Goal: Task Accomplishment & Management: Complete application form

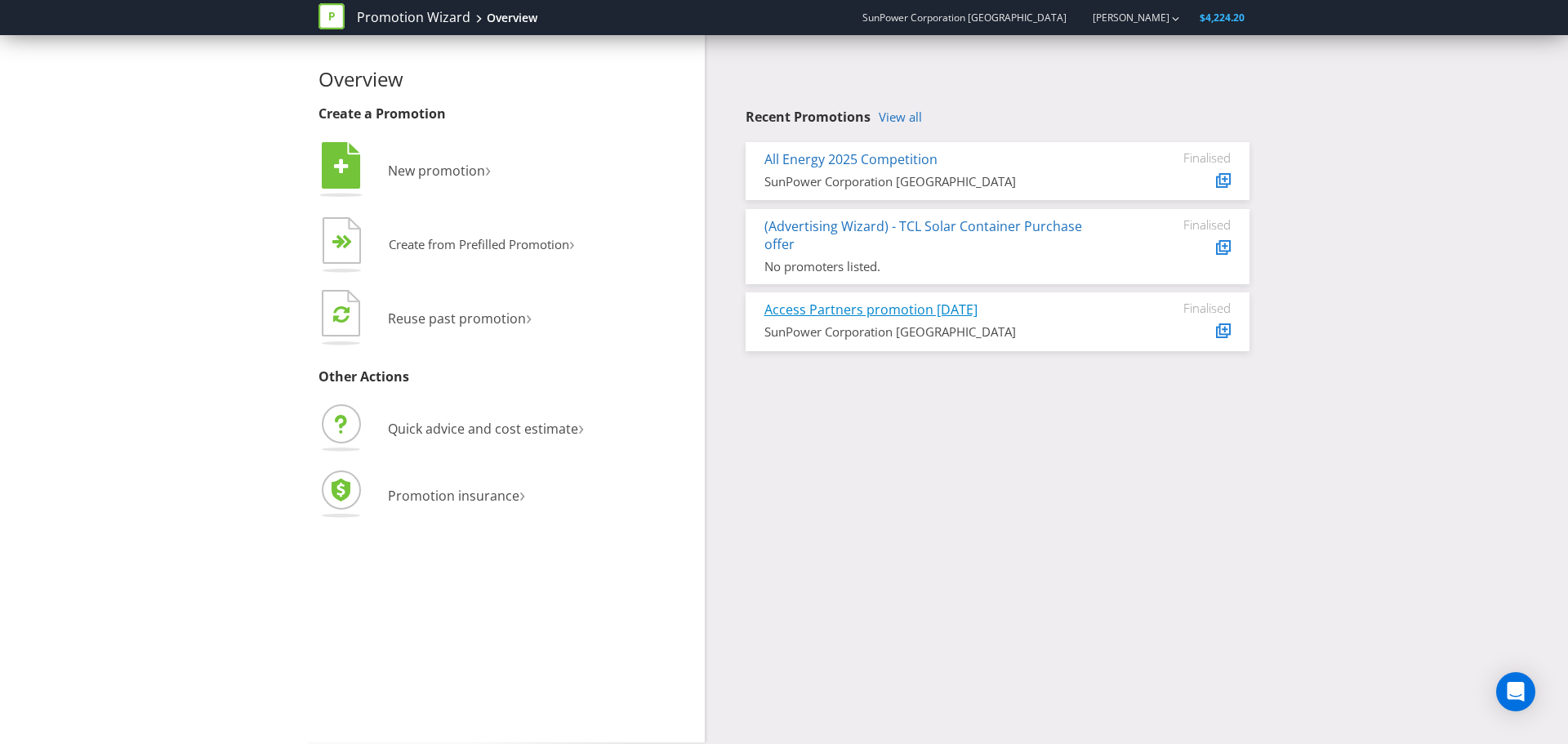
click at [909, 308] on link "Access Partners promotion [DATE]" at bounding box center [871, 310] width 213 height 18
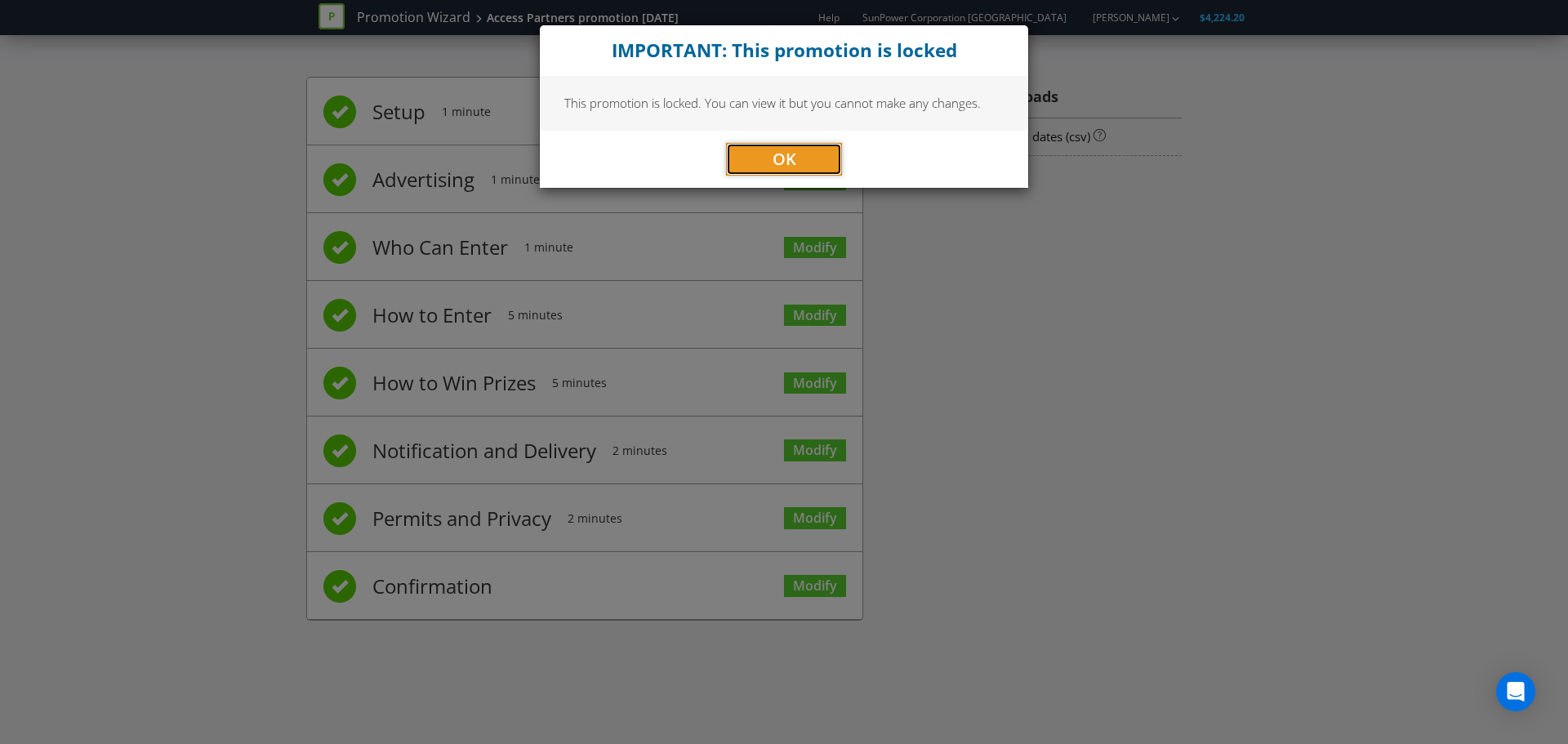
click at [785, 160] on span "OK" at bounding box center [784, 159] width 24 height 22
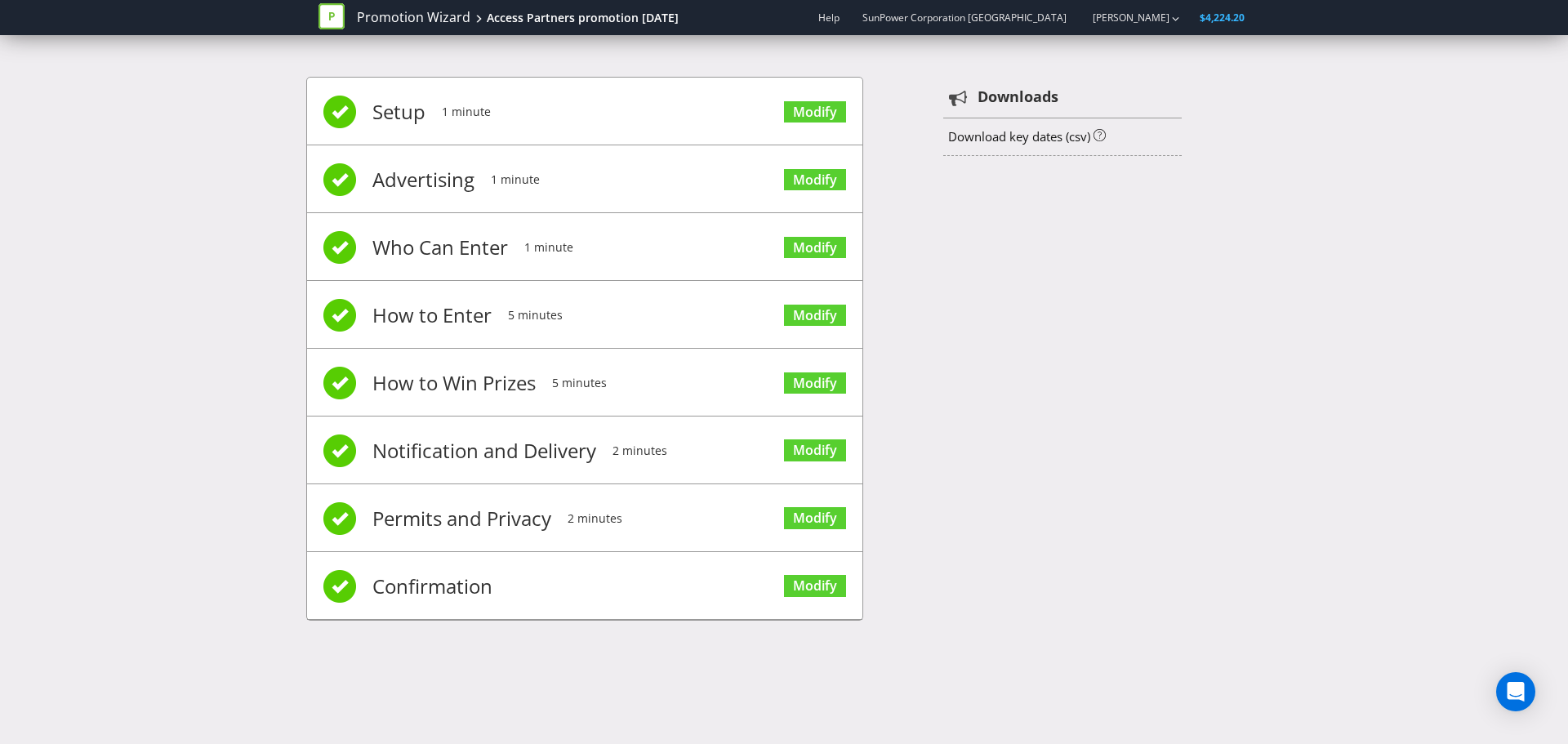
click at [553, 308] on span "5 minutes" at bounding box center [535, 315] width 55 height 65
click at [413, 11] on link "Promotion Wizard" at bounding box center [414, 17] width 113 height 19
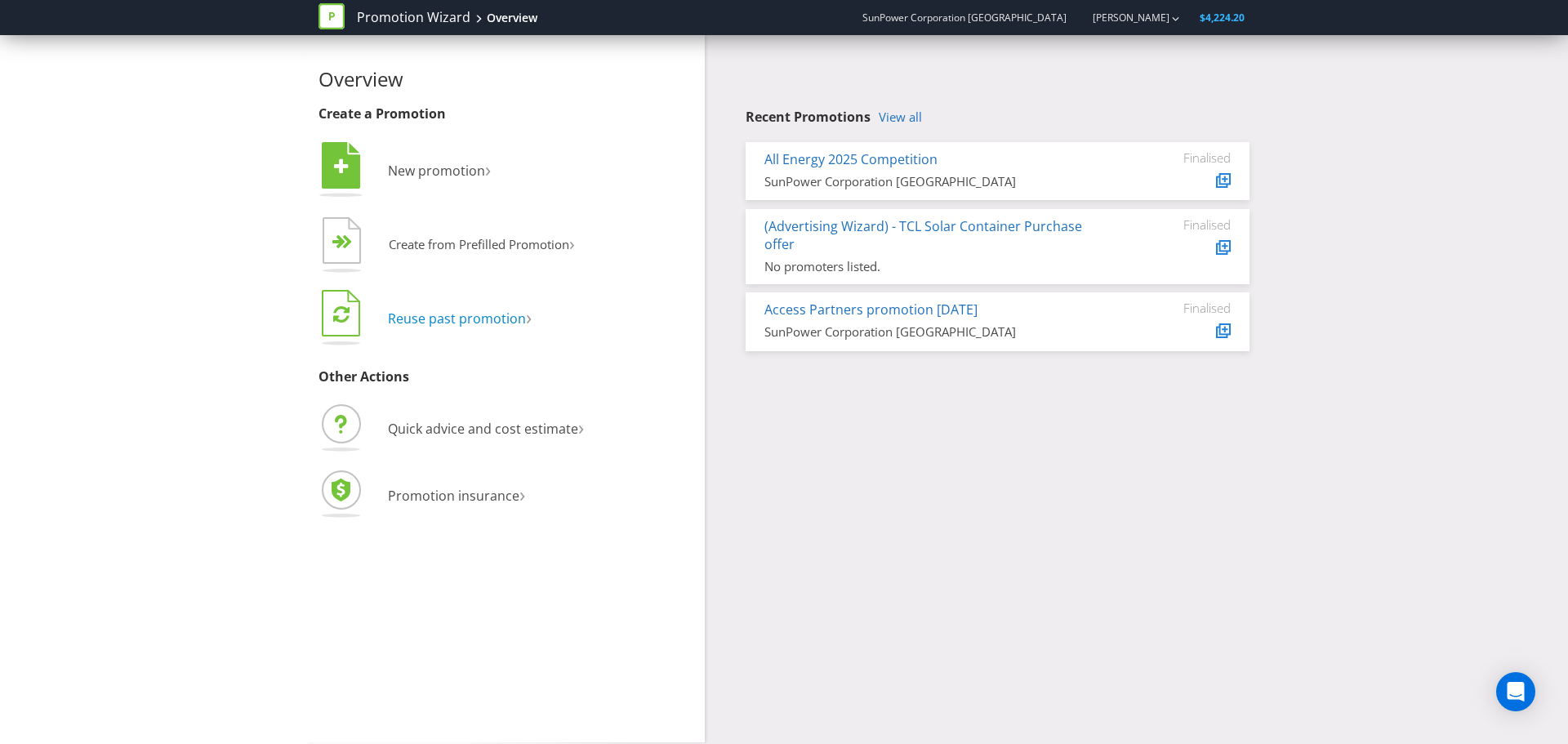
click at [442, 316] on span "Reuse past promotion" at bounding box center [457, 318] width 138 height 18
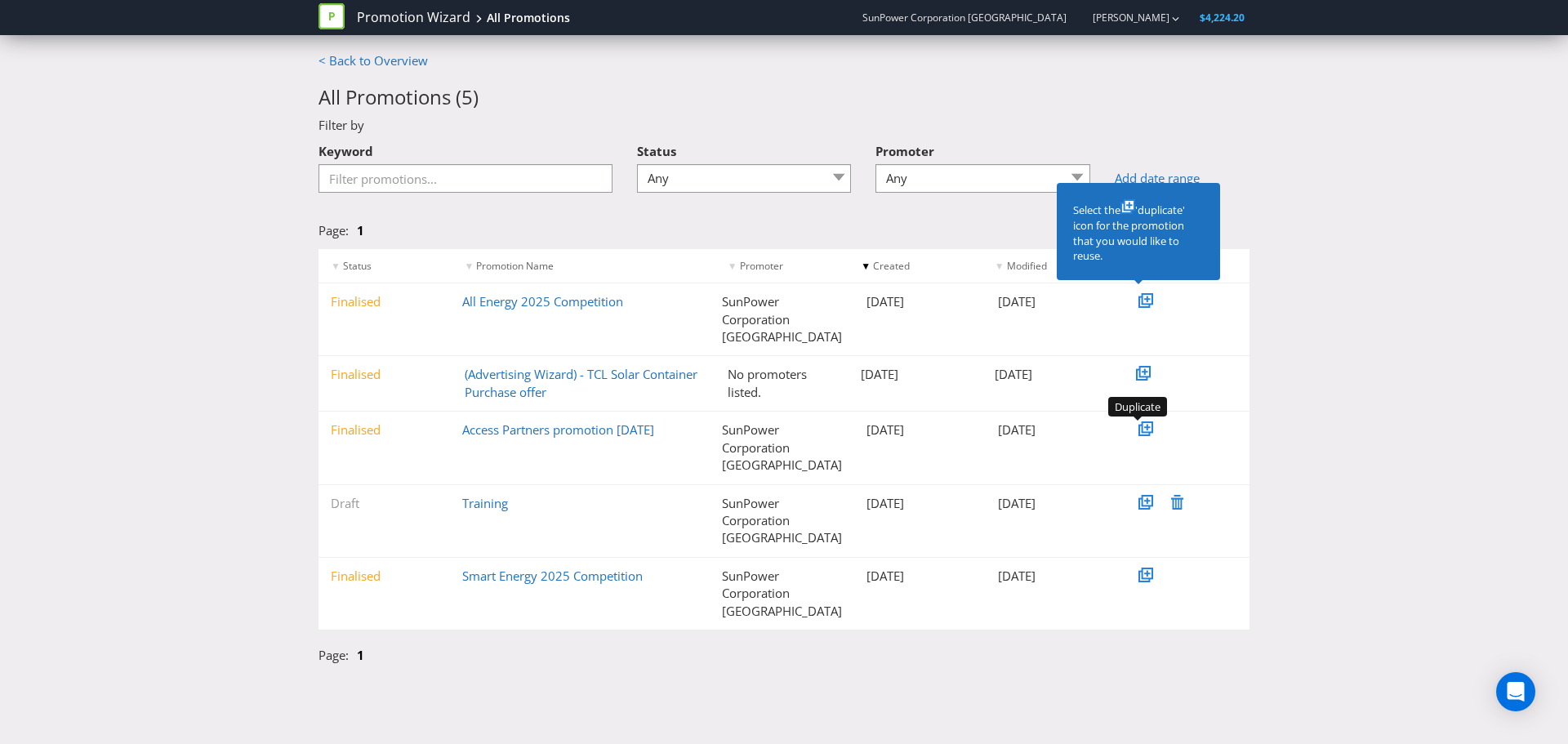
click at [1141, 427] on icon at bounding box center [1147, 427] width 12 height 12
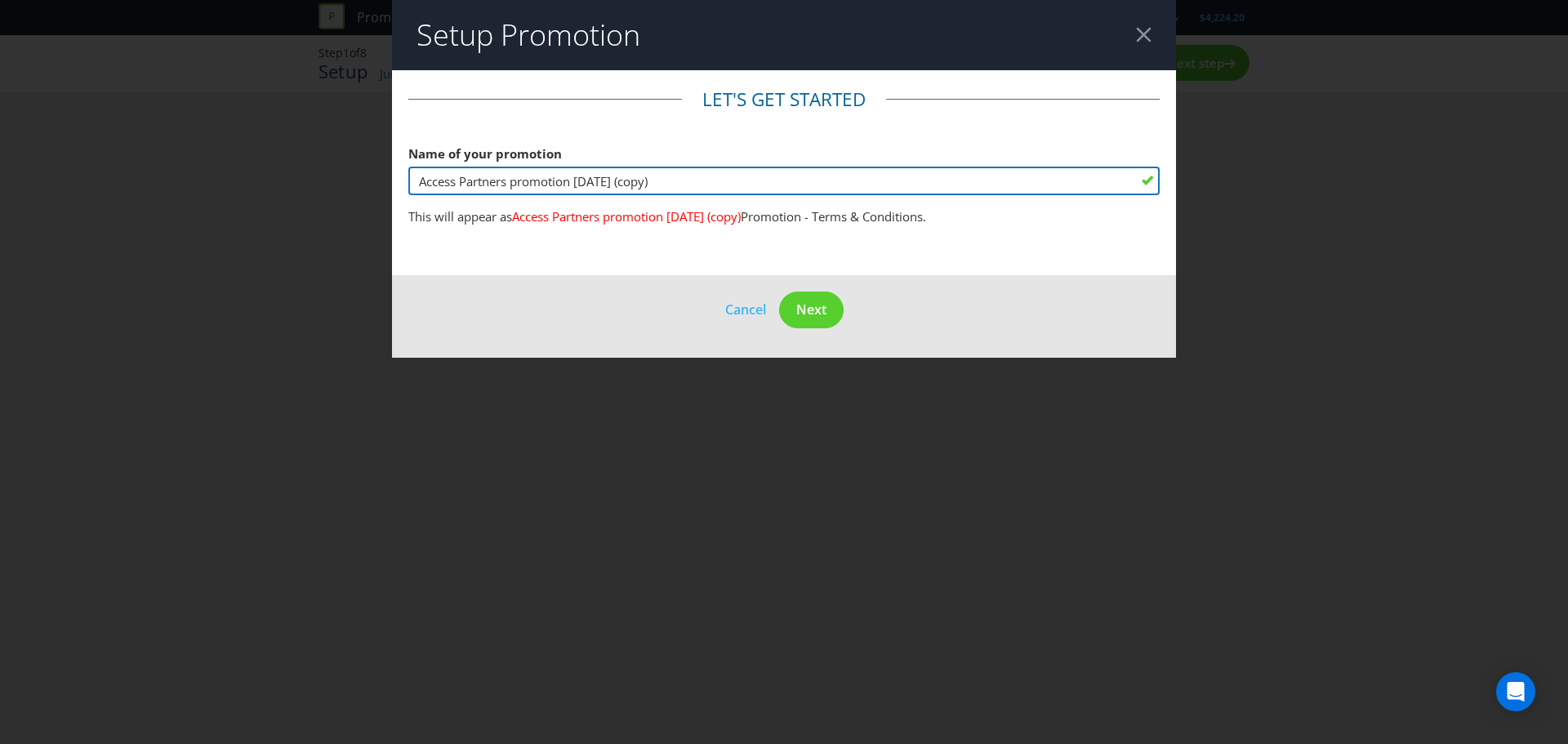
click at [691, 182] on input "Access Partners promotion [DATE] (copy)" at bounding box center [784, 181] width 752 height 29
drag, startPoint x: 579, startPoint y: 179, endPoint x: 628, endPoint y: 147, distance: 58.5
click at [579, 178] on input "Access Partners promotion [DATE] (copy)" at bounding box center [784, 181] width 752 height 29
click at [679, 180] on input "Access Partners promotion Q4 2025 (copy)" at bounding box center [784, 181] width 752 height 29
type input "Access Partners promotion Q4 2025"
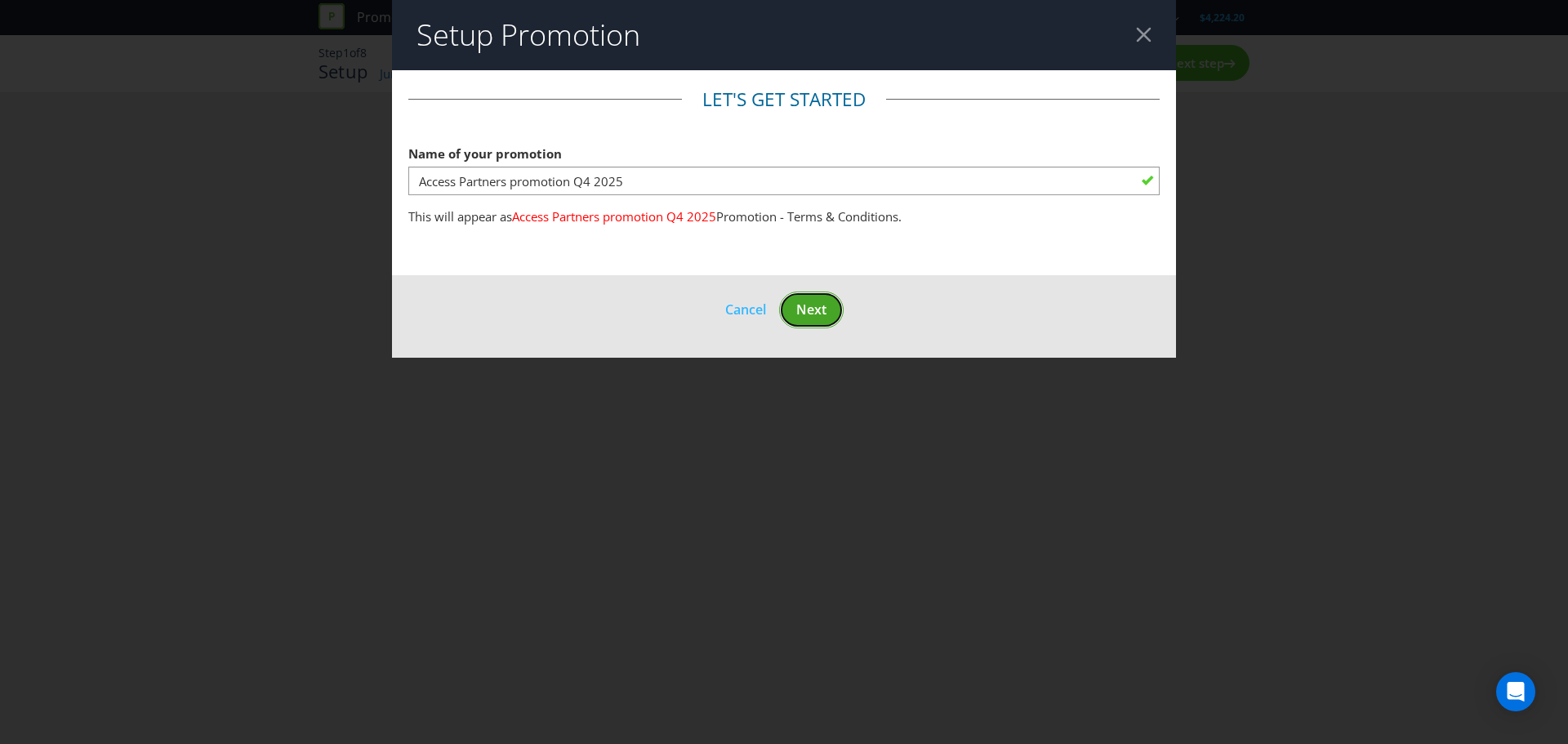
click at [814, 312] on span "Next" at bounding box center [812, 310] width 30 height 18
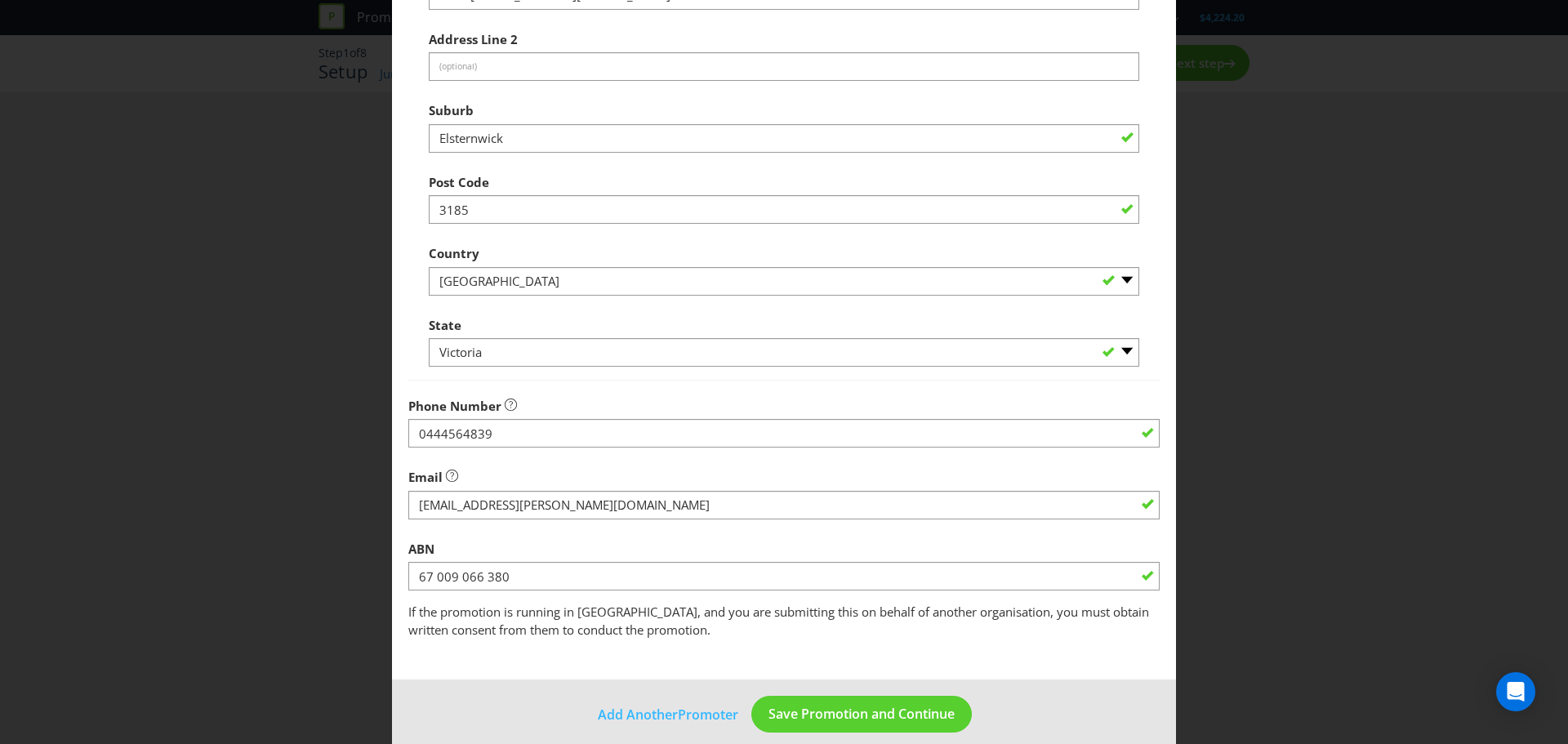
scroll to position [321, 0]
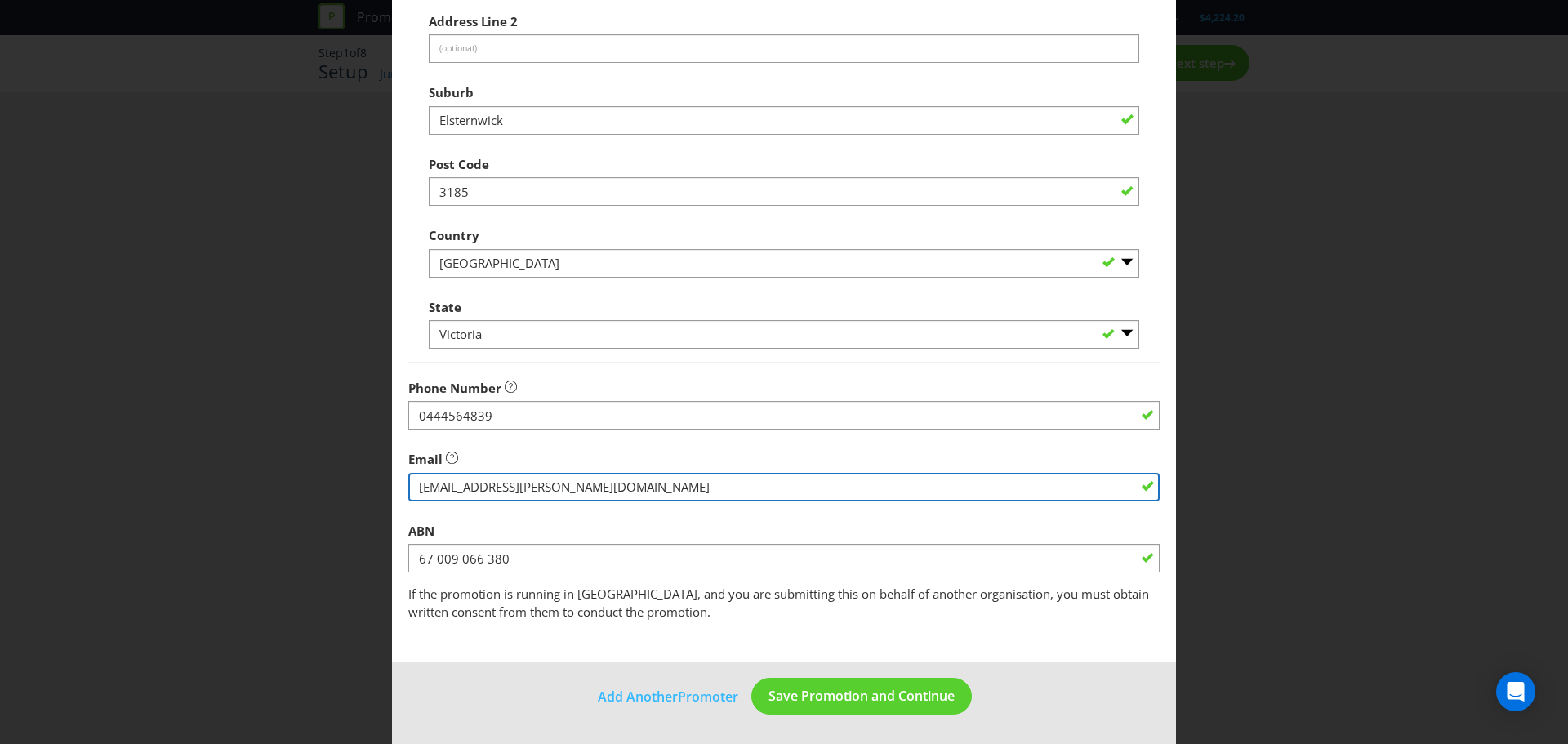
drag, startPoint x: 518, startPoint y: 486, endPoint x: 560, endPoint y: 487, distance: 42.0
click at [560, 487] on input "string" at bounding box center [784, 487] width 752 height 29
type input "[EMAIL_ADDRESS][PERSON_NAME][DOMAIN_NAME]"
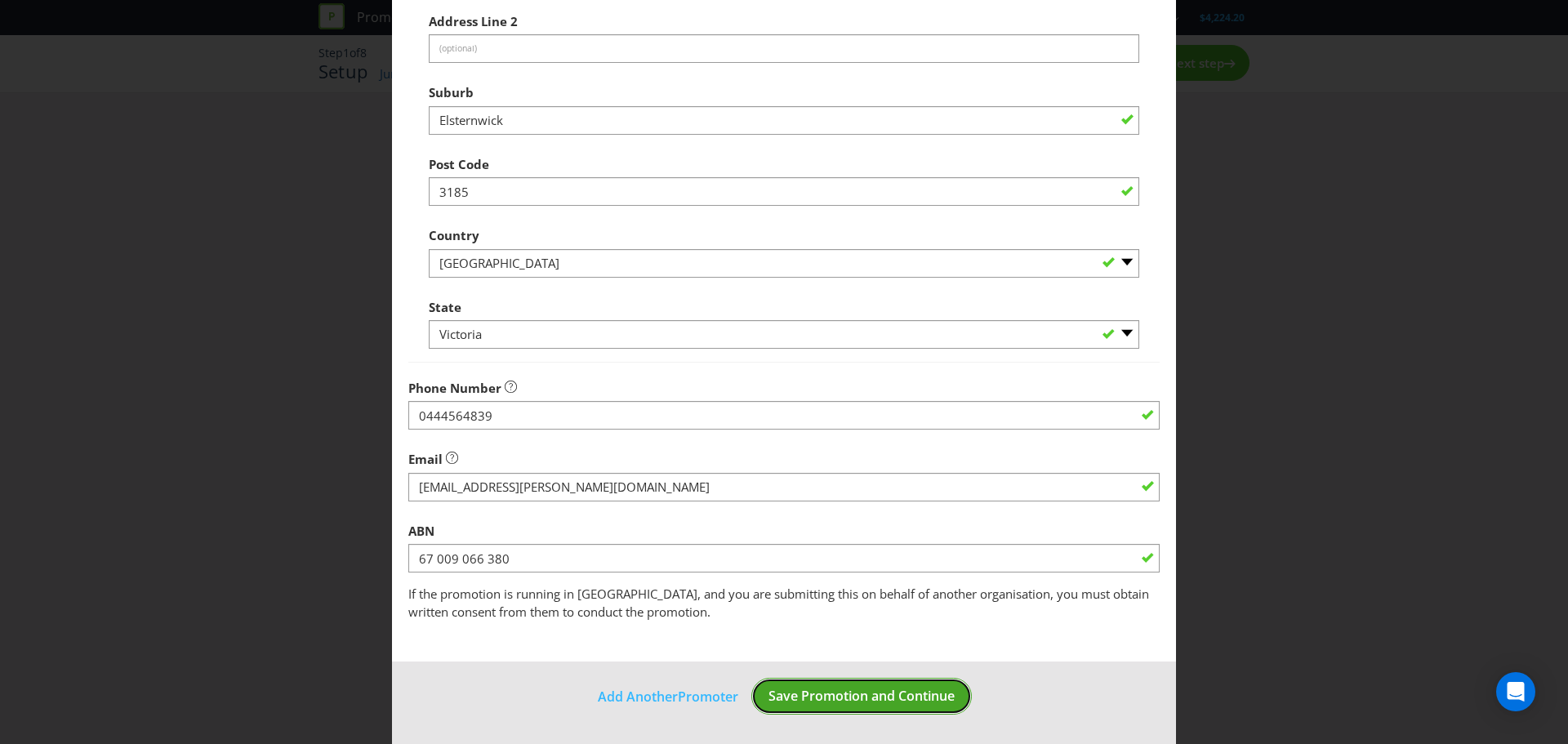
click at [865, 691] on span "Save Promotion and Continue" at bounding box center [862, 695] width 186 height 18
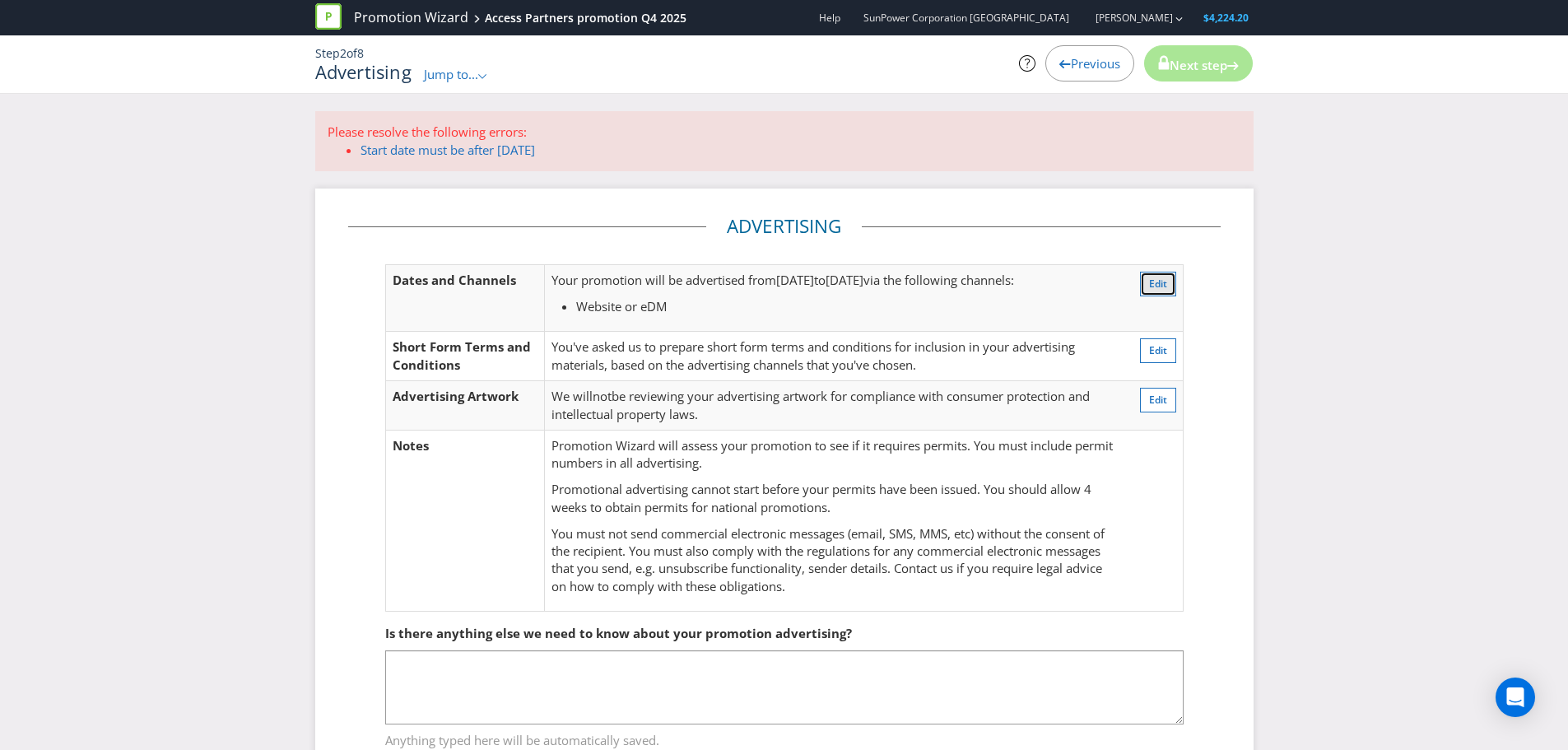
click at [1154, 282] on span "Edit" at bounding box center [1159, 283] width 18 height 14
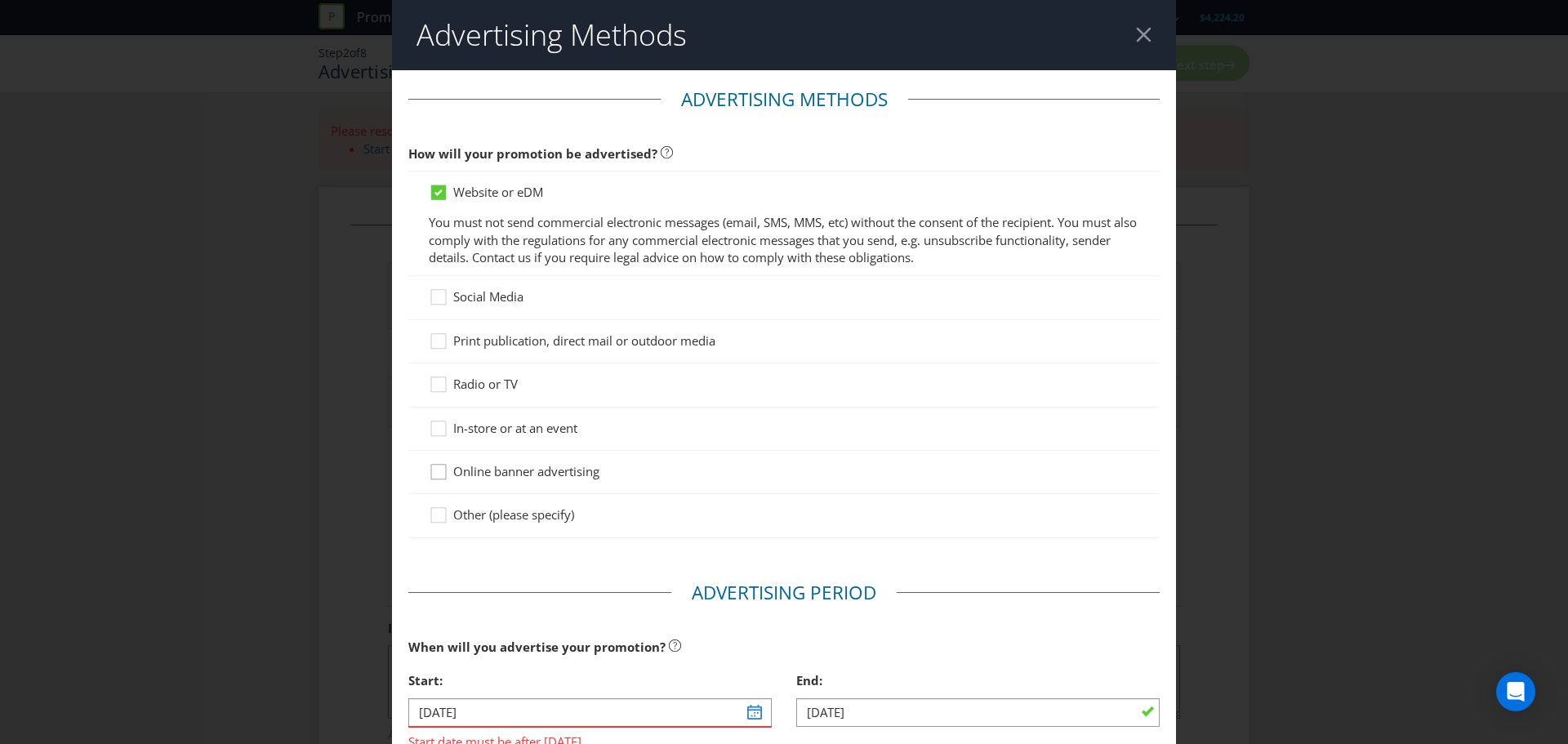
click at [437, 474] on icon at bounding box center [442, 475] width 25 height 25
click at [0, 0] on input "Online banner advertising" at bounding box center [0, 0] width 0 height 0
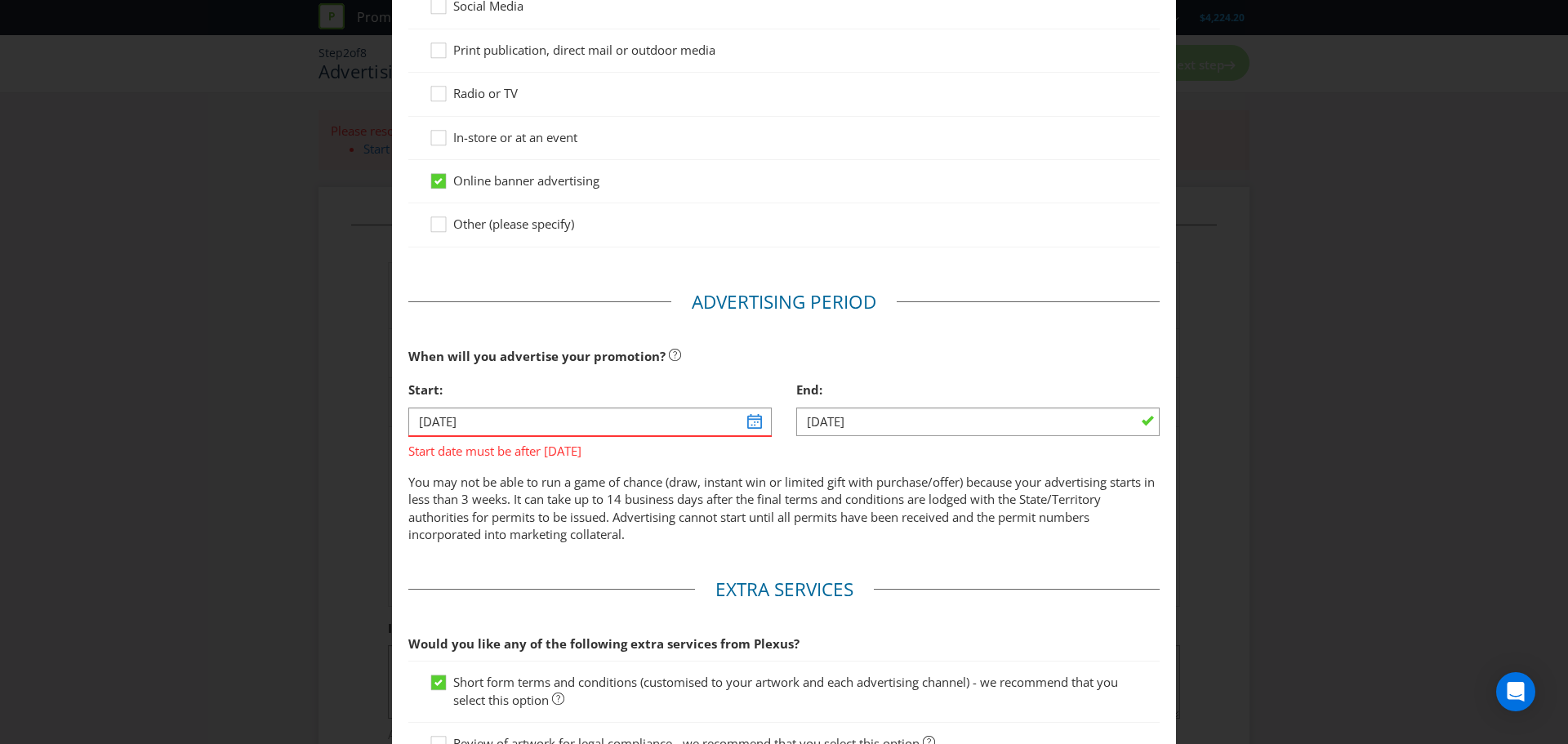
scroll to position [326, 0]
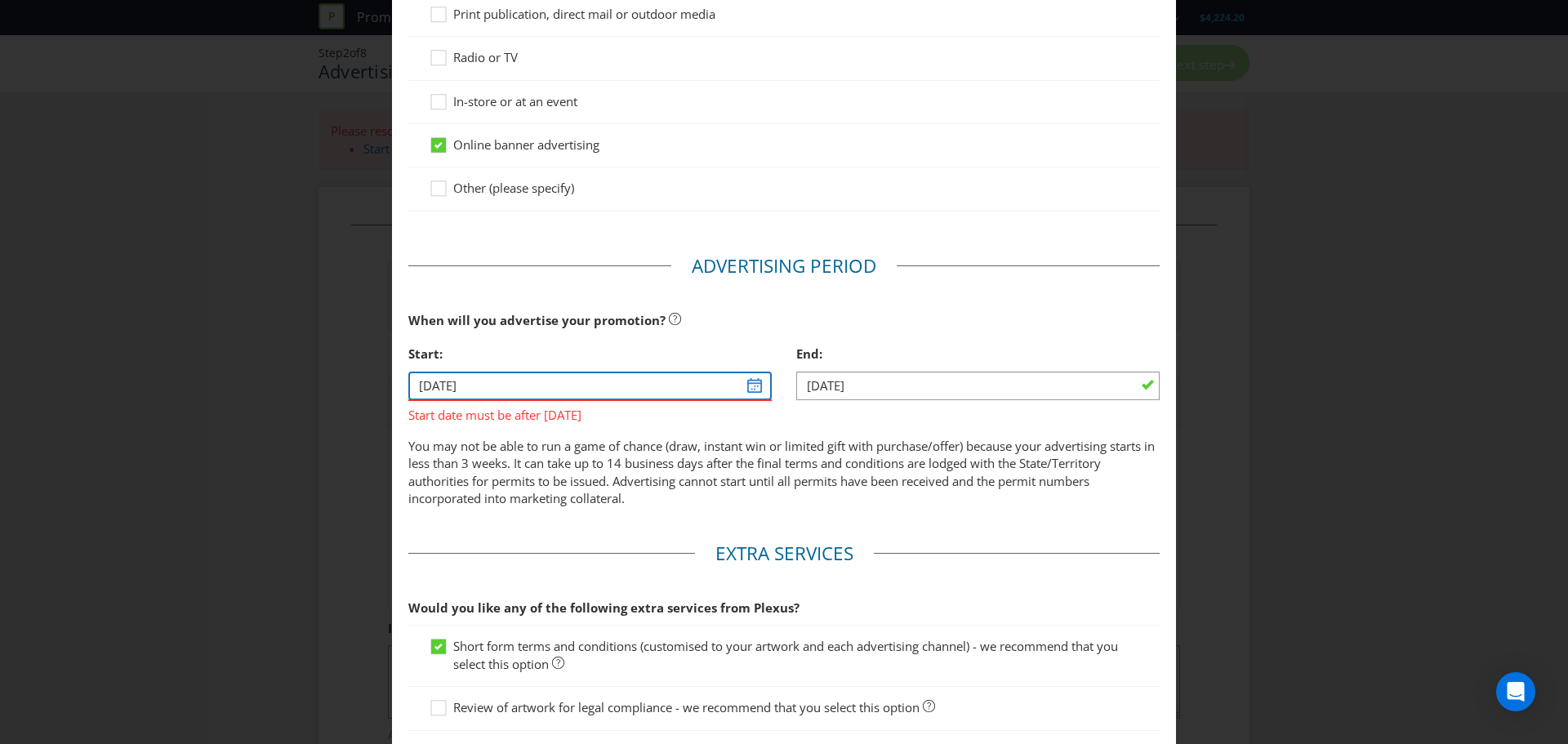
click at [752, 389] on input "[DATE]" at bounding box center [590, 386] width 363 height 29
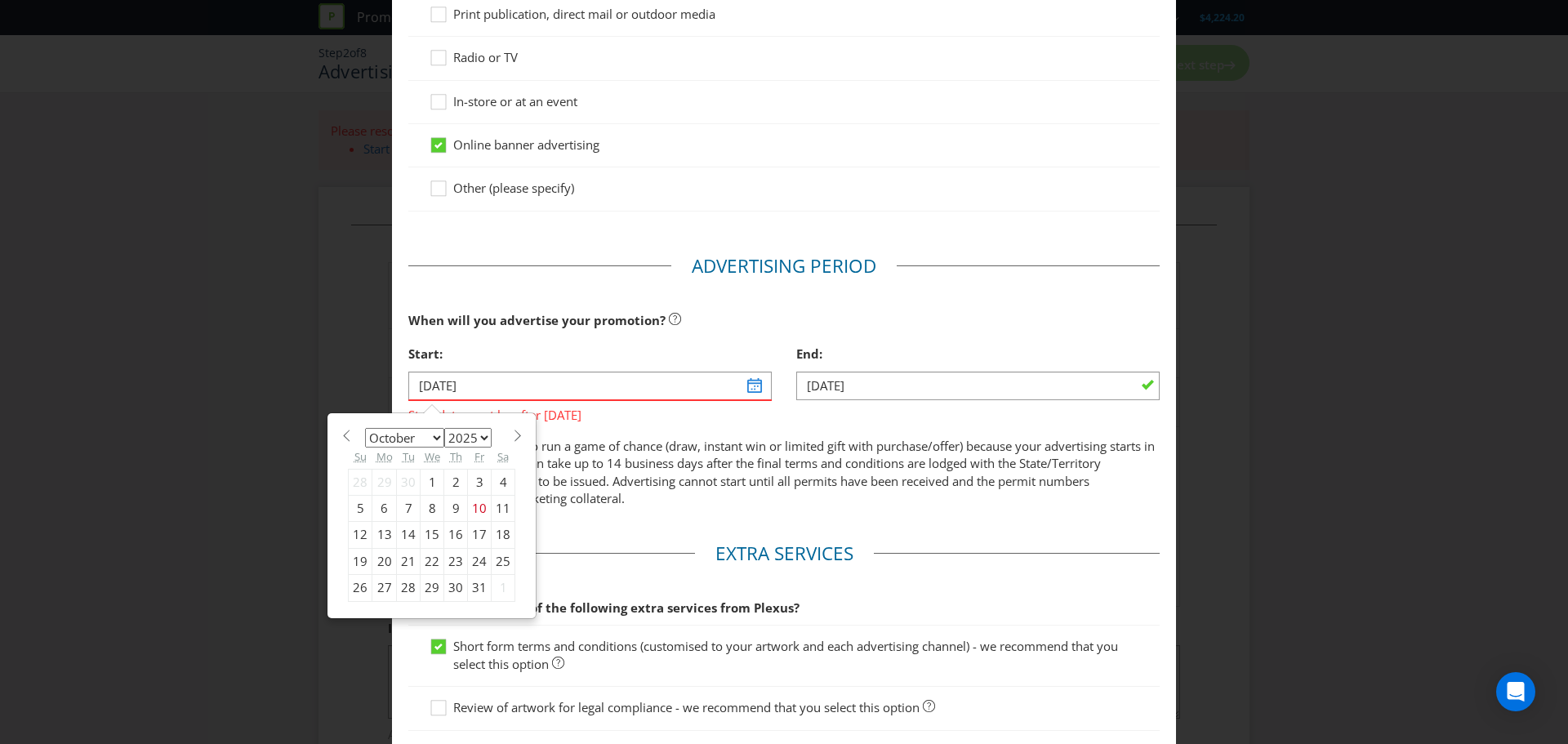
click at [372, 558] on div "20" at bounding box center [385, 561] width 25 height 26
type input "[DATE]"
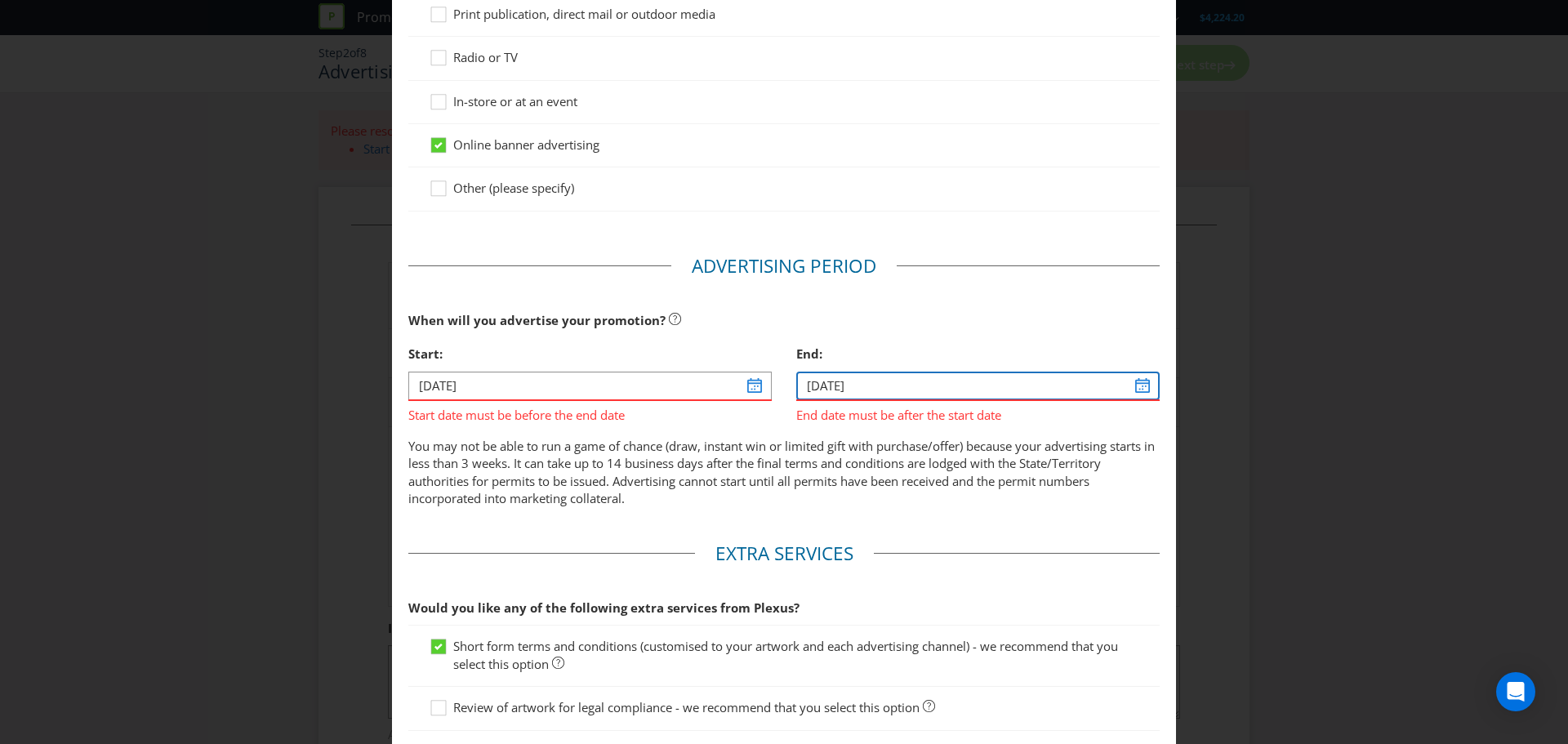
click at [1130, 385] on input "[DATE]" at bounding box center [978, 386] width 363 height 29
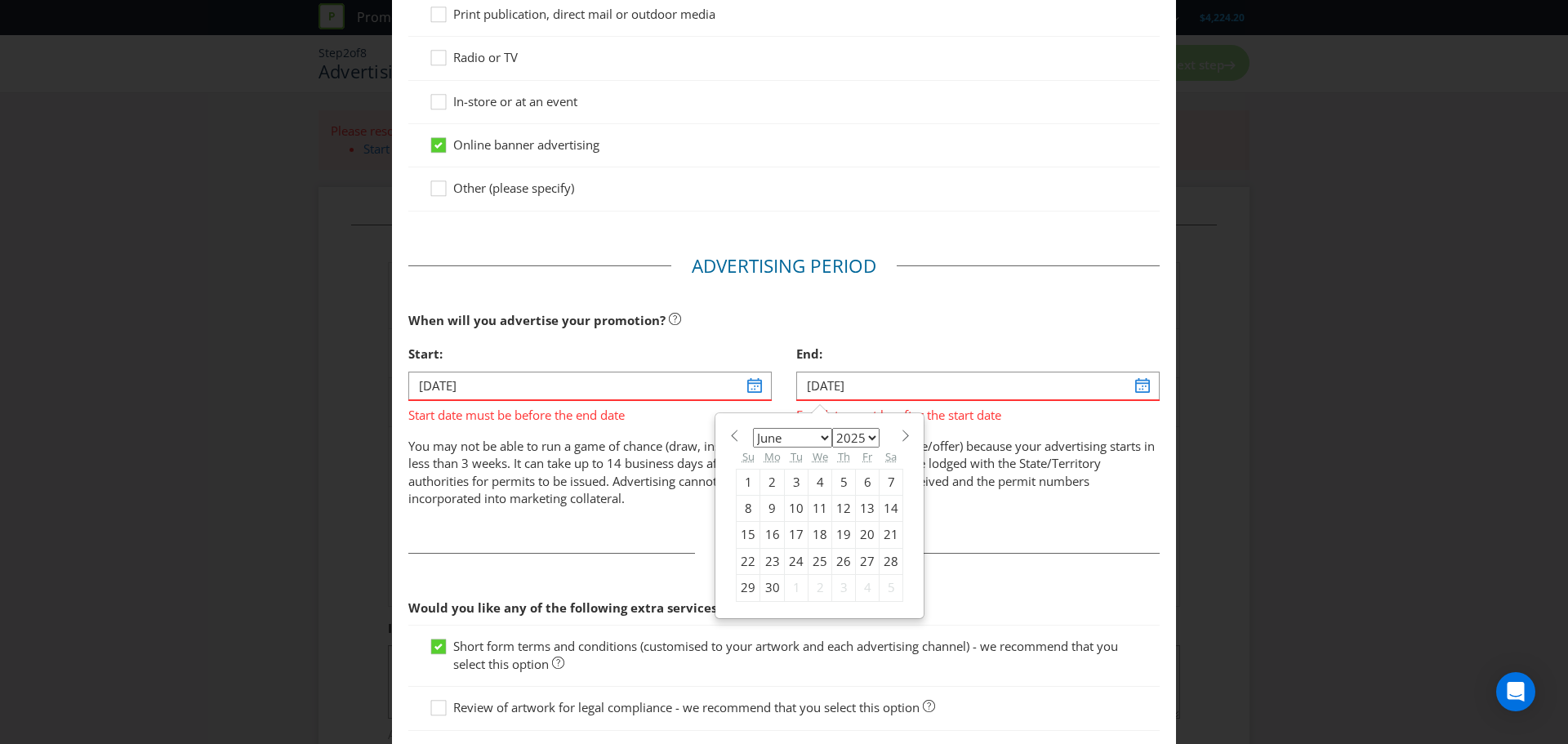
click at [821, 438] on select "January February March April May June July August September October November De…" at bounding box center [793, 438] width 79 height 20
select select "11"
click at [753, 428] on select "January February March April May June July August September October November De…" at bounding box center [793, 438] width 79 height 20
click at [859, 510] on div "12" at bounding box center [867, 508] width 24 height 26
type input "[DATE]"
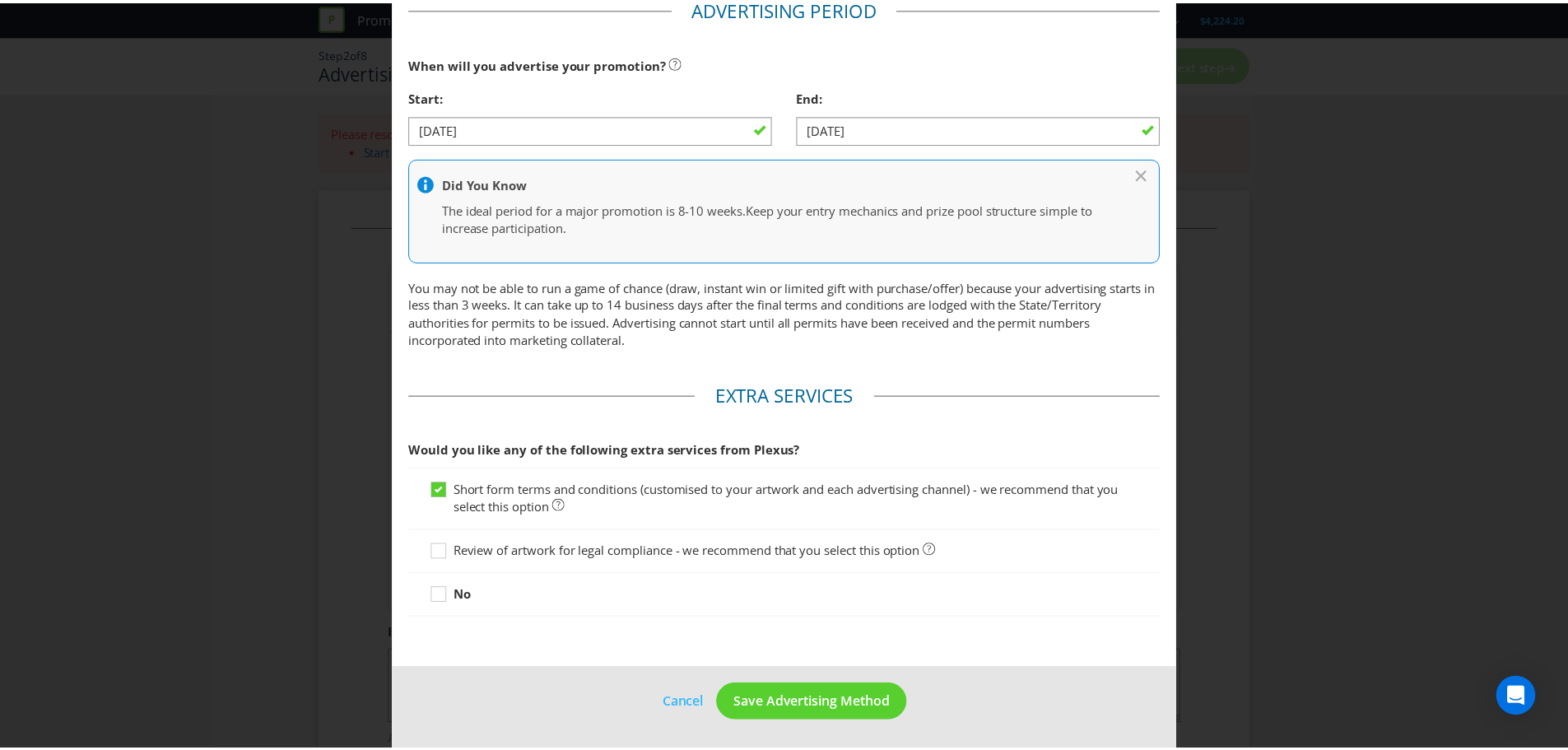
scroll to position [590, 0]
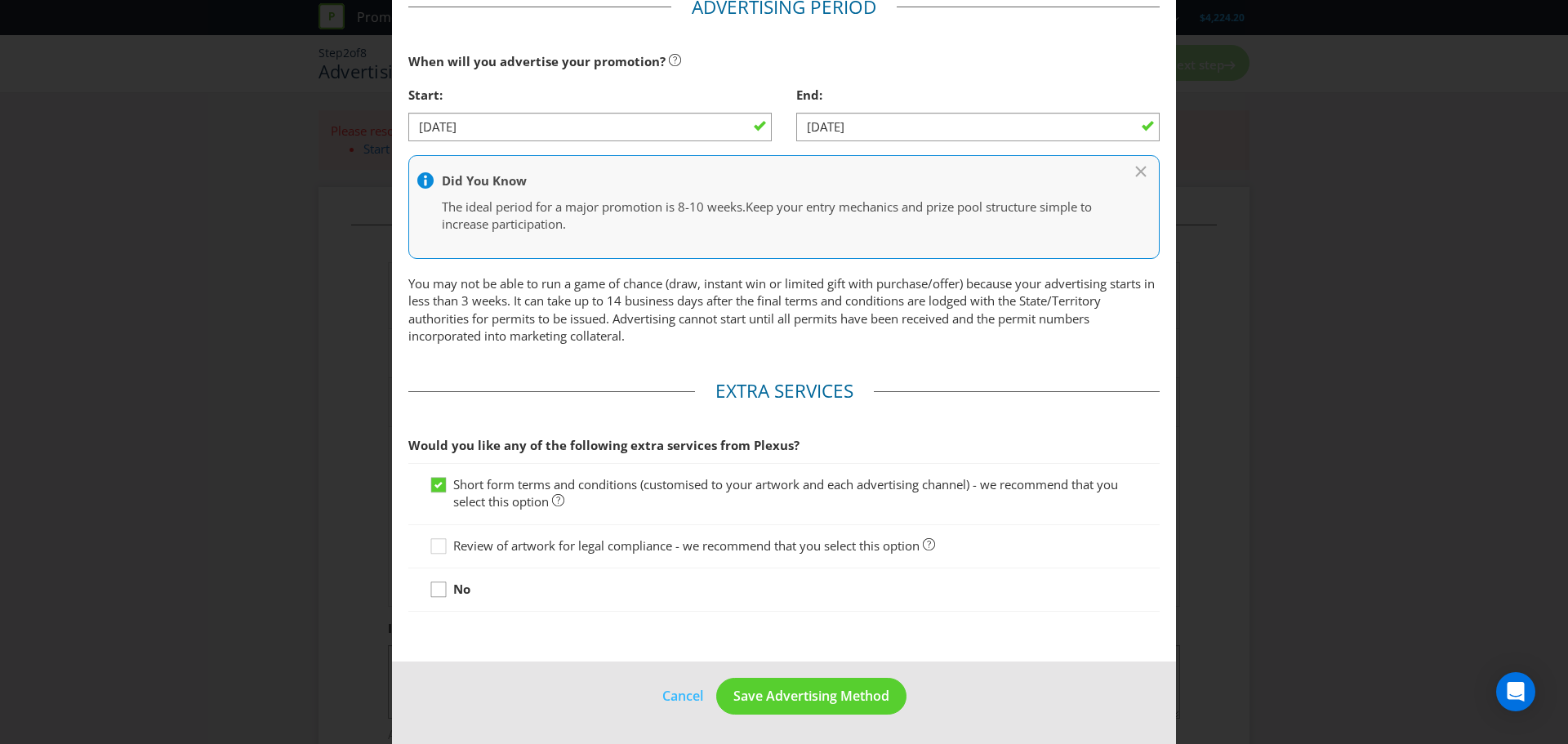
click at [434, 589] on icon at bounding box center [442, 593] width 25 height 25
click at [0, 0] on input "No" at bounding box center [0, 0] width 0 height 0
click at [434, 485] on icon at bounding box center [442, 488] width 25 height 25
click at [0, 0] on input "Short form terms and conditions (customised to your artwork and each advertisin…" at bounding box center [0, 0] width 0 height 0
click at [807, 695] on span "Save Advertising Method" at bounding box center [812, 695] width 156 height 18
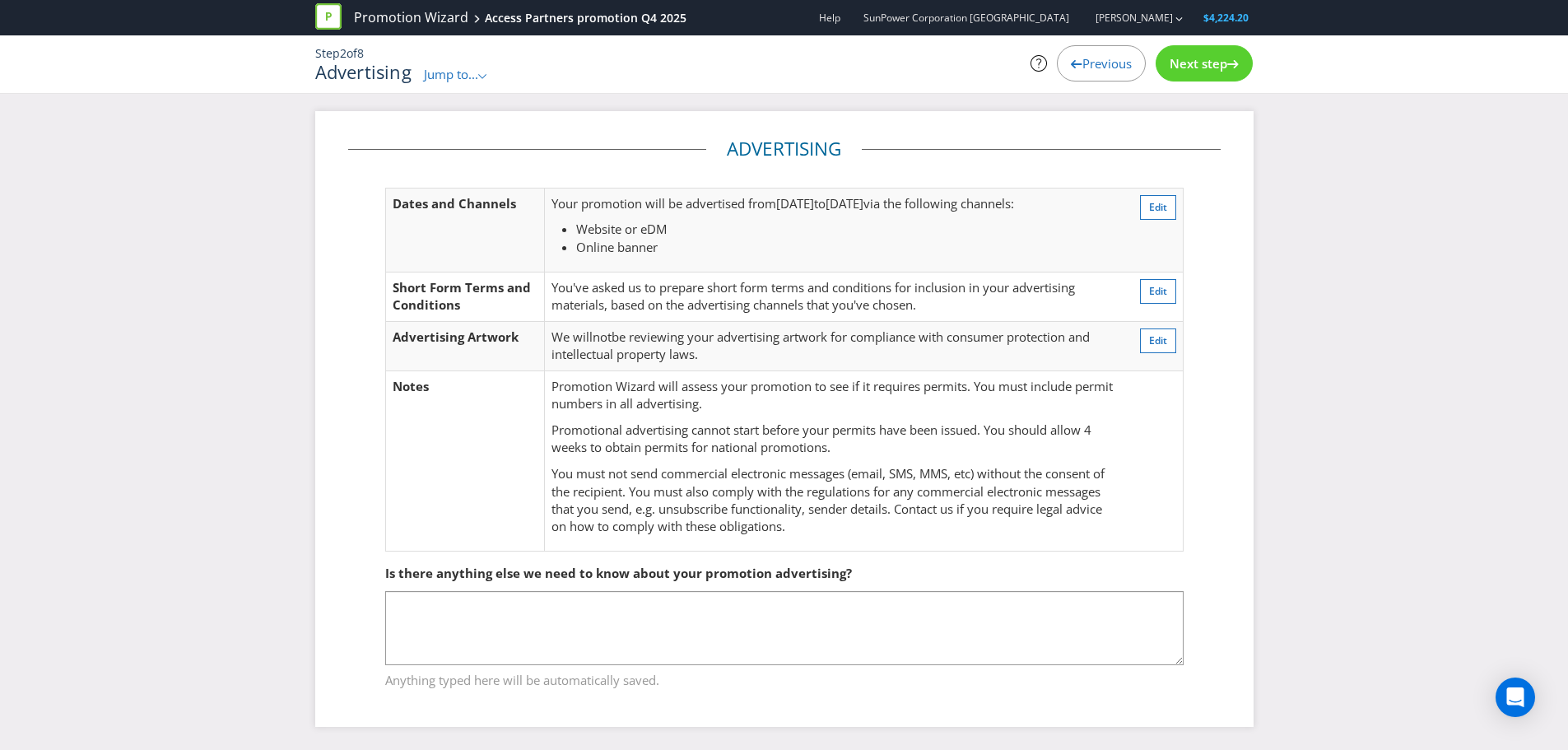
scroll to position [2, 0]
click at [1207, 65] on span "Next step" at bounding box center [1199, 64] width 58 height 17
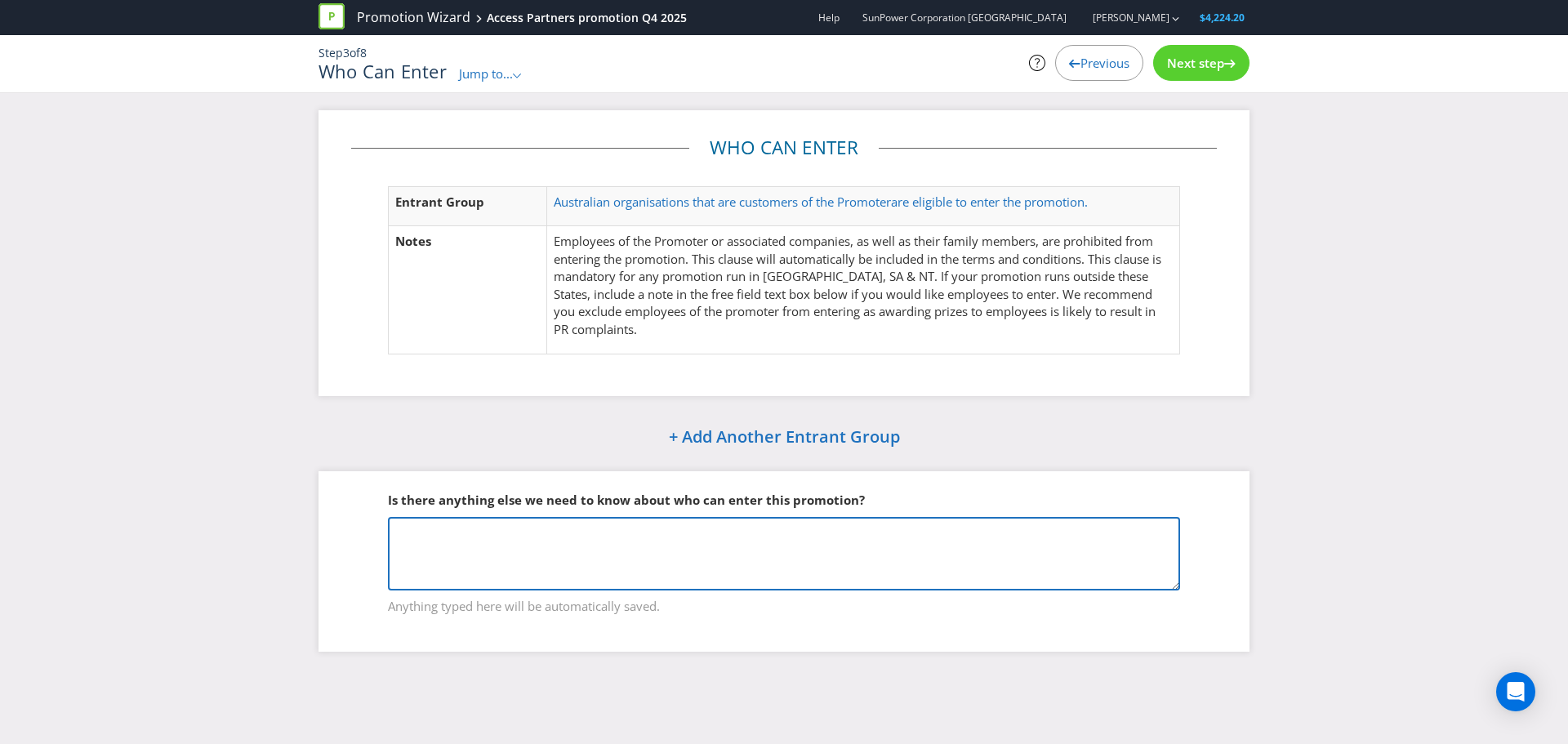
click at [716, 545] on textarea at bounding box center [784, 553] width 793 height 73
paste textarea "AU organisations which are a customer of the Promoter only."
type textarea "AU organisations which are a customer of the Promoter only."
drag, startPoint x: 775, startPoint y: 528, endPoint x: 381, endPoint y: 541, distance: 394.2
click at [381, 541] on fieldset "Is there anything else we need to know about who can enter this promotion? AU o…" at bounding box center [784, 543] width 866 height 169
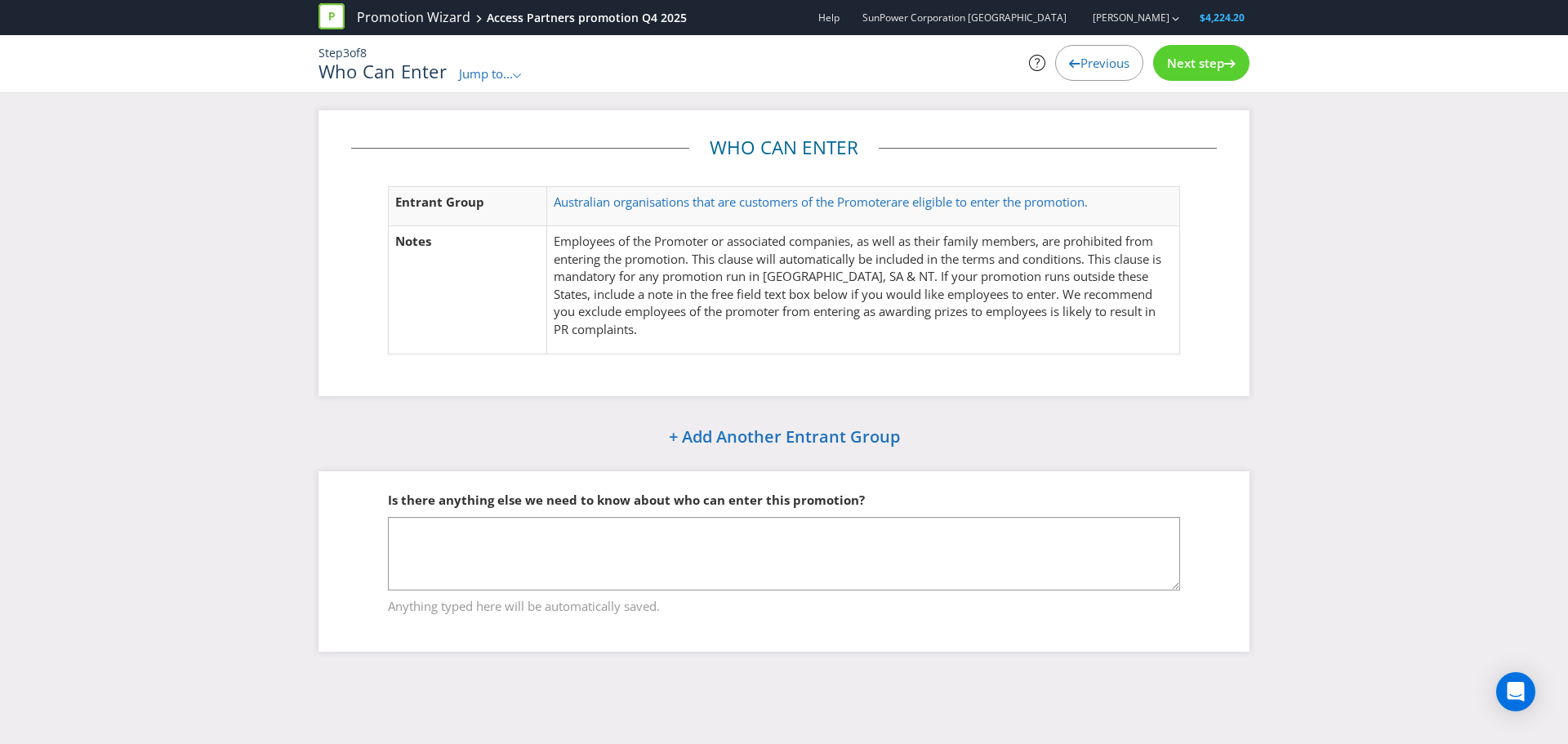
click at [1200, 56] on span "Next step" at bounding box center [1196, 63] width 58 height 16
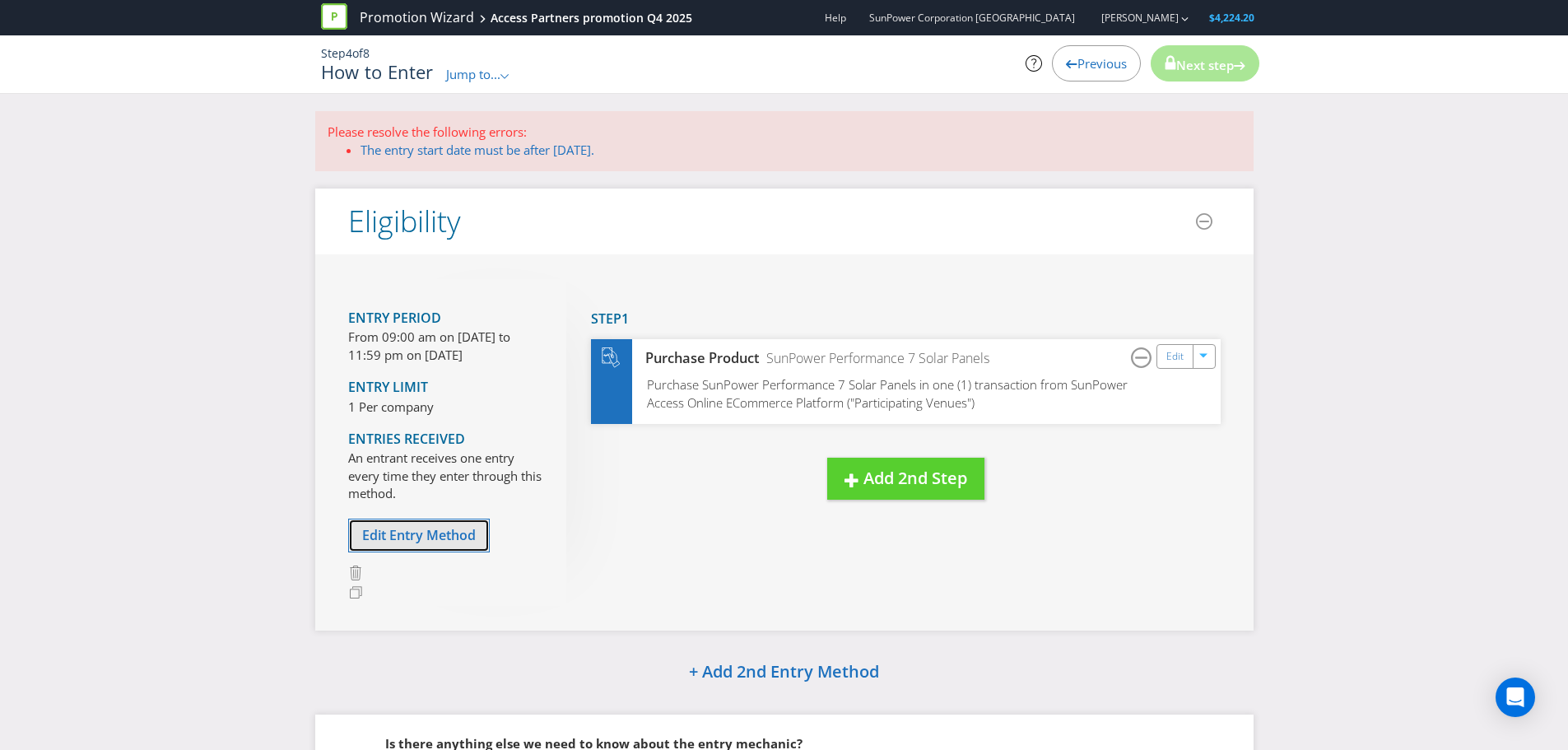
click at [438, 537] on span "Edit Entry Method" at bounding box center [419, 535] width 114 height 18
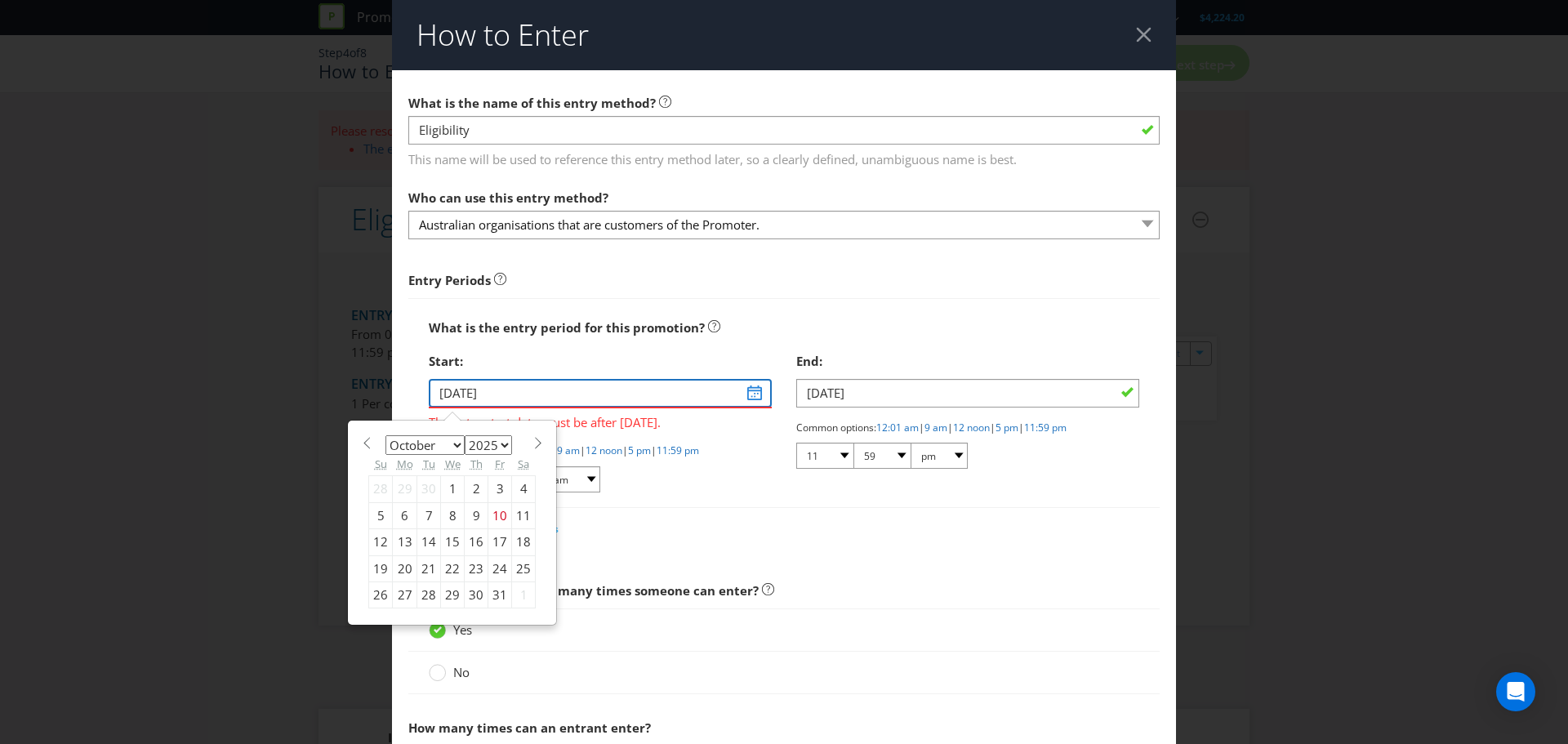
click at [752, 396] on input "[DATE]" at bounding box center [600, 393] width 343 height 29
click at [399, 569] on div "20" at bounding box center [405, 568] width 25 height 26
type input "[DATE]"
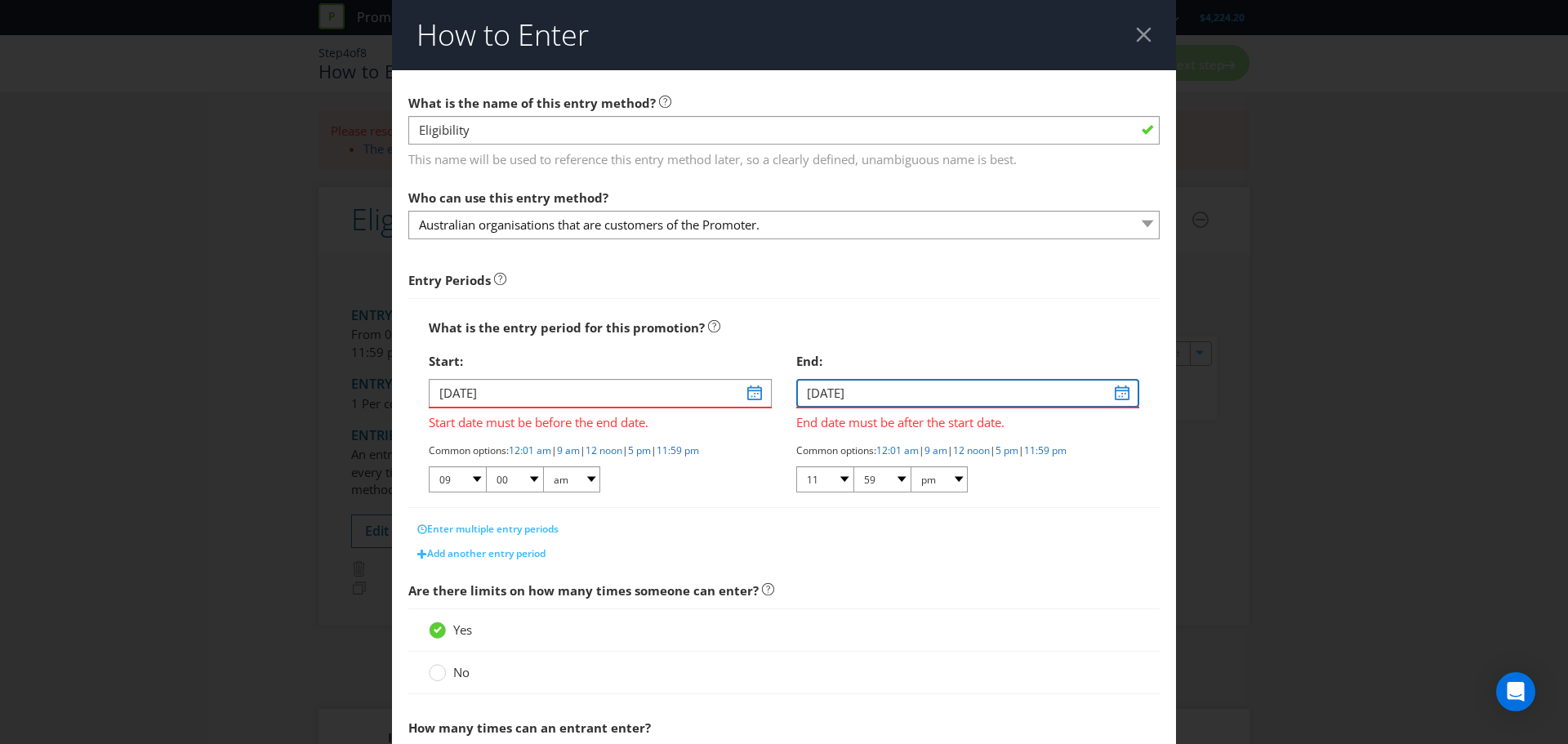
click at [1114, 395] on input "[DATE]" at bounding box center [968, 393] width 343 height 29
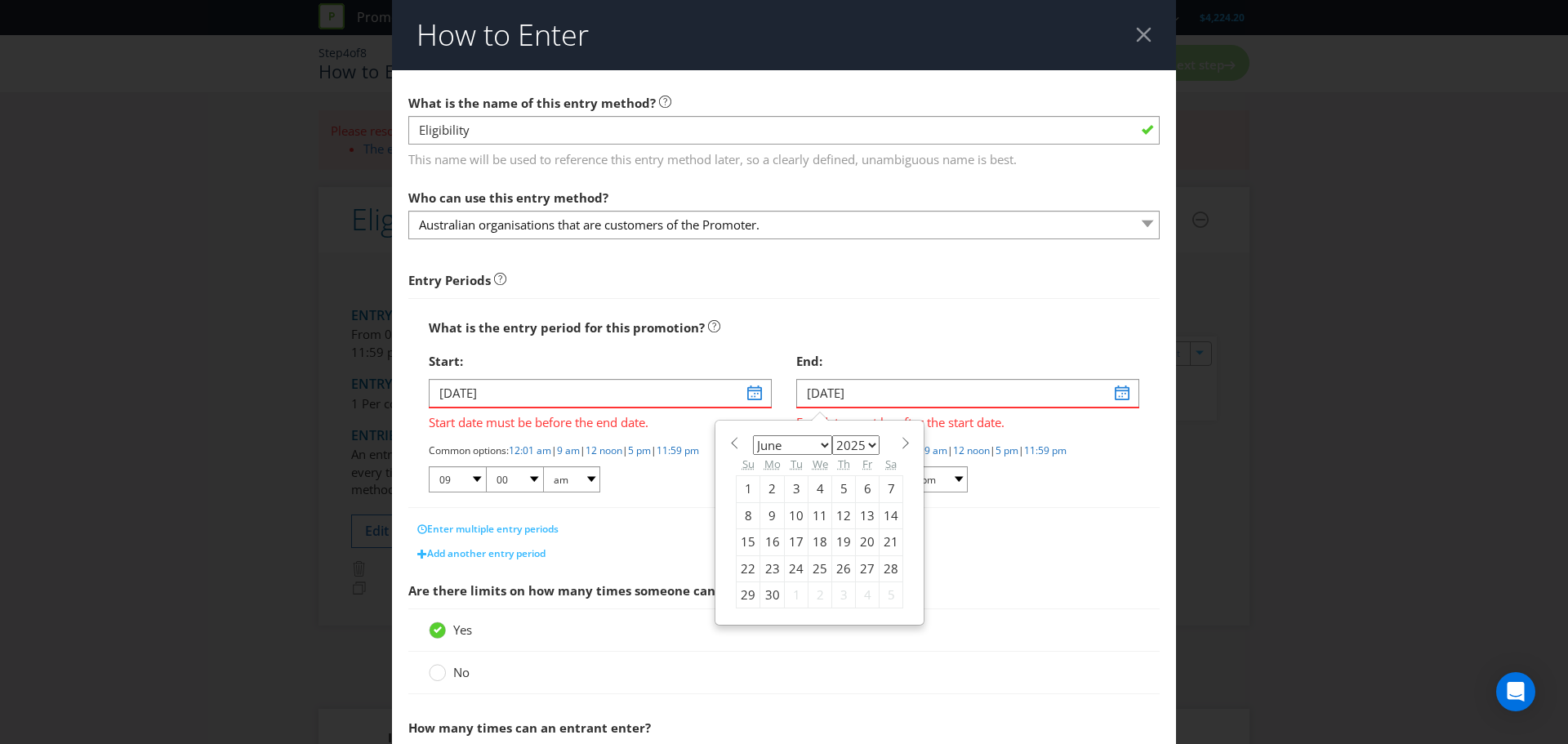
click at [816, 445] on select "January February March April May June July August September October November De…" at bounding box center [793, 445] width 79 height 20
select select "11"
click at [753, 435] on select "January February March April May June July August September October November De…" at bounding box center [793, 445] width 79 height 20
click at [857, 510] on div "12" at bounding box center [867, 515] width 24 height 26
type input "[DATE]"
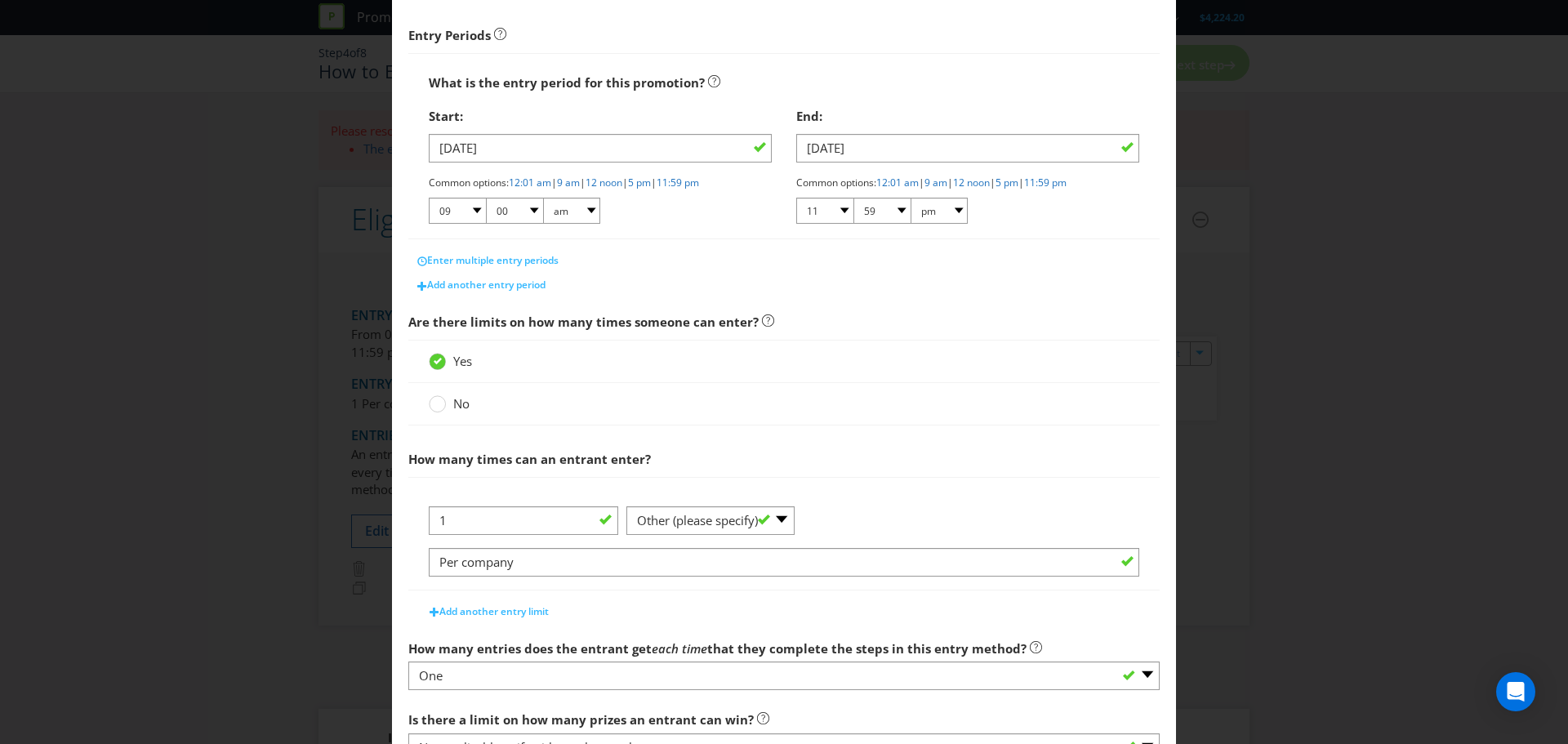
scroll to position [375, 0]
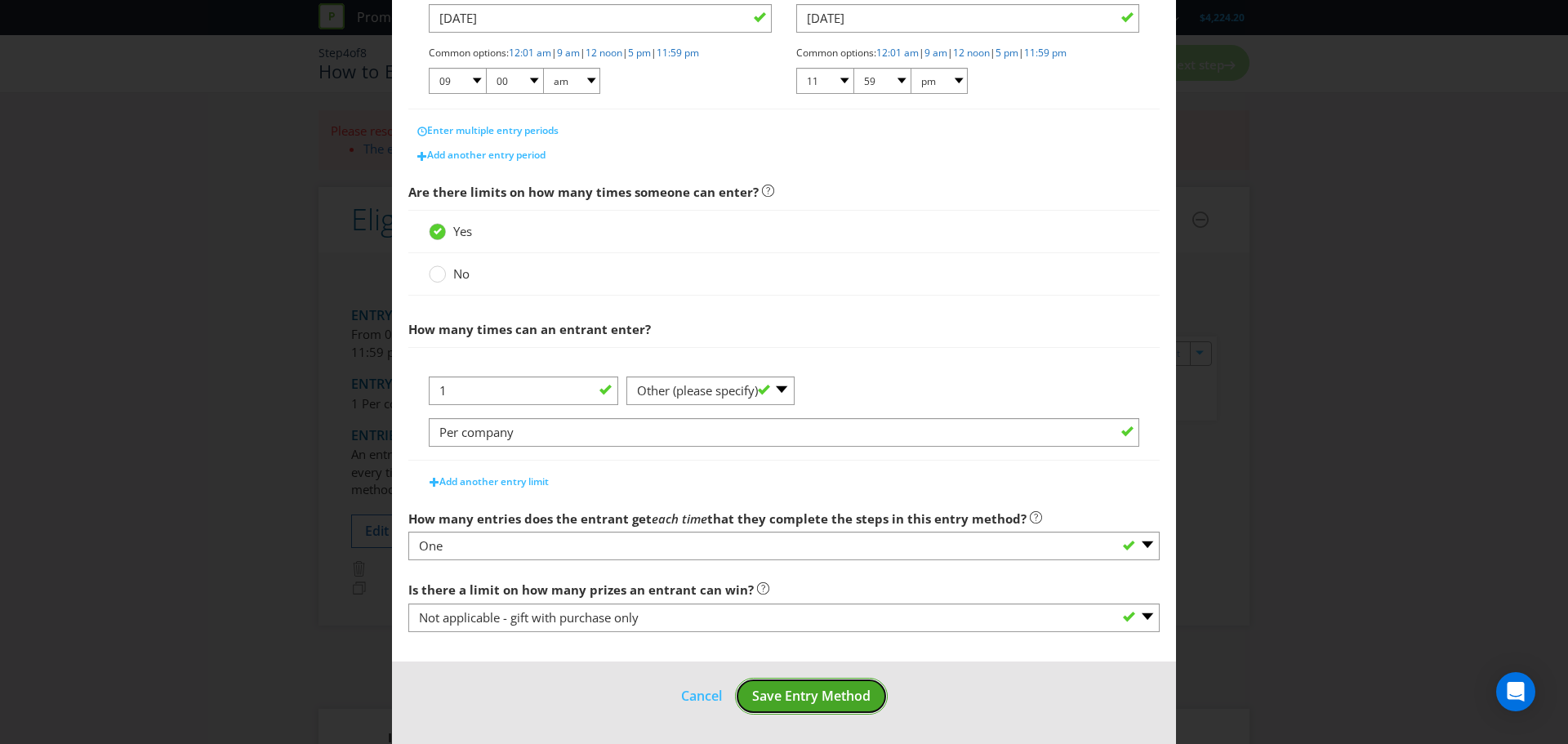
click at [832, 701] on span "Save Entry Method" at bounding box center [812, 695] width 118 height 18
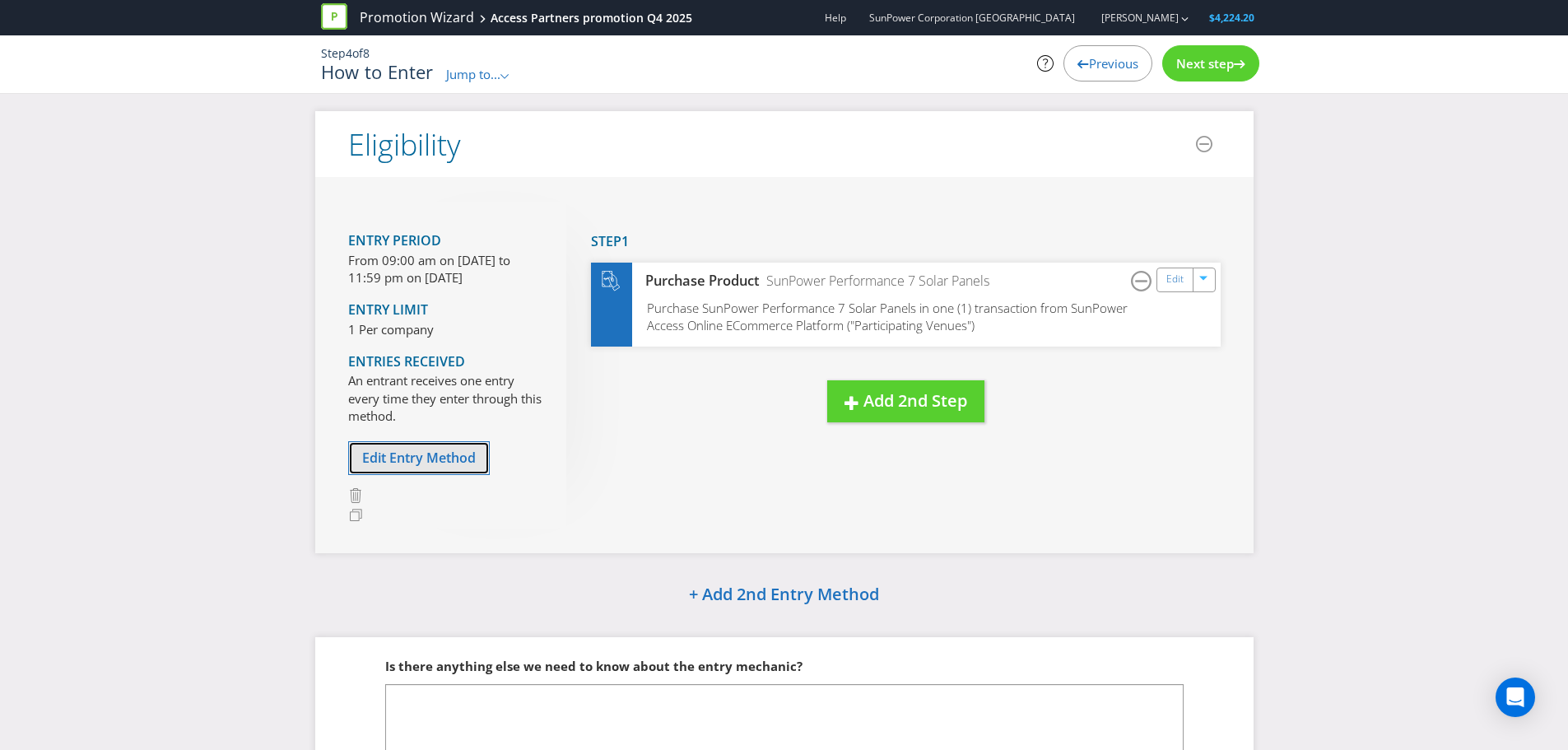
click at [445, 463] on span "Edit Entry Method" at bounding box center [419, 457] width 114 height 18
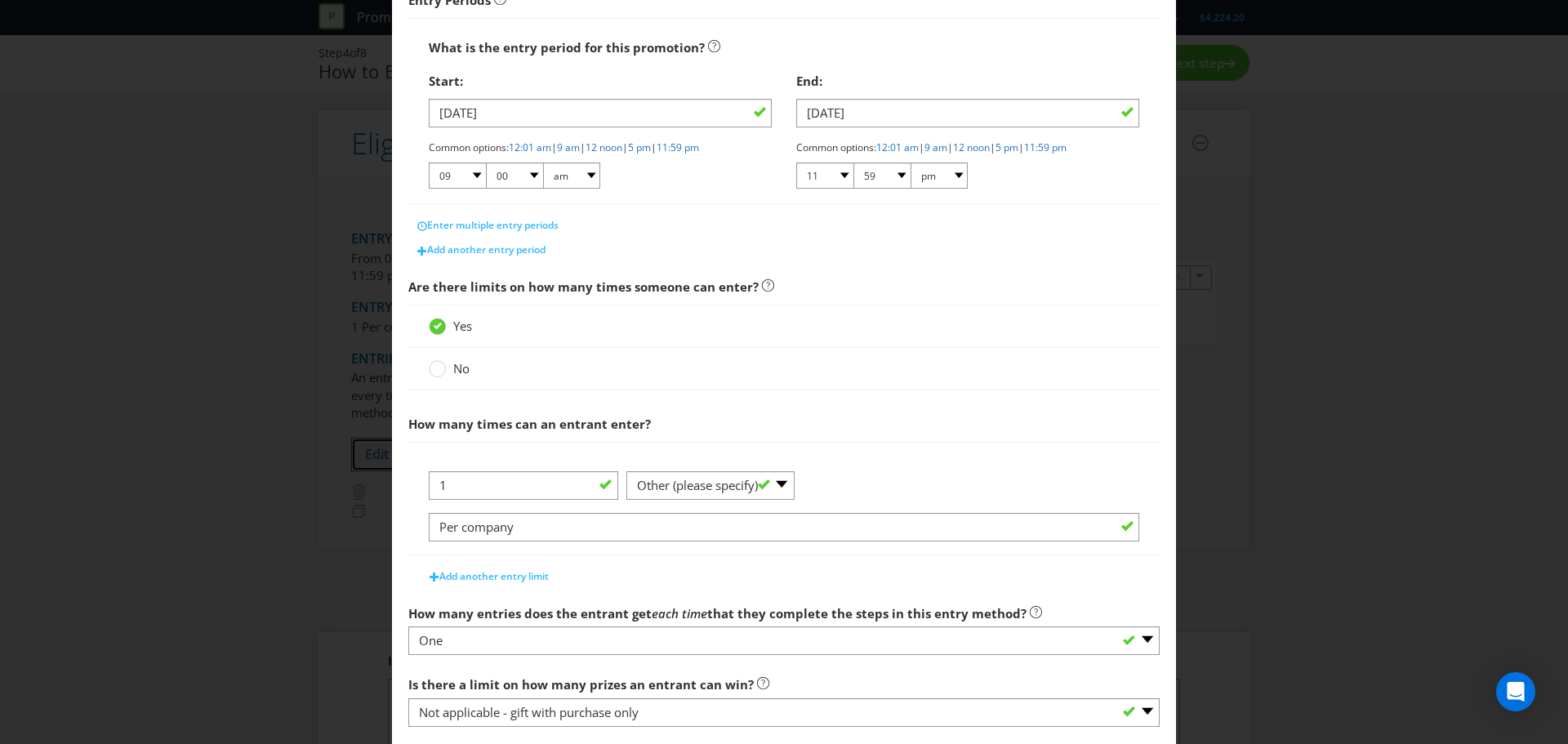
scroll to position [375, 0]
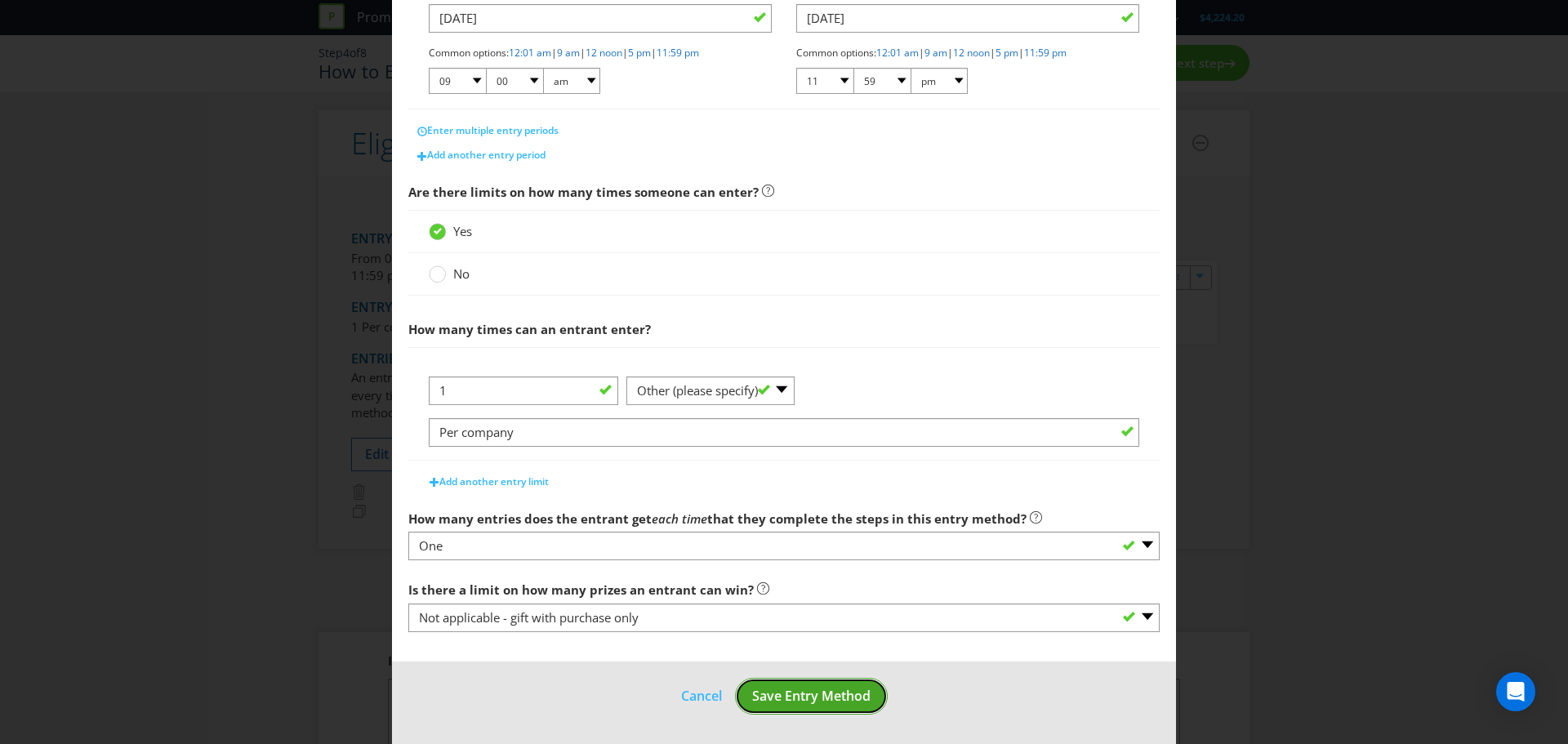
click at [820, 700] on span "Save Entry Method" at bounding box center [812, 695] width 118 height 18
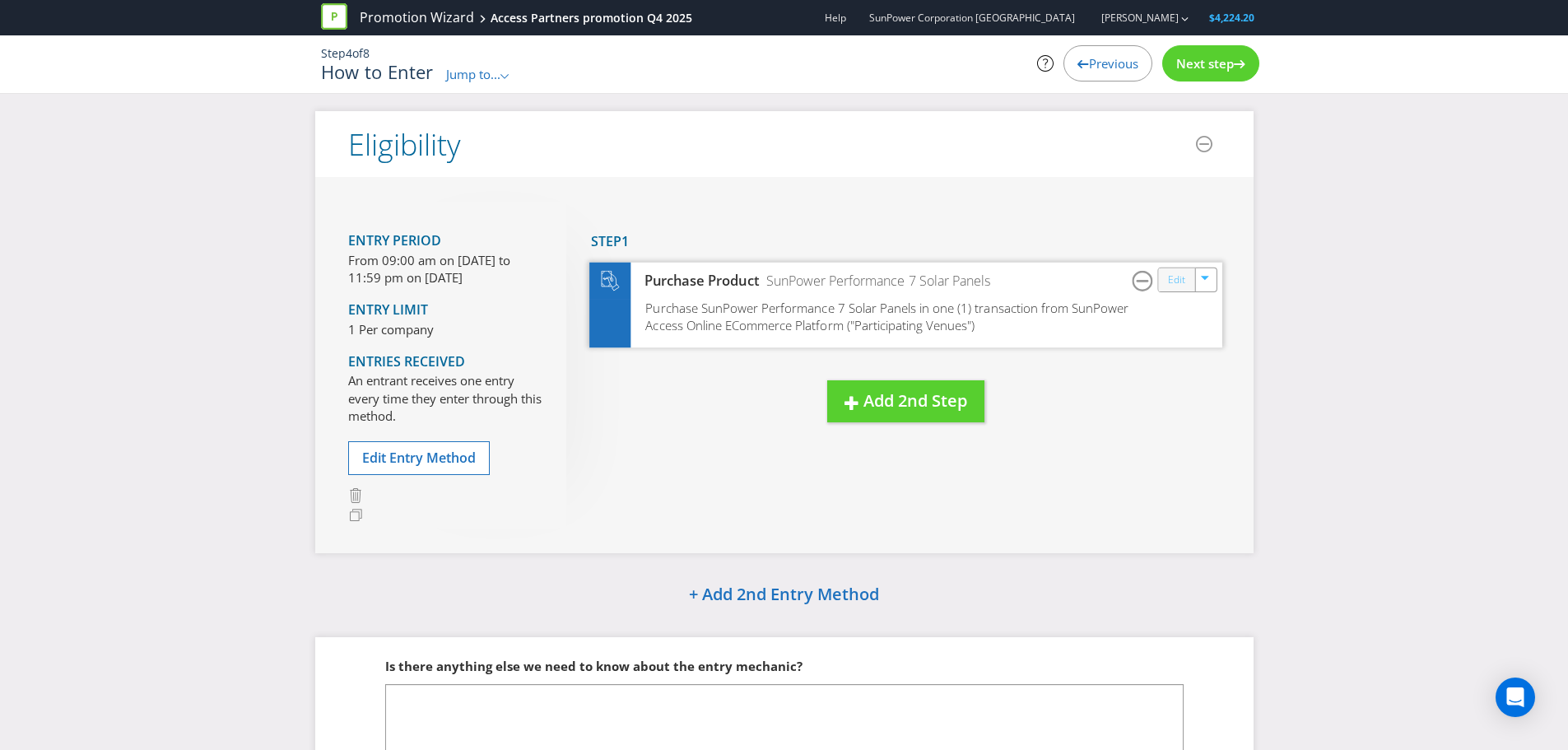
click at [1171, 276] on link "Edit" at bounding box center [1176, 279] width 17 height 19
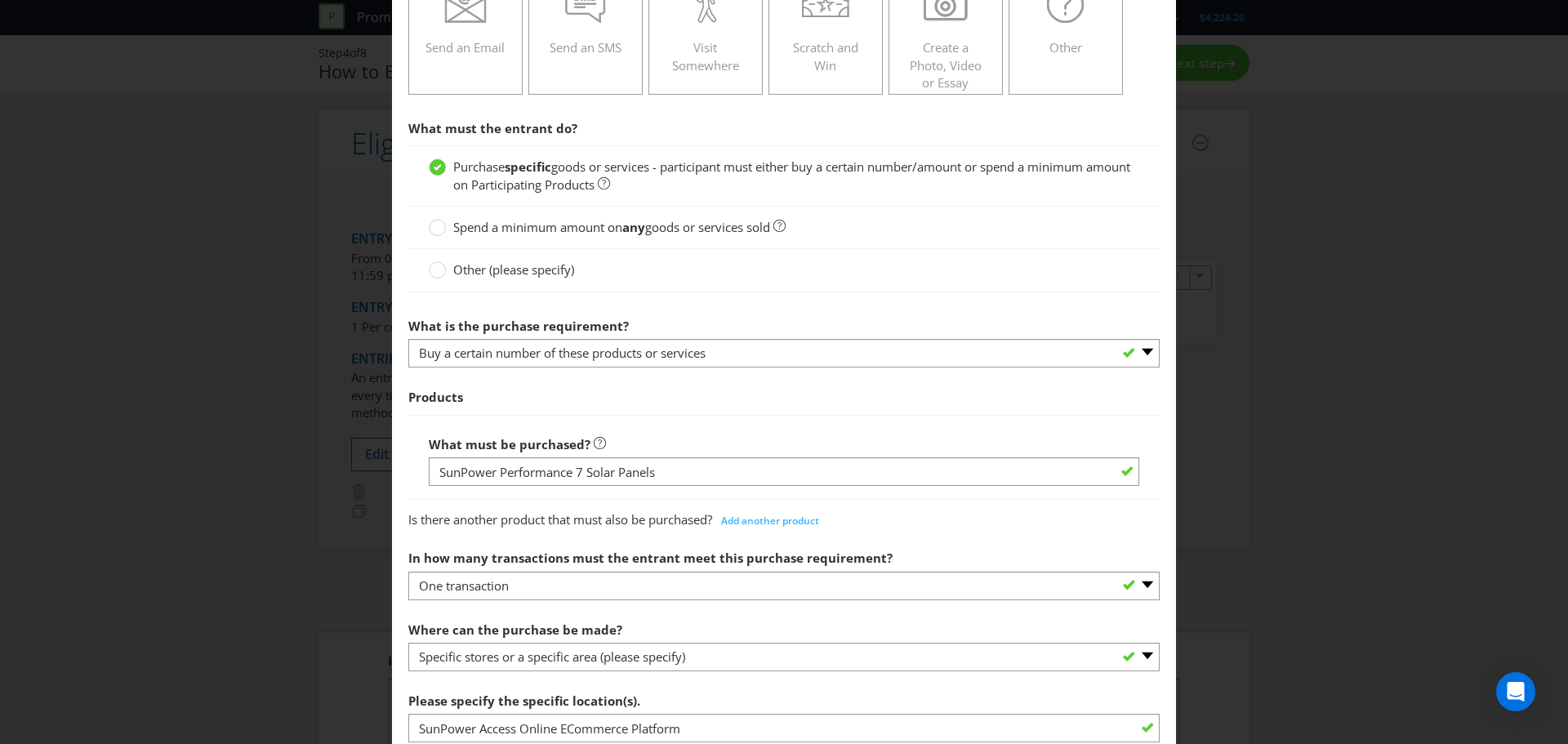
scroll to position [326, 0]
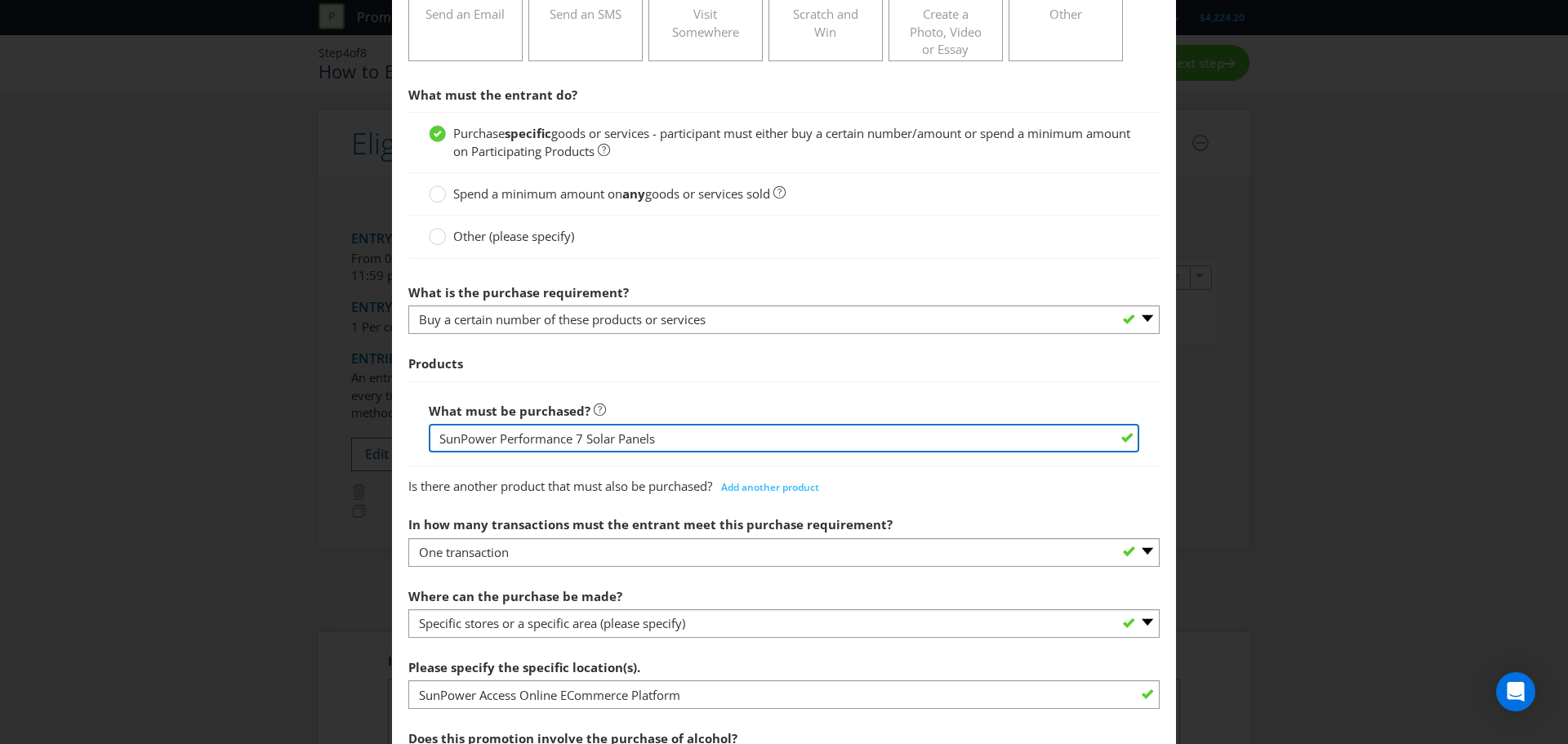
drag, startPoint x: 581, startPoint y: 438, endPoint x: 423, endPoint y: 438, distance: 158.0
click at [423, 438] on div "What must be purchased? SunPower Performance 7 Solar Panels" at bounding box center [784, 423] width 752 height 85
type input "TCL Solar Solar Panels"
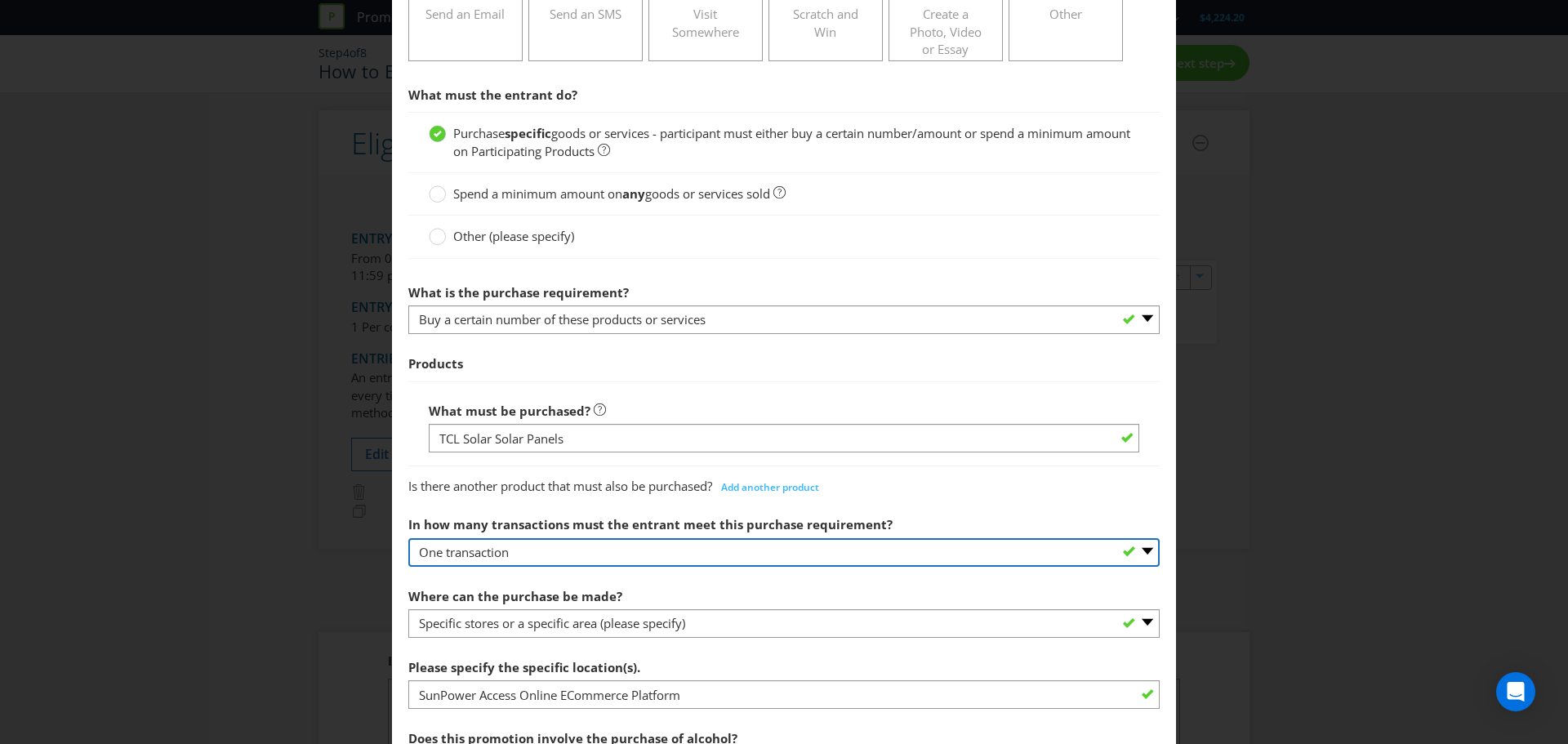
click at [764, 559] on select "-- Please select -- One transaction A specific number of transactions Any numbe…" at bounding box center [784, 552] width 752 height 29
select select "ANY"
click at [409, 538] on select "-- Please select -- One transaction A specific number of transactions Any numbe…" at bounding box center [784, 552] width 752 height 29
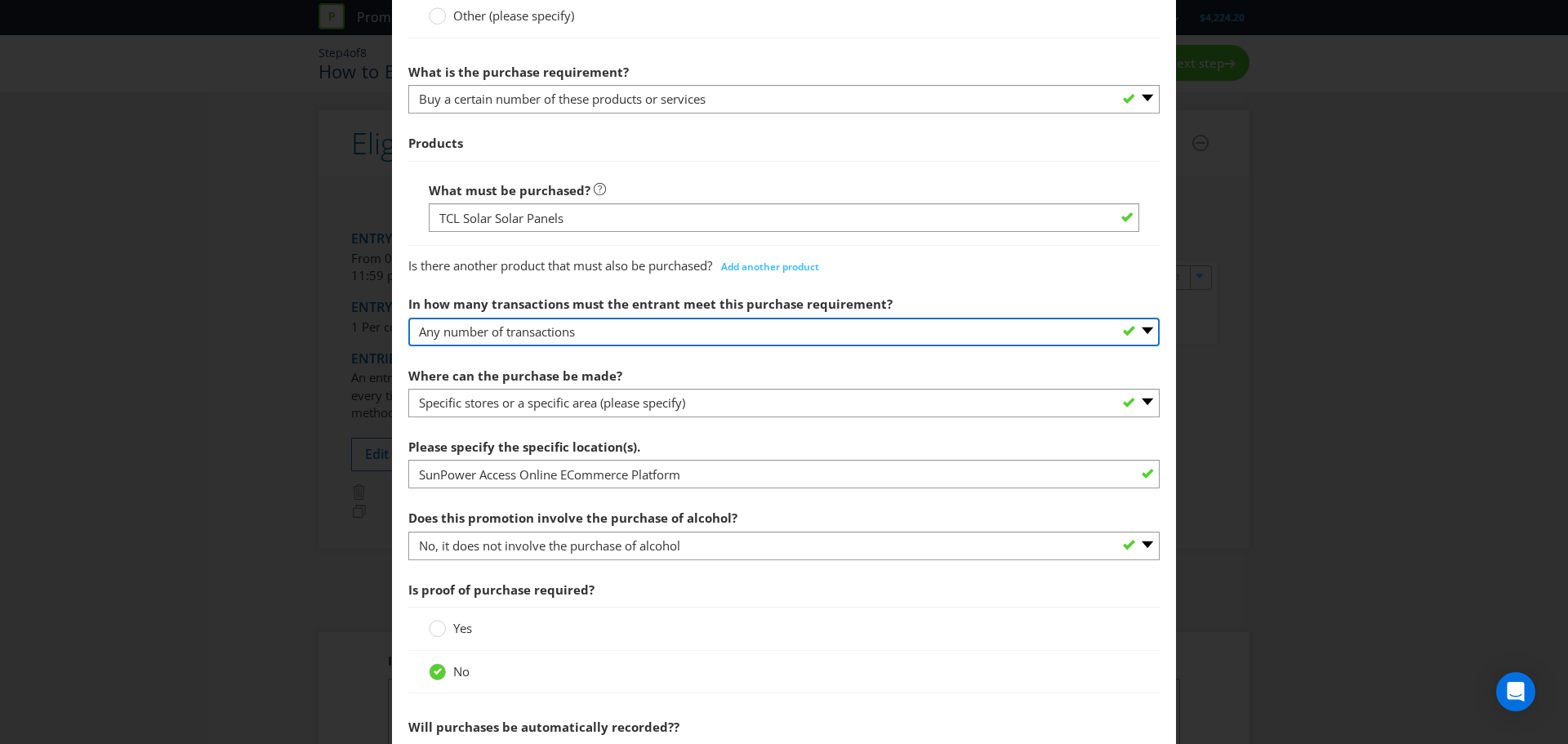
scroll to position [477, 0]
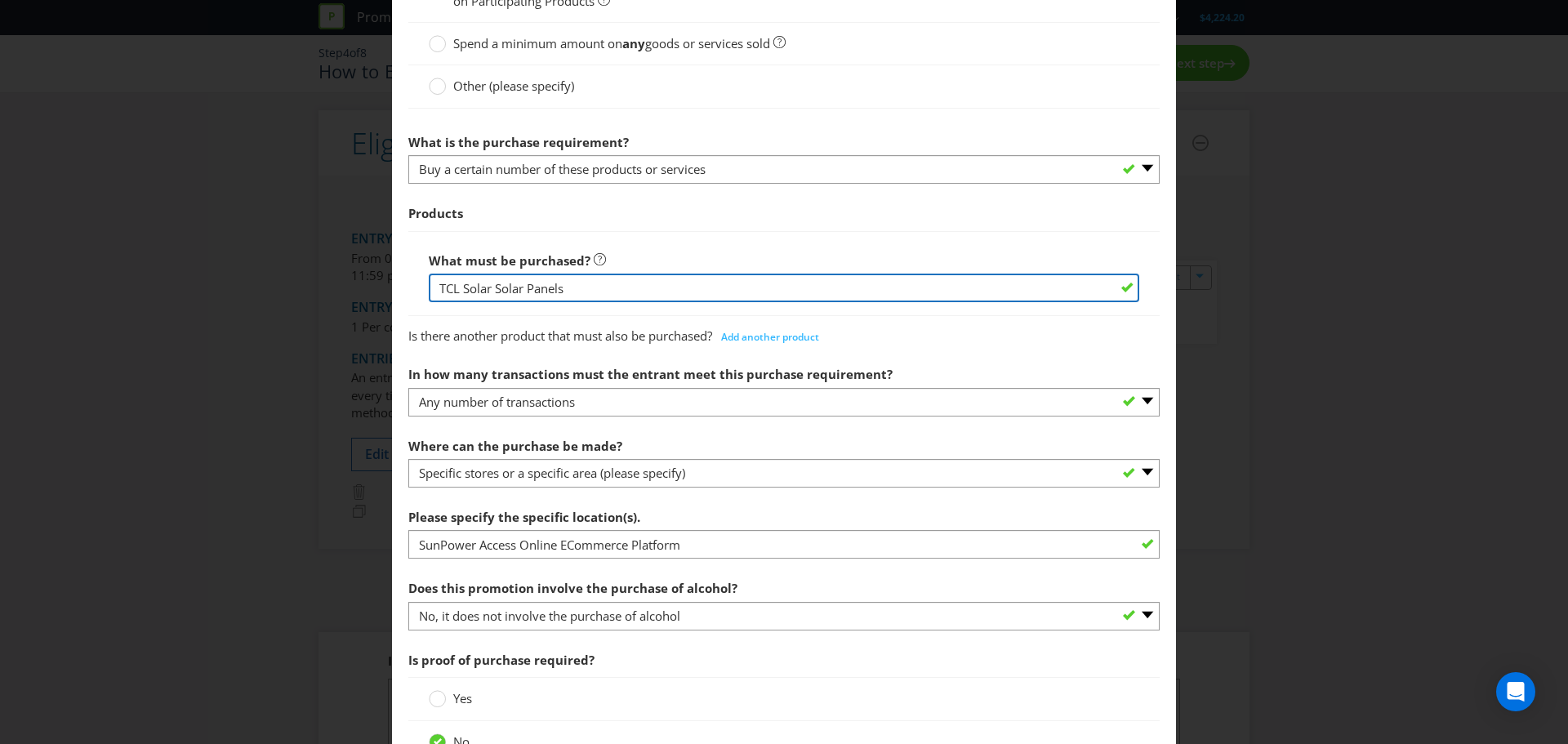
click at [436, 286] on input "TCL Solar Solar Panels" at bounding box center [784, 288] width 710 height 29
click at [552, 289] on input "One entry for every pallet TCL Solar Solar Panels" at bounding box center [784, 288] width 710 height 29
click at [582, 289] on input "One entry for every pallet TCL Solar Solar Panels" at bounding box center [784, 288] width 710 height 29
drag, startPoint x: 552, startPoint y: 287, endPoint x: 586, endPoint y: 286, distance: 34.0
click at [586, 286] on input "One entry for every pallet TCL Solar Solar Panels" at bounding box center [784, 288] width 710 height 29
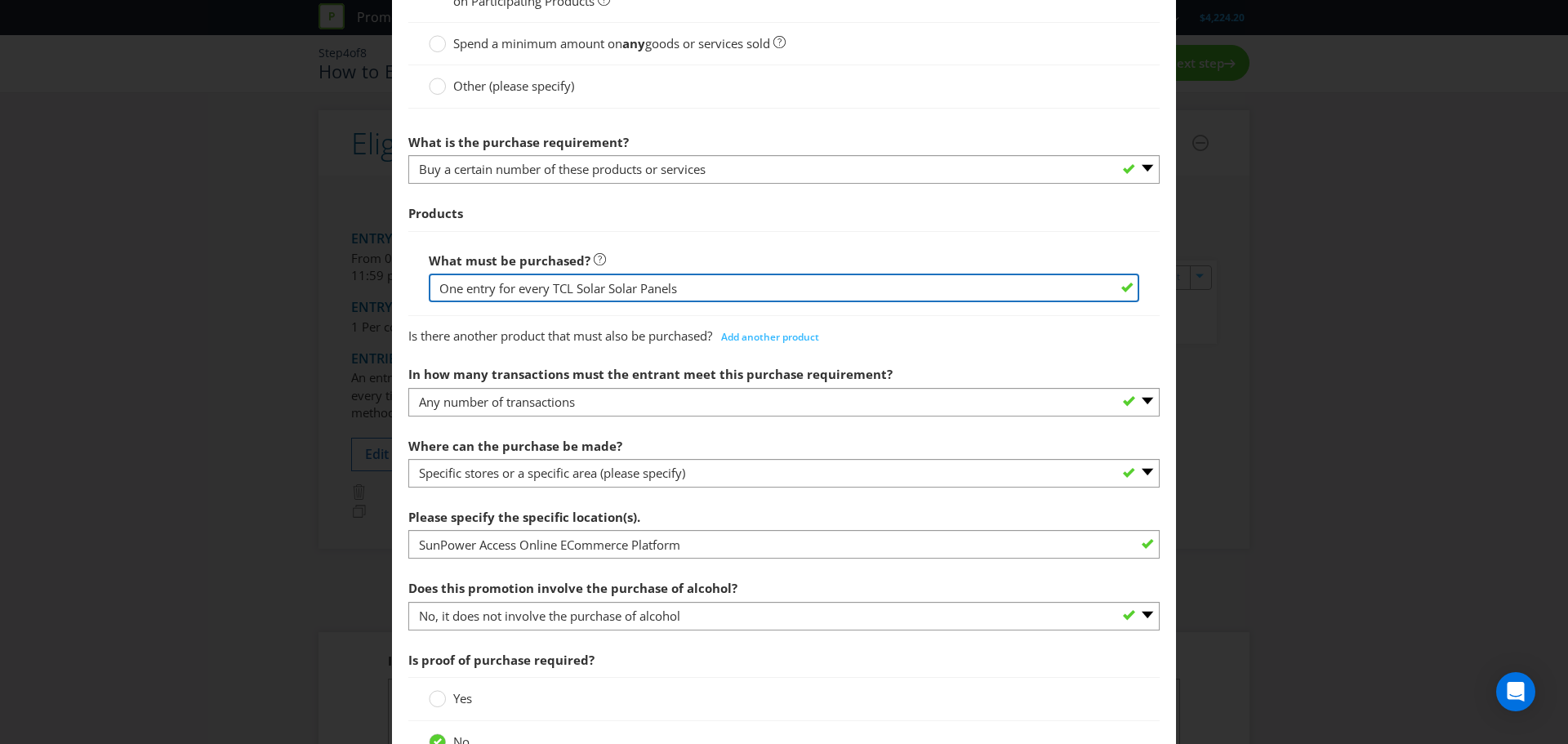
click at [608, 289] on input "One entry for every TCL Solar Solar Panels" at bounding box center [784, 288] width 710 height 29
click at [639, 292] on input "One entry for every TCL Solar panels" at bounding box center [784, 288] width 710 height 29
drag, startPoint x: 998, startPoint y: 288, endPoint x: 424, endPoint y: 325, distance: 575.2
click at [424, 325] on div "Products What must be purchased? One entry for every TCL Solar panel purchase w…" at bounding box center [784, 273] width 752 height 153
click at [561, 283] on input "One entry for every TCL Solar panel purchase which is equivalent to one pallet …" at bounding box center [784, 288] width 710 height 29
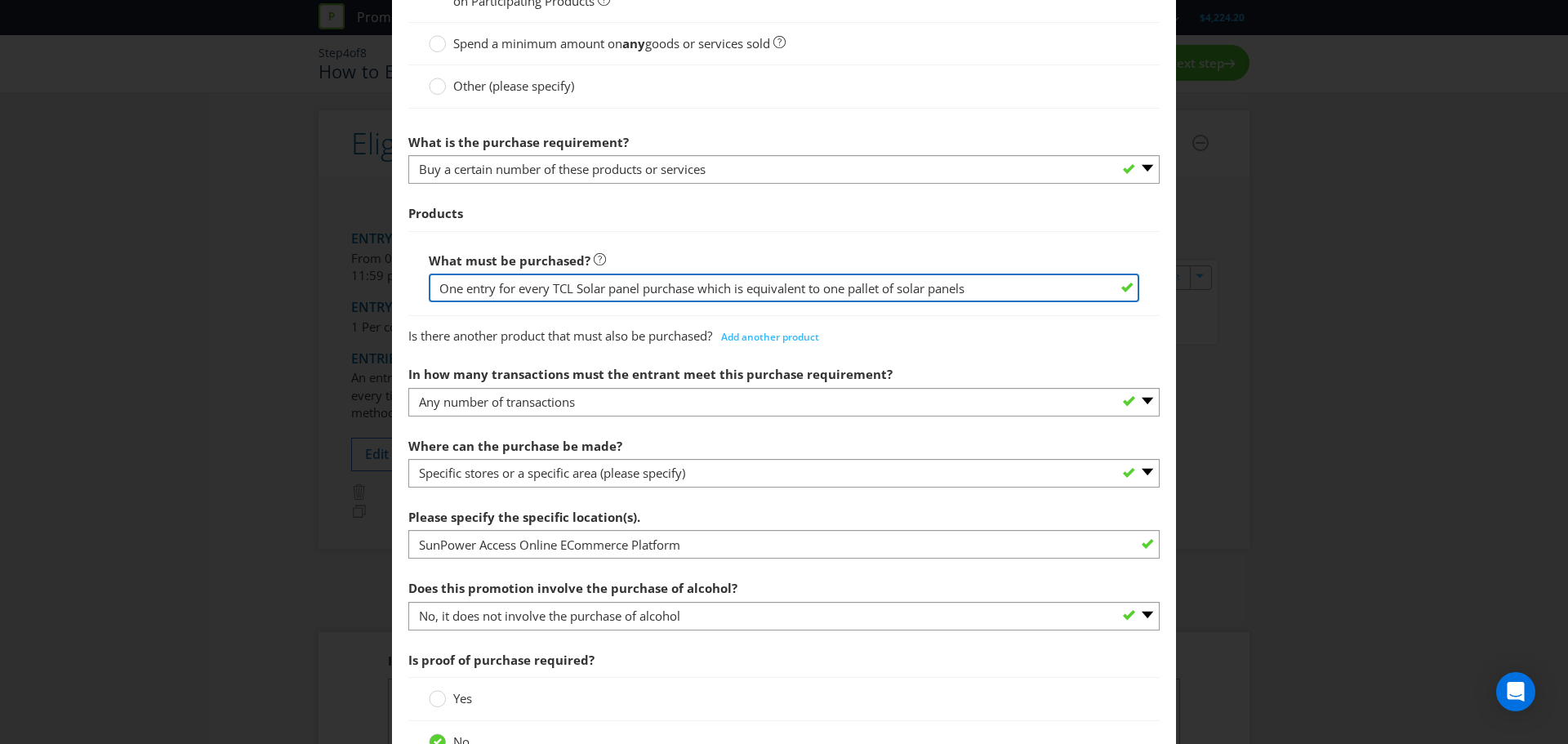
drag, startPoint x: 551, startPoint y: 286, endPoint x: 408, endPoint y: 295, distance: 143.3
click at [409, 295] on div "What must be purchased? One entry for every TCL Solar panel purchase which is e…" at bounding box center [784, 273] width 752 height 85
click at [526, 285] on input "TCL Solar panel purchase which is equivalent to one pallet of solar panels" at bounding box center [784, 288] width 710 height 29
type input "TCL Solar panels"
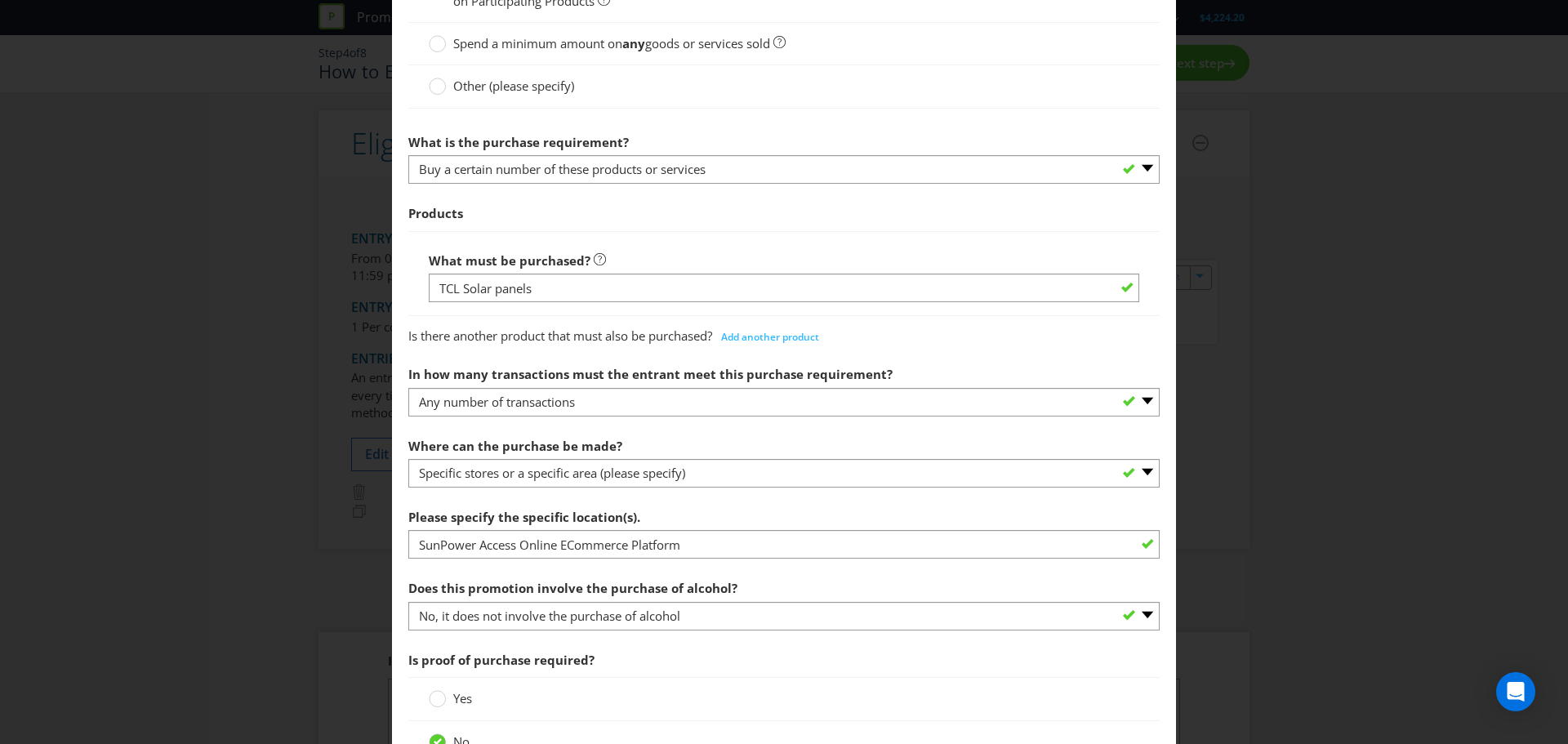
click at [1311, 392] on div "How to Enter To enter the entrant must... Make a Purchase Connect on Social Med…" at bounding box center [784, 372] width 1568 height 744
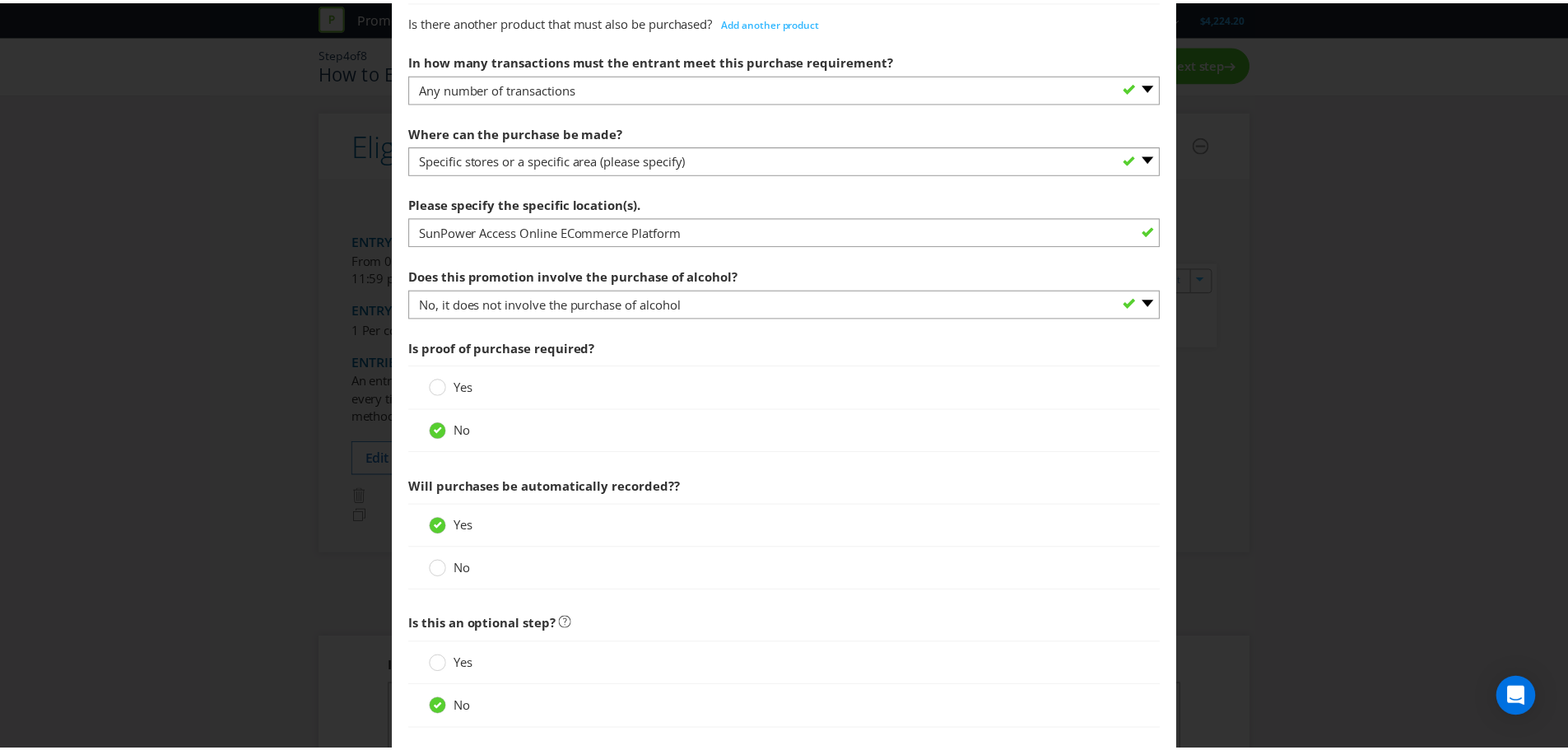
scroll to position [893, 0]
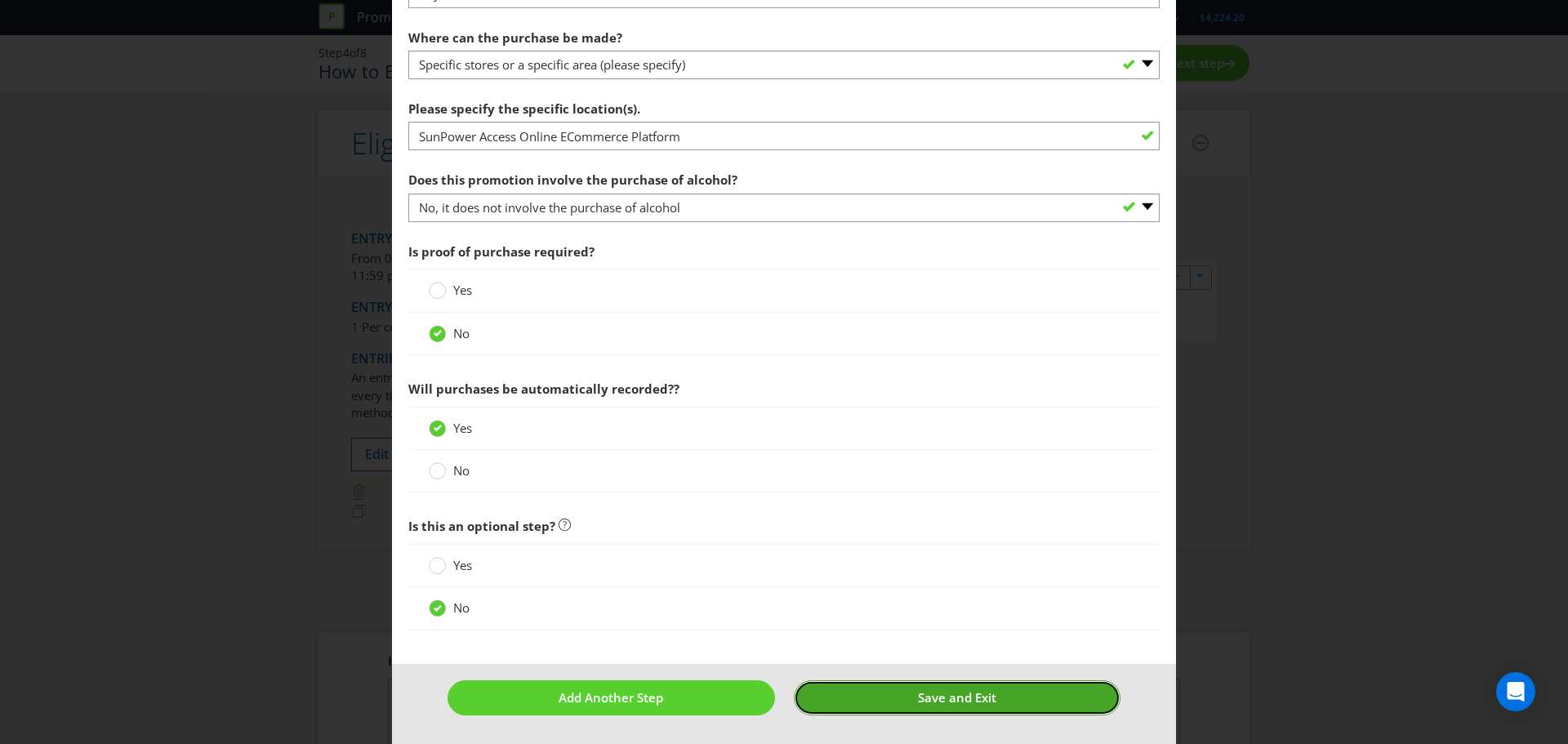
click at [937, 697] on span "Save and Exit" at bounding box center [957, 697] width 78 height 16
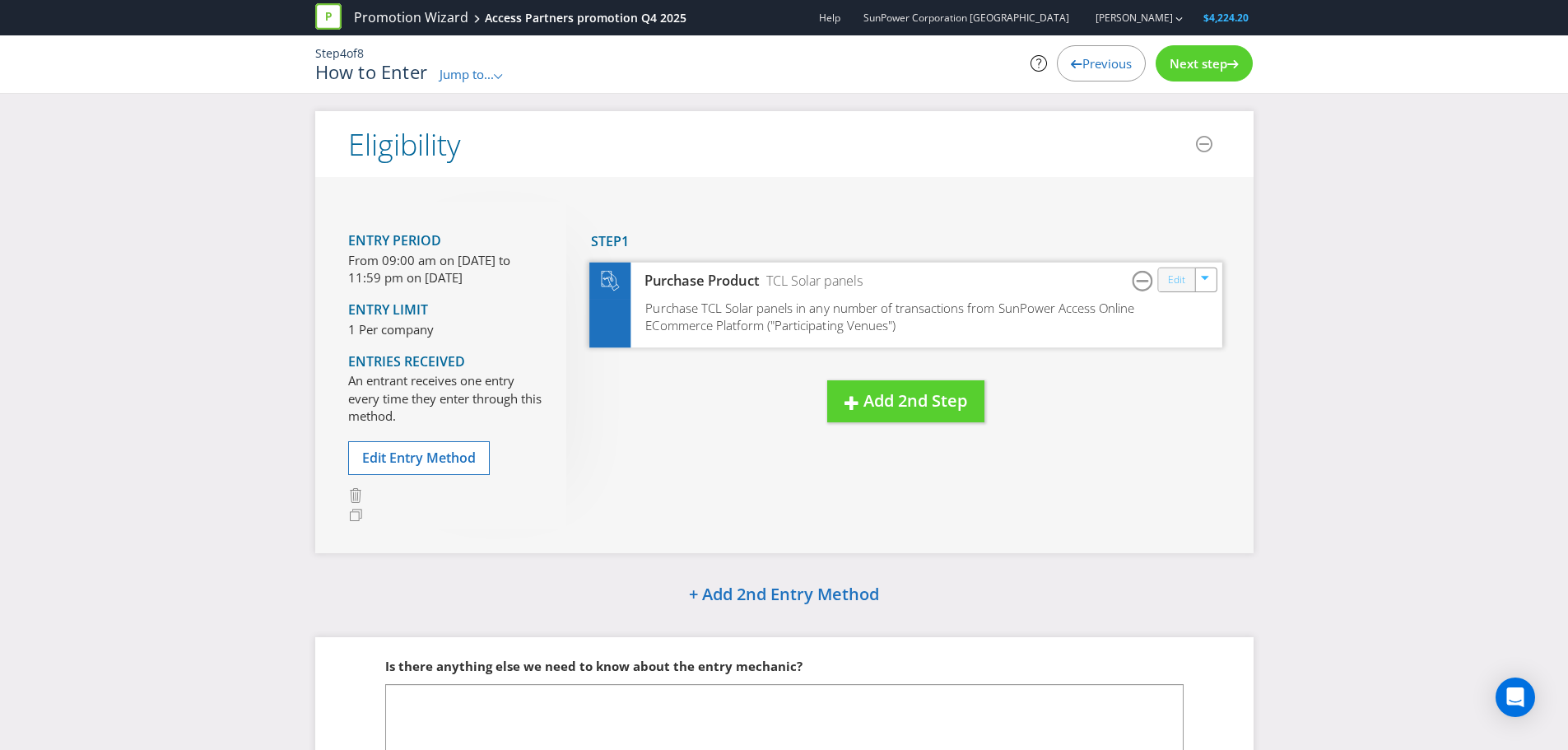
click at [1178, 284] on link "Edit" at bounding box center [1176, 279] width 17 height 19
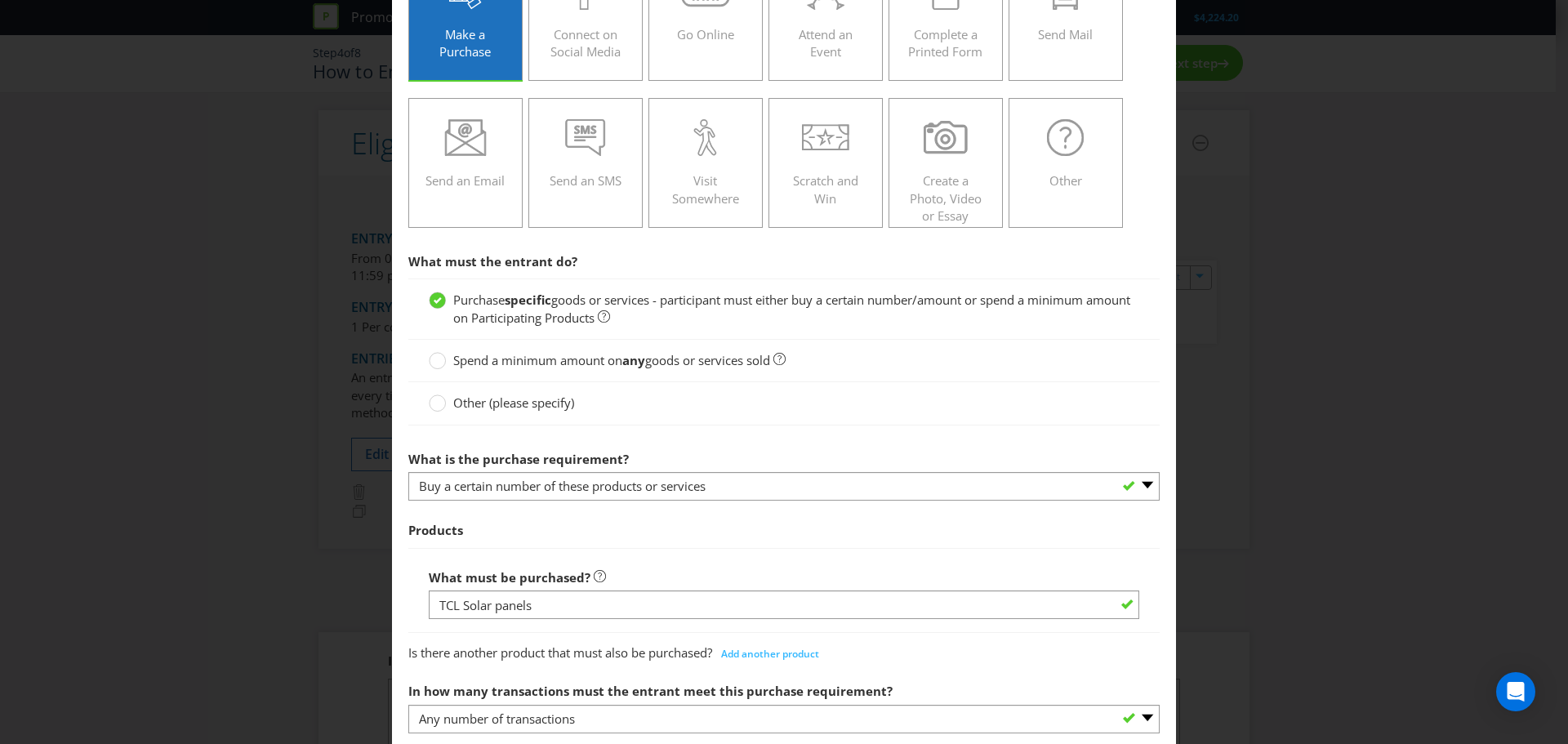
scroll to position [164, 0]
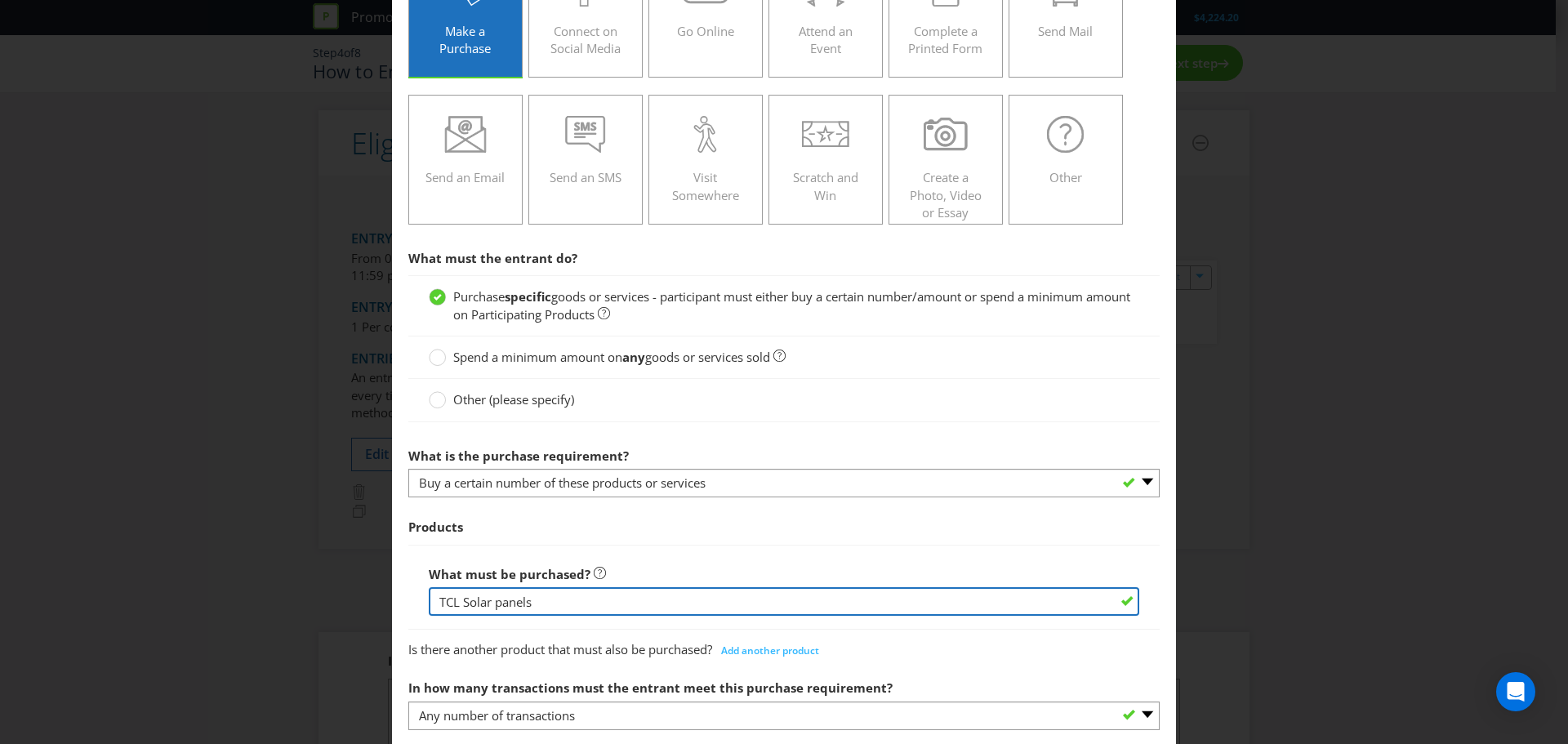
click at [436, 603] on input "TCL Solar panels" at bounding box center [784, 601] width 710 height 29
drag, startPoint x: 767, startPoint y: 600, endPoint x: 791, endPoint y: 601, distance: 24.0
click at [767, 599] on input "Purchase of equivalent to one pallet of TCL Solar panels" at bounding box center [784, 601] width 710 height 29
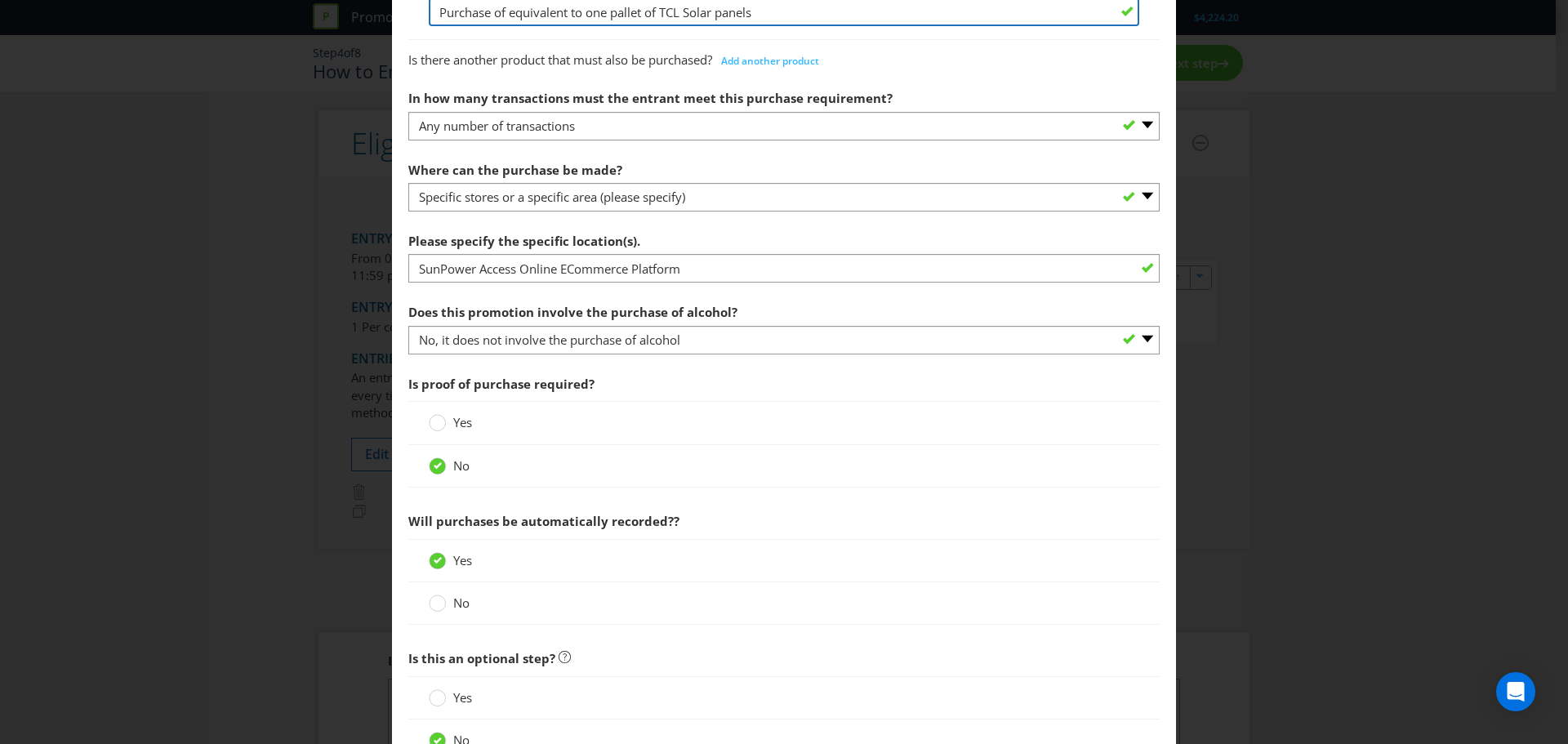
scroll to position [885, 0]
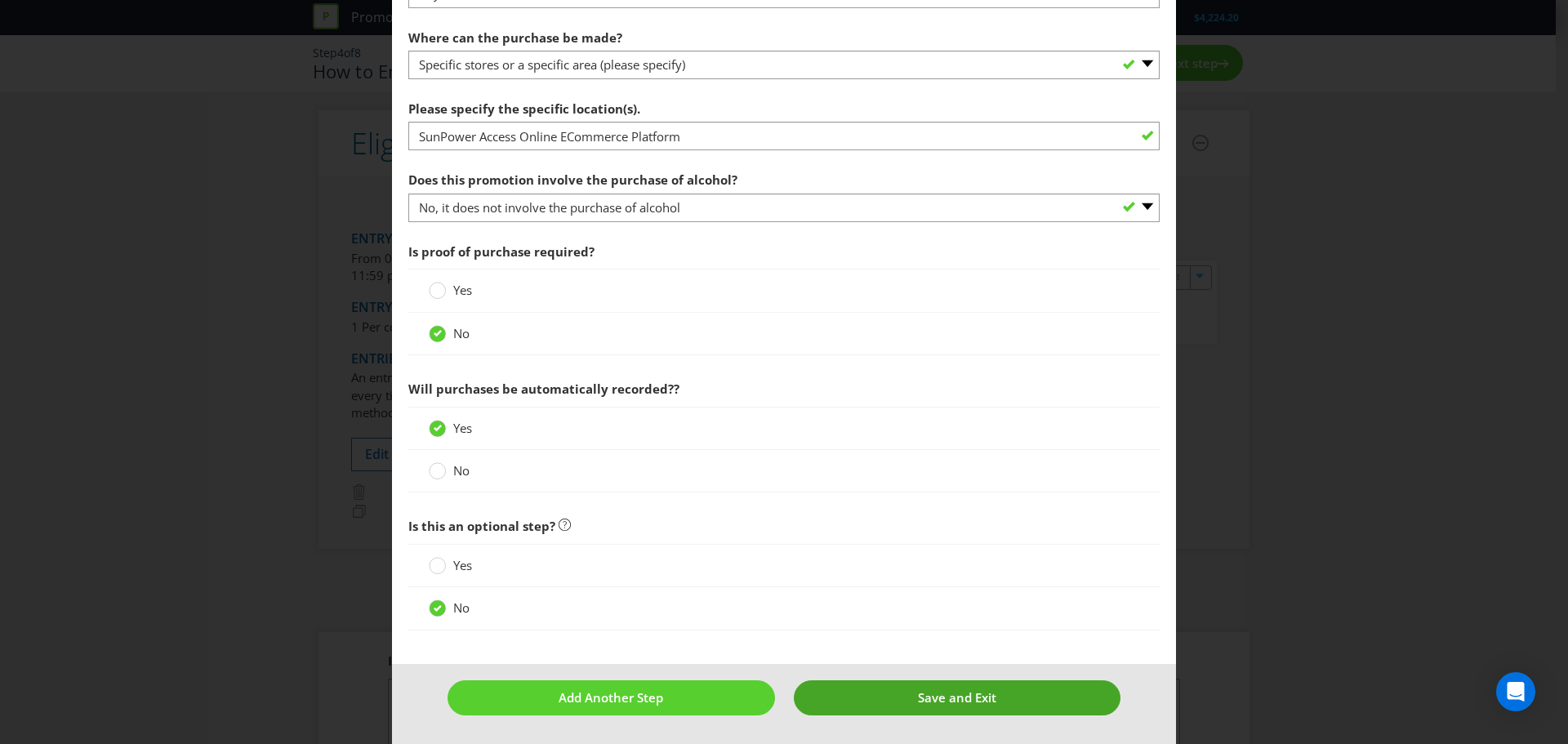
type input "Purchase of equivalent to one pallet of TCL Solar panels"
click at [918, 694] on span "Save and Exit" at bounding box center [957, 697] width 78 height 16
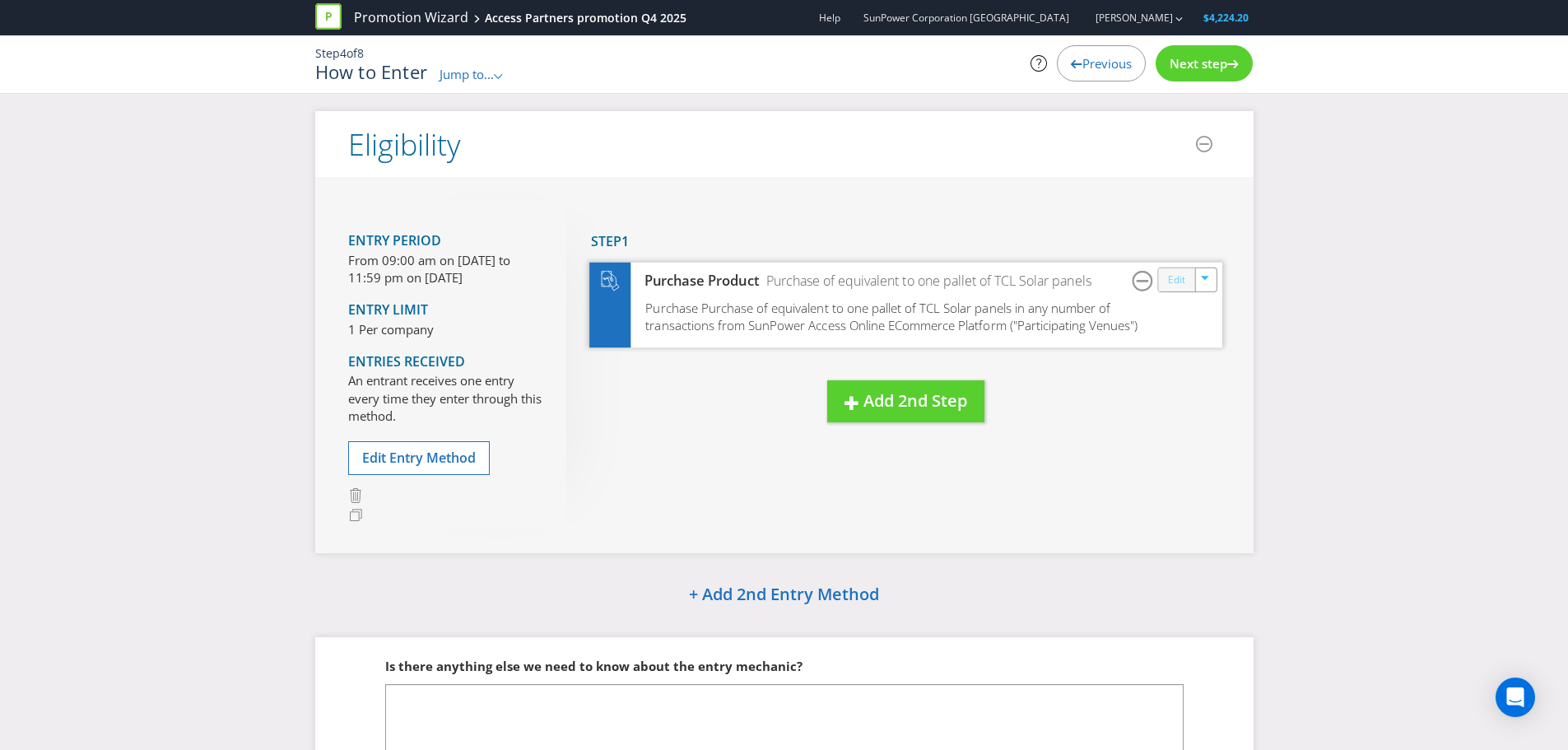
click at [1177, 282] on link "Edit" at bounding box center [1176, 279] width 17 height 19
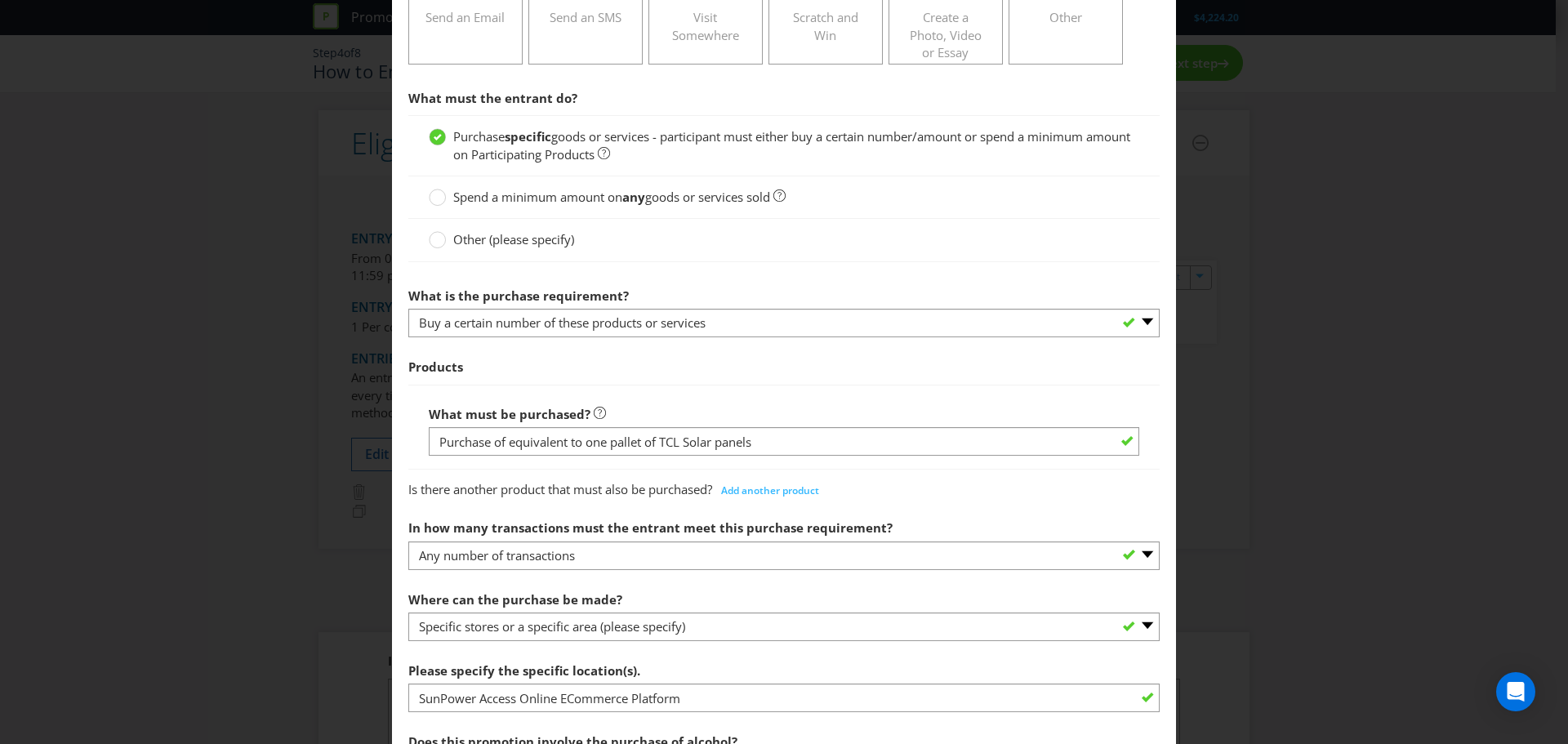
scroll to position [326, 0]
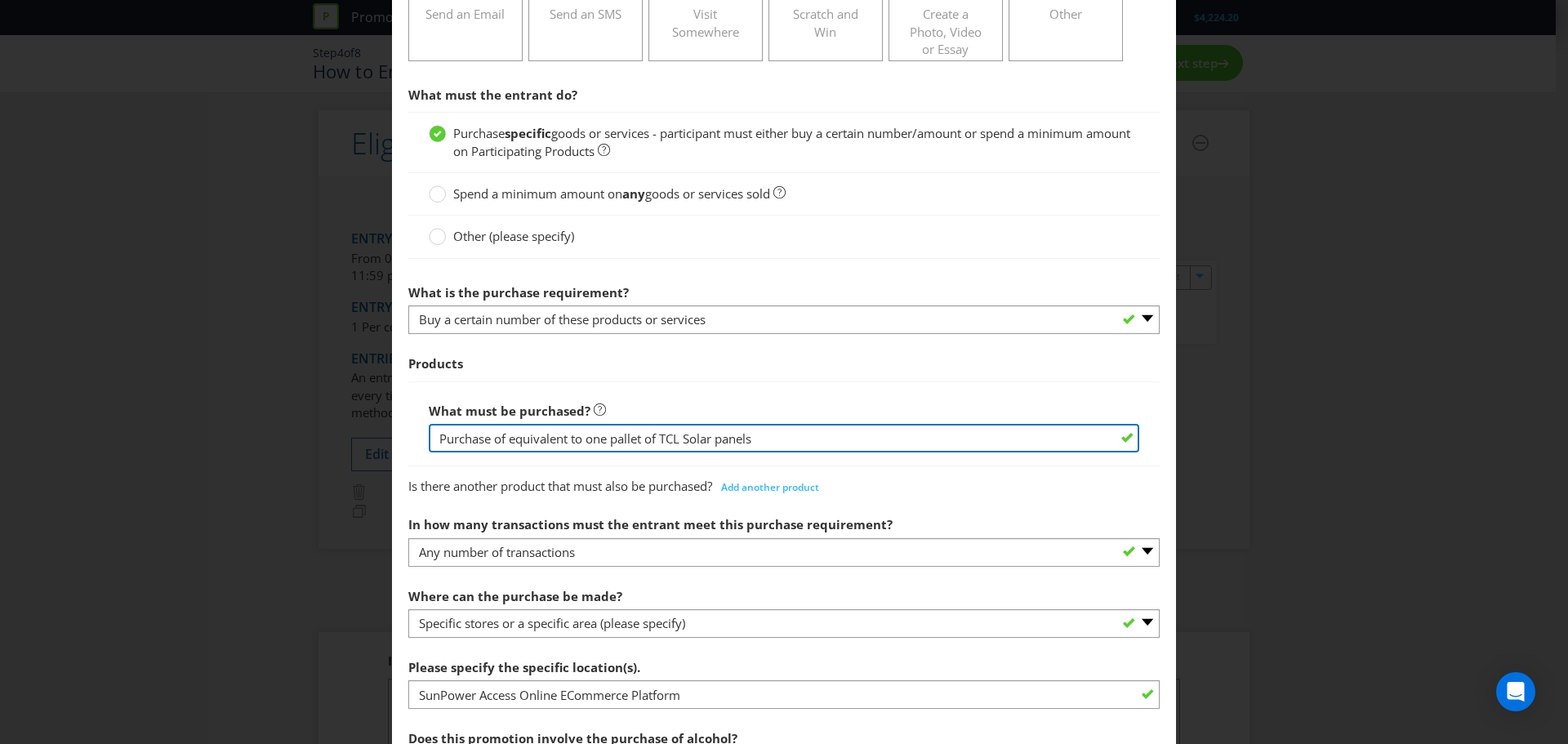
drag, startPoint x: 512, startPoint y: 432, endPoint x: 418, endPoint y: 439, distance: 94.3
click at [418, 439] on div "What must be purchased? Purchase of equivalent to one pallet of TCL Solar panels" at bounding box center [784, 423] width 752 height 85
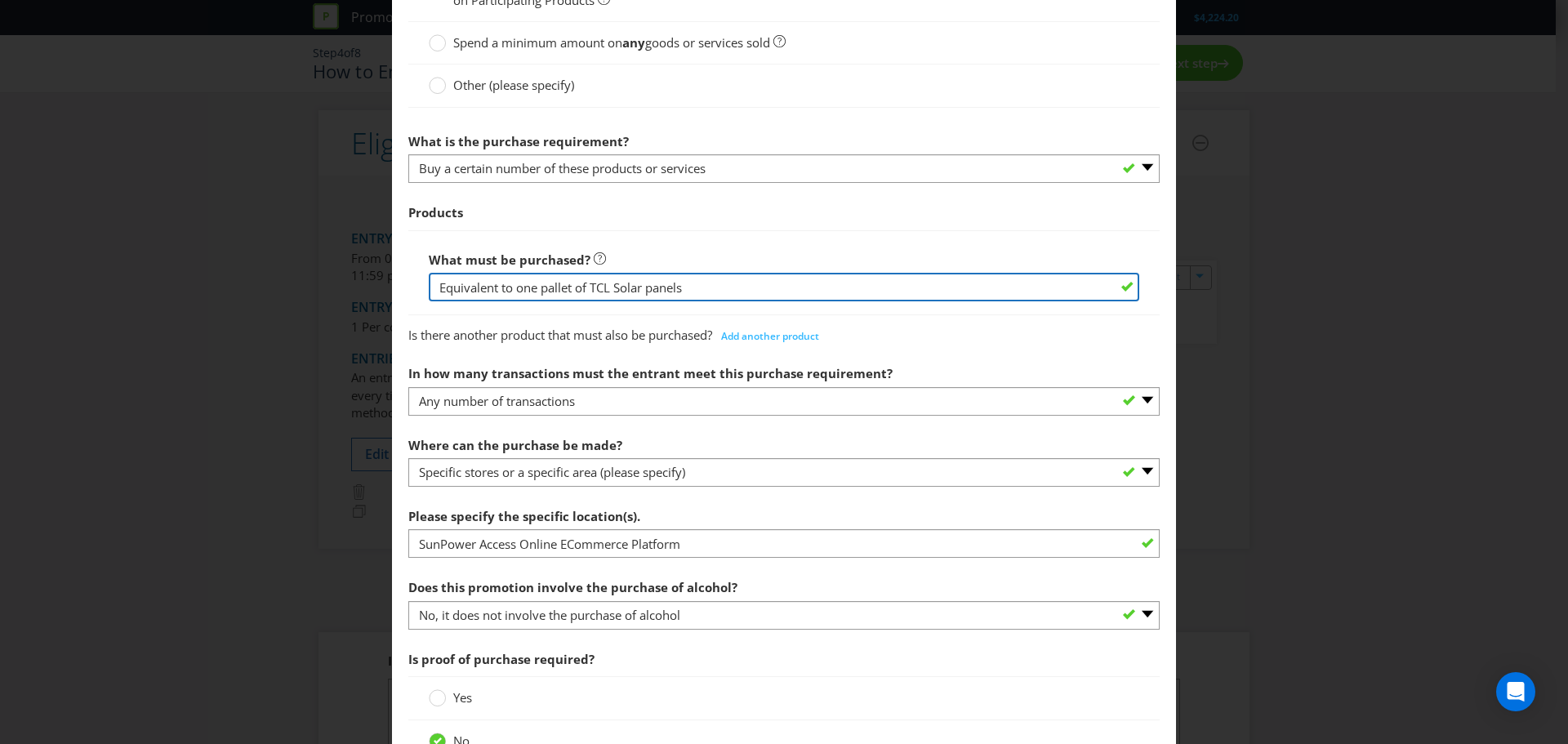
scroll to position [477, 0]
click at [645, 288] on input "Equivalent to one pallet of TCL Solar panels" at bounding box center [784, 288] width 710 height 29
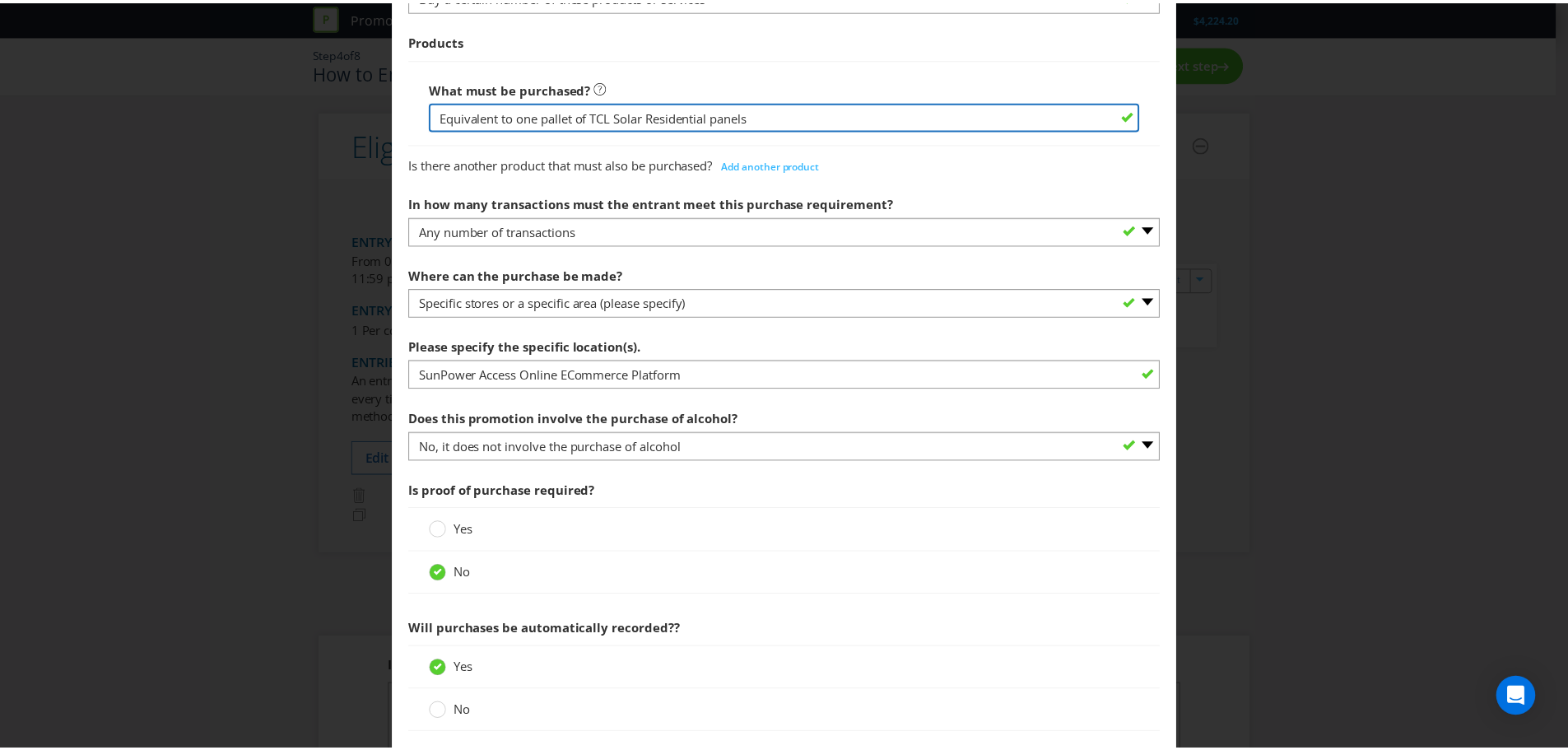
scroll to position [893, 0]
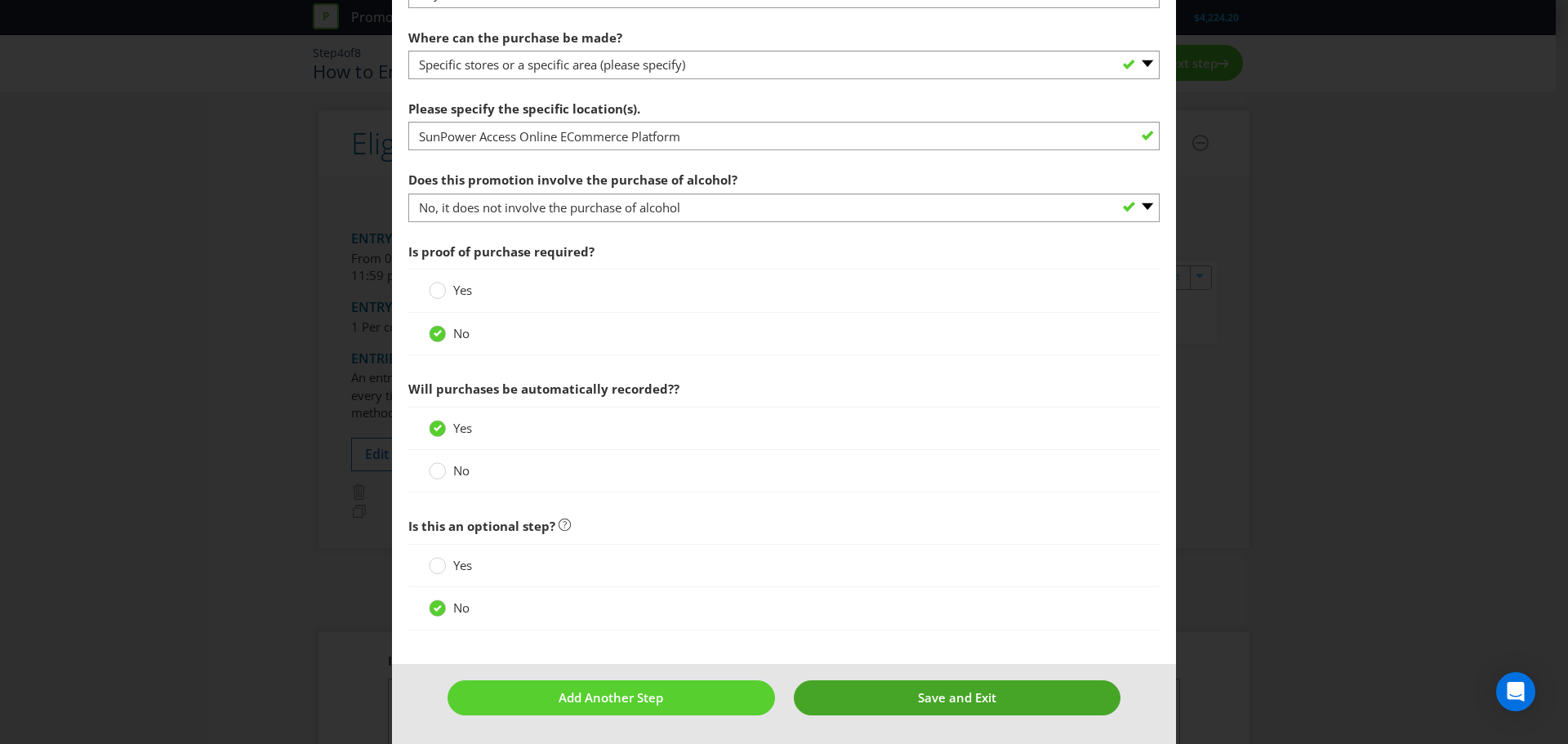
type input "Equivalent to one pallet of TCL Solar Residential panels"
click at [992, 705] on button "Save and Exit" at bounding box center [958, 697] width 327 height 35
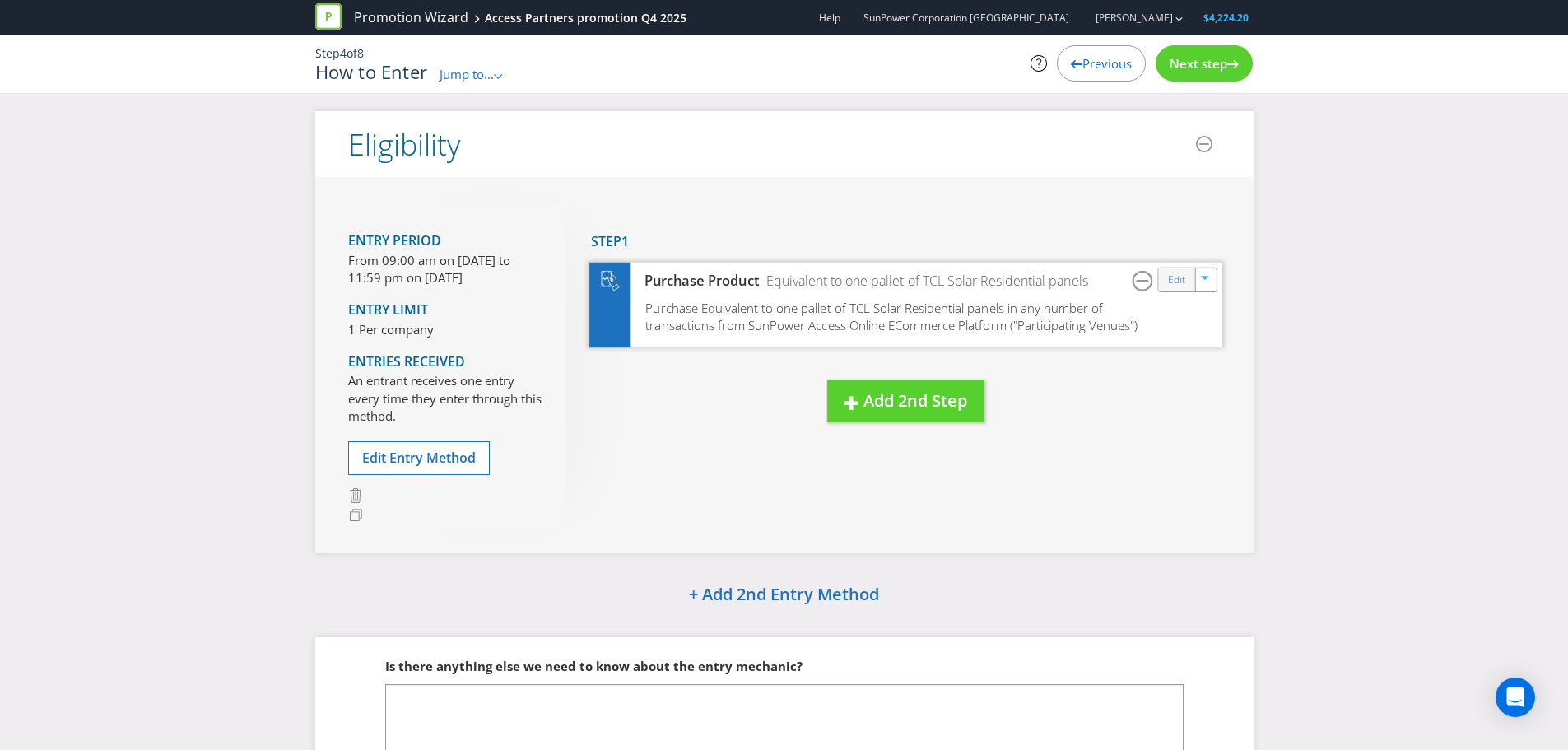
click at [1167, 280] on div "Edit" at bounding box center [1177, 279] width 37 height 23
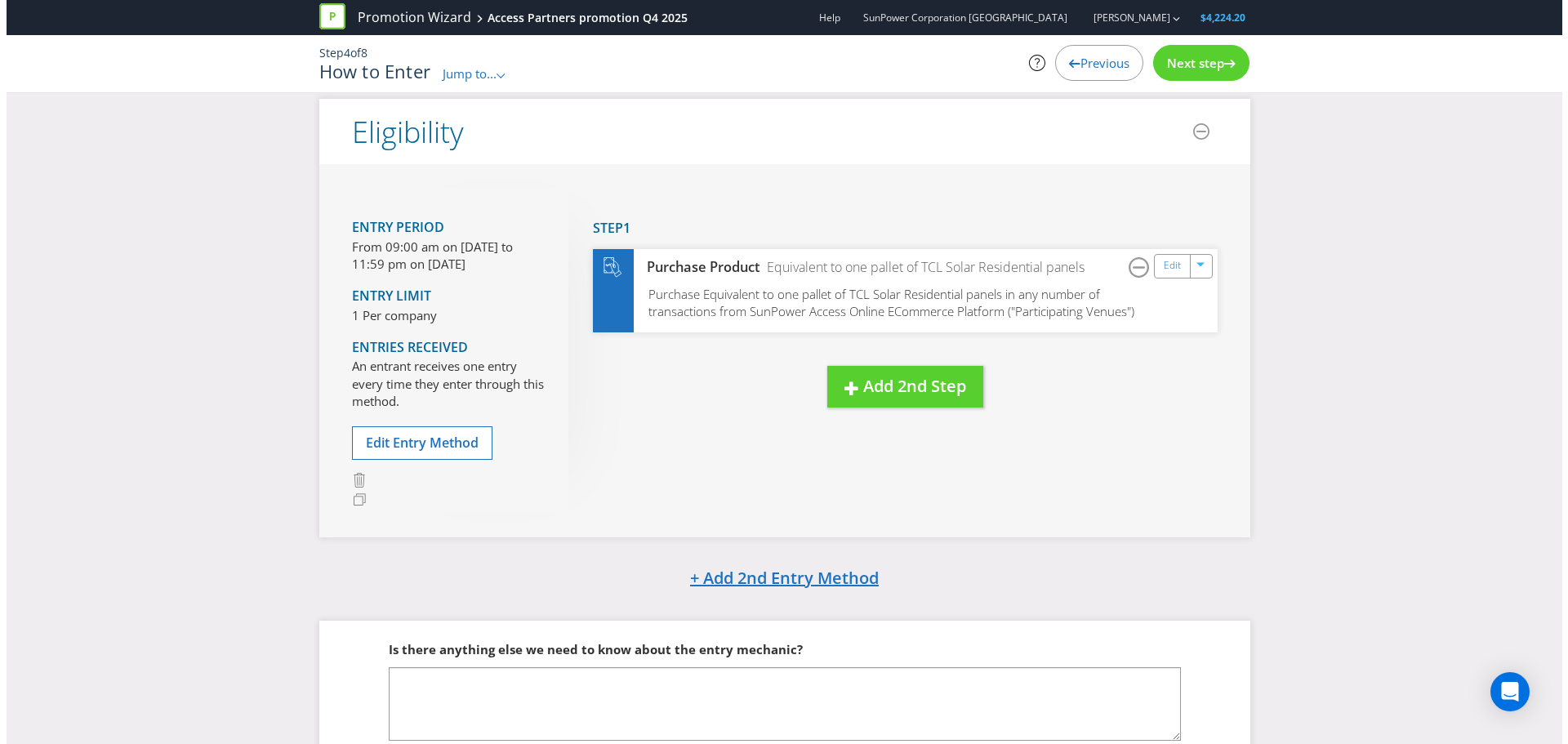
scroll to position [113, 0]
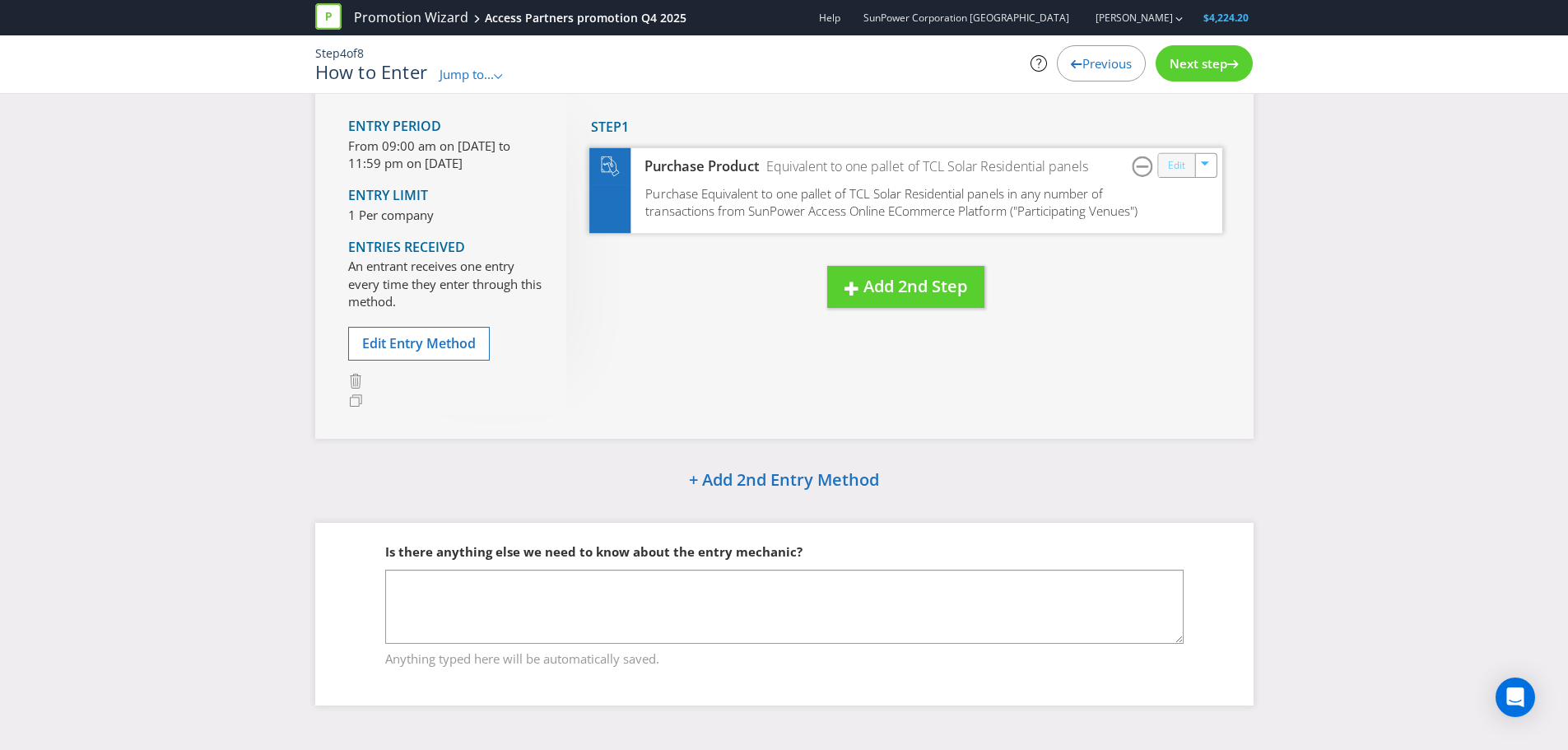
click at [1183, 163] on link "Edit" at bounding box center [1176, 165] width 17 height 19
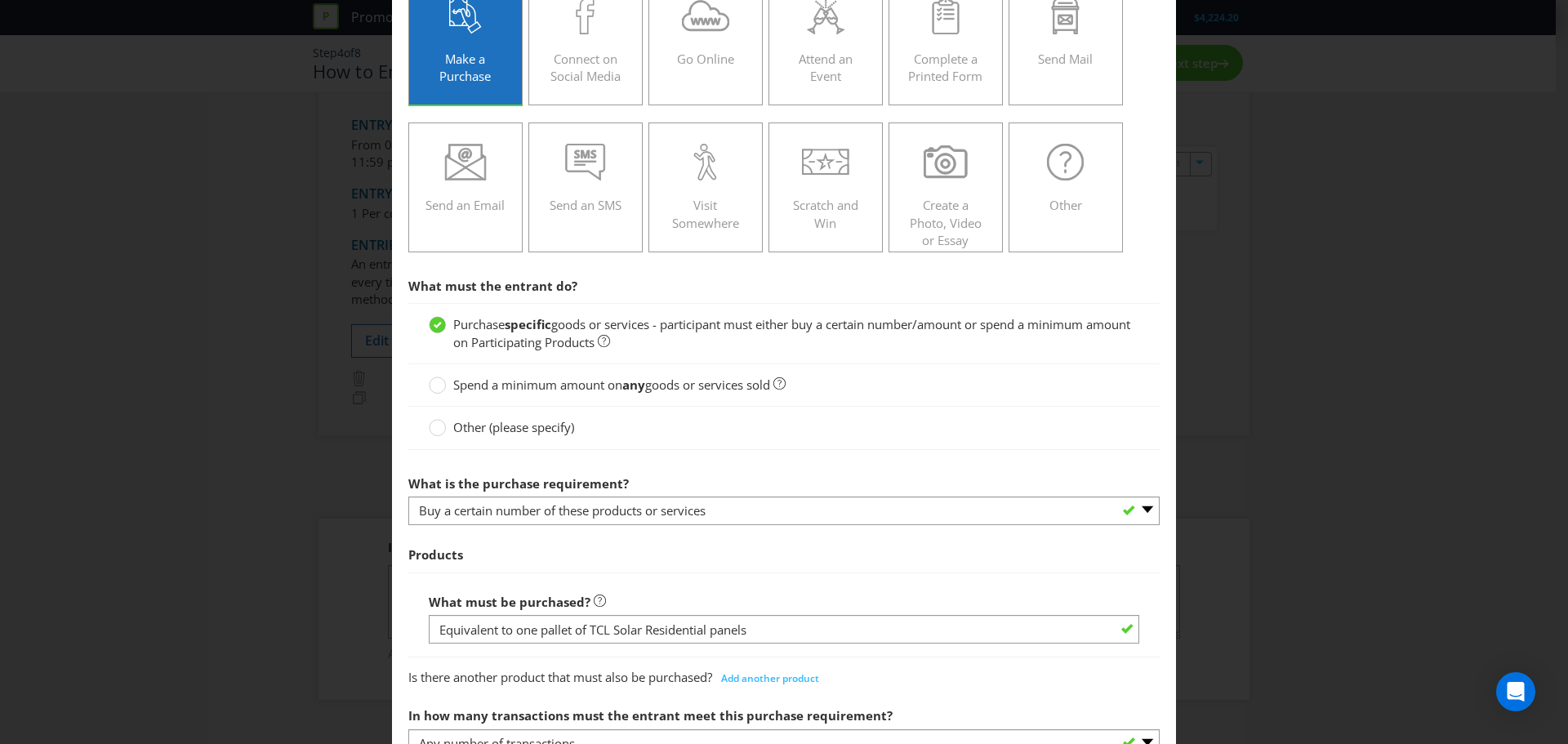
scroll to position [409, 0]
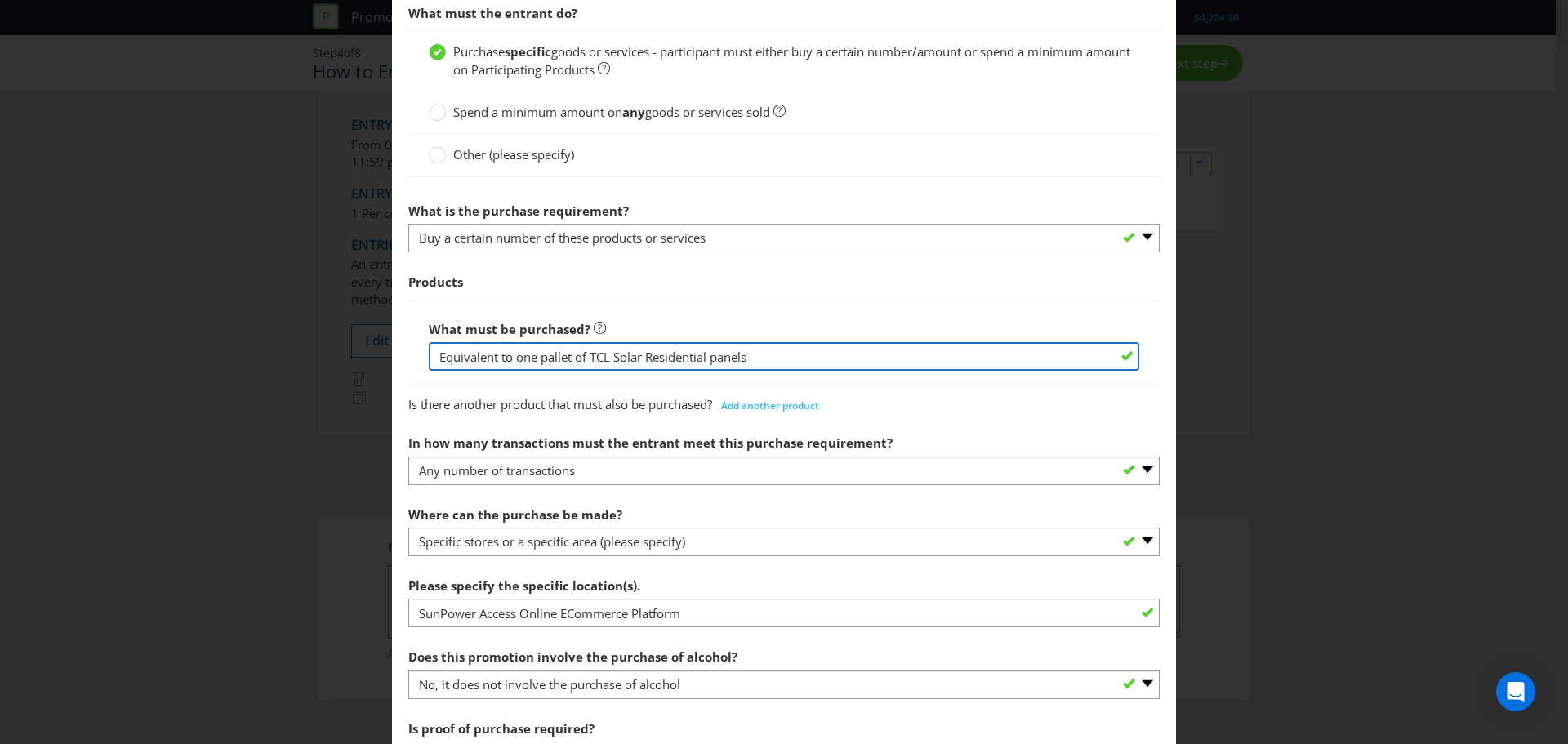
click at [442, 358] on input "Equivalent to one pallet of TCL Solar Residential panels" at bounding box center [784, 356] width 710 height 29
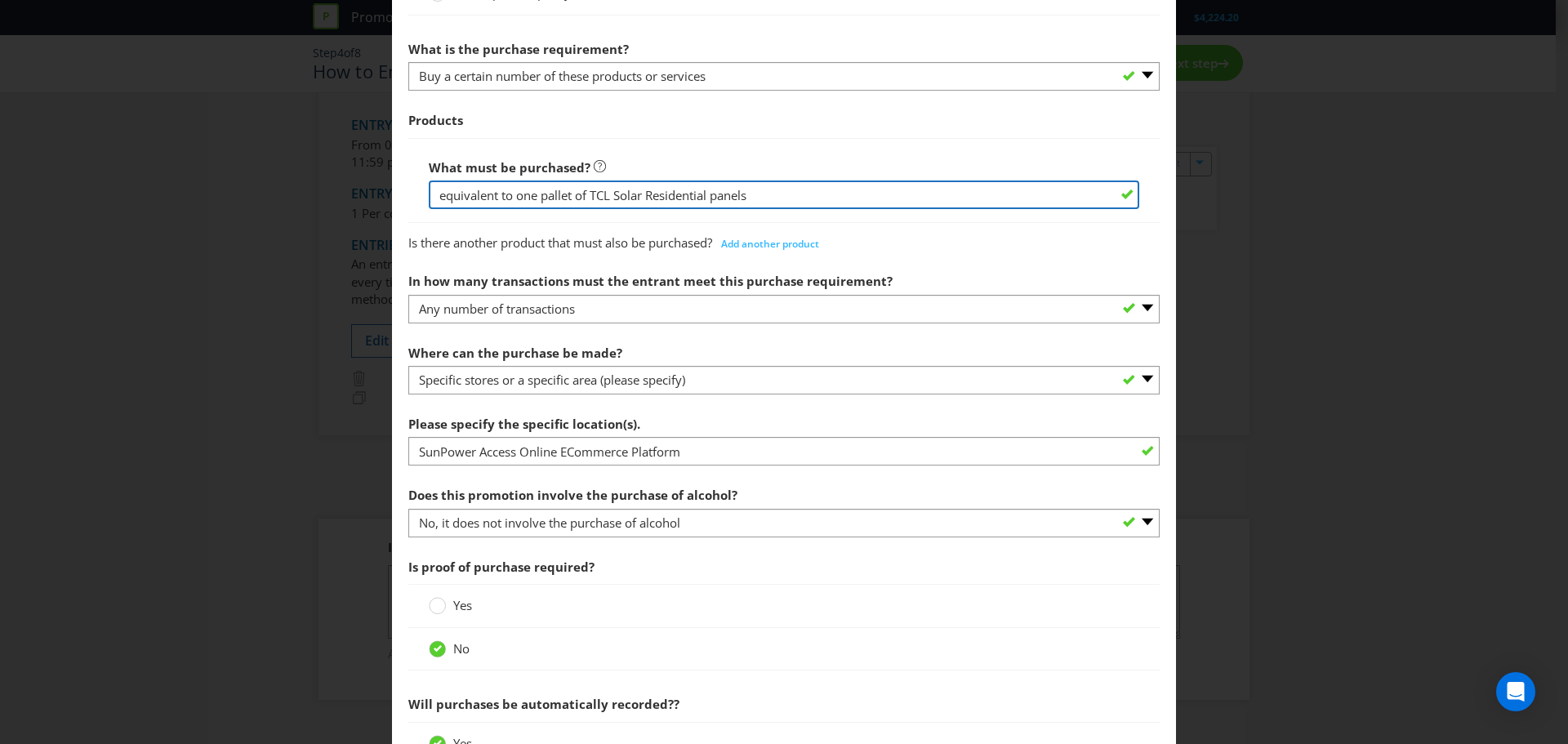
scroll to position [885, 0]
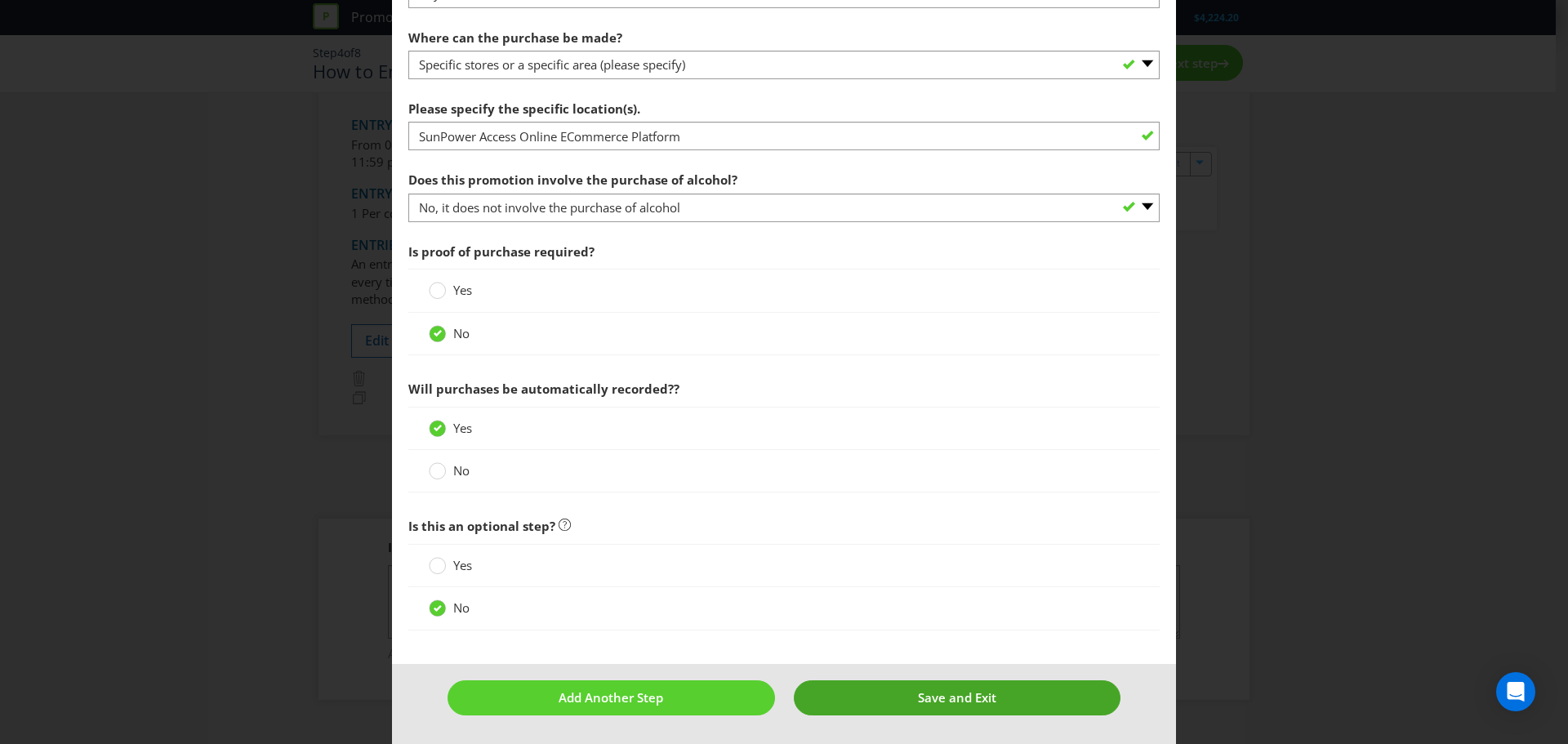
type input "equivalent to one pallet of TCL Solar Residential panels"
click at [893, 705] on button "Save and Exit" at bounding box center [958, 697] width 327 height 35
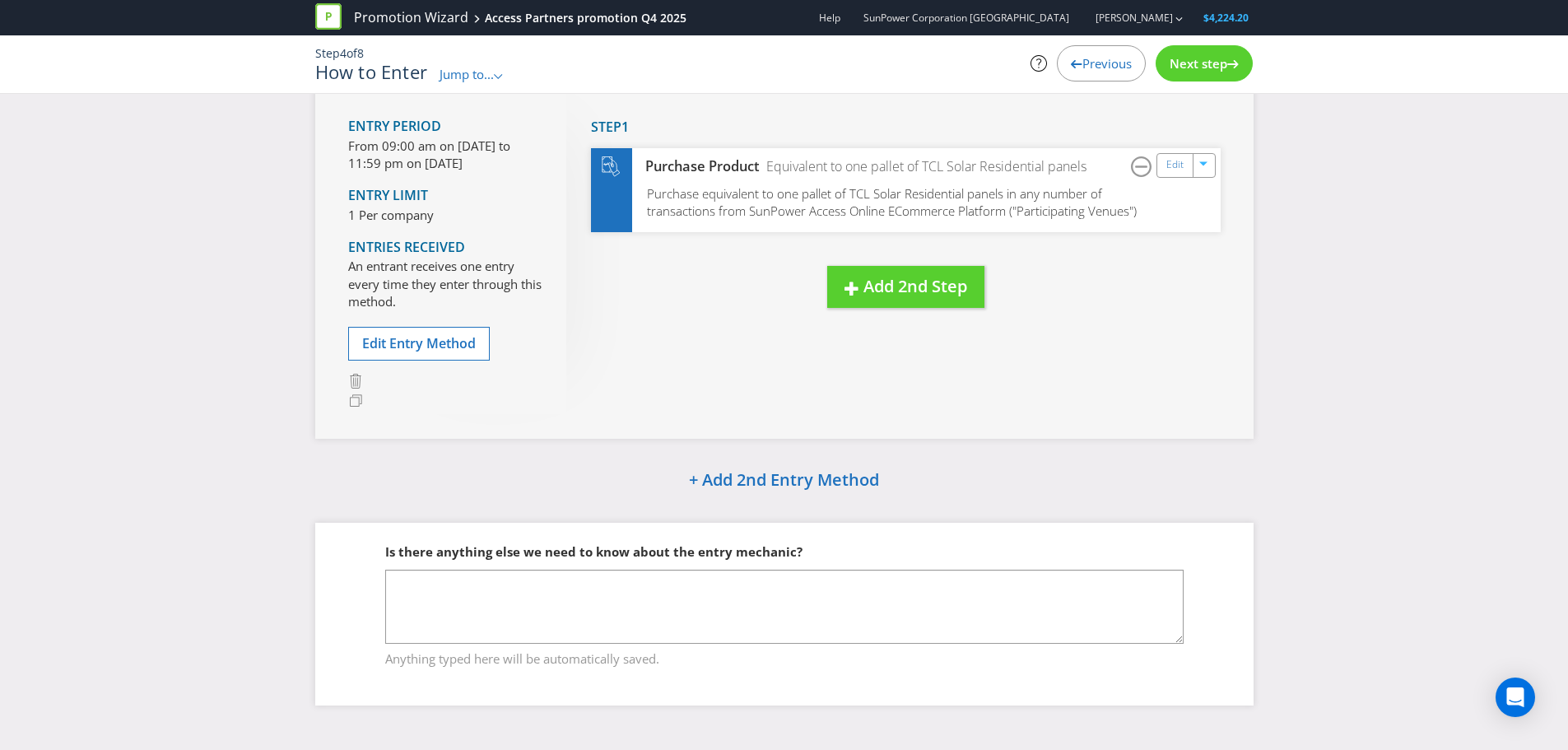
click at [1201, 56] on span "Next step" at bounding box center [1199, 64] width 58 height 17
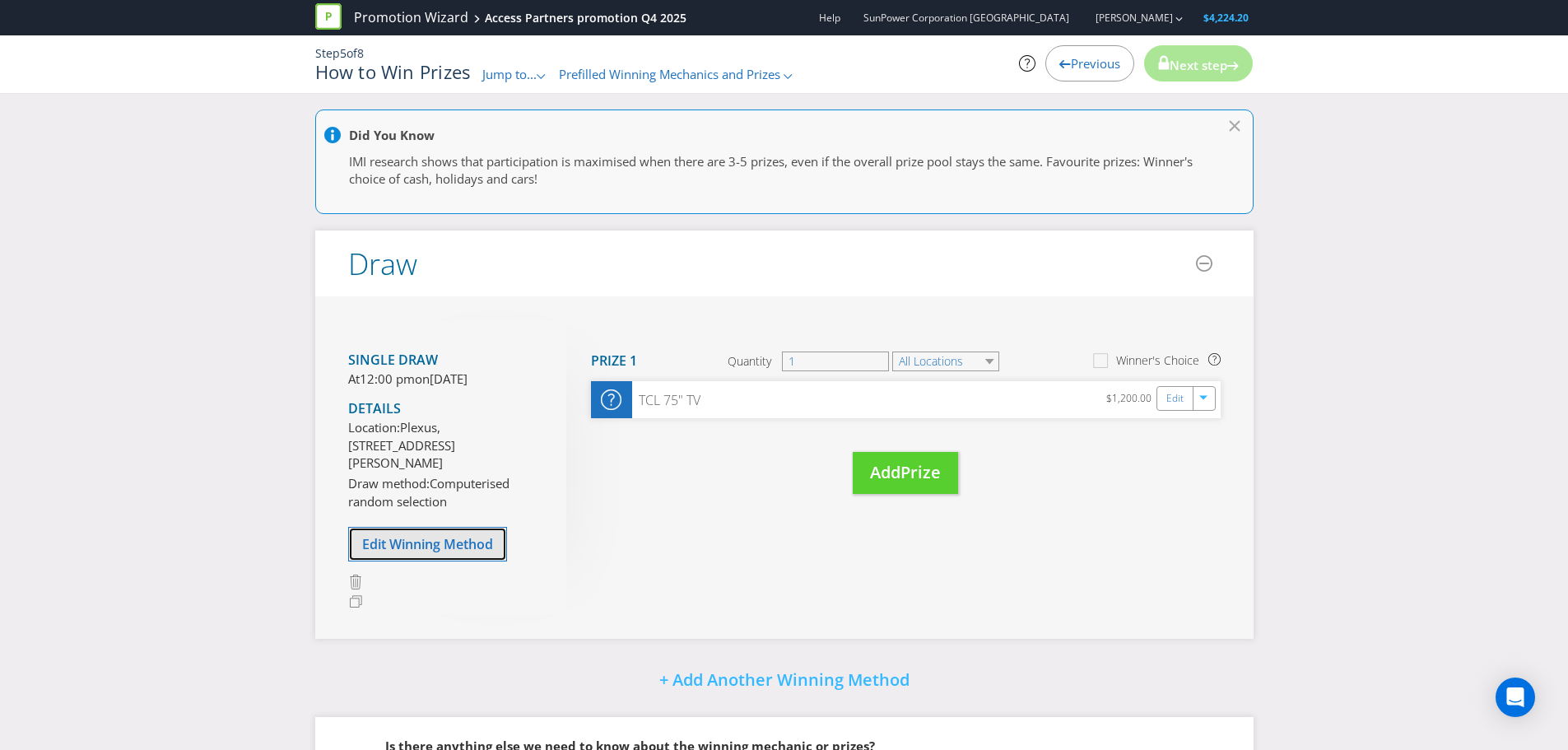
click at [434, 554] on span "Edit Winning Method" at bounding box center [428, 544] width 131 height 18
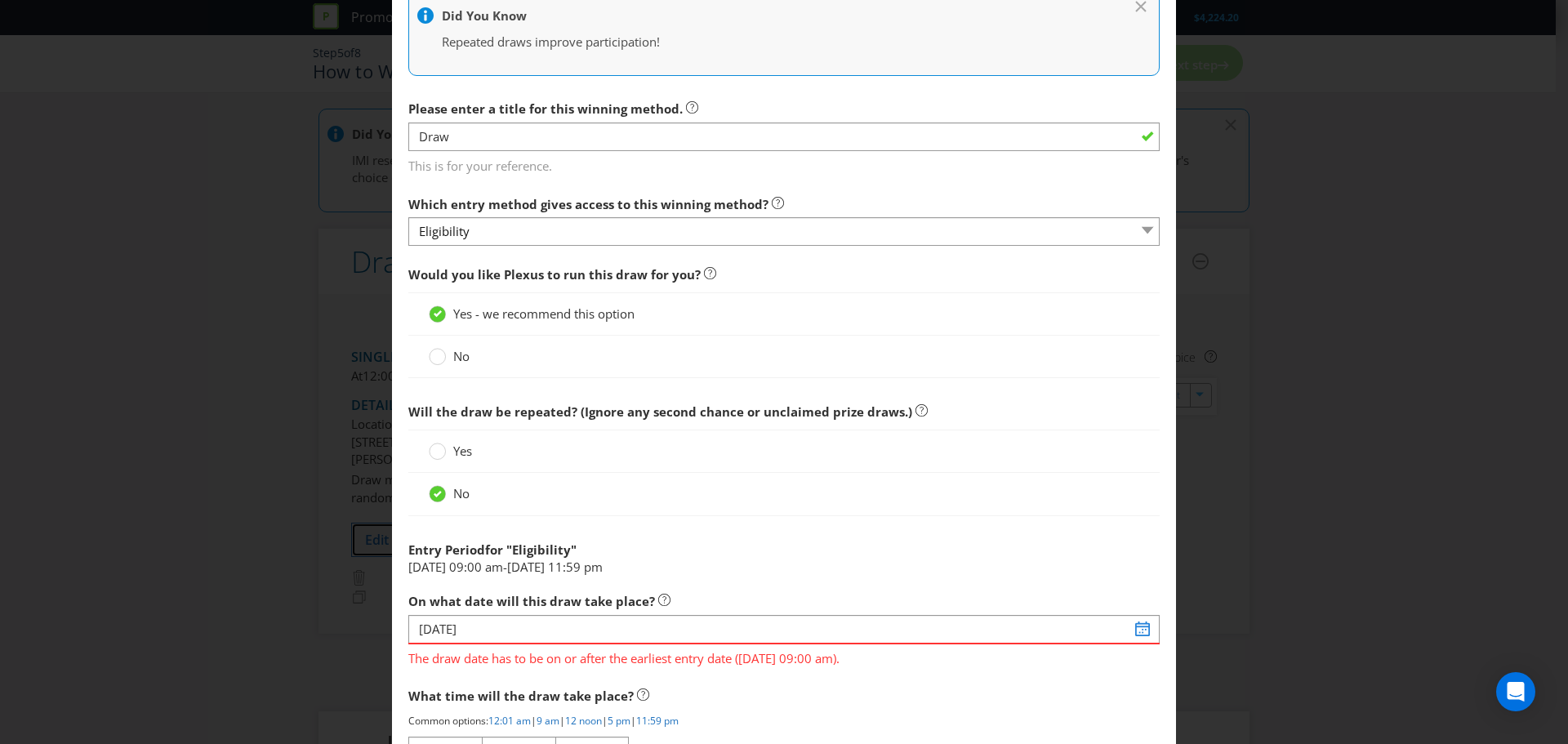
scroll to position [654, 0]
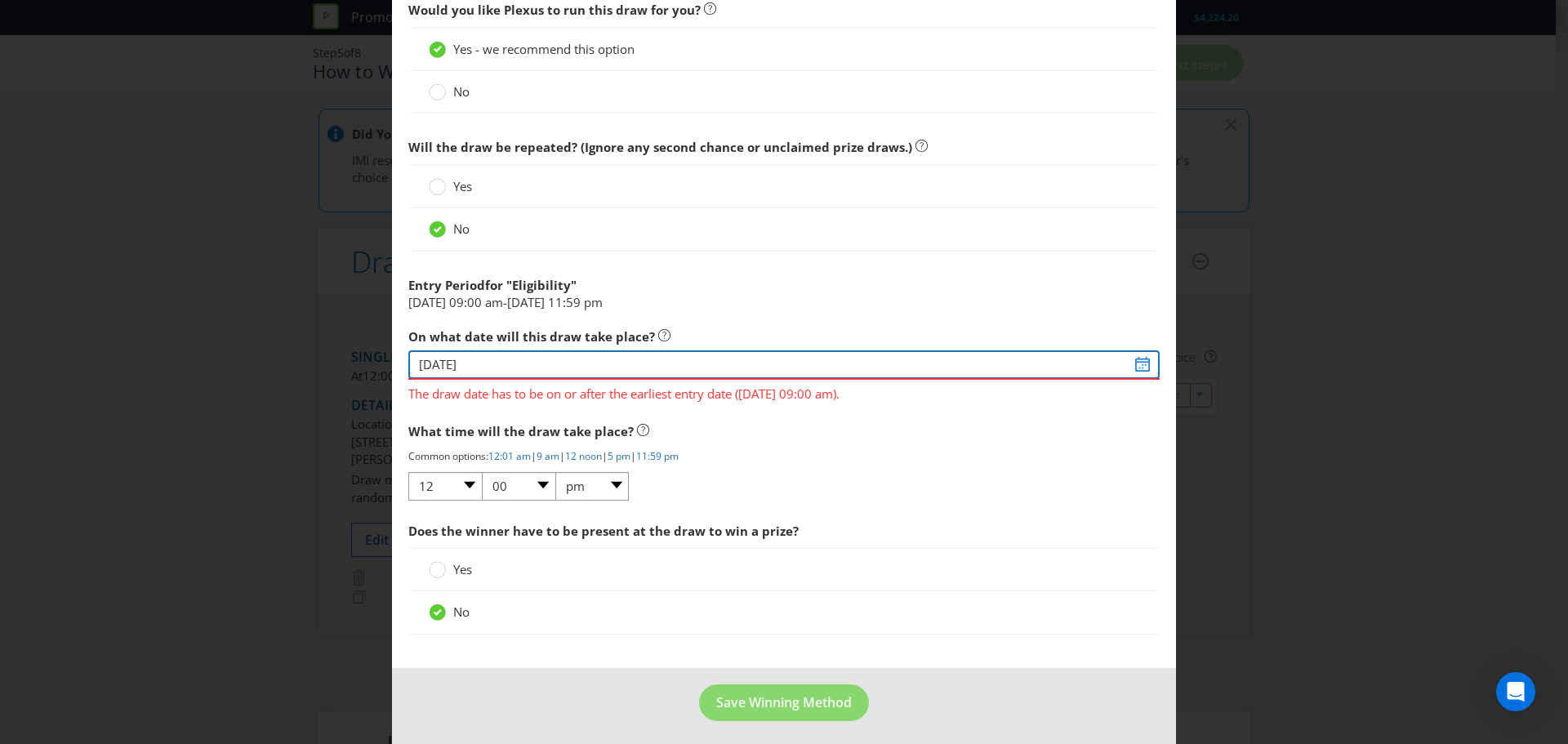
click at [1134, 371] on input "[DATE]" at bounding box center [784, 364] width 752 height 29
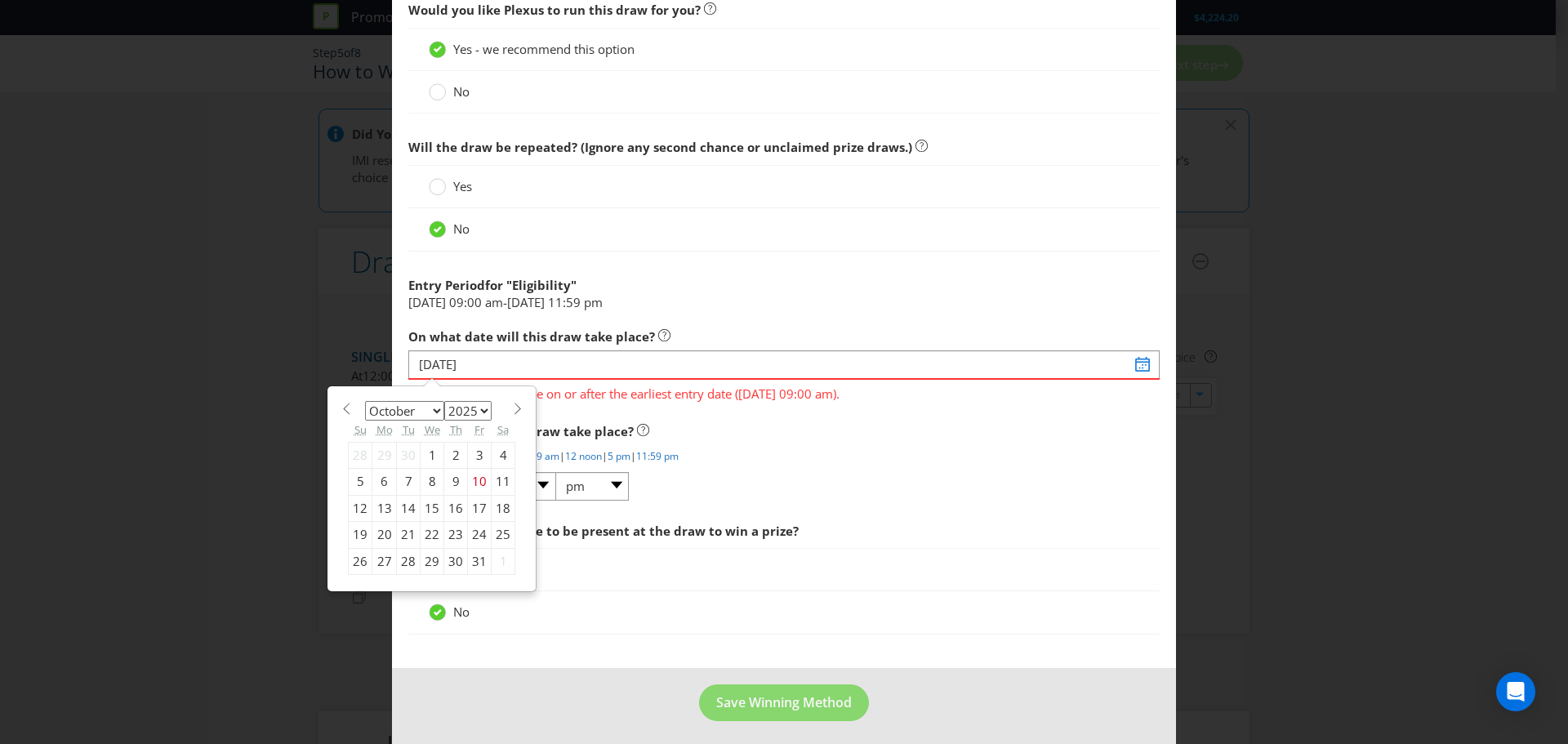
click at [434, 414] on select "January February March April May June July August September October November De…" at bounding box center [405, 411] width 79 height 20
select select "11"
click at [365, 401] on select "January February March April May June July August September October November De…" at bounding box center [405, 411] width 79 height 20
click at [429, 506] on div "17" at bounding box center [432, 508] width 24 height 26
type input "[DATE]"
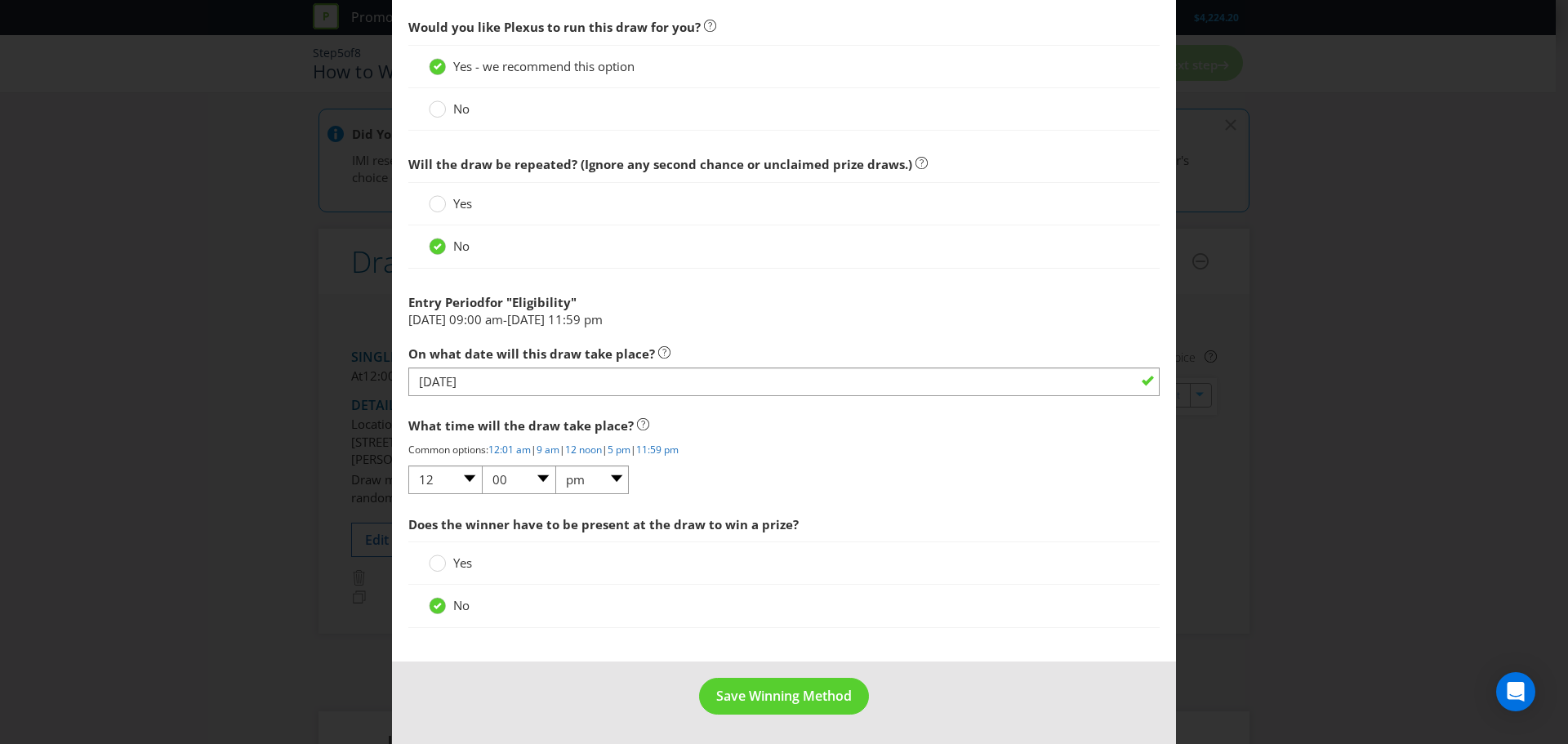
scroll to position [636, 0]
click at [775, 696] on span "Save Winning Method" at bounding box center [784, 695] width 136 height 18
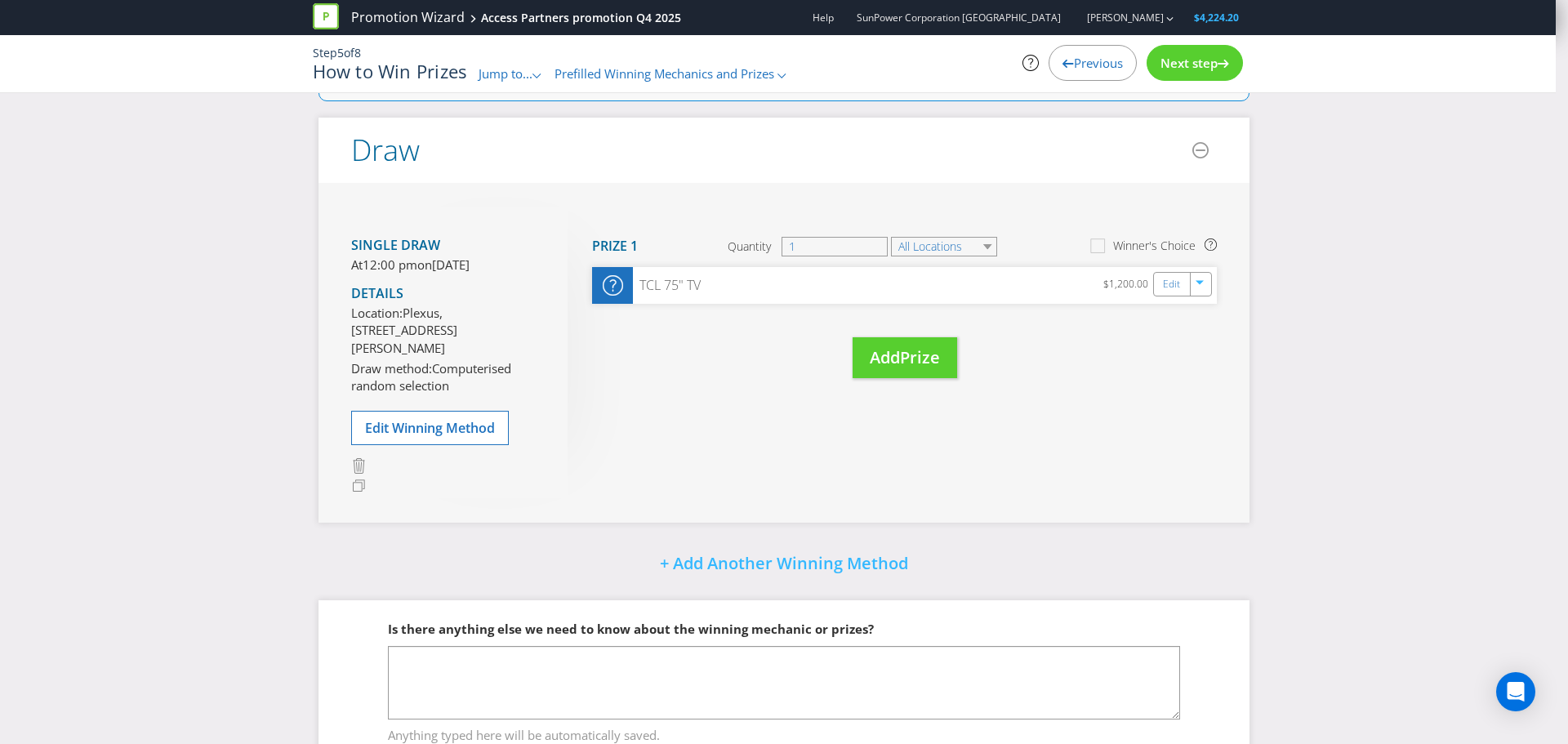
scroll to position [2, 0]
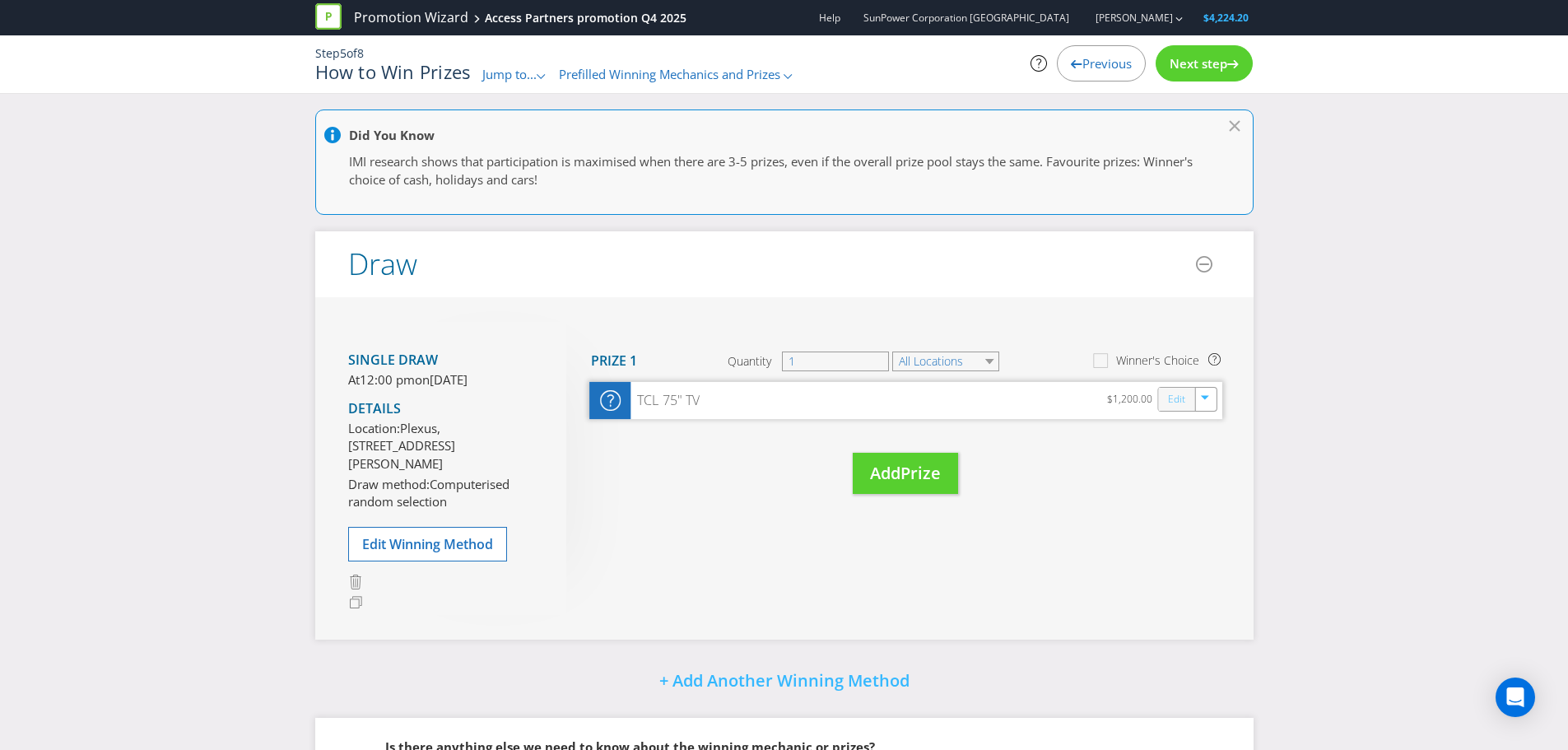
click at [1174, 397] on link "Edit" at bounding box center [1176, 399] width 17 height 19
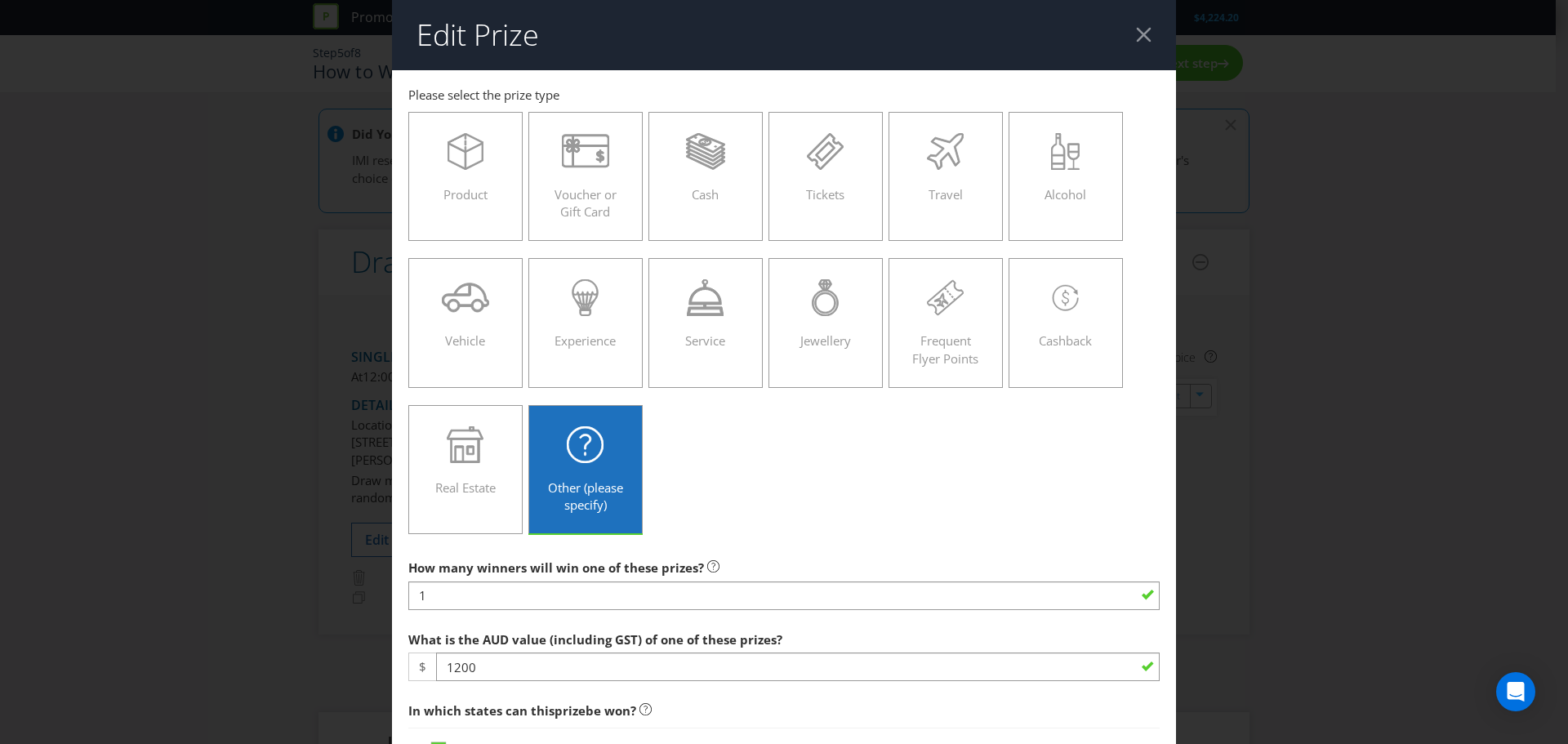
scroll to position [164, 0]
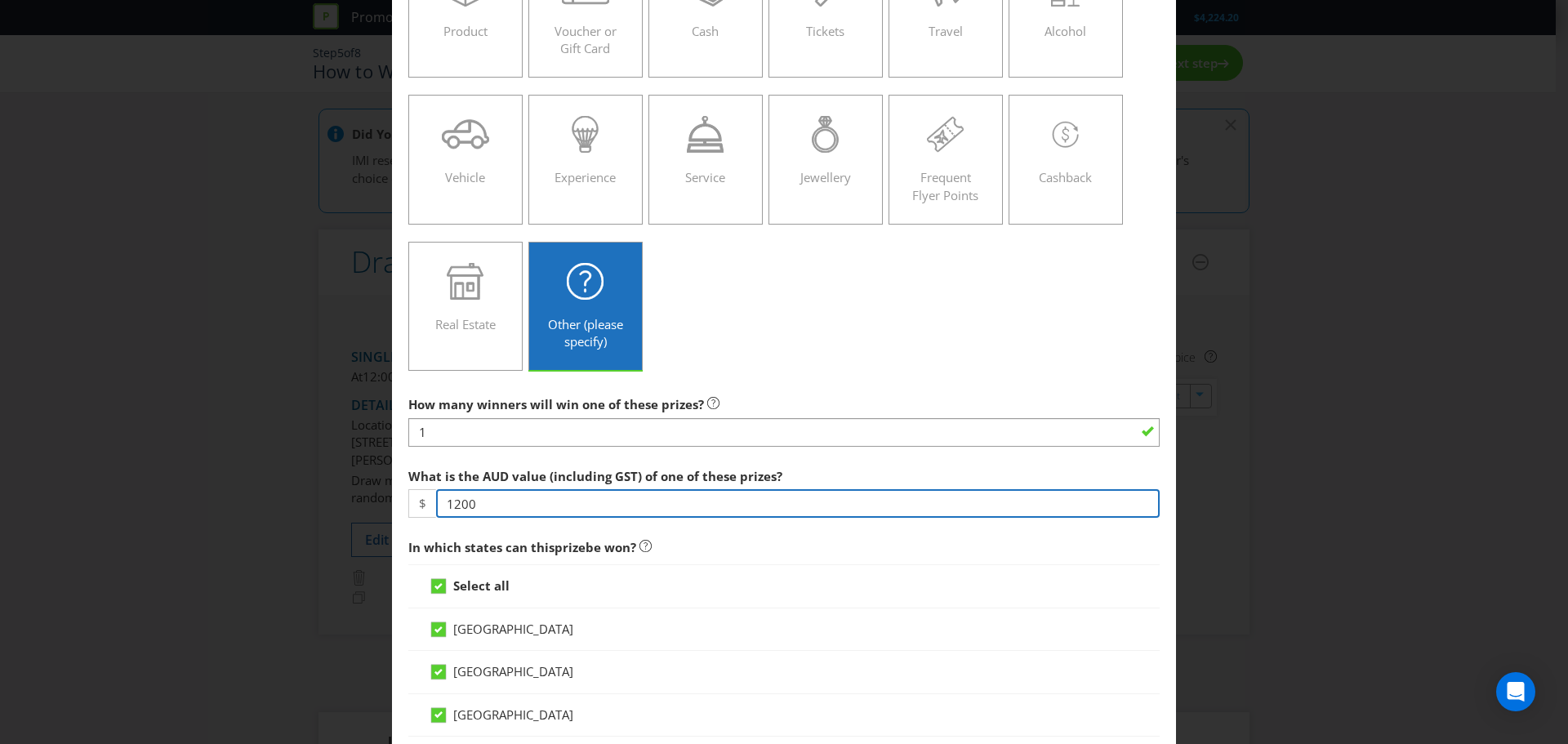
click at [493, 501] on input "1200" at bounding box center [798, 503] width 724 height 29
click at [454, 501] on input "1200" at bounding box center [798, 503] width 724 height 29
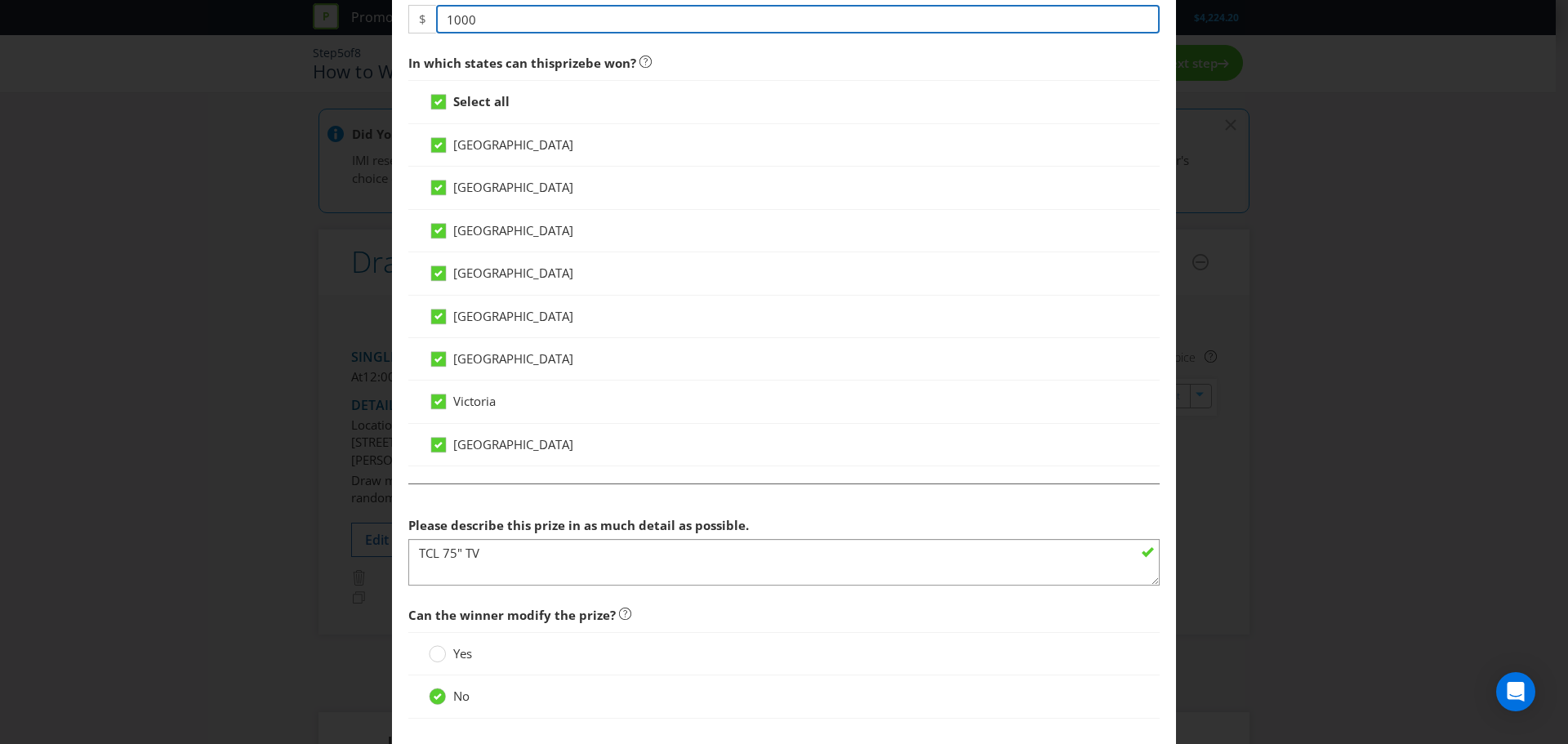
scroll to position [654, 0]
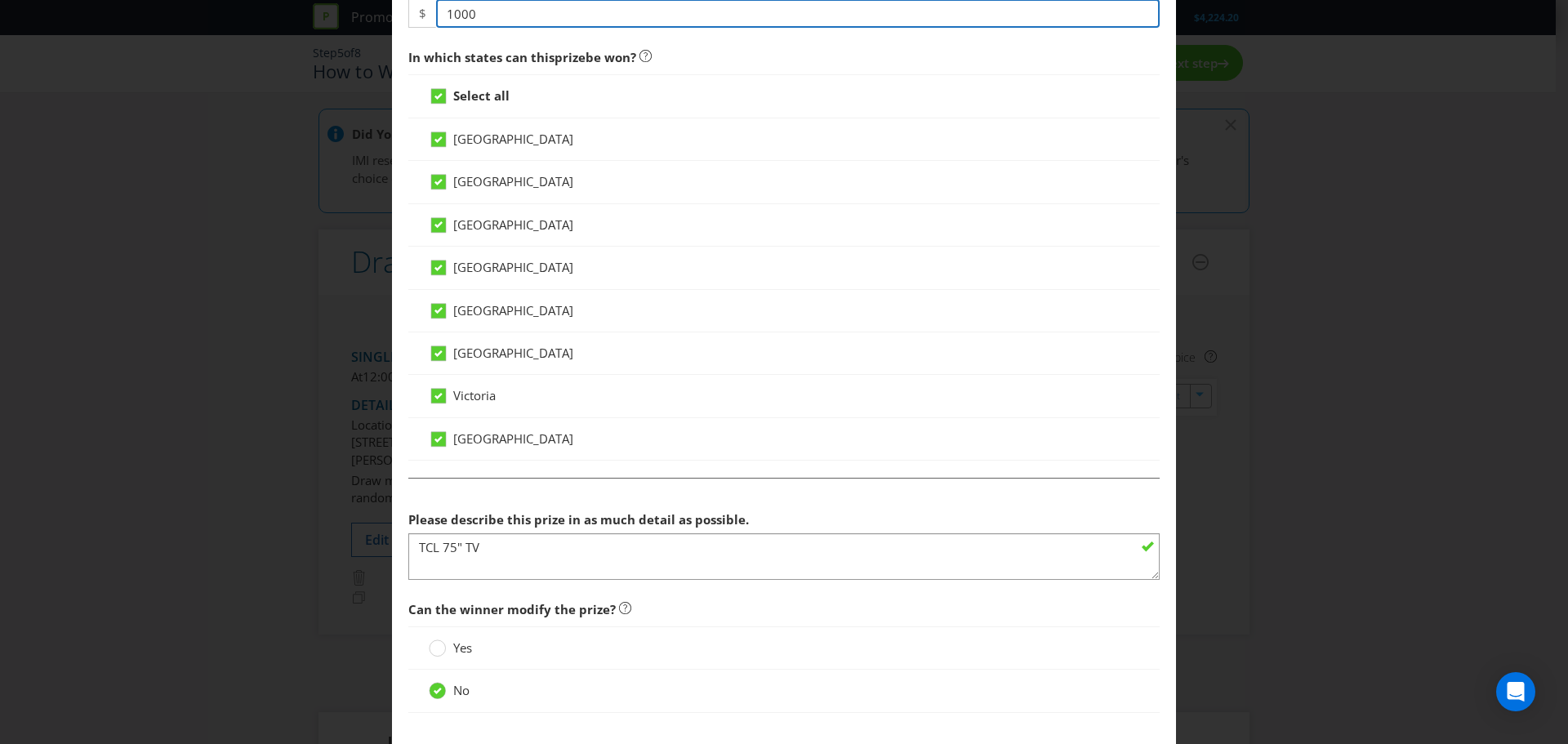
type input "1000"
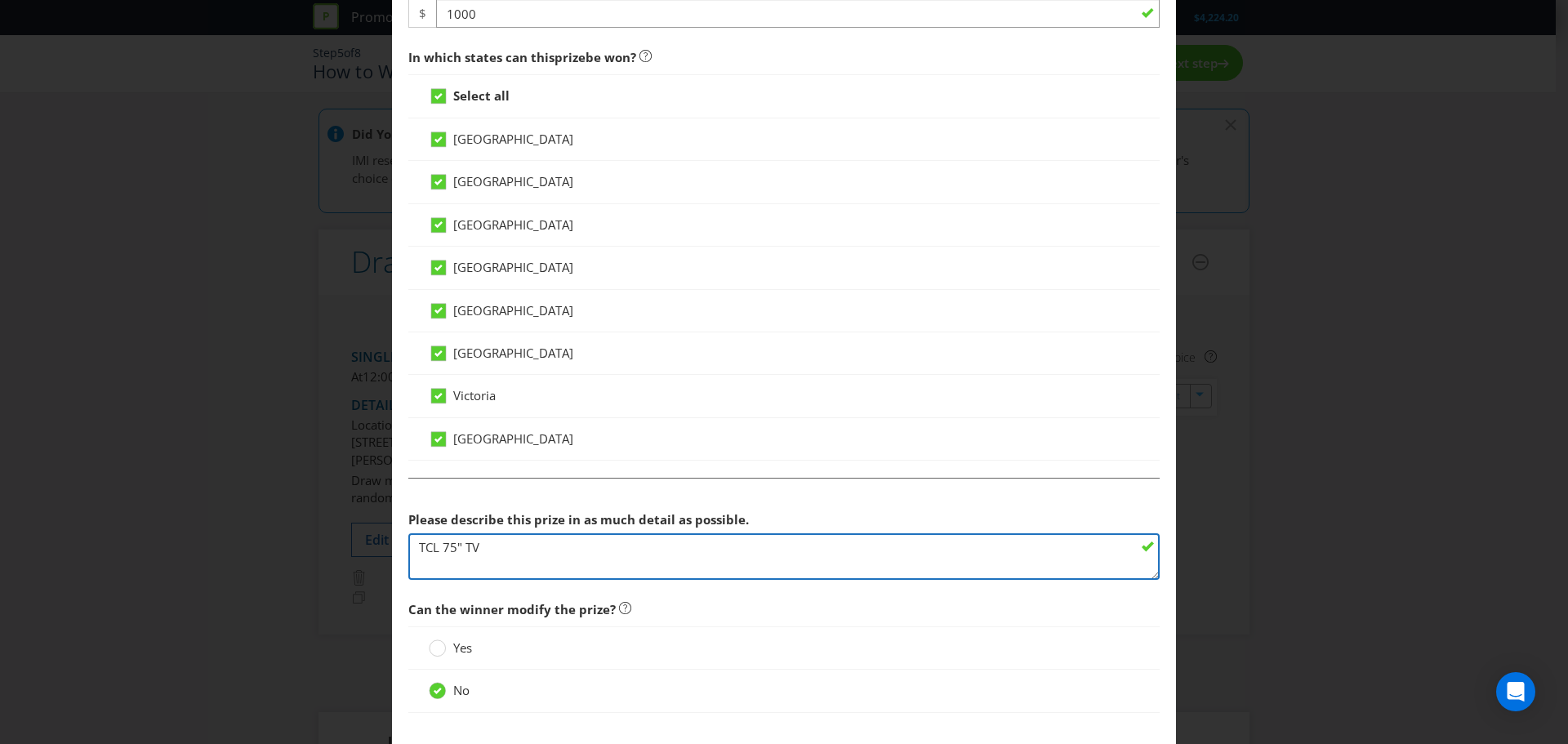
drag, startPoint x: 490, startPoint y: 549, endPoint x: 394, endPoint y: 547, distance: 96.0
click at [394, 547] on main "[GEOGRAPHIC_DATA] [GEOGRAPHIC_DATA] [GEOGRAPHIC_DATA] [GEOGRAPHIC_DATA] [GEOGRA…" at bounding box center [784, 94] width 784 height 1354
click at [460, 548] on textarea "TCL 75" TV" at bounding box center [784, 557] width 752 height 47
click at [561, 547] on textarea "TCL 75" TV" at bounding box center [784, 557] width 752 height 47
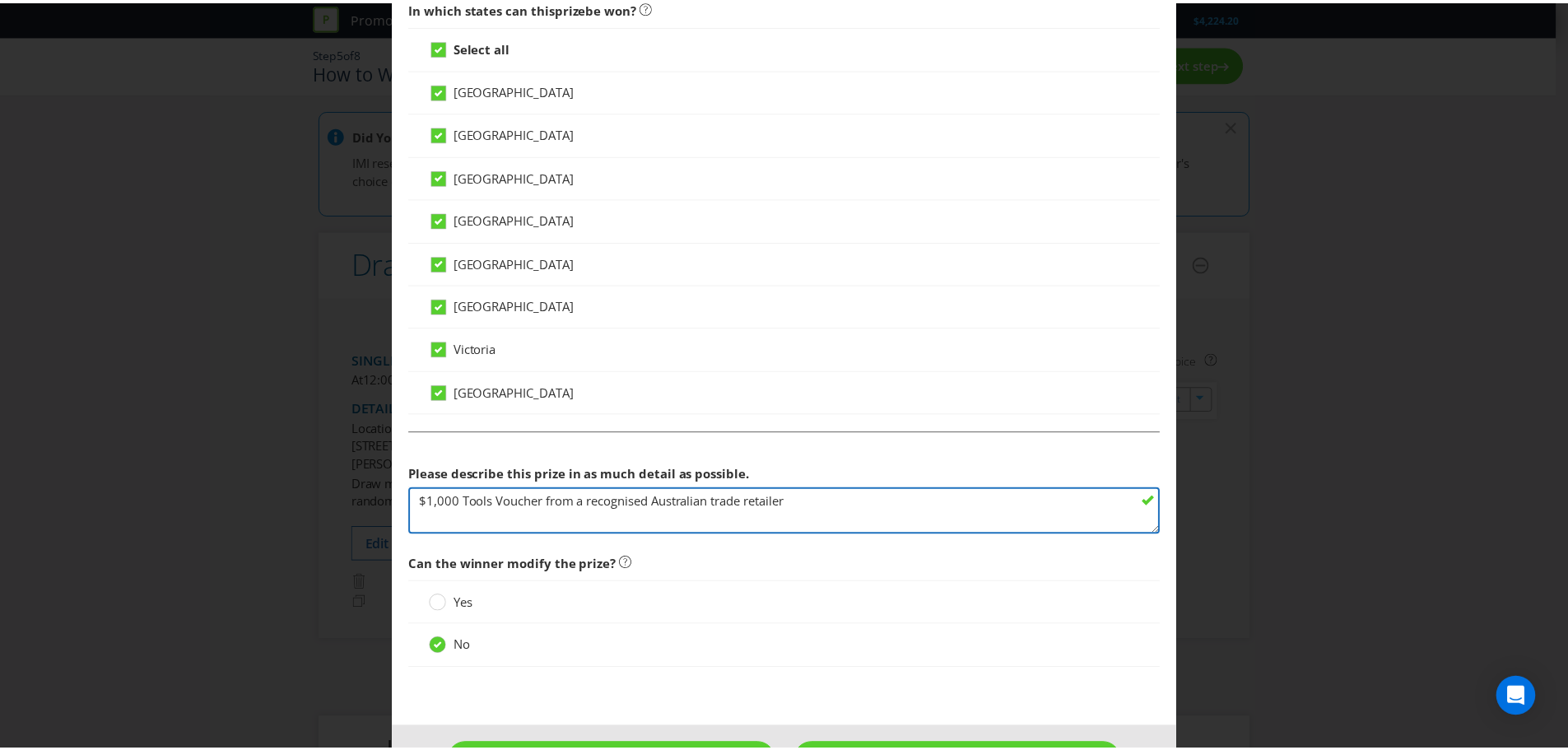
scroll to position [767, 0]
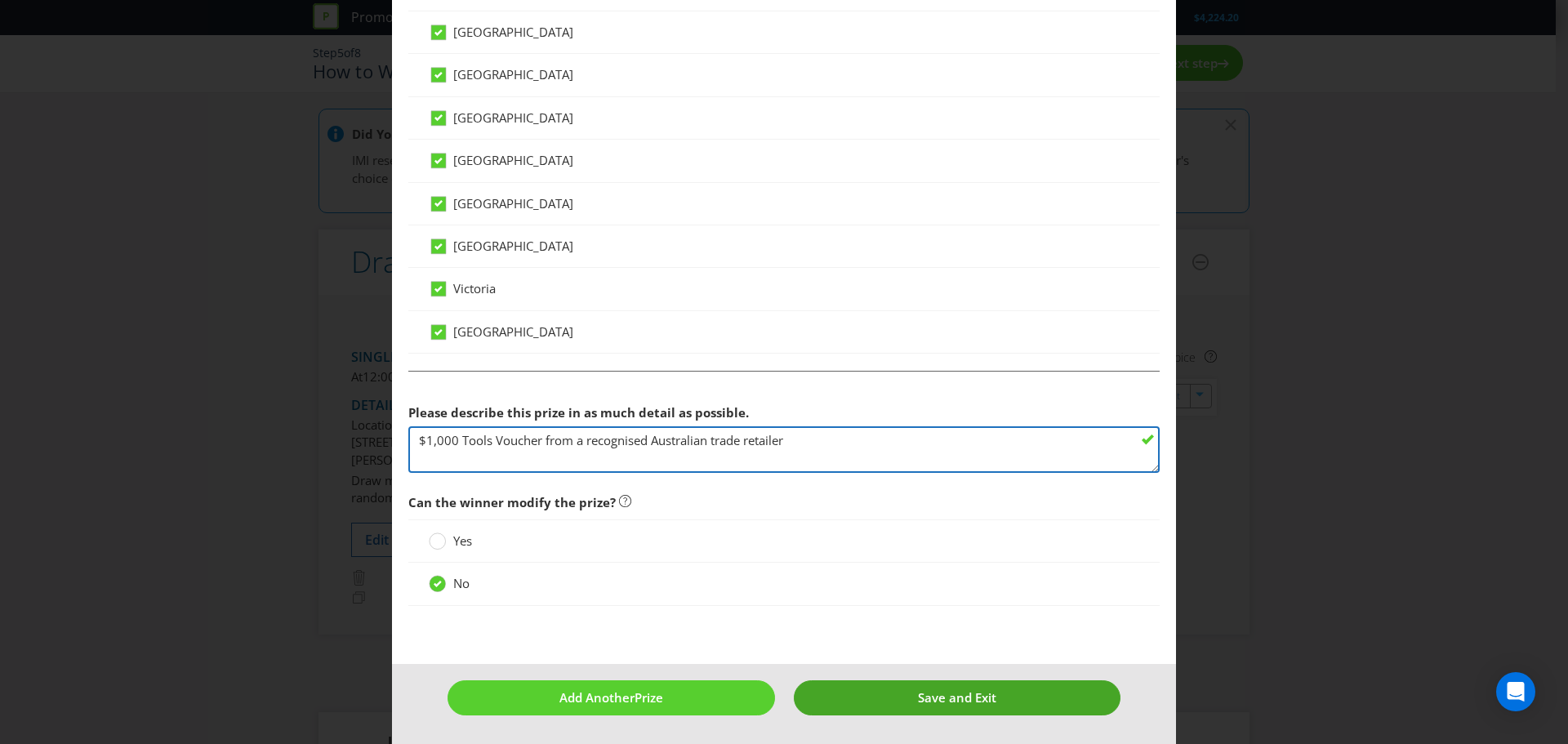
type textarea "$1,000 Tools Voucher from a recognised Australian trade retailer"
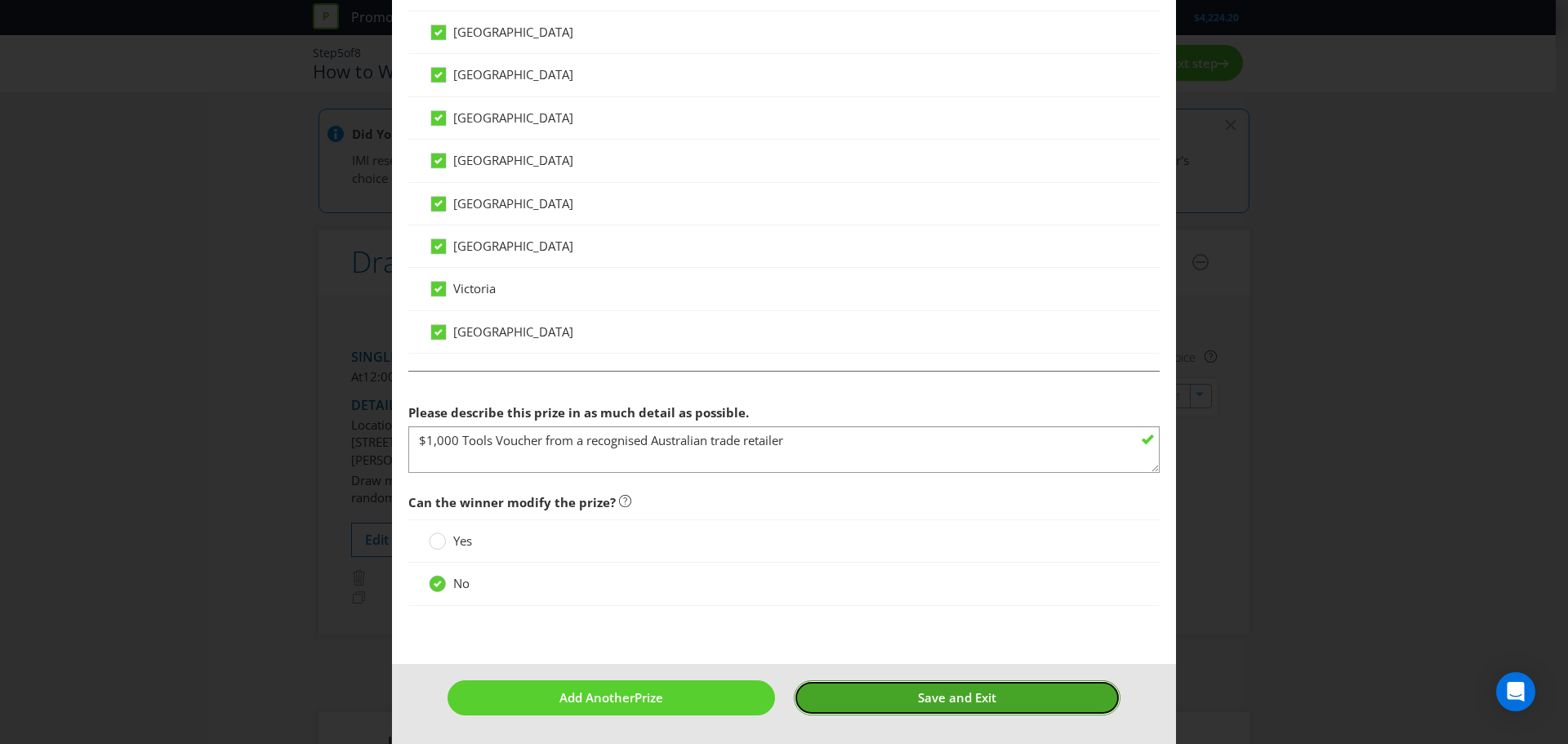
click at [935, 703] on span "Save and Exit" at bounding box center [957, 697] width 78 height 16
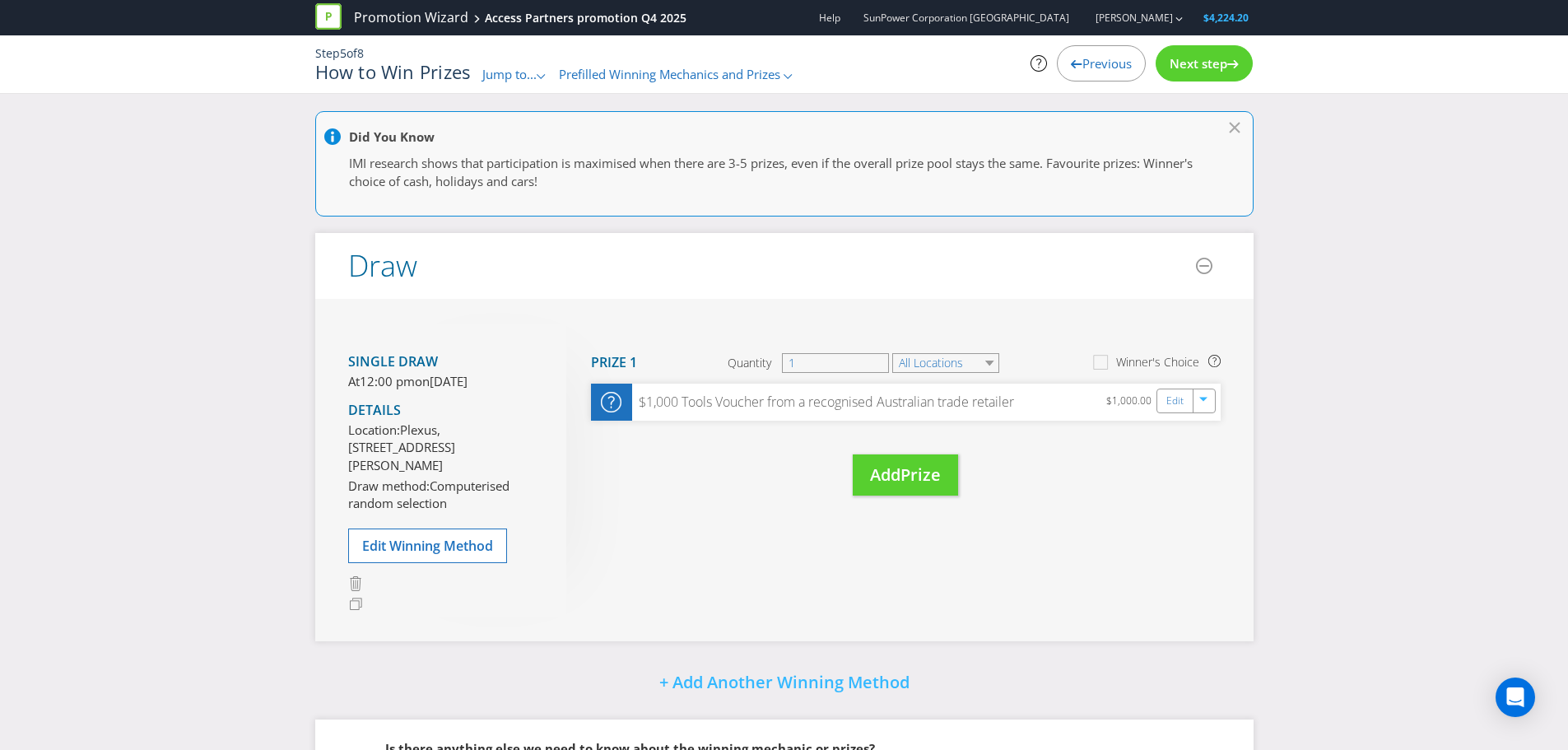
click at [1192, 65] on span "Next step" at bounding box center [1199, 64] width 58 height 17
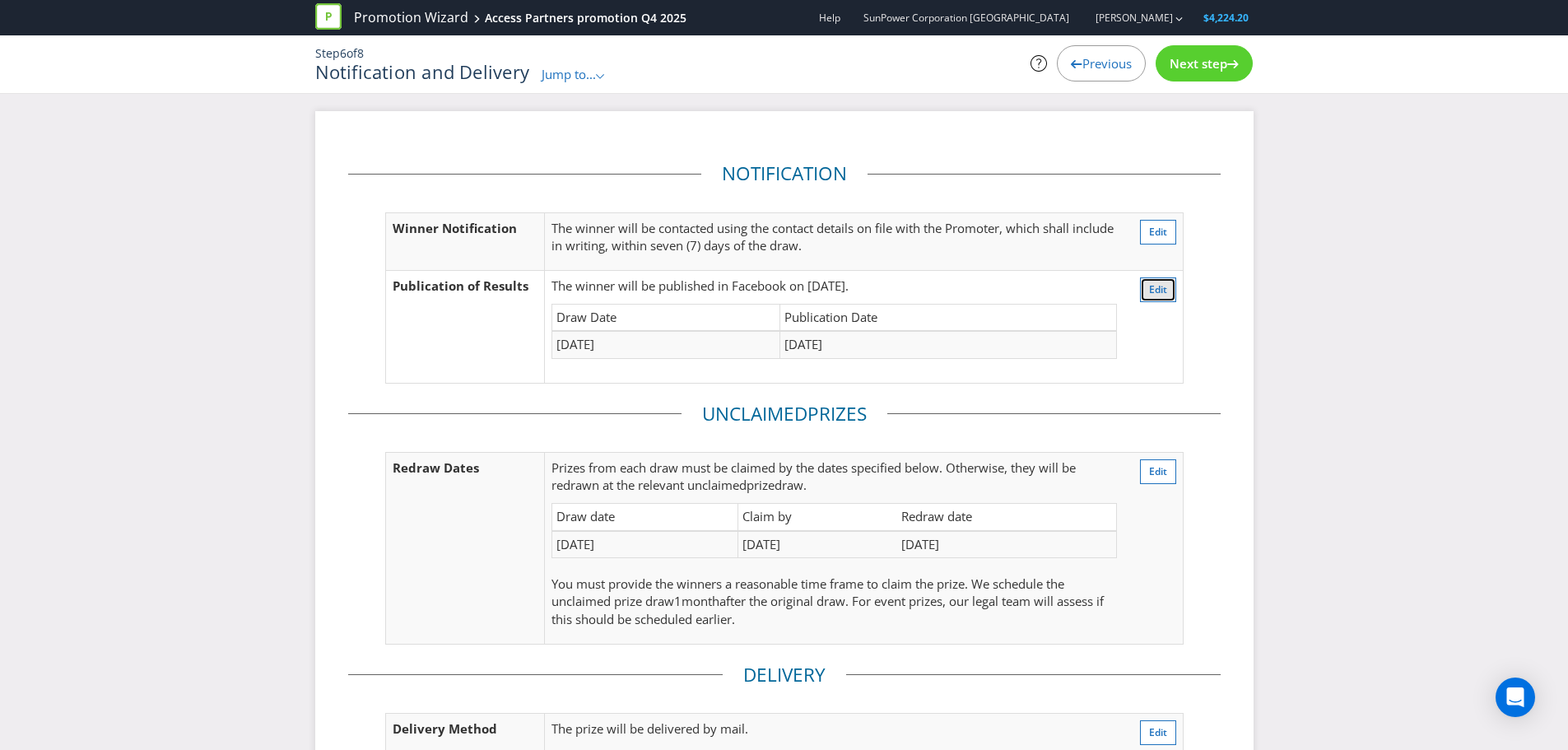
click at [1154, 291] on span "Edit" at bounding box center [1159, 289] width 18 height 14
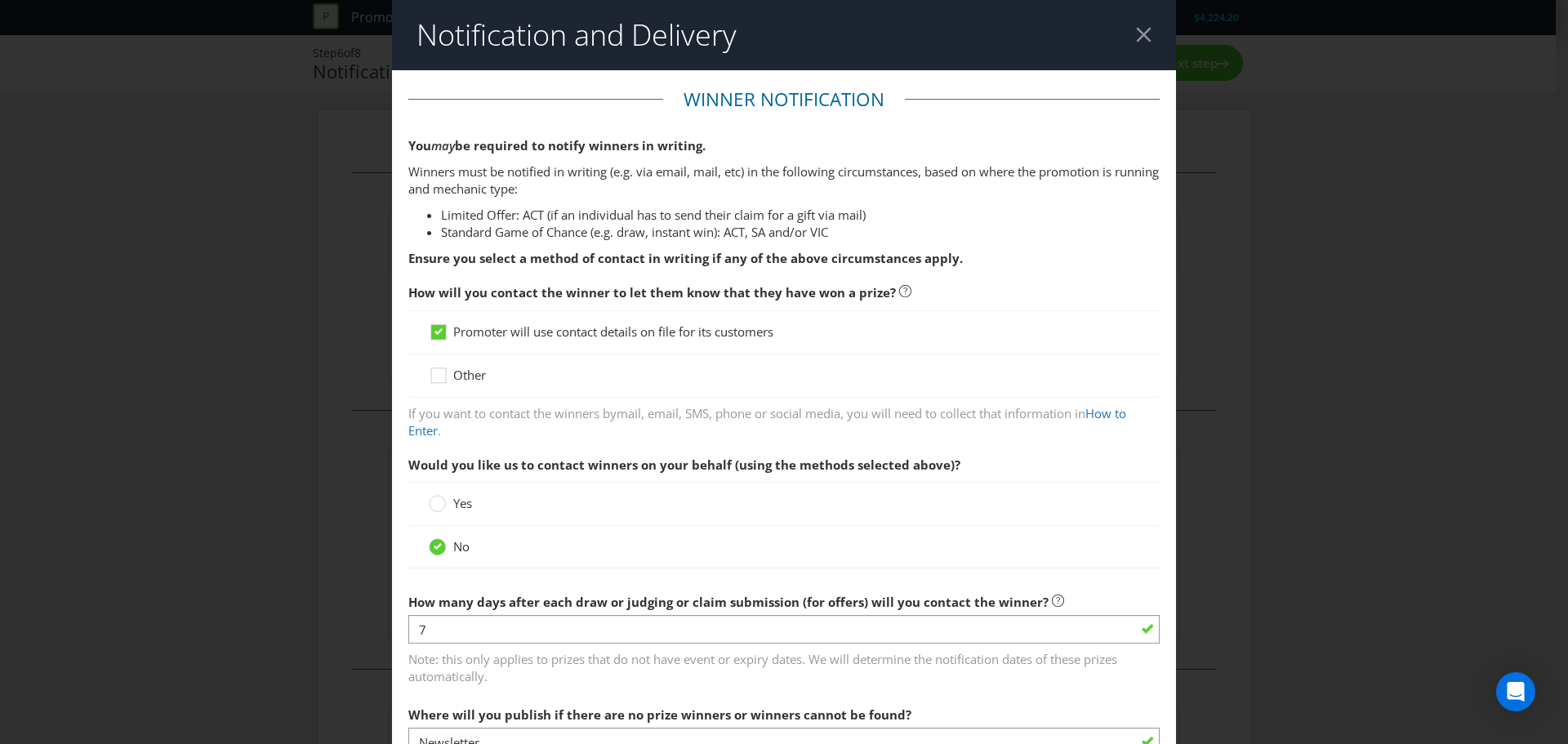
scroll to position [794, 0]
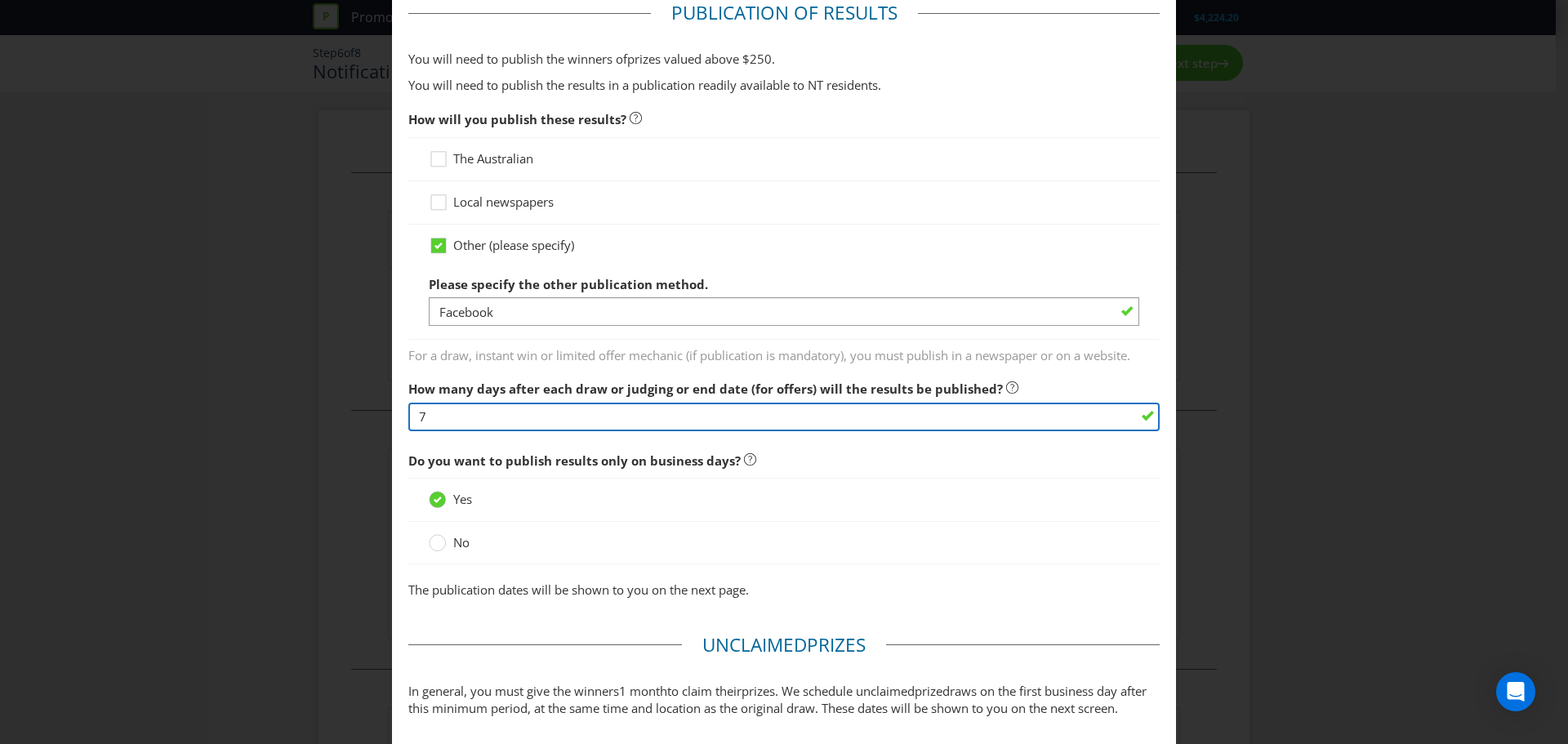
click at [455, 422] on input "7" at bounding box center [784, 417] width 752 height 29
type input "5"
type input "7"
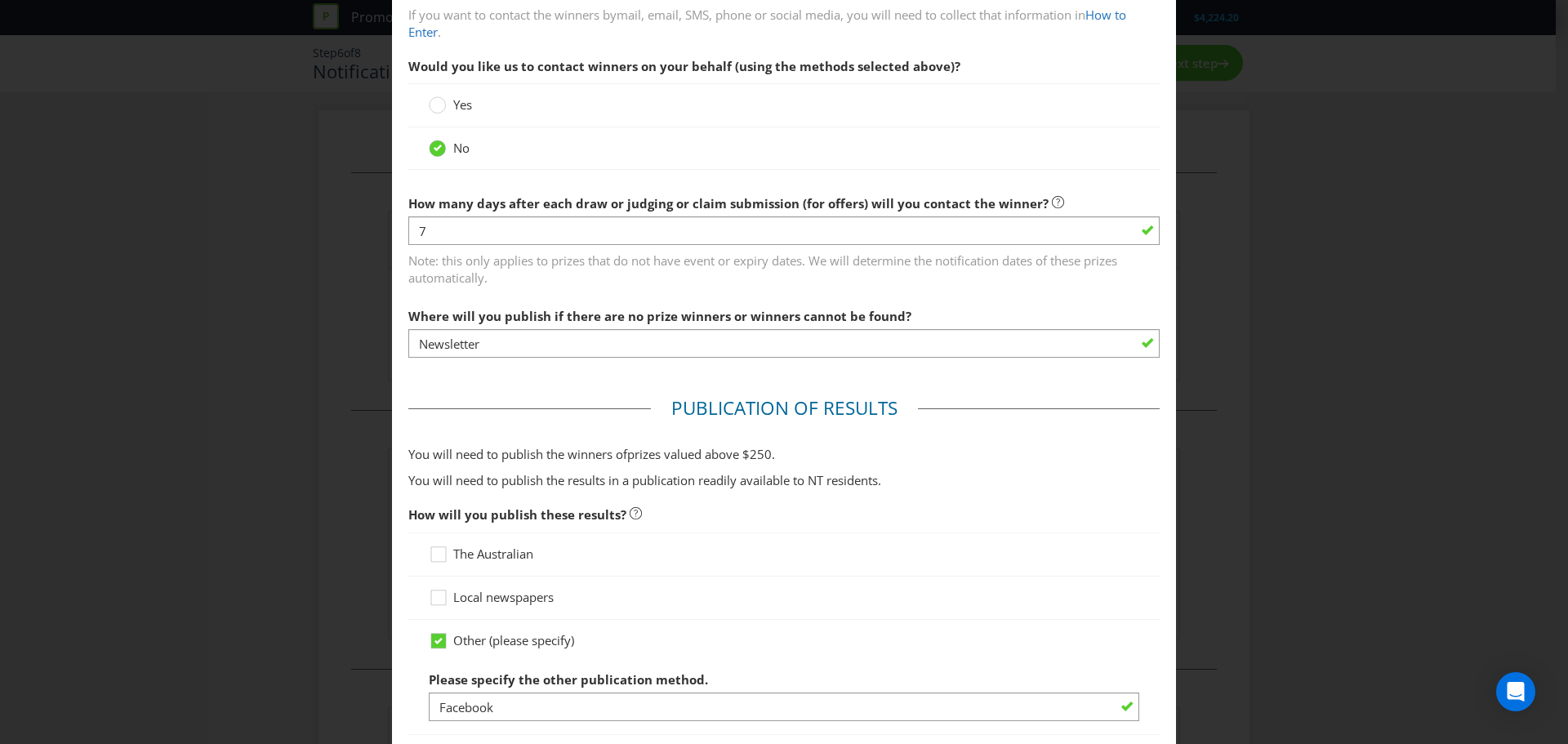
scroll to position [409, 0]
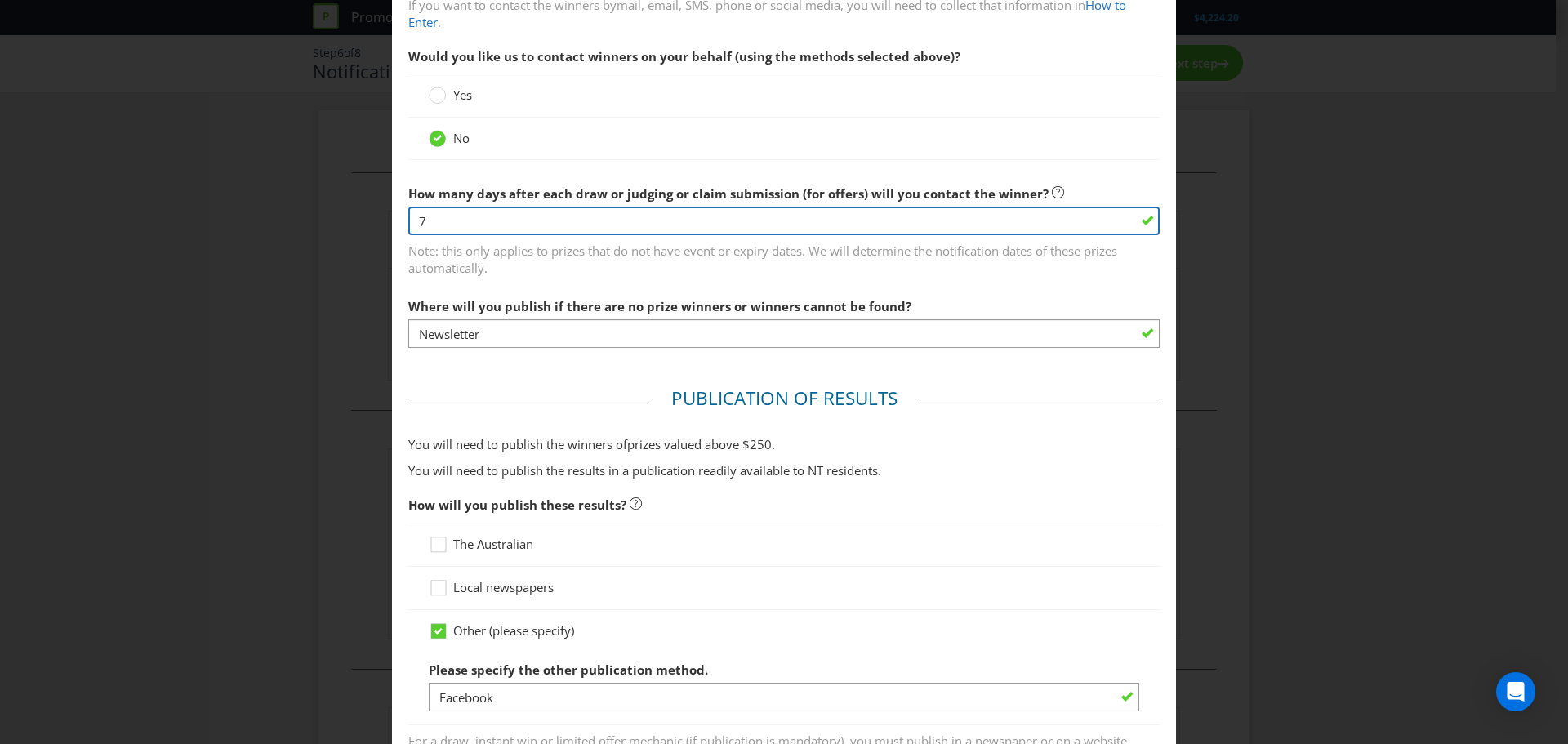
click at [429, 220] on input "7" at bounding box center [784, 220] width 752 height 29
type input "3"
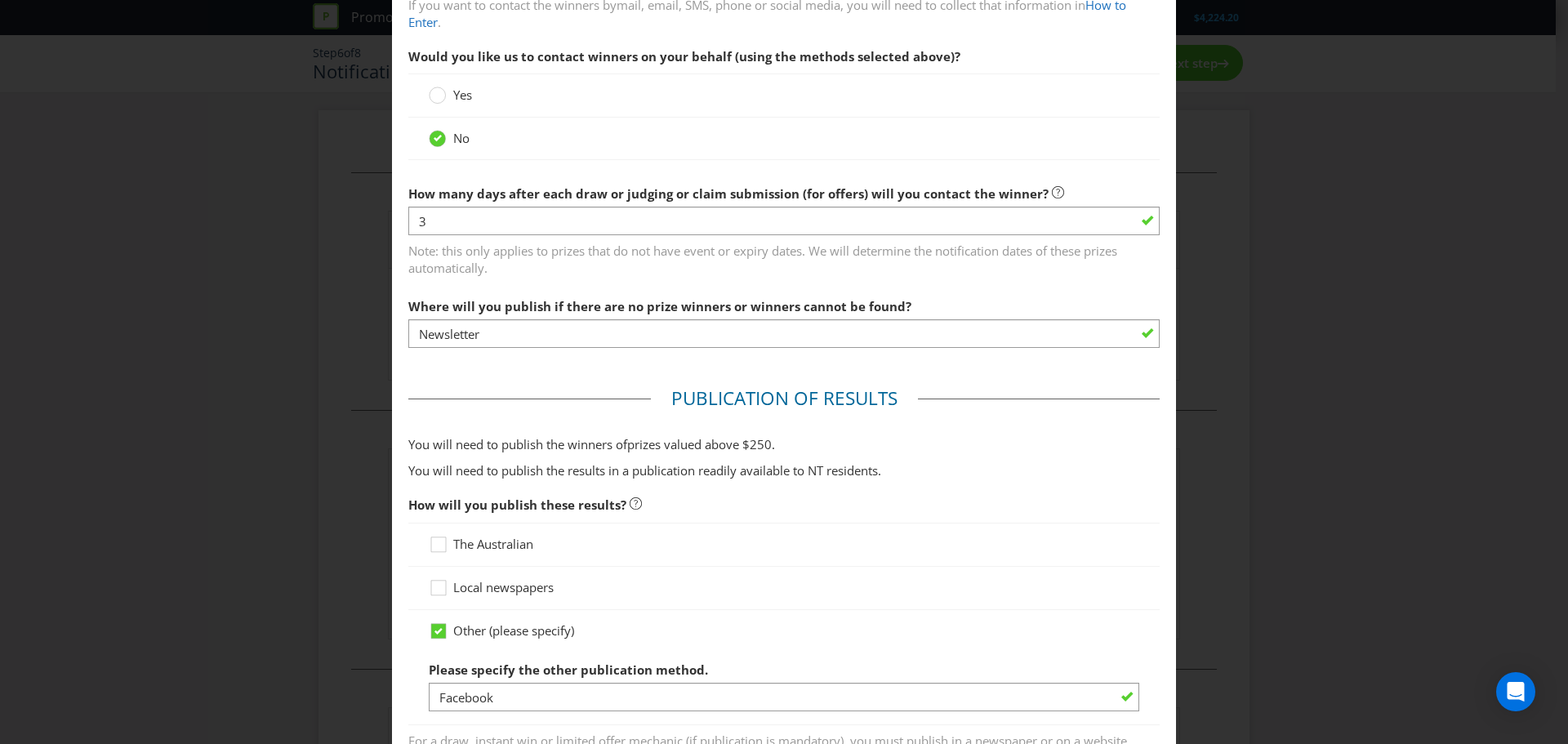
click at [1340, 442] on div "Notification and Delivery Winner Notification You may be required to notify win…" at bounding box center [784, 372] width 1568 height 744
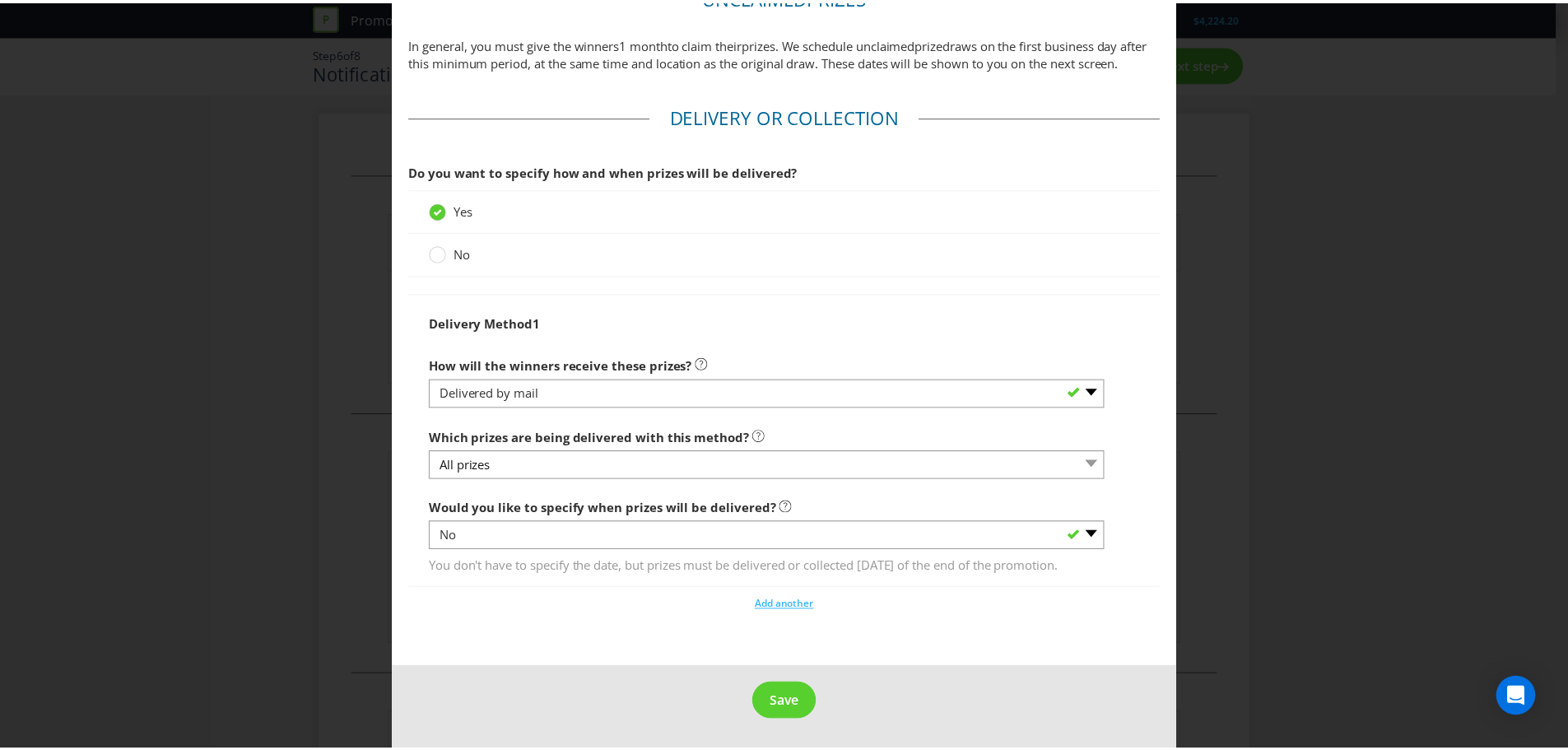
scroll to position [1482, 0]
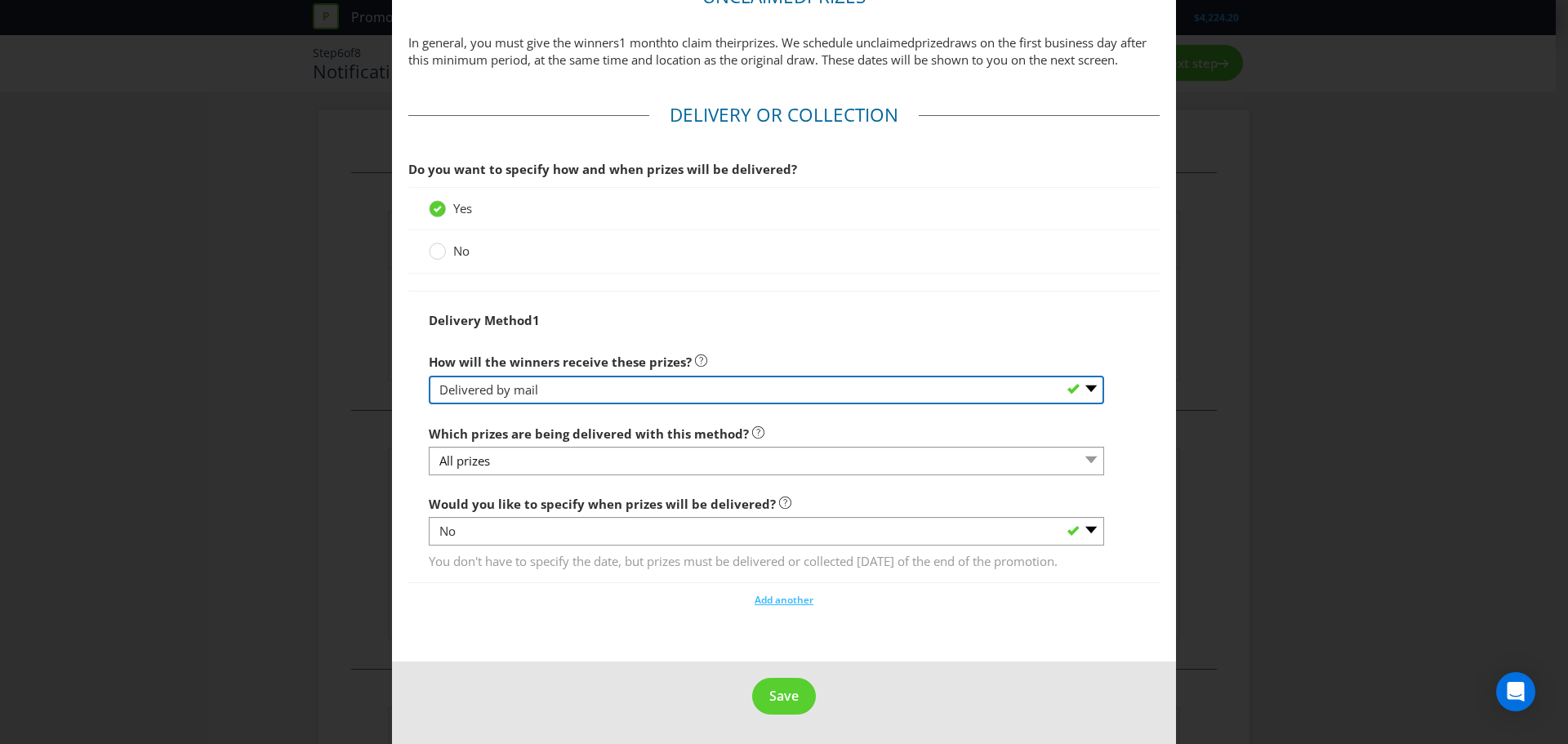
click at [1013, 382] on select "-- Please select -- Delivered by mail Delivered by email Delivered in-person Co…" at bounding box center [766, 390] width 675 height 29
select select "EMAIL"
click at [429, 376] on select "-- Please select -- Delivered by mail Delivered by email Delivered in-person Co…" at bounding box center [766, 390] width 675 height 29
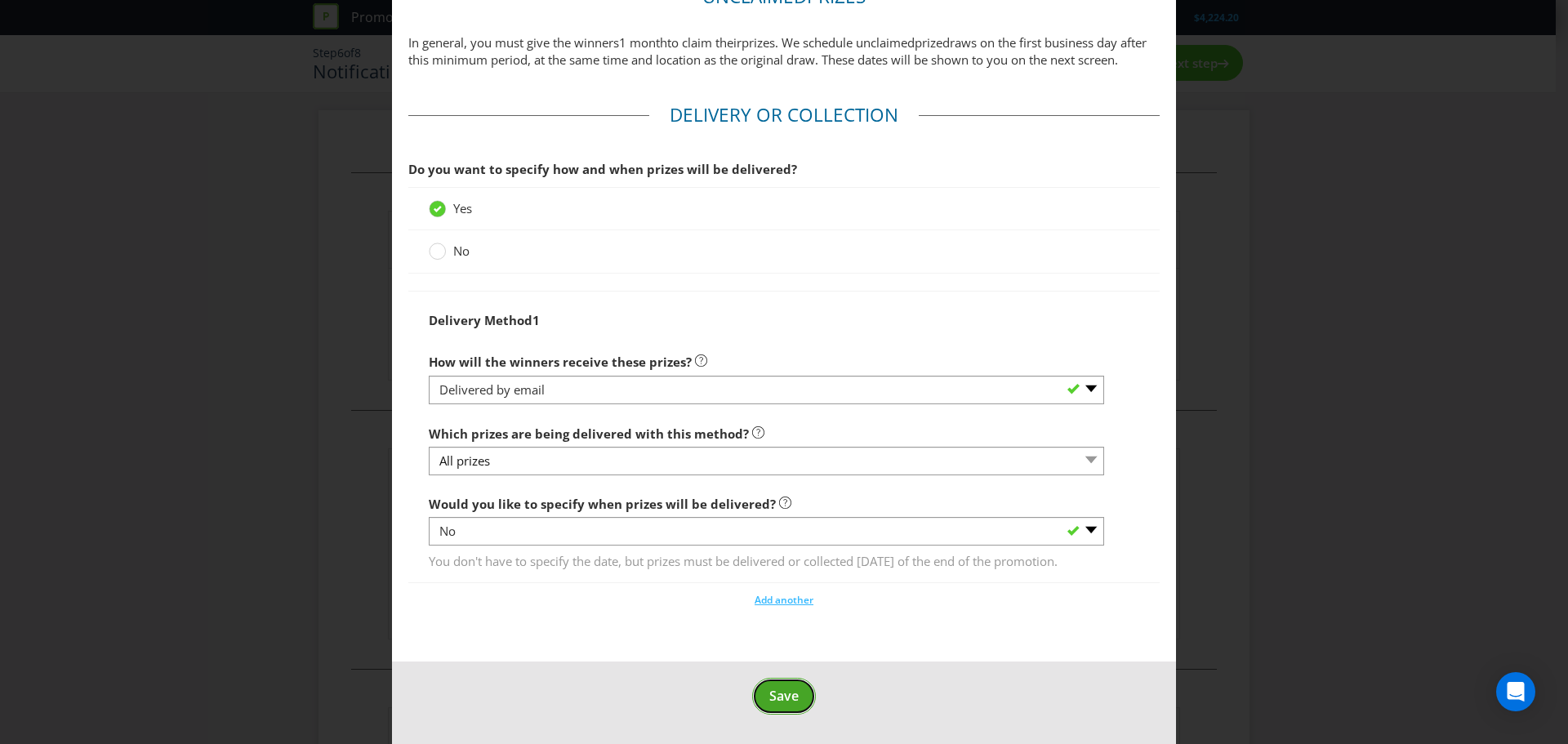
click at [783, 705] on span "Save" at bounding box center [784, 695] width 30 height 18
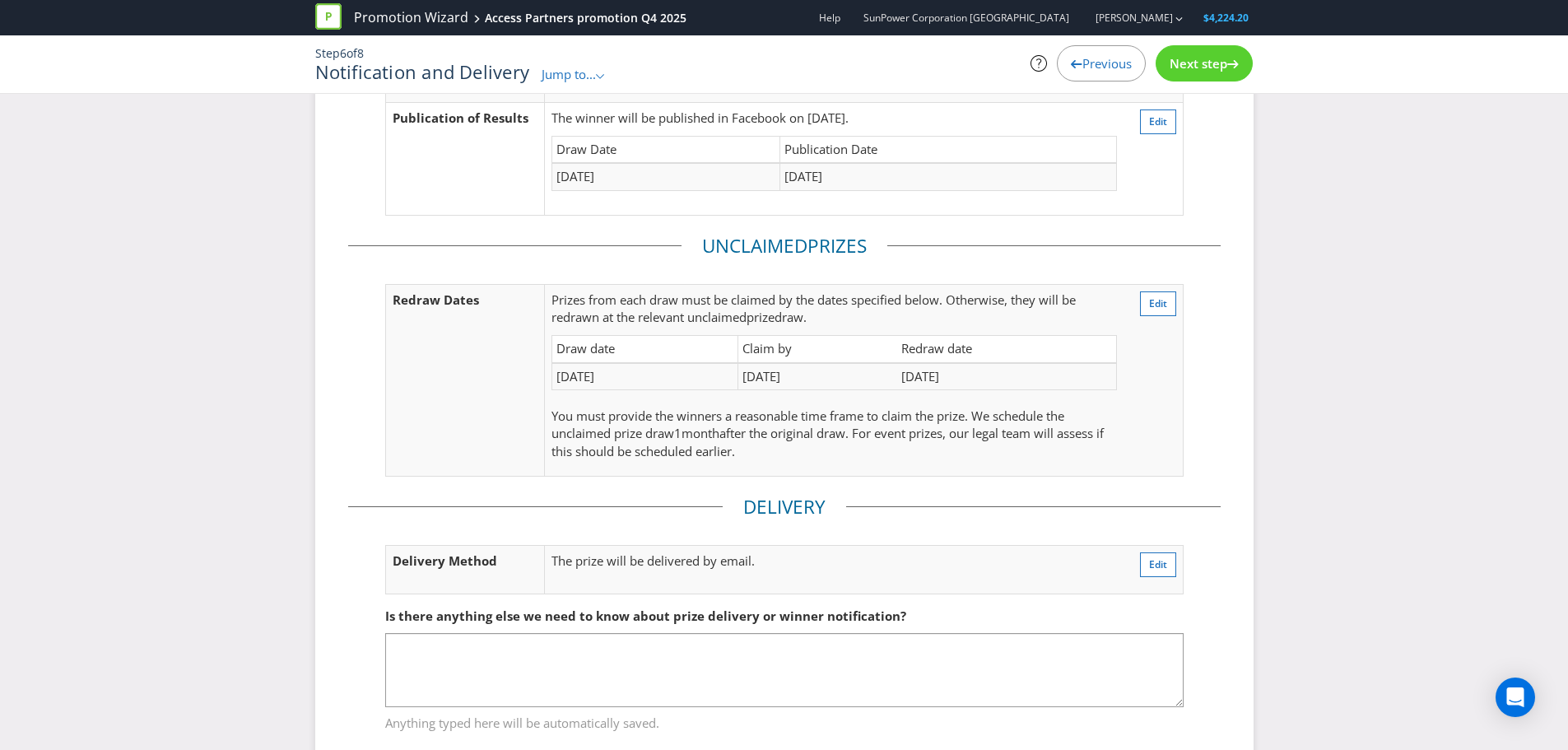
scroll to position [211, 0]
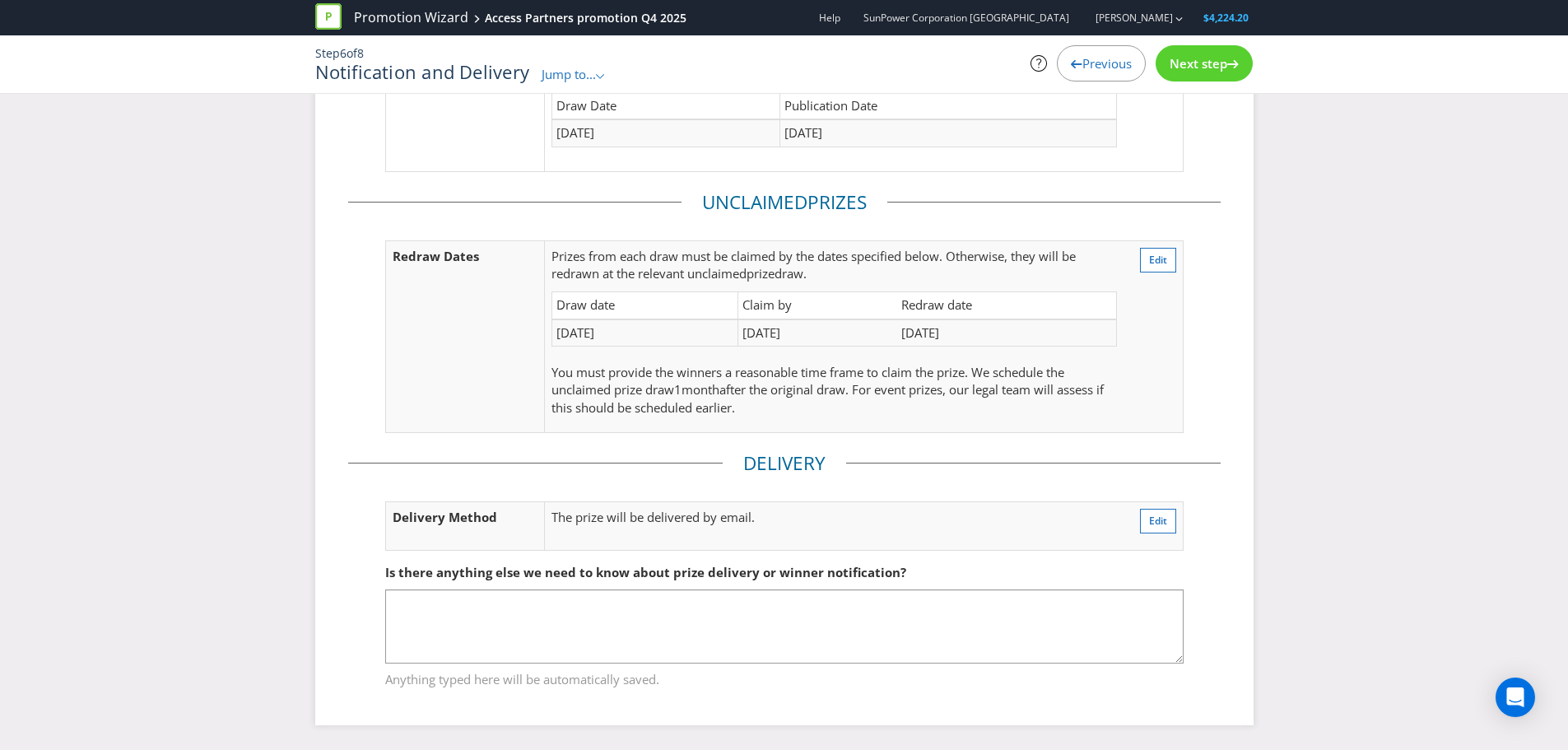
click at [1190, 66] on span "Next step" at bounding box center [1199, 64] width 58 height 17
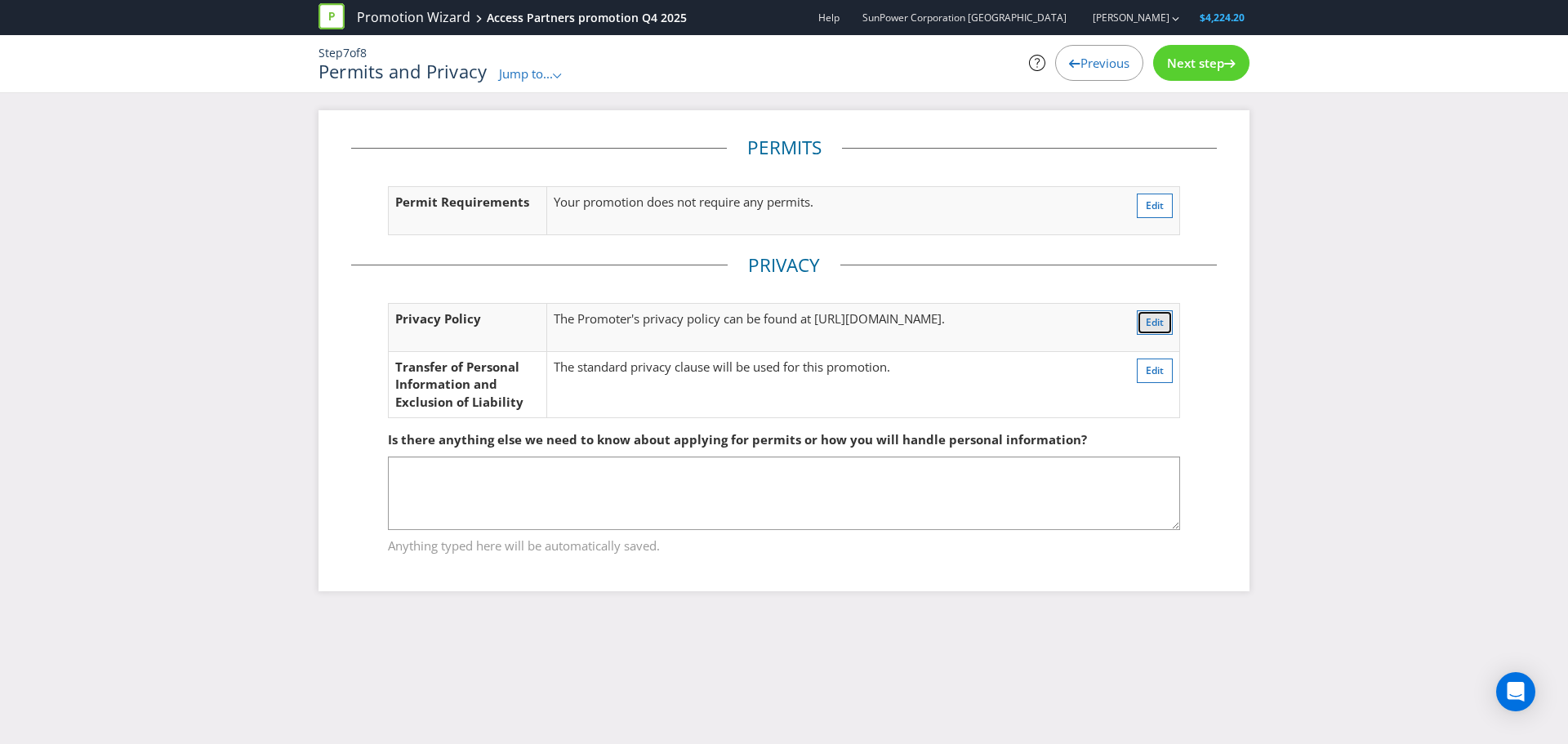
click at [1149, 322] on span "Edit" at bounding box center [1155, 321] width 18 height 14
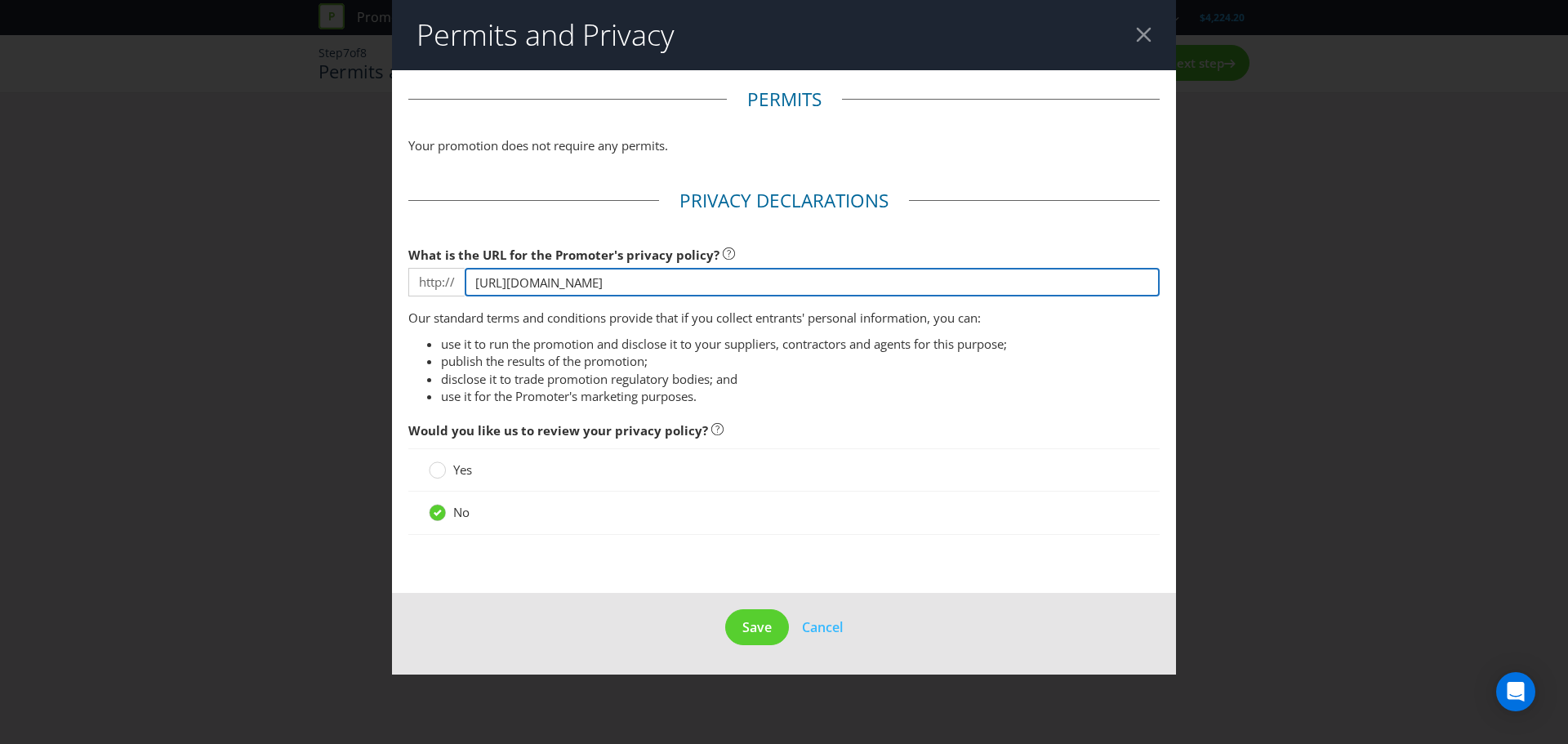
drag, startPoint x: 746, startPoint y: 284, endPoint x: 464, endPoint y: 273, distance: 282.2
click at [464, 273] on div "http:// [URL][DOMAIN_NAME]" at bounding box center [784, 282] width 752 height 29
paste input "[DOMAIN_NAME][URL][DOMAIN_NAME]"
click at [502, 284] on input "[URL][DOMAIN_NAME][DOMAIN_NAME]" at bounding box center [812, 282] width 695 height 29
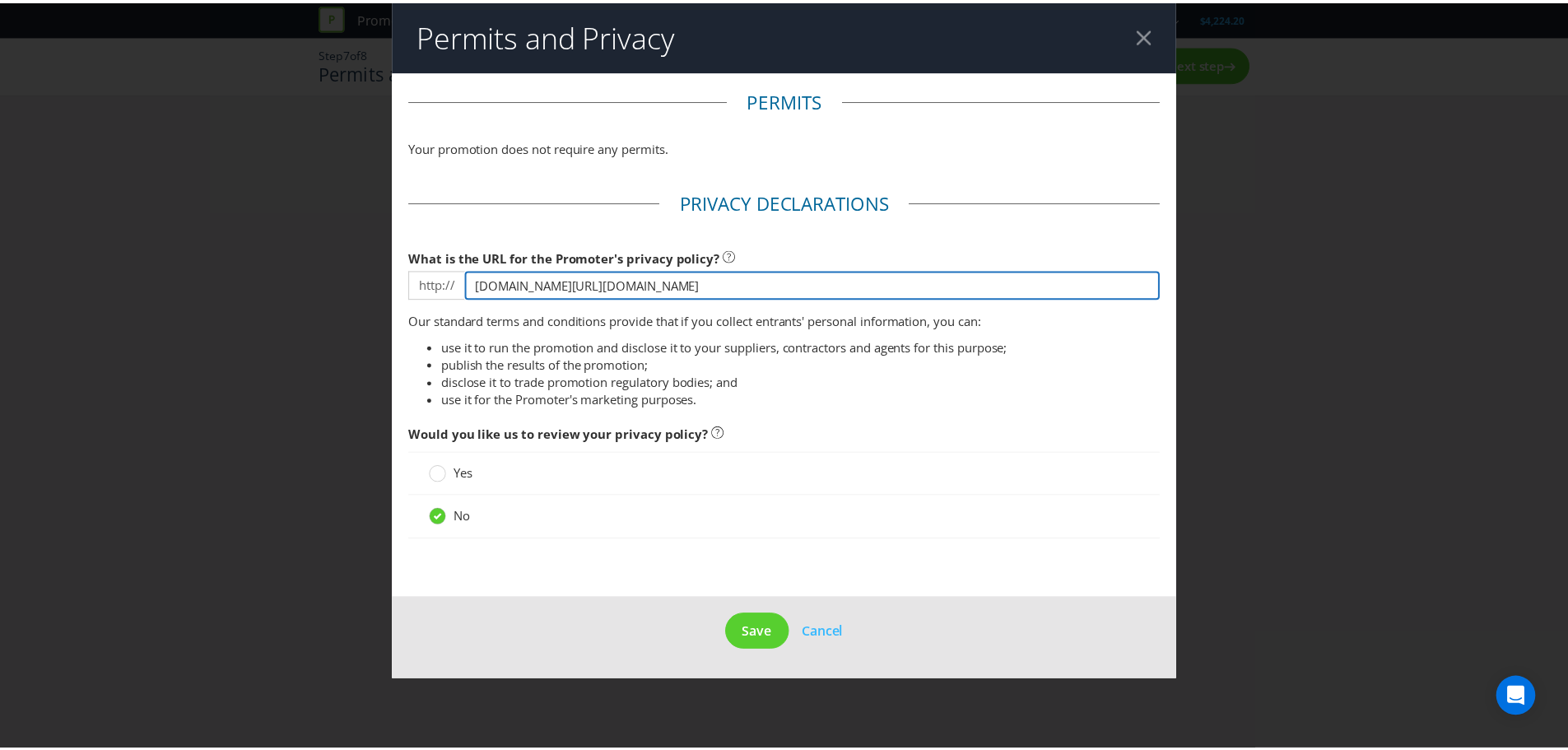
scroll to position [0, 0]
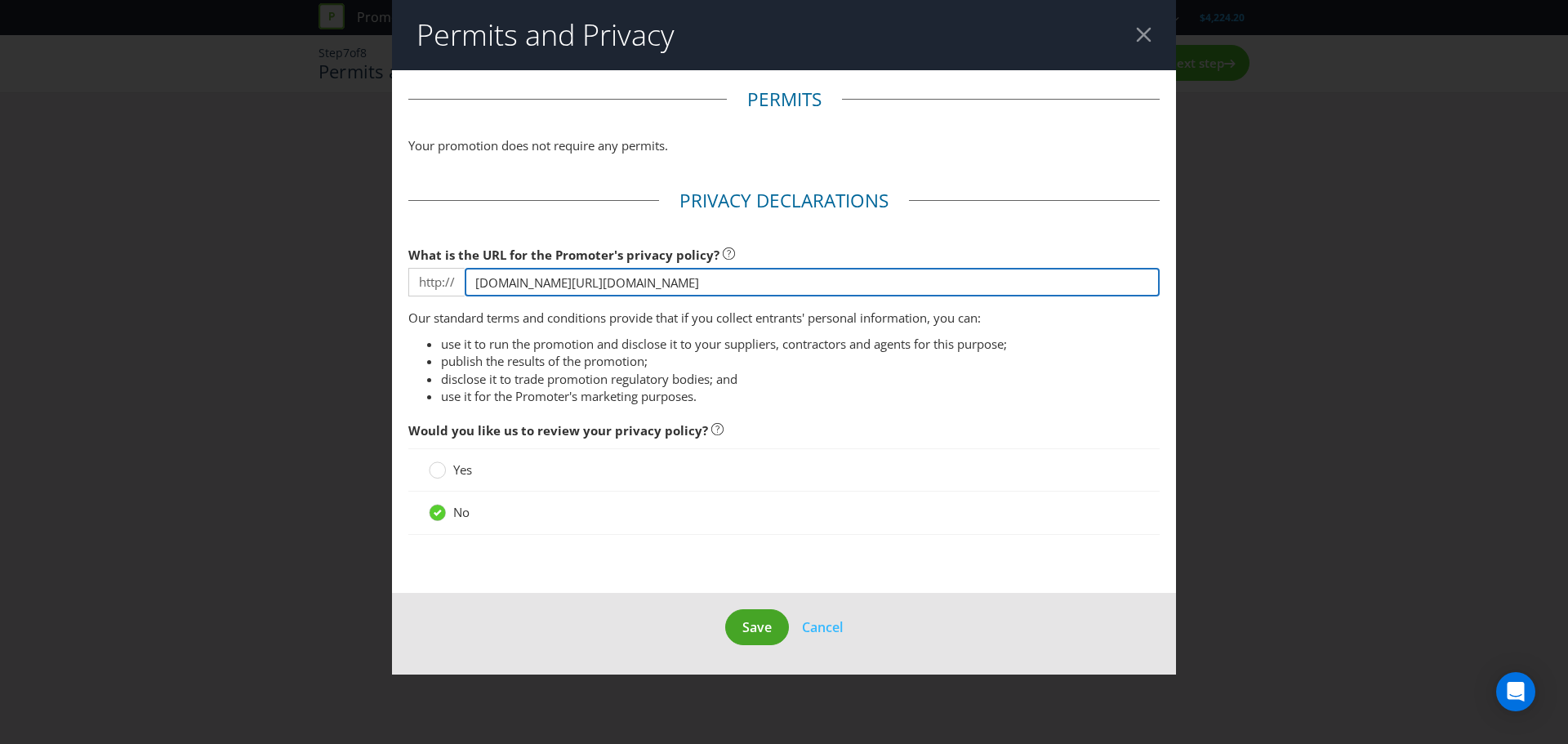
type input "[DOMAIN_NAME][URL][DOMAIN_NAME]"
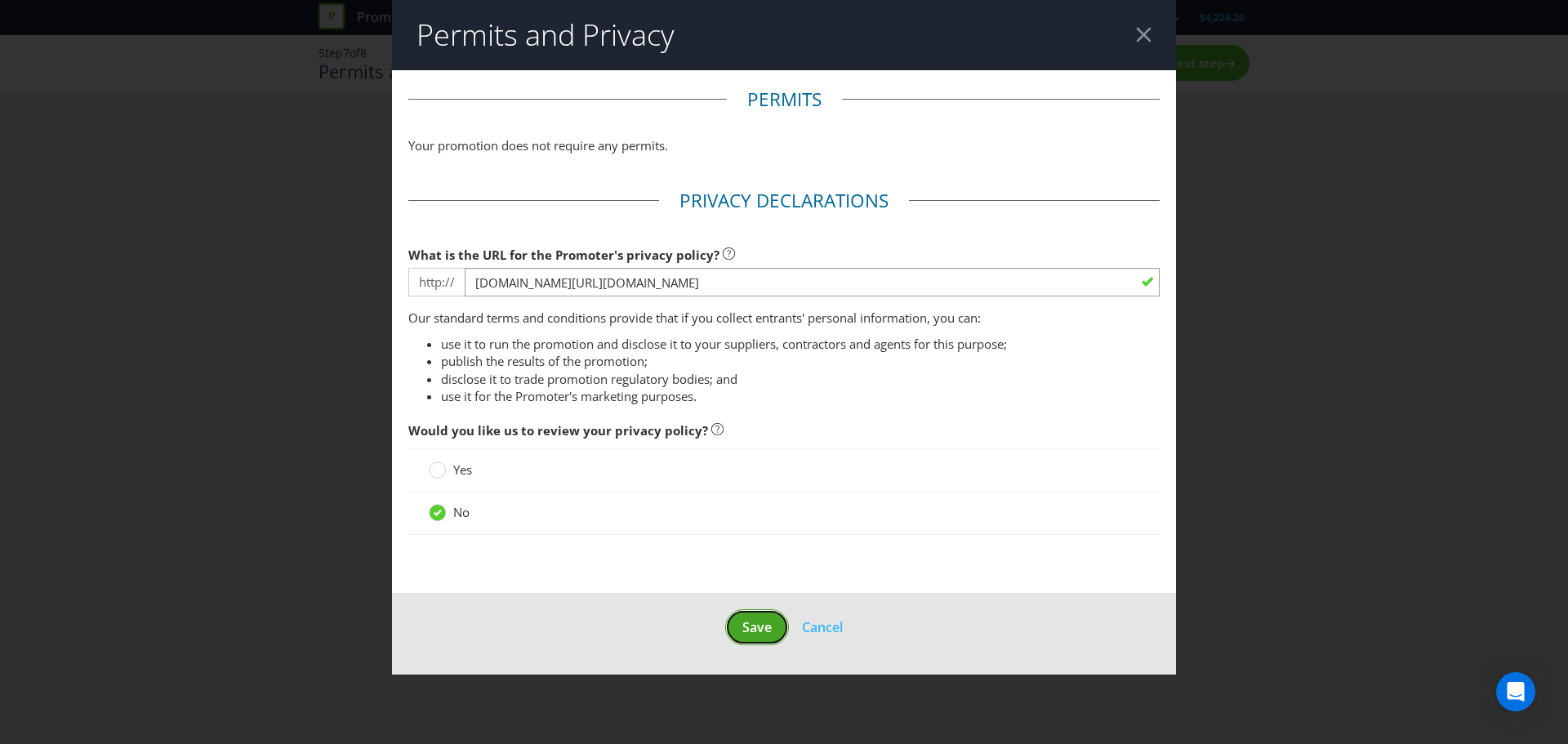
click at [752, 635] on span "Save" at bounding box center [757, 627] width 30 height 18
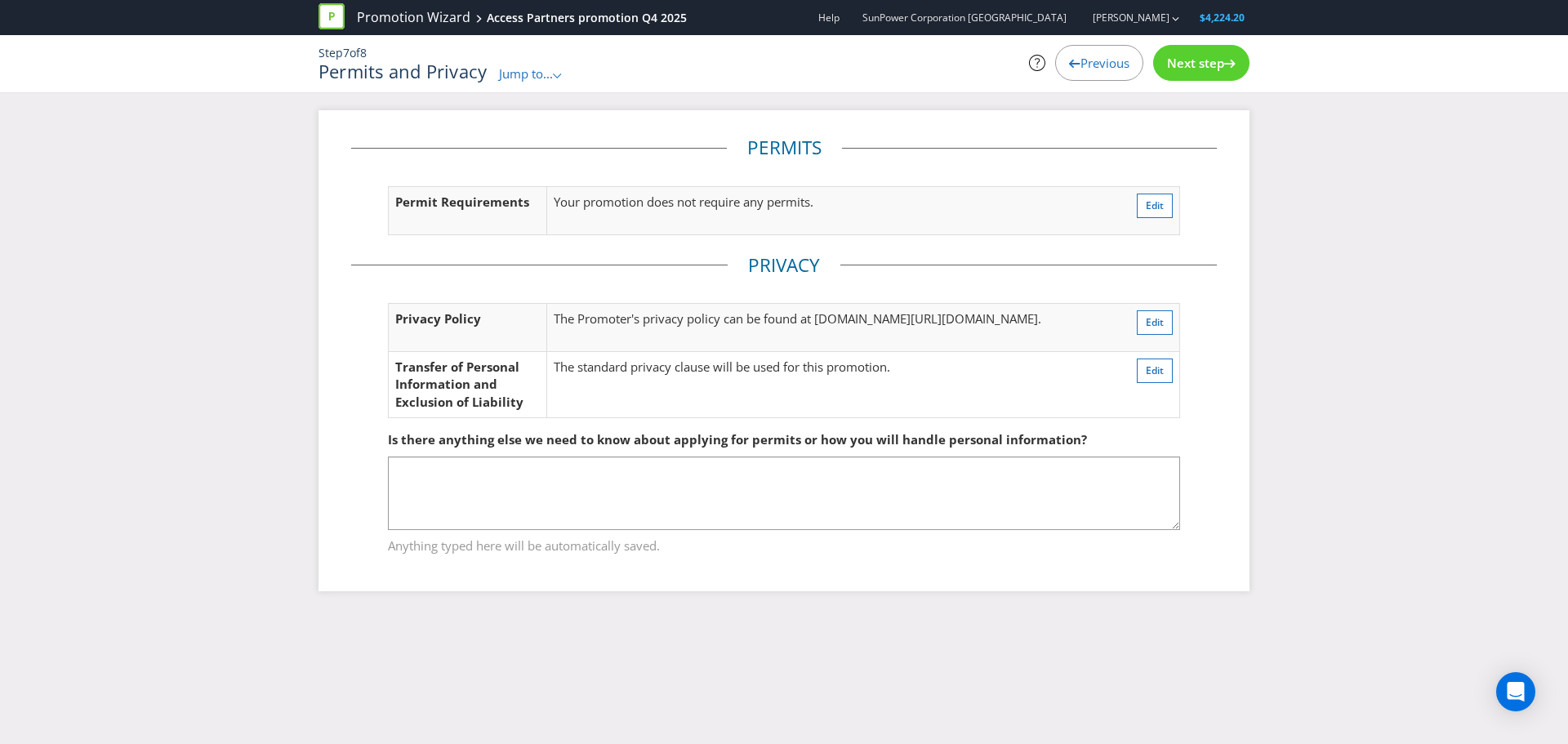
click at [1230, 65] on icon at bounding box center [1230, 64] width 12 height 8
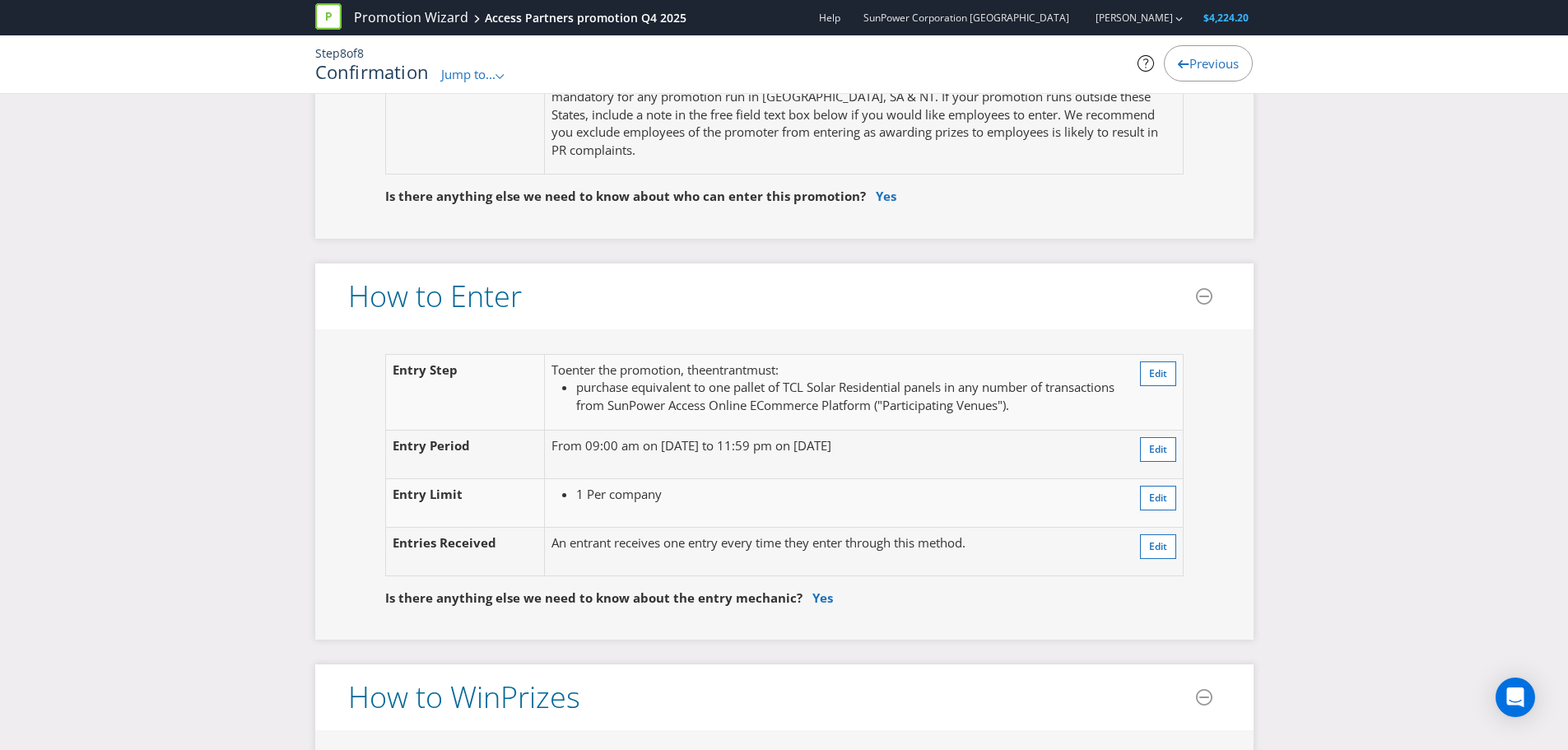
scroll to position [1153, 0]
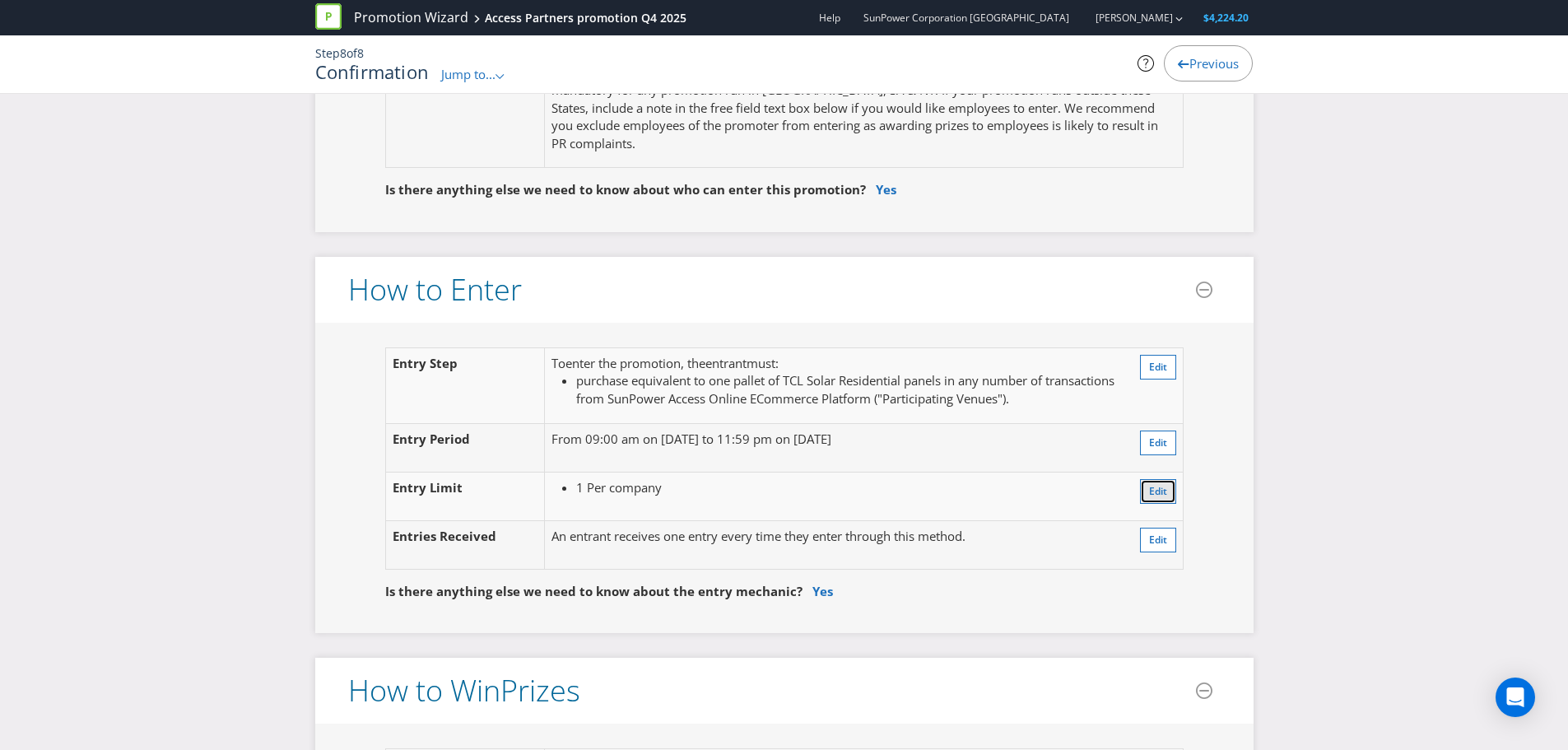
click at [1162, 493] on span "Edit" at bounding box center [1159, 491] width 18 height 14
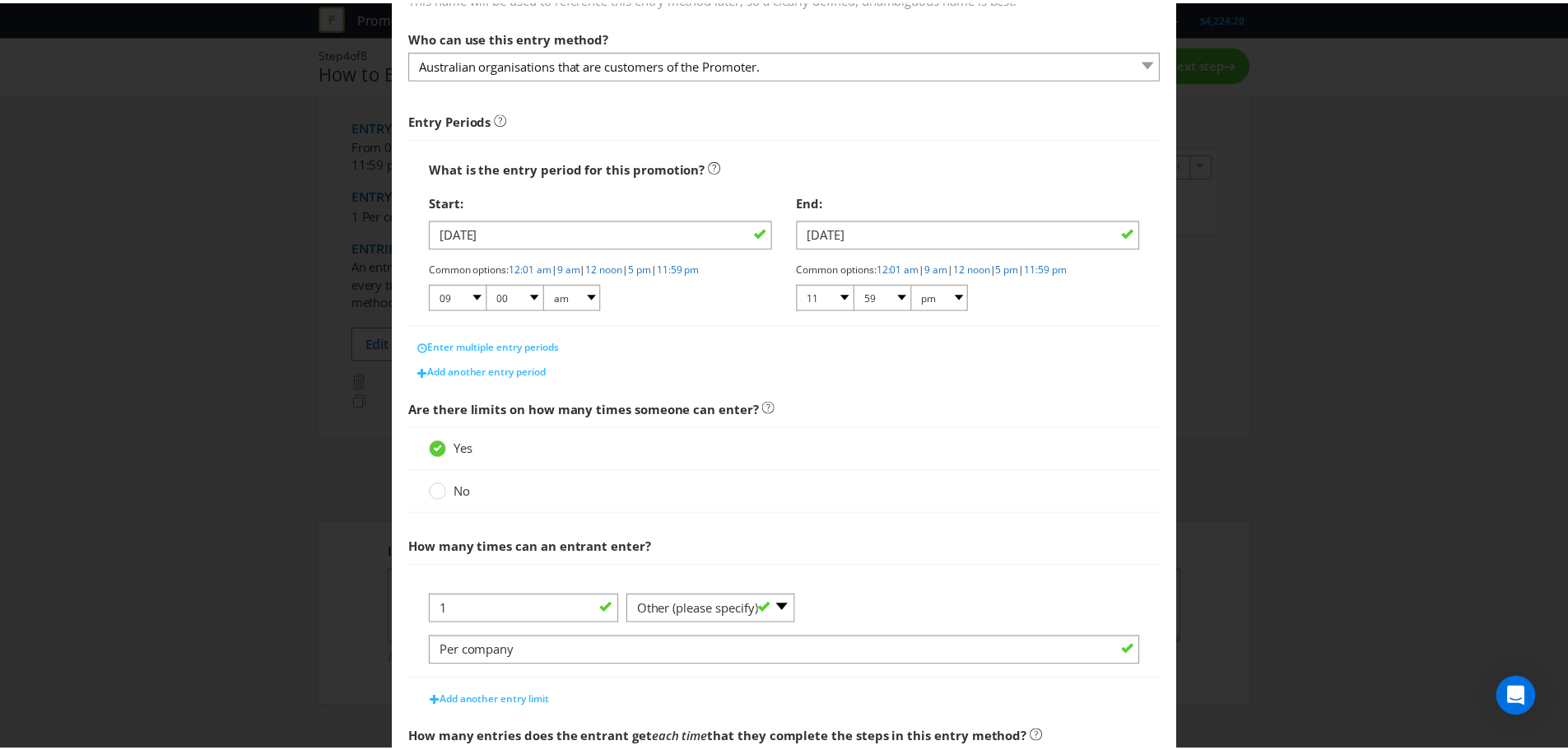
scroll to position [165, 0]
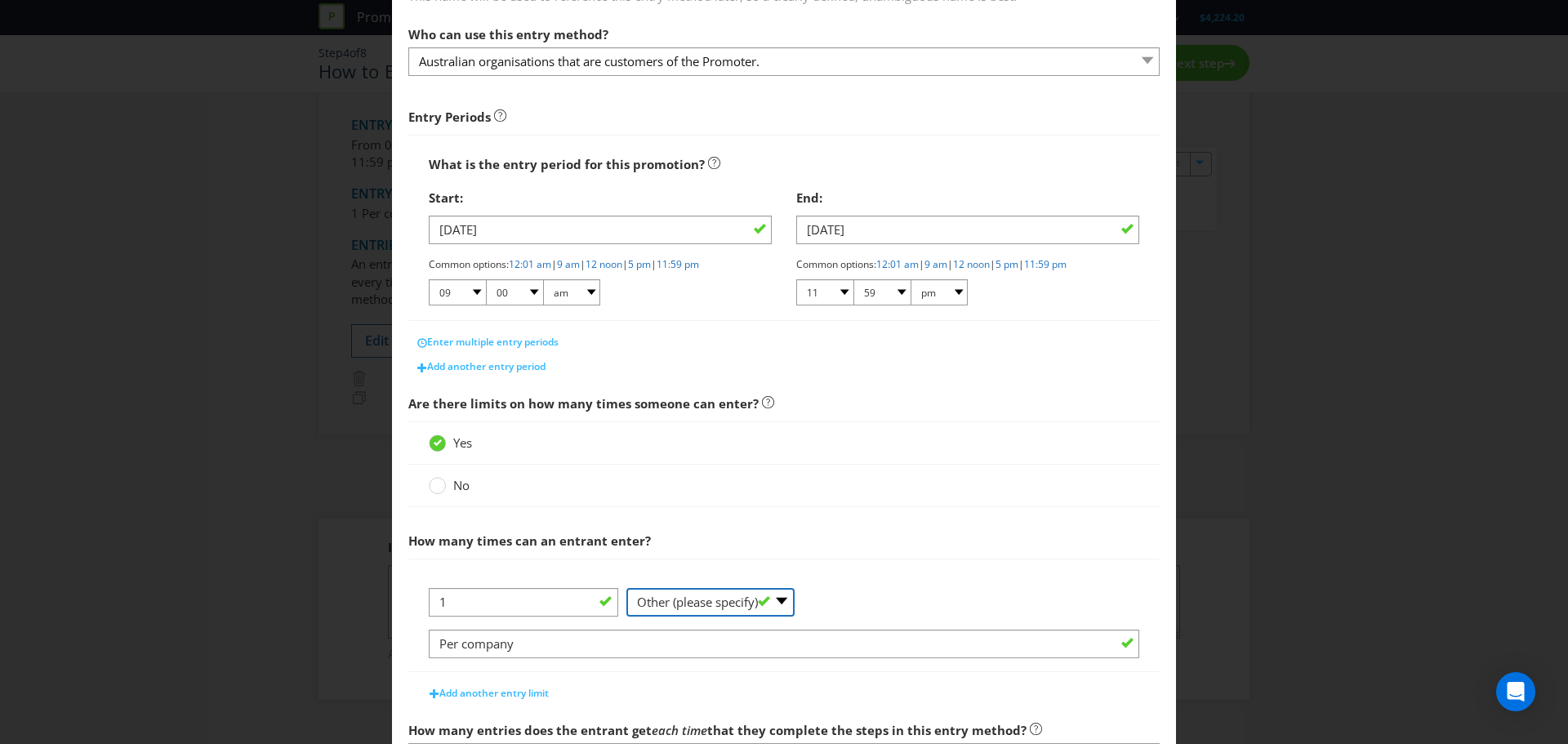
click at [777, 600] on select "-- Please Select -- per person per day per purchase per transaction Other (plea…" at bounding box center [710, 602] width 169 height 29
click at [869, 509] on div at bounding box center [784, 512] width 752 height 8
click at [434, 488] on circle at bounding box center [437, 486] width 16 height 16
click at [0, 0] on input "No" at bounding box center [0, 0] width 0 height 0
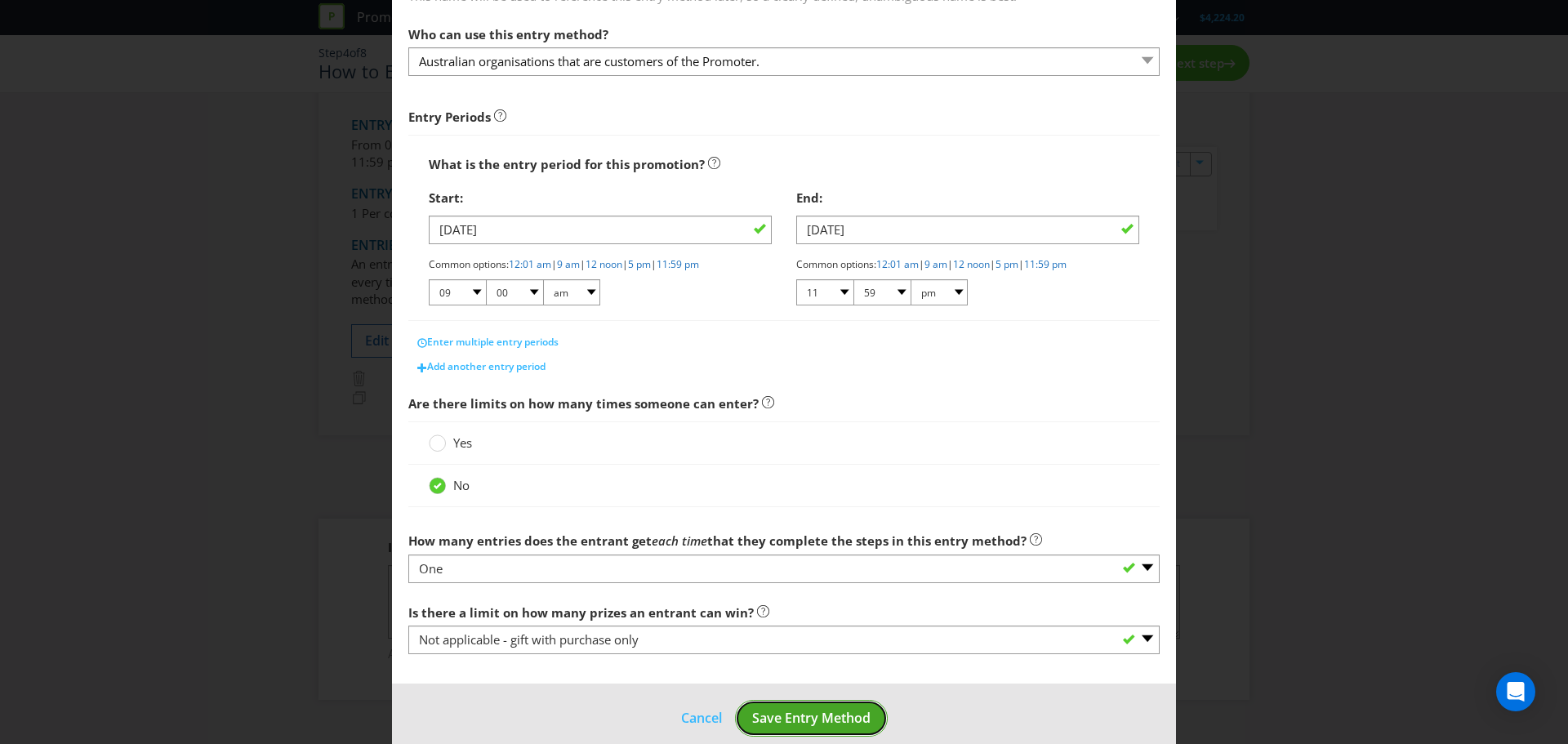
click at [807, 714] on span "Save Entry Method" at bounding box center [812, 718] width 118 height 18
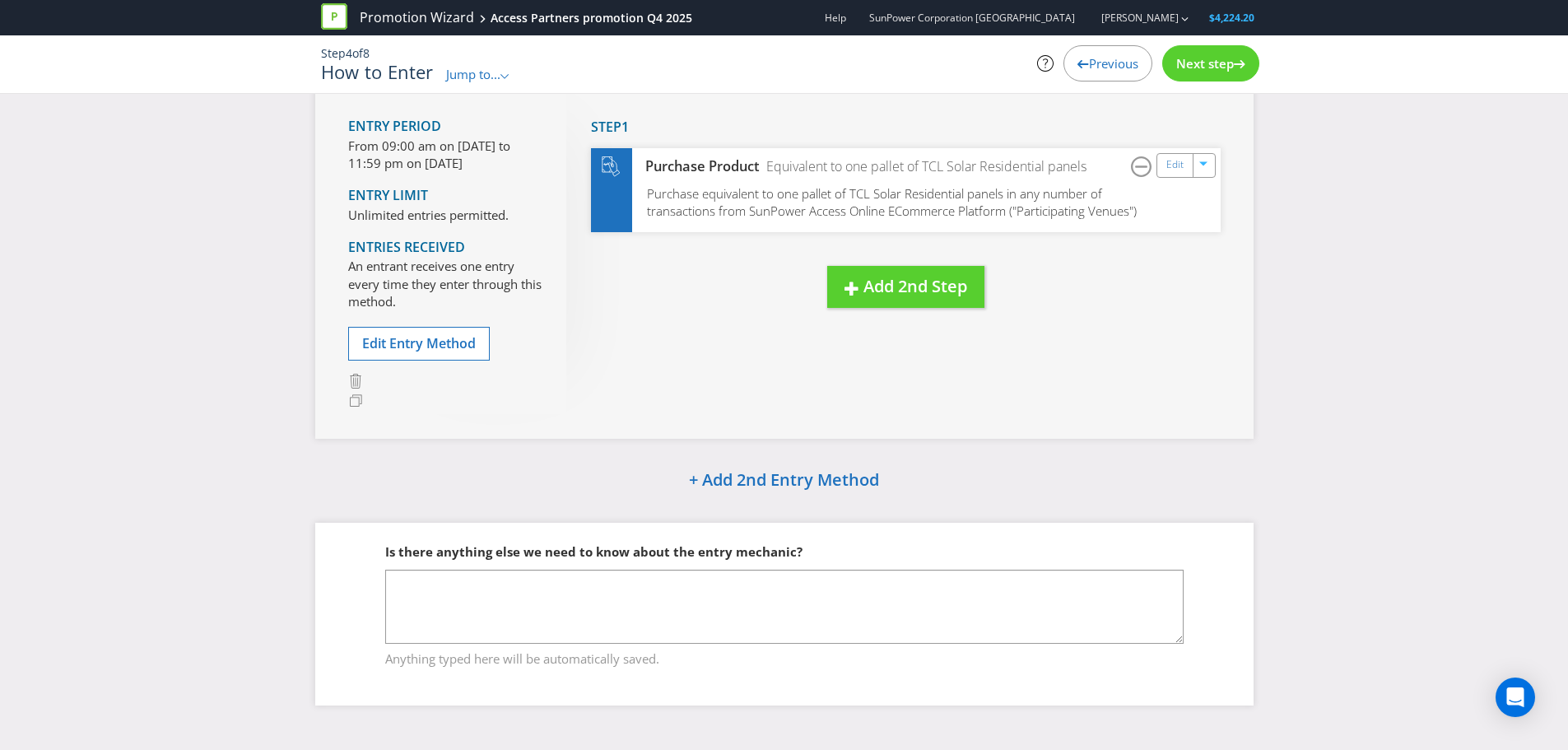
click at [1208, 66] on span "Next step" at bounding box center [1205, 64] width 58 height 17
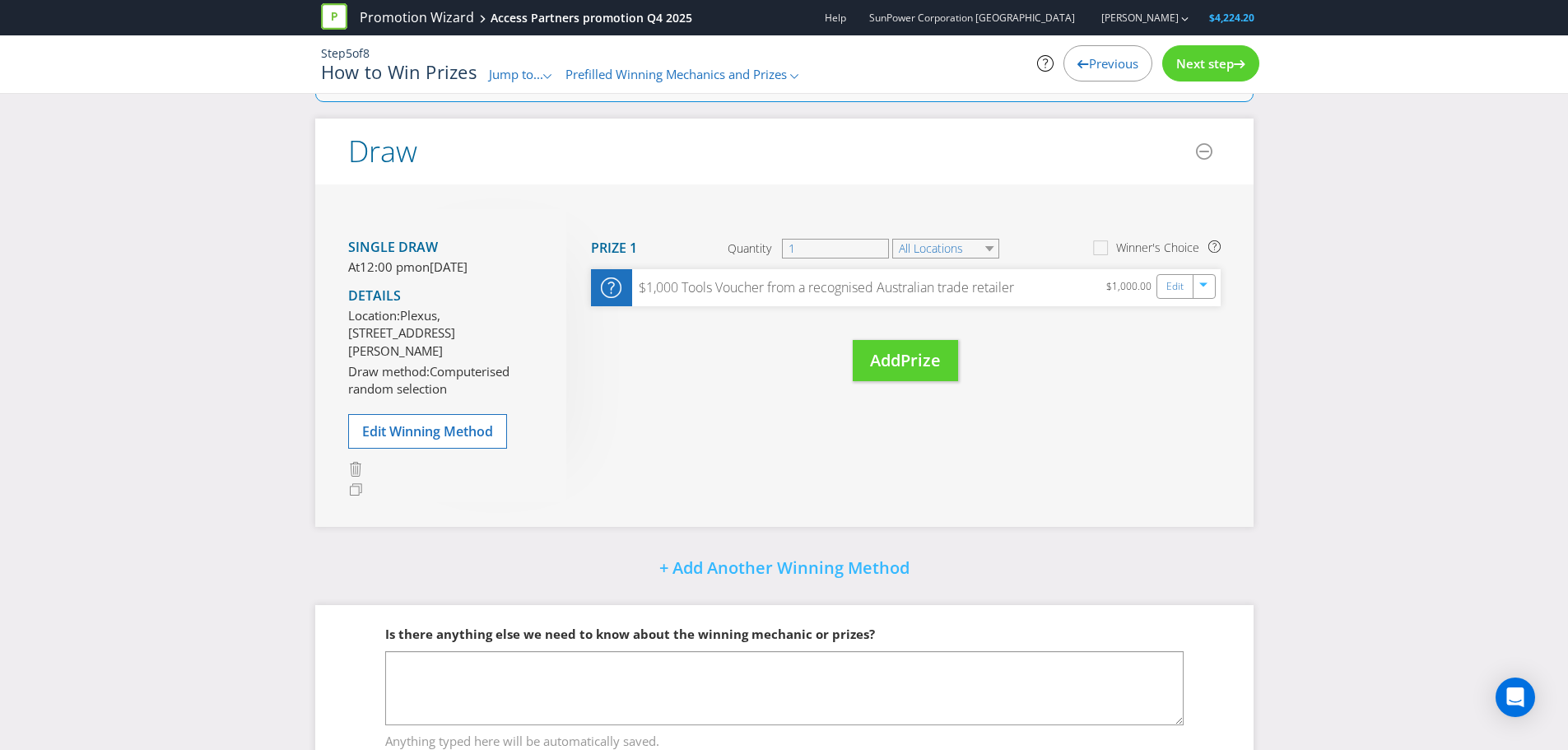
click at [1208, 66] on span "Next step" at bounding box center [1205, 64] width 58 height 17
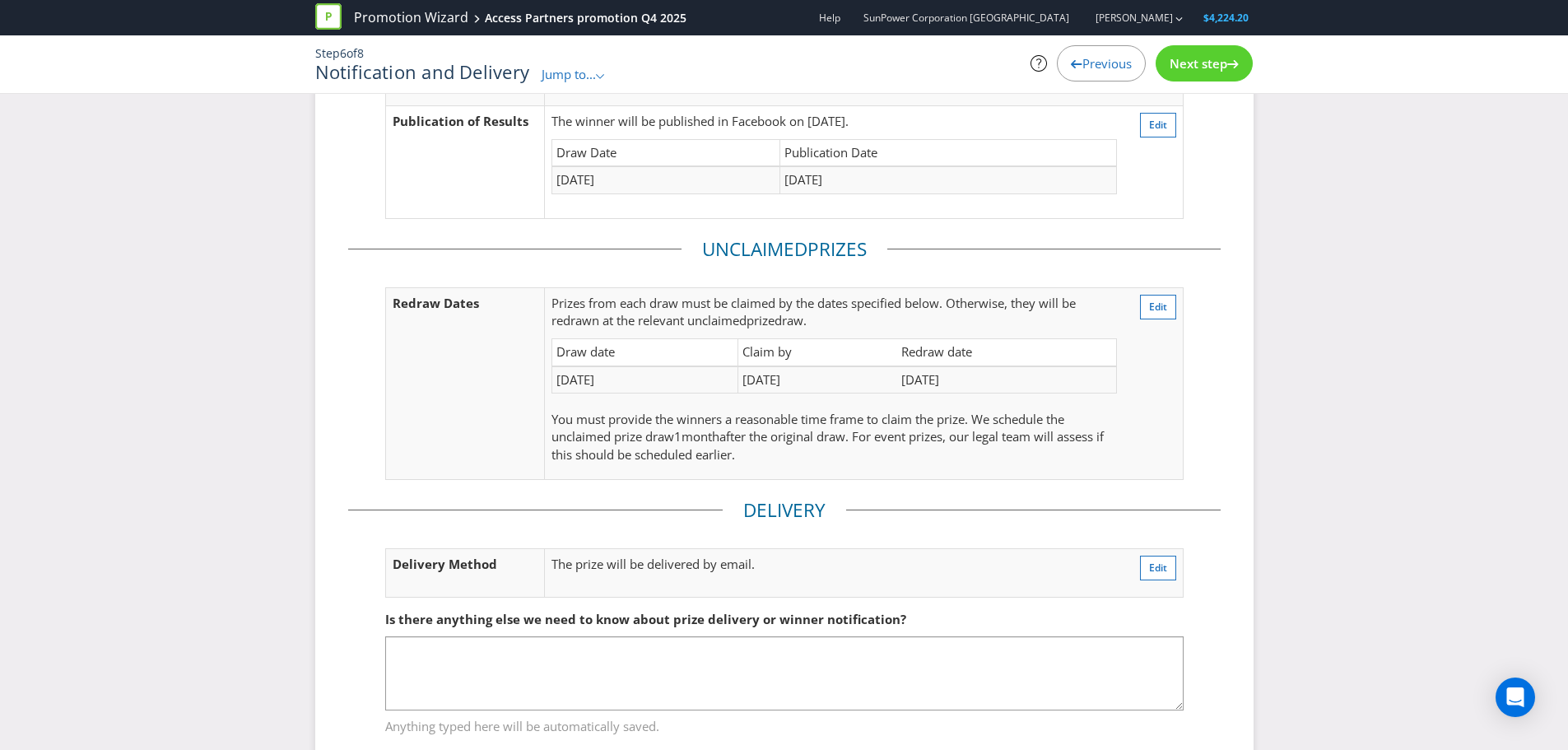
scroll to position [211, 0]
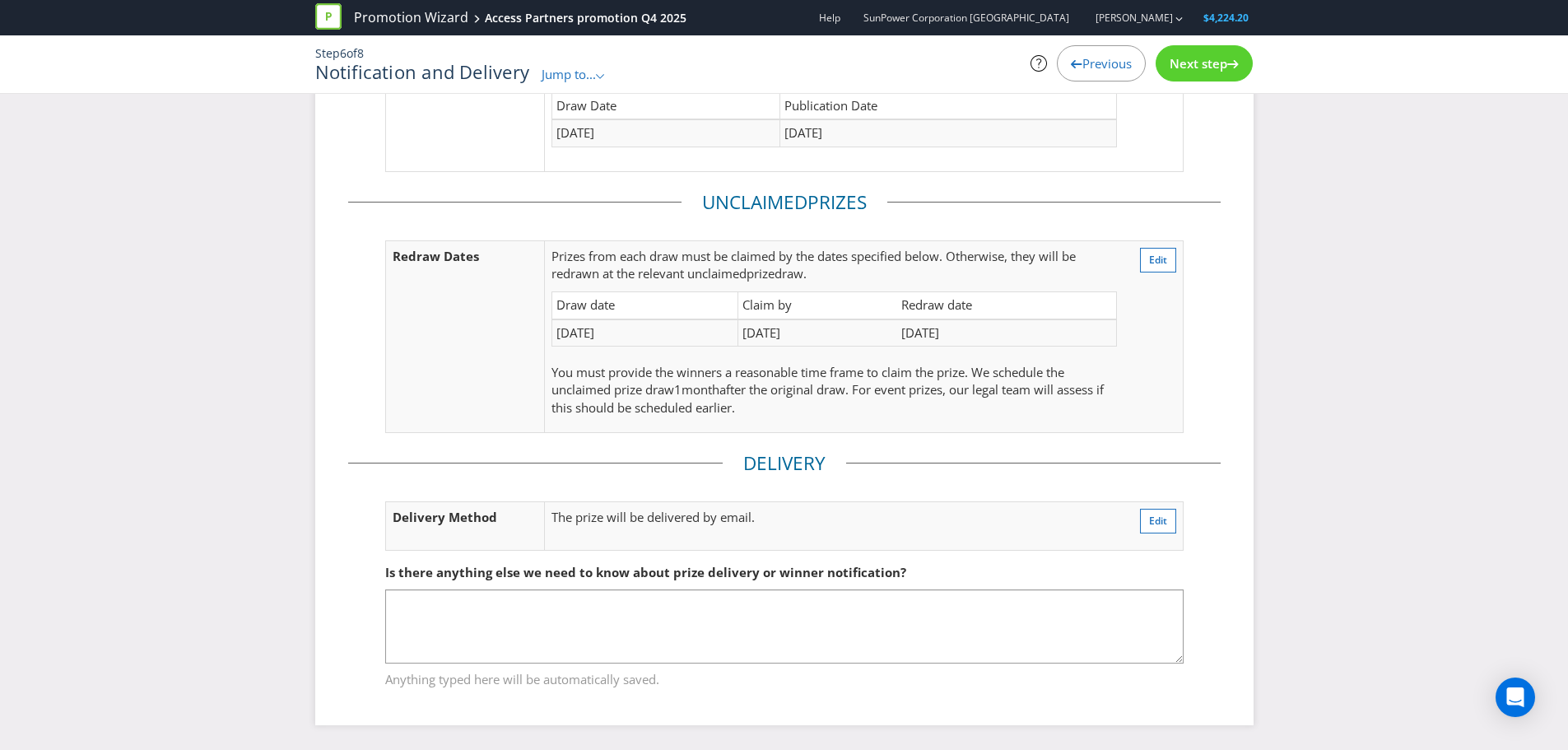
click at [1193, 72] on div "Next step" at bounding box center [1204, 64] width 97 height 36
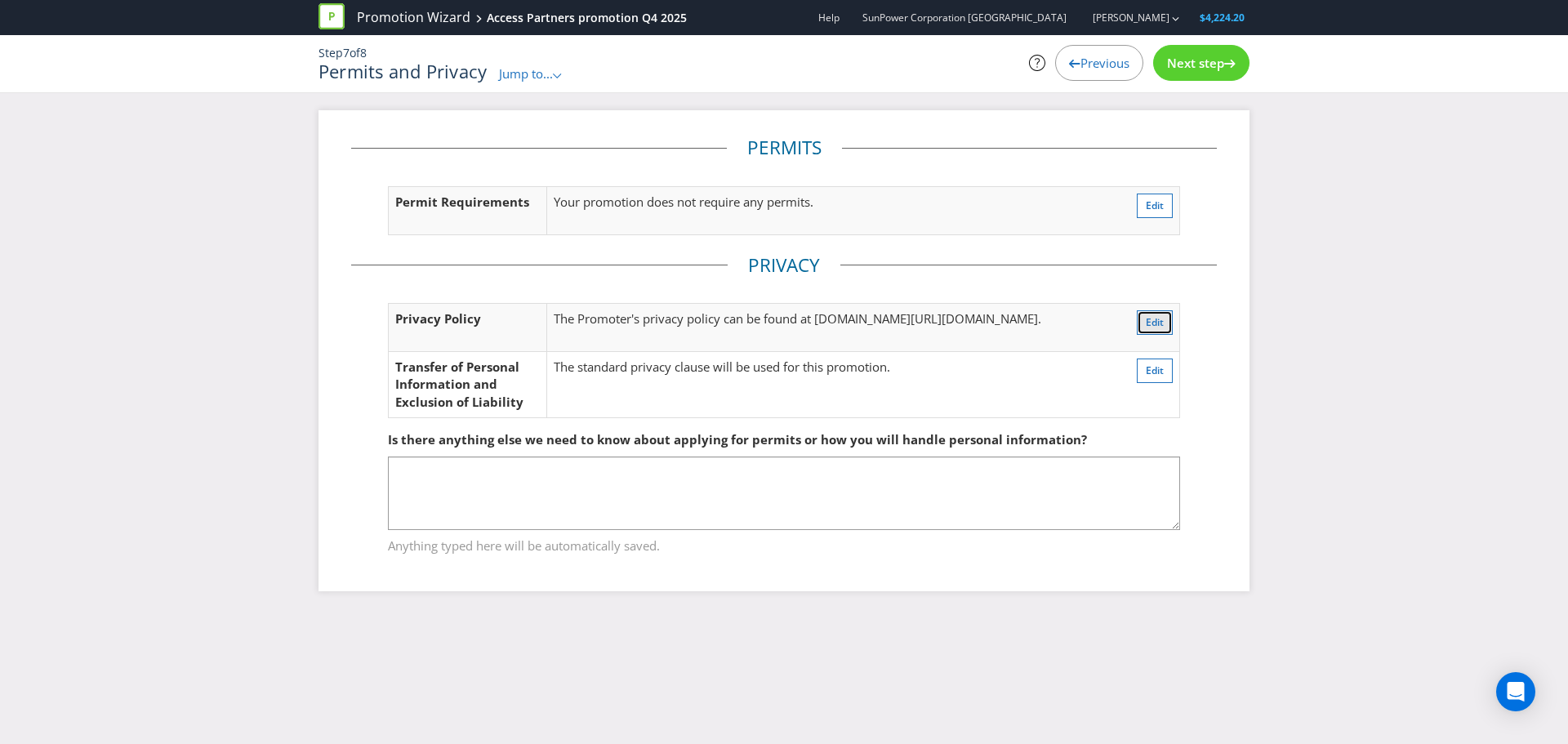
click at [1144, 317] on button "Edit" at bounding box center [1155, 322] width 36 height 25
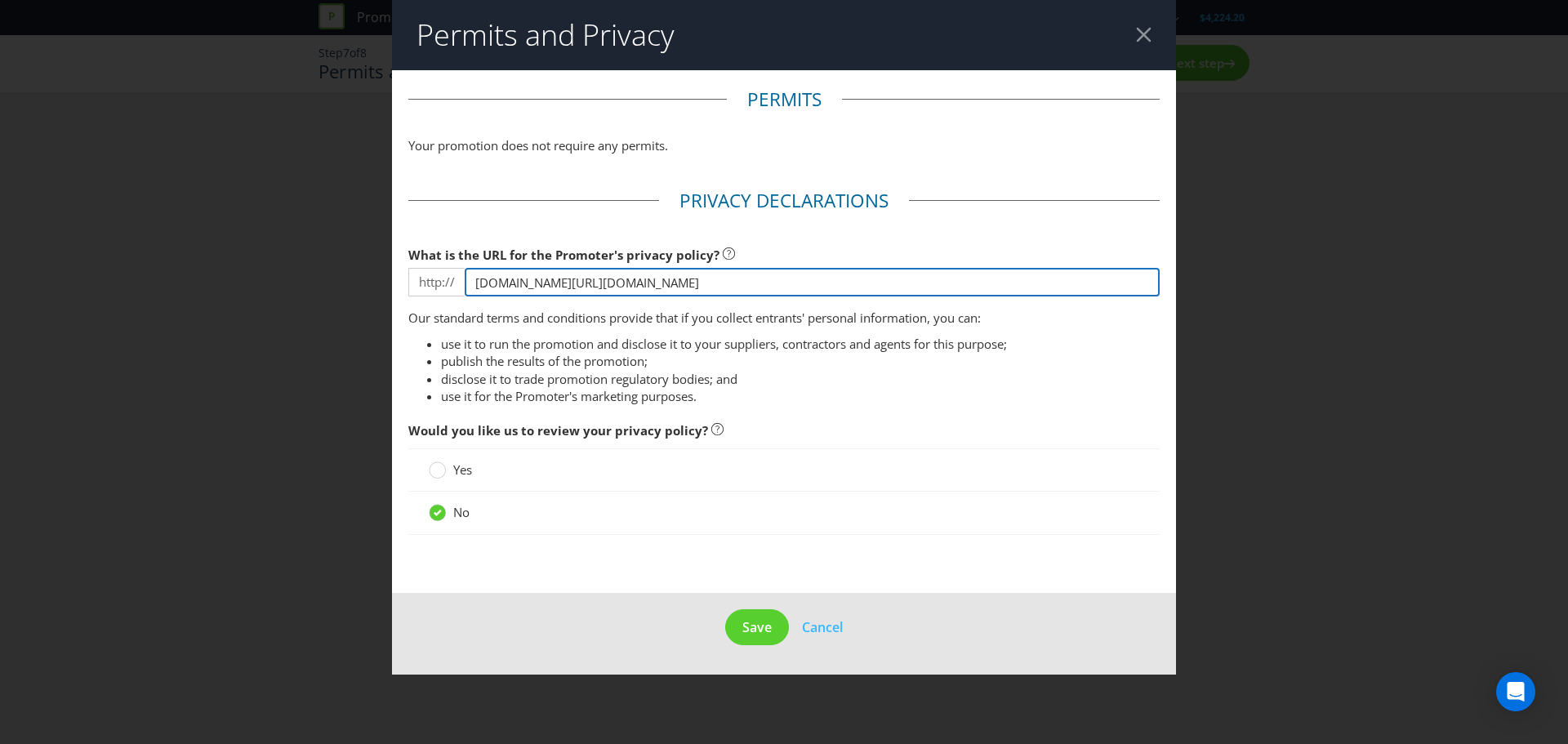
click at [472, 284] on input "[DOMAIN_NAME][URL][DOMAIN_NAME]" at bounding box center [812, 282] width 695 height 29
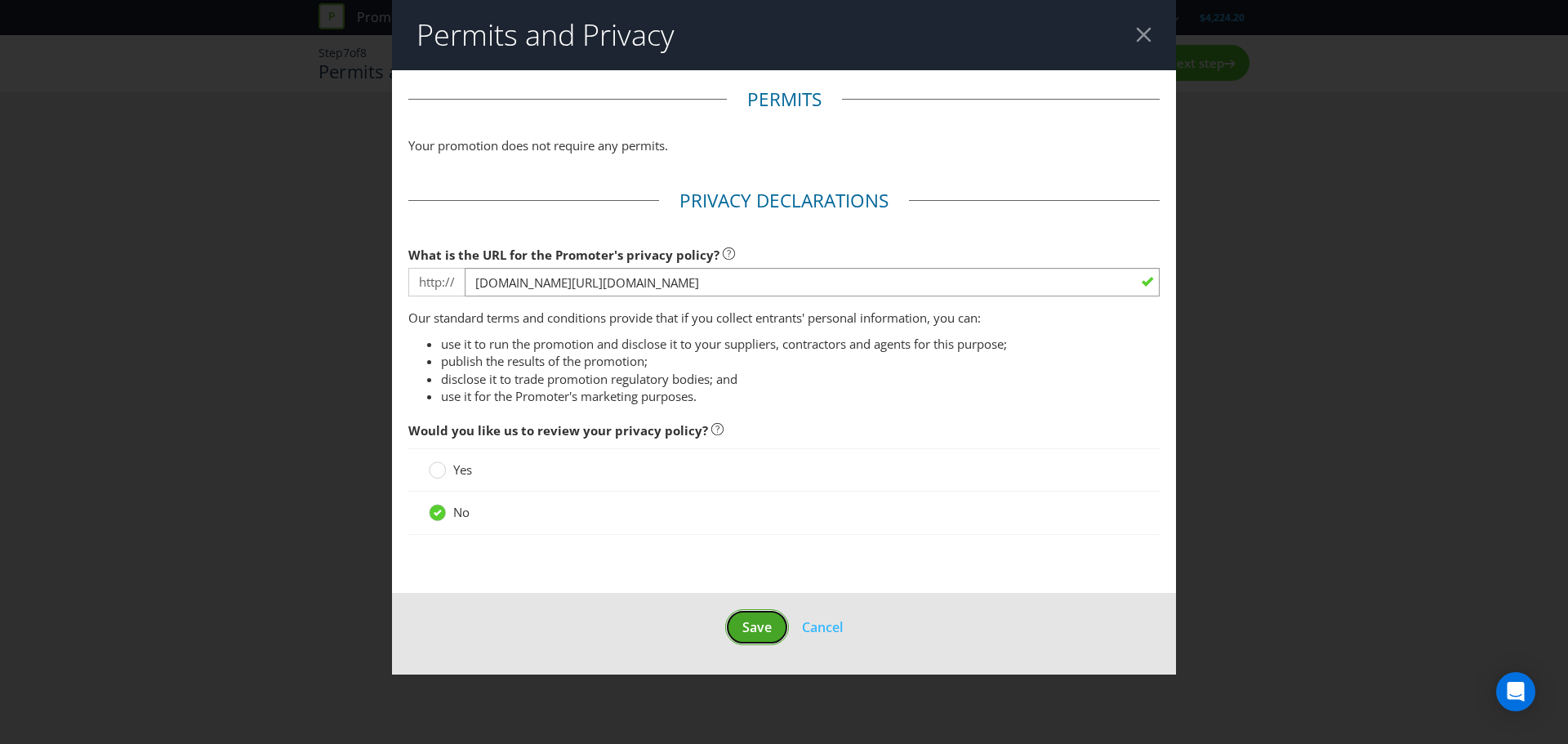
click at [758, 619] on span "Save" at bounding box center [757, 627] width 30 height 18
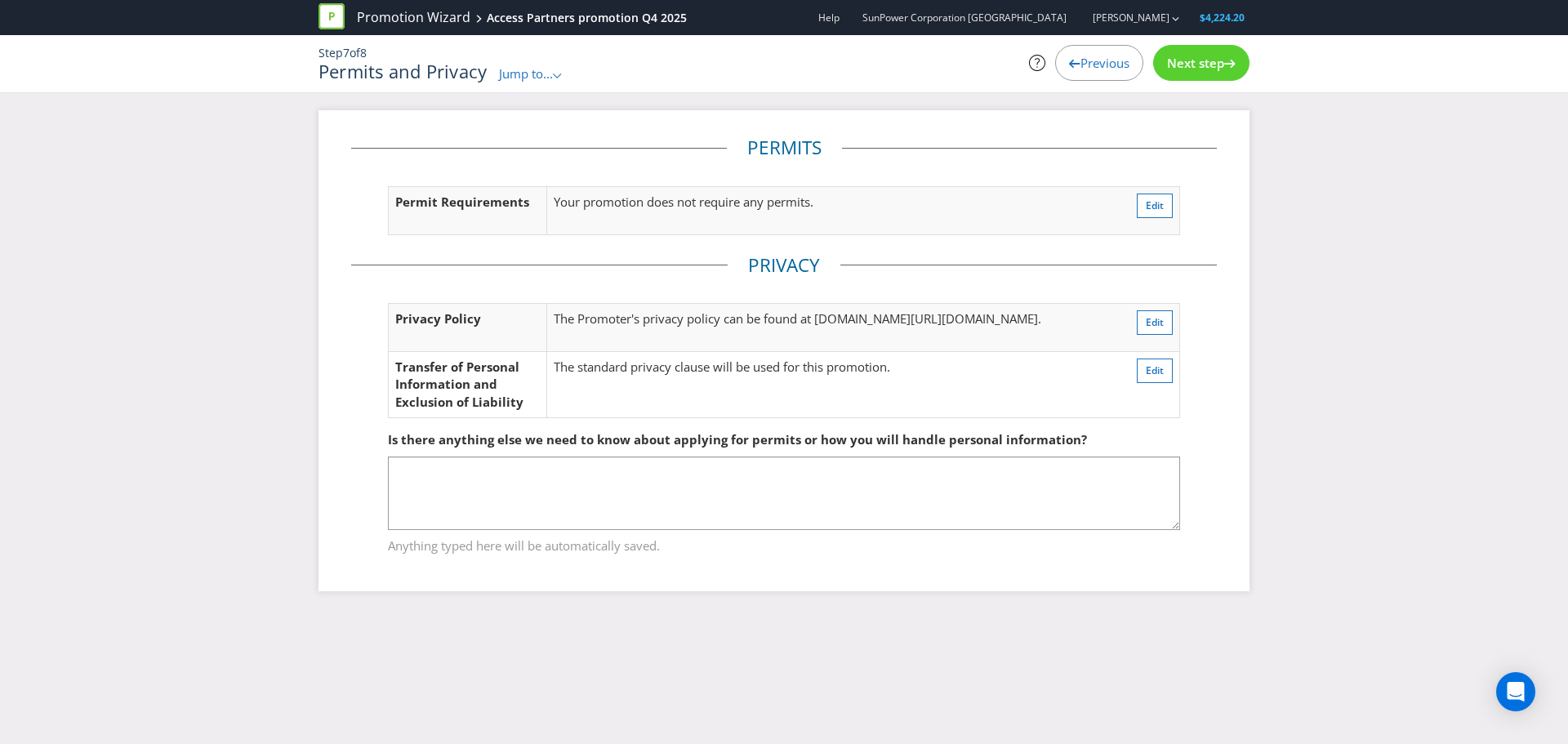
click at [1186, 62] on span "Next step" at bounding box center [1196, 63] width 58 height 16
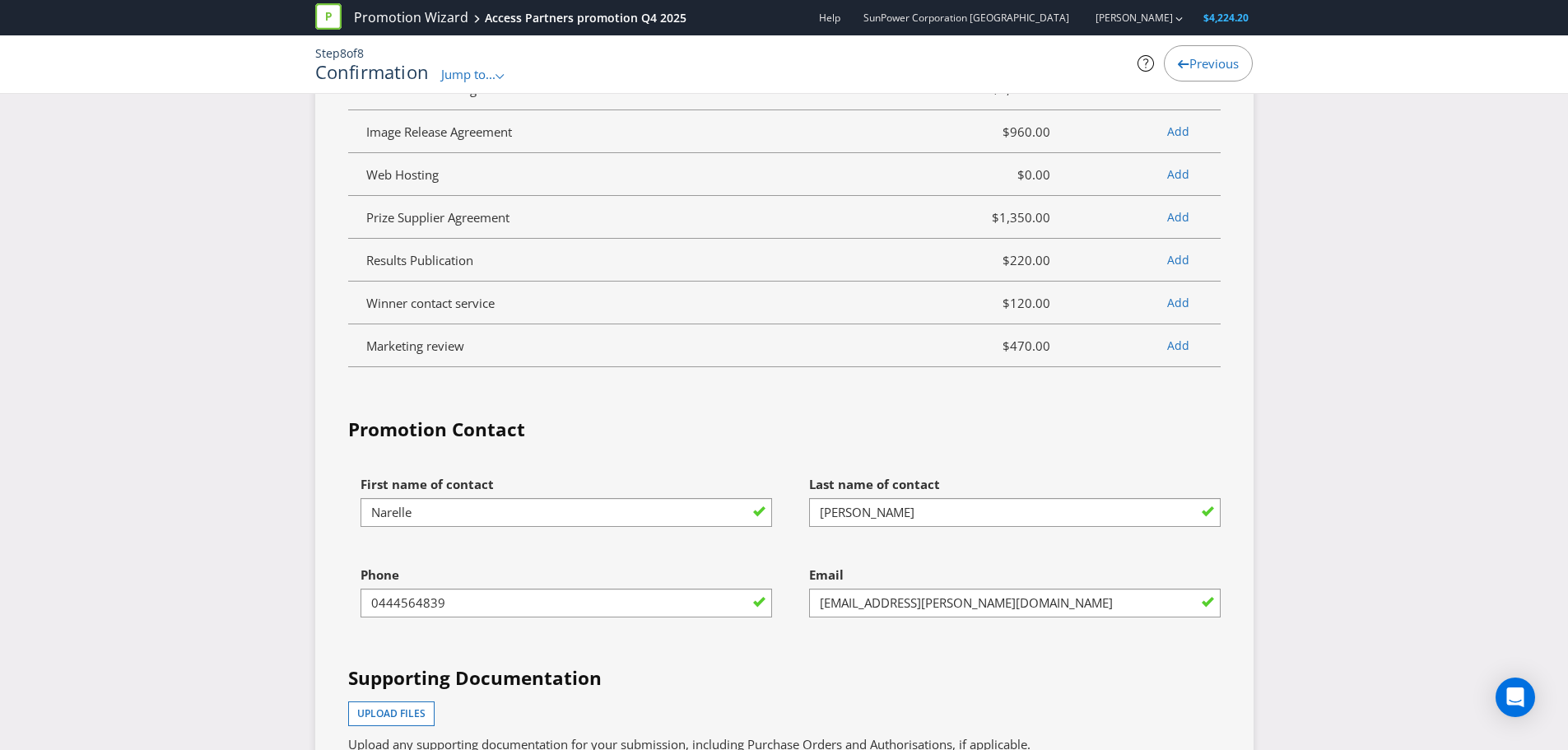
scroll to position [4198, 0]
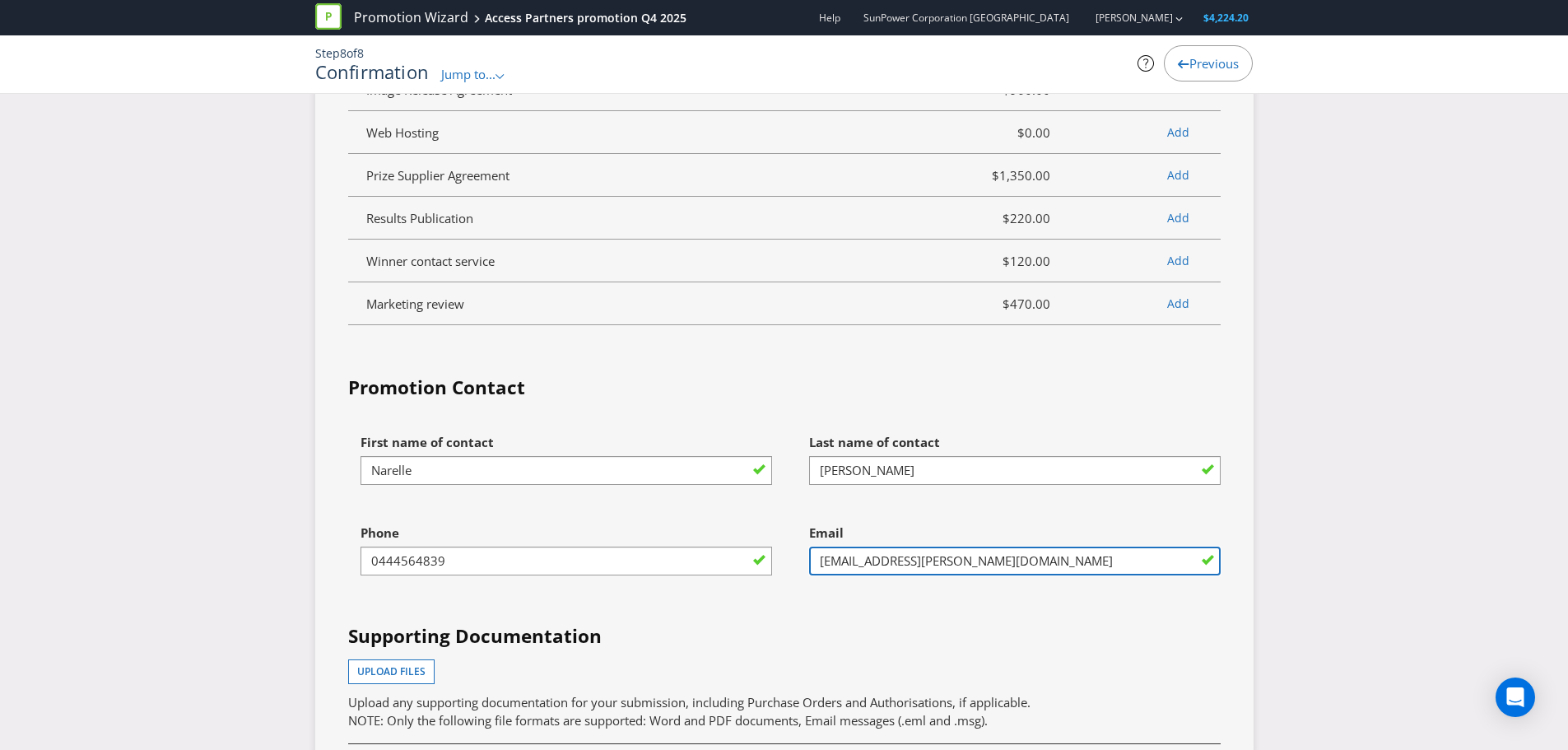
click at [922, 575] on input "[EMAIL_ADDRESS][PERSON_NAME][DOMAIN_NAME]" at bounding box center [1014, 561] width 412 height 29
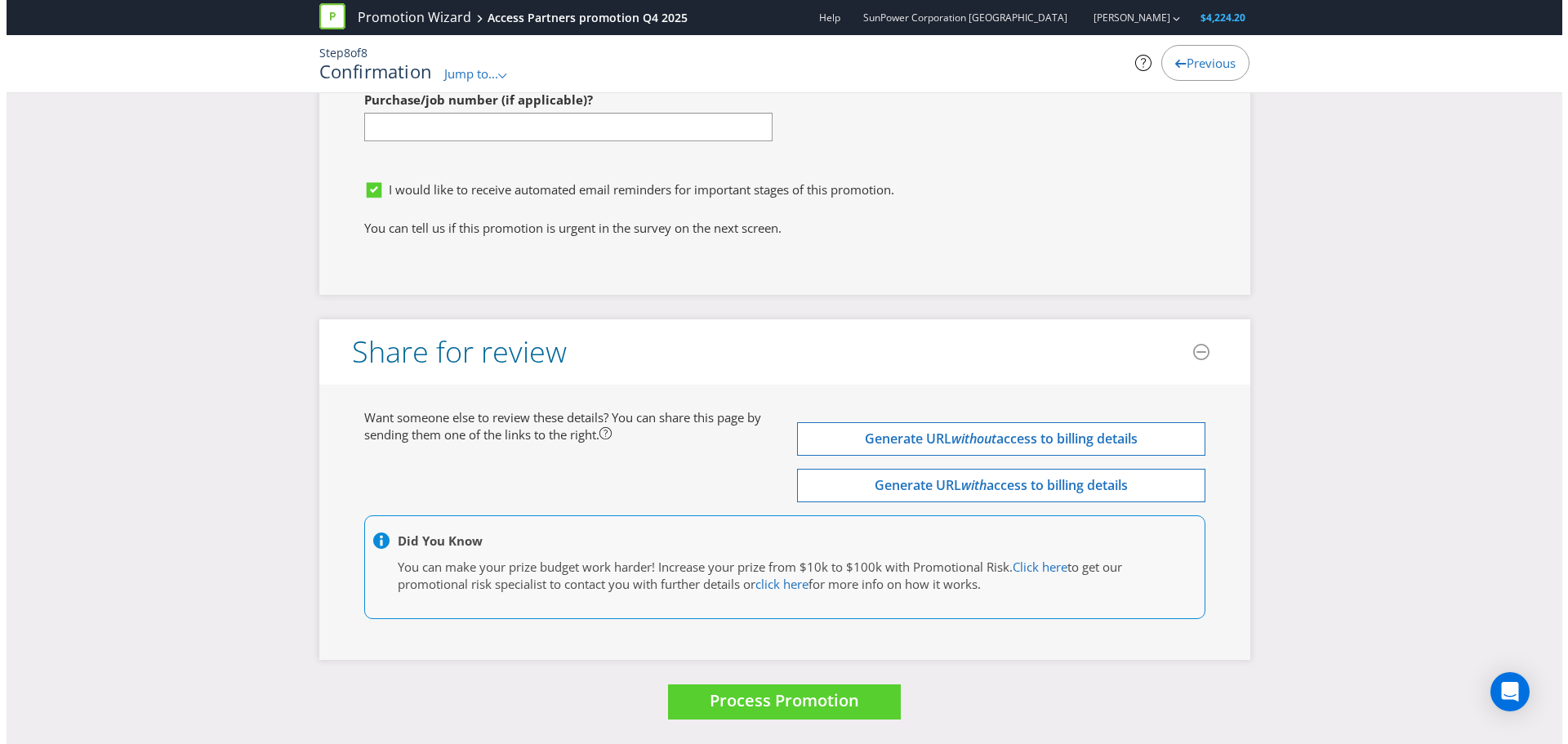
scroll to position [4922, 0]
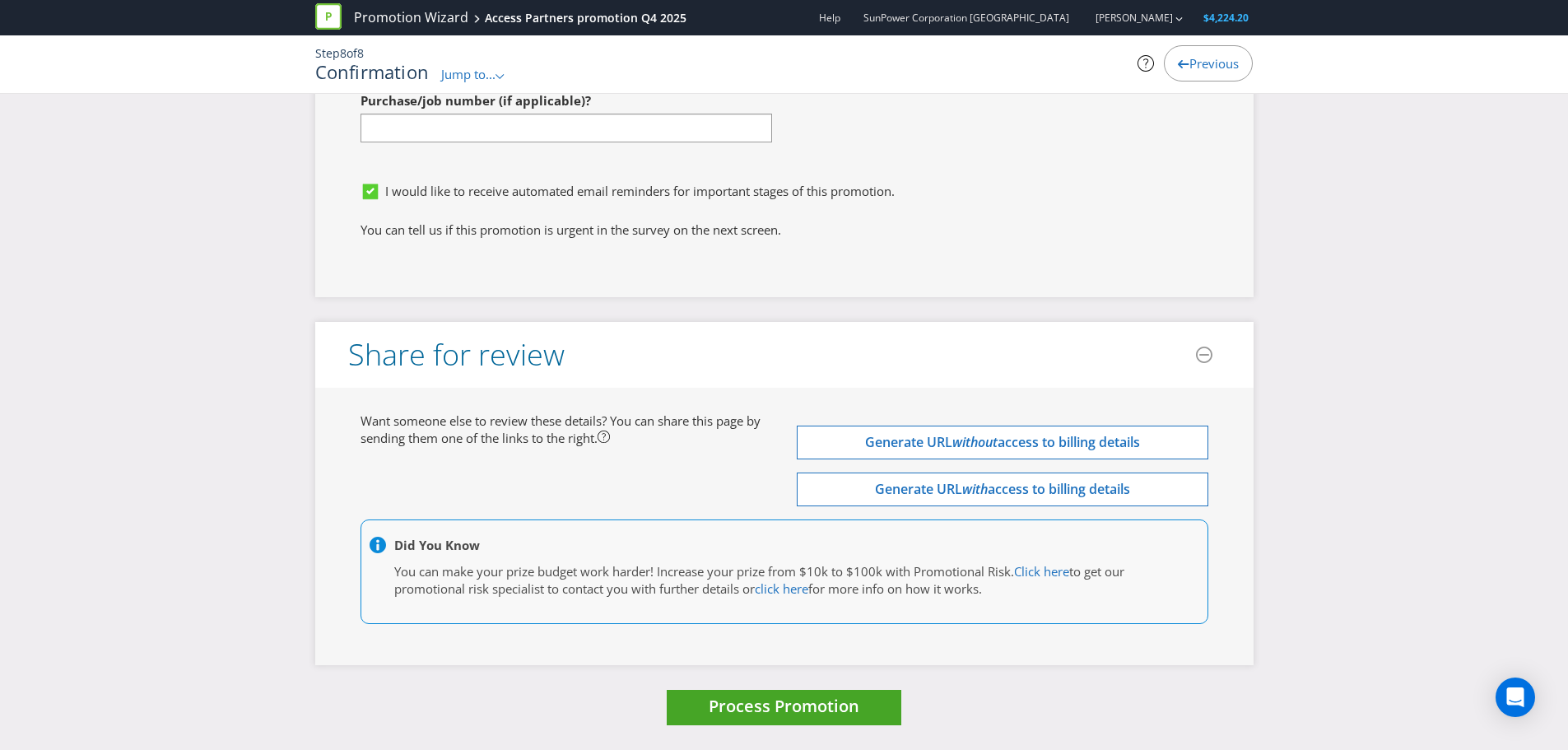
type input "[EMAIL_ADDRESS][PERSON_NAME][DOMAIN_NAME]"
click at [808, 705] on span "Process Promotion" at bounding box center [784, 705] width 151 height 22
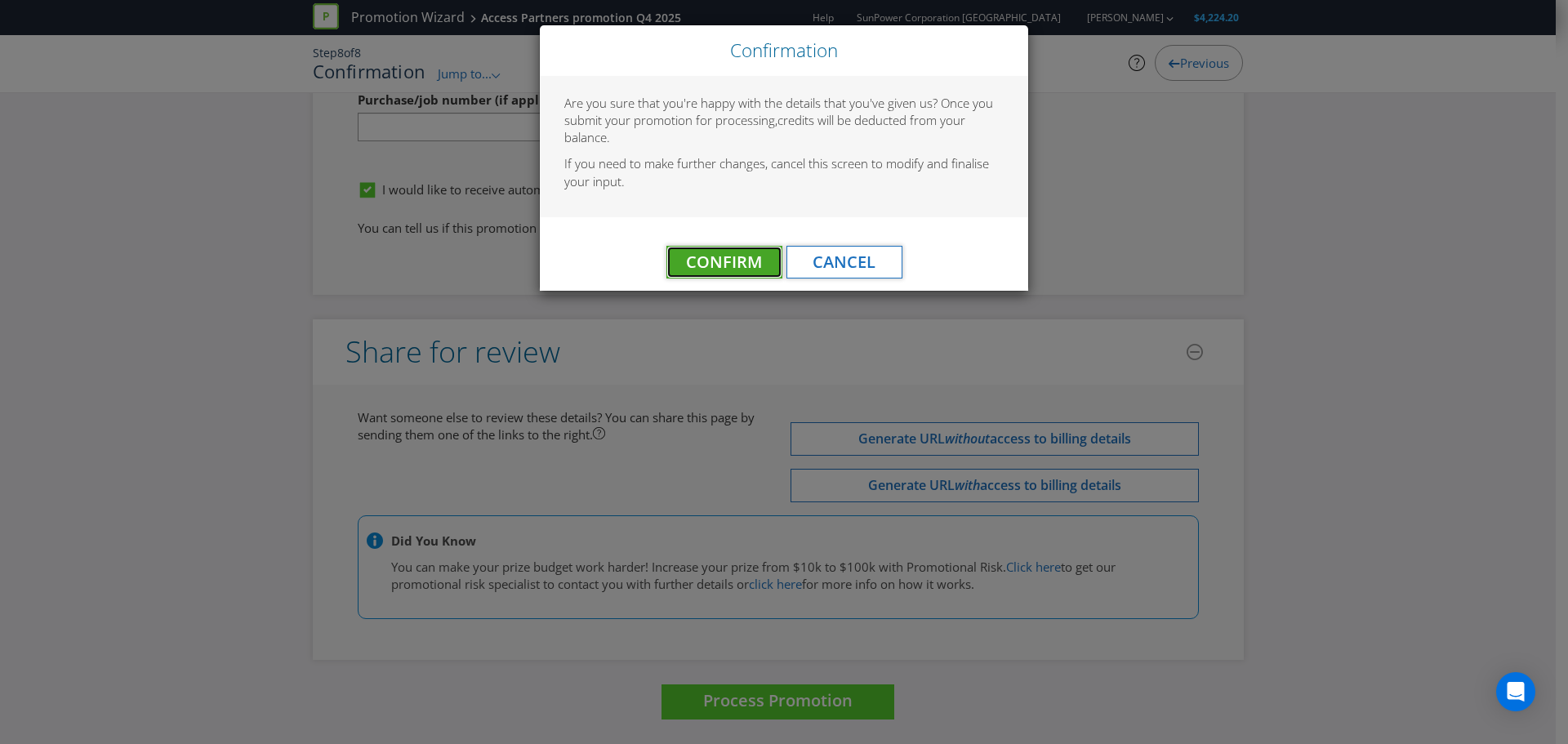
click at [702, 247] on button "Confirm" at bounding box center [724, 262] width 116 height 33
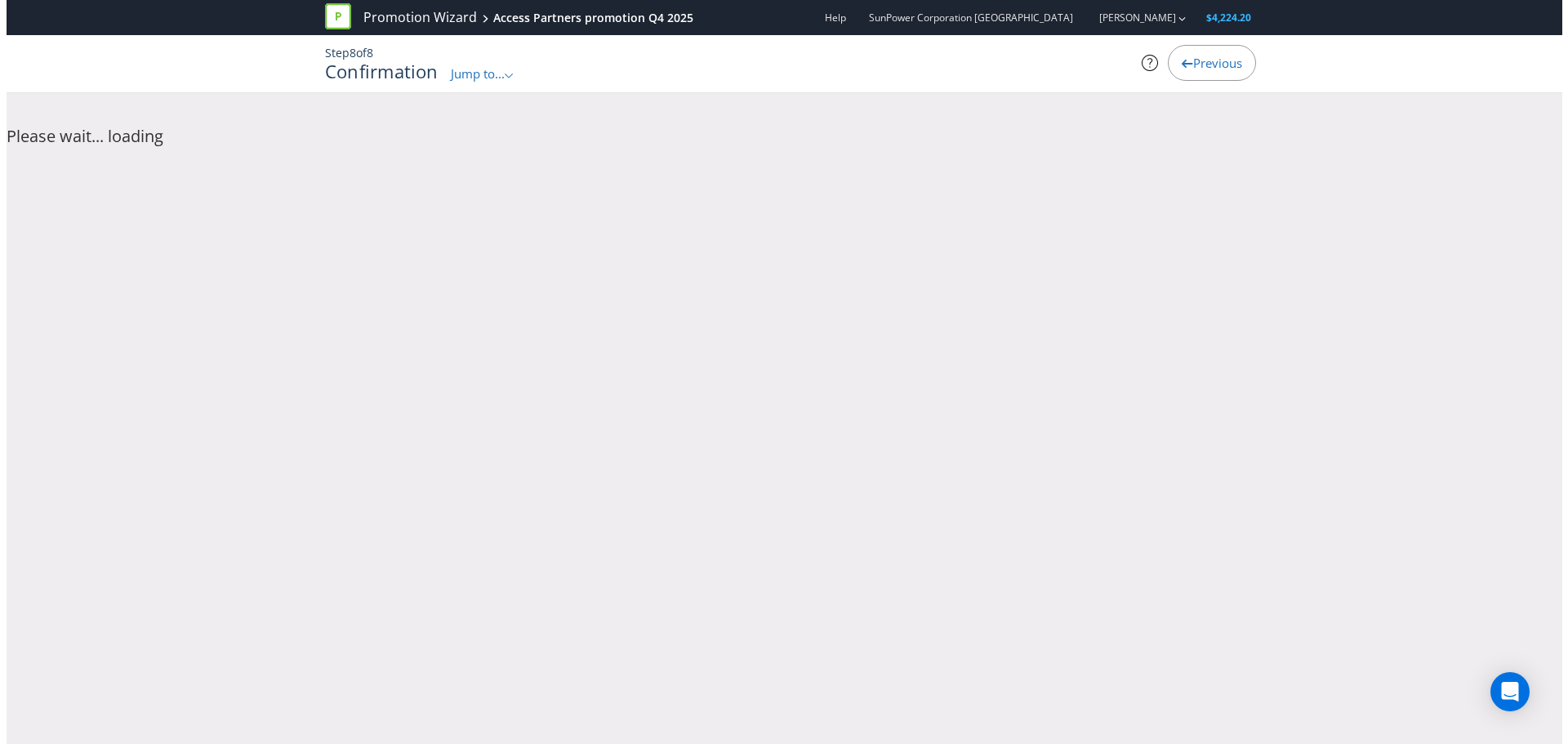
scroll to position [0, 0]
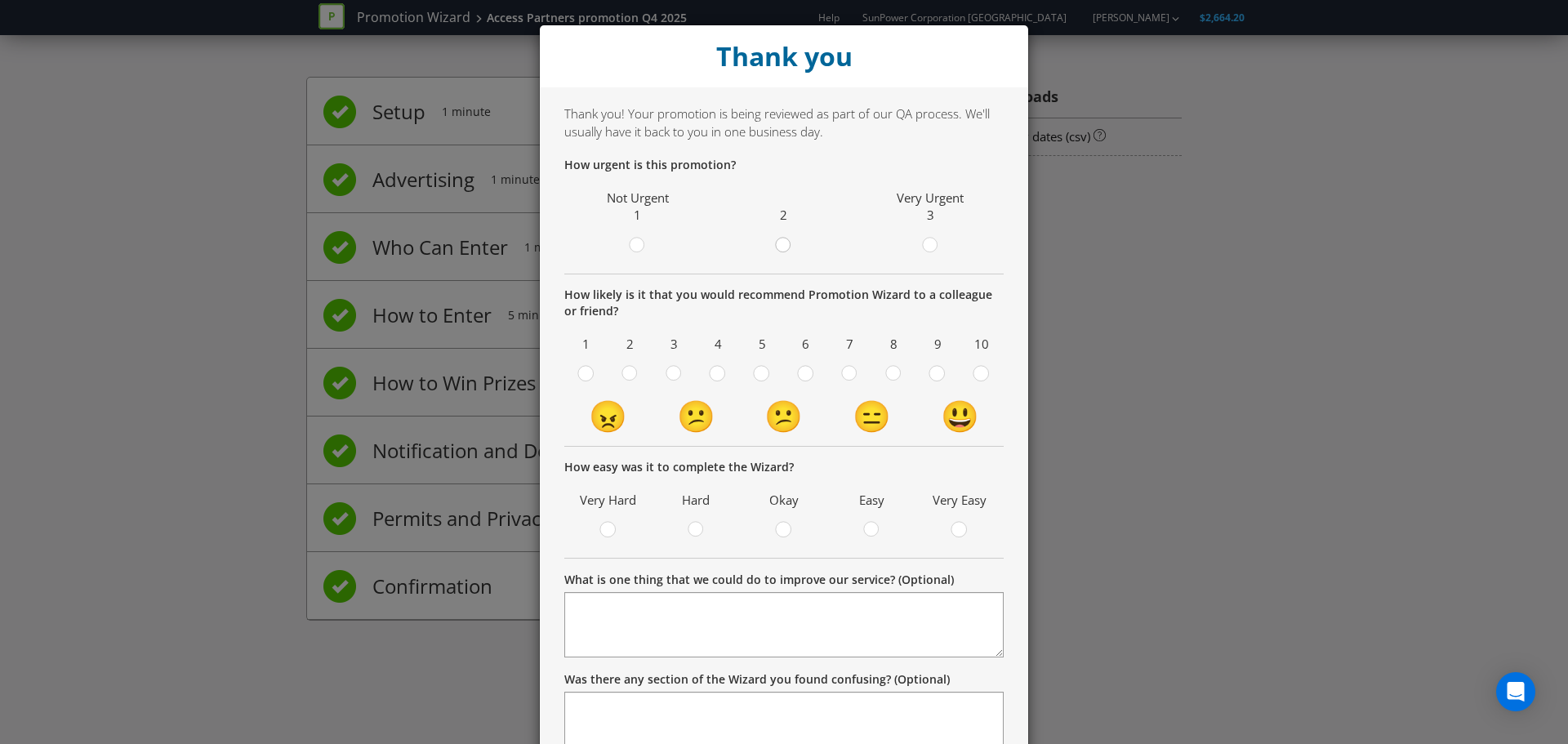
click at [780, 243] on div at bounding box center [784, 240] width 8 height 8
click at [0, 0] on input "radio" at bounding box center [0, 0] width 0 height 0
click at [892, 372] on div at bounding box center [894, 368] width 8 height 8
click at [0, 0] on input "radio" at bounding box center [0, 0] width 0 height 0
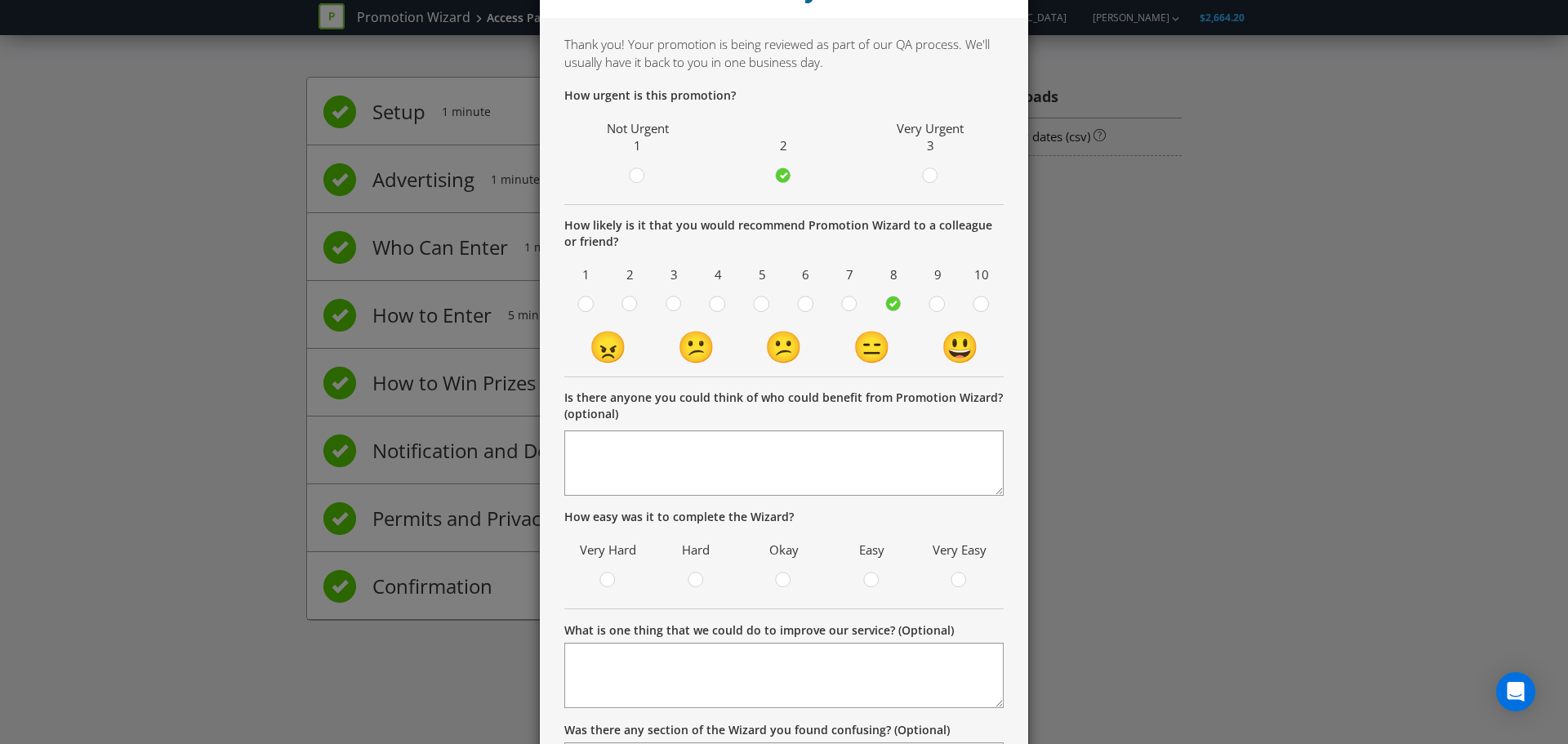
scroll to position [164, 0]
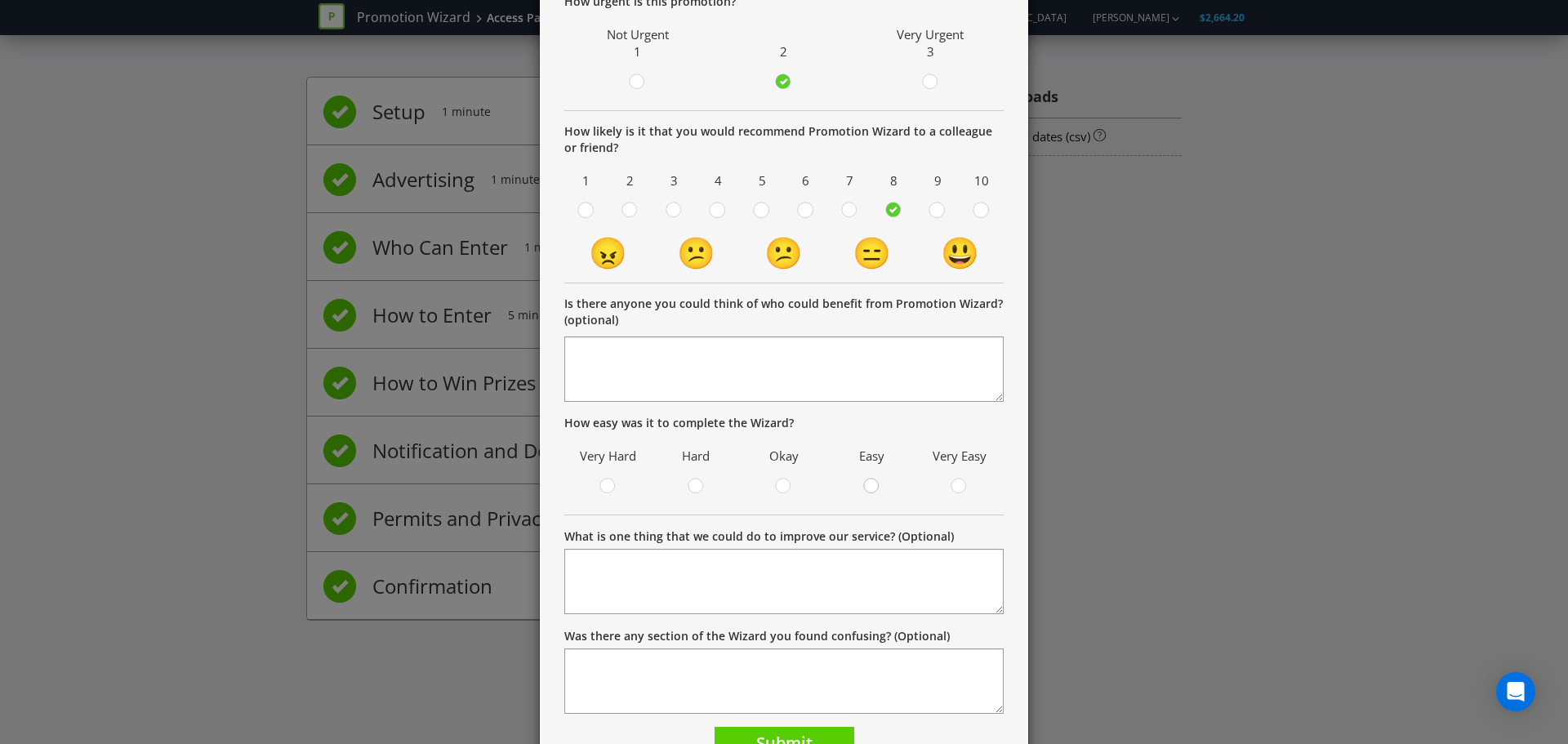
click at [868, 481] on div at bounding box center [872, 481] width 8 height 8
click at [0, 0] on input "radio" at bounding box center [0, 0] width 0 height 0
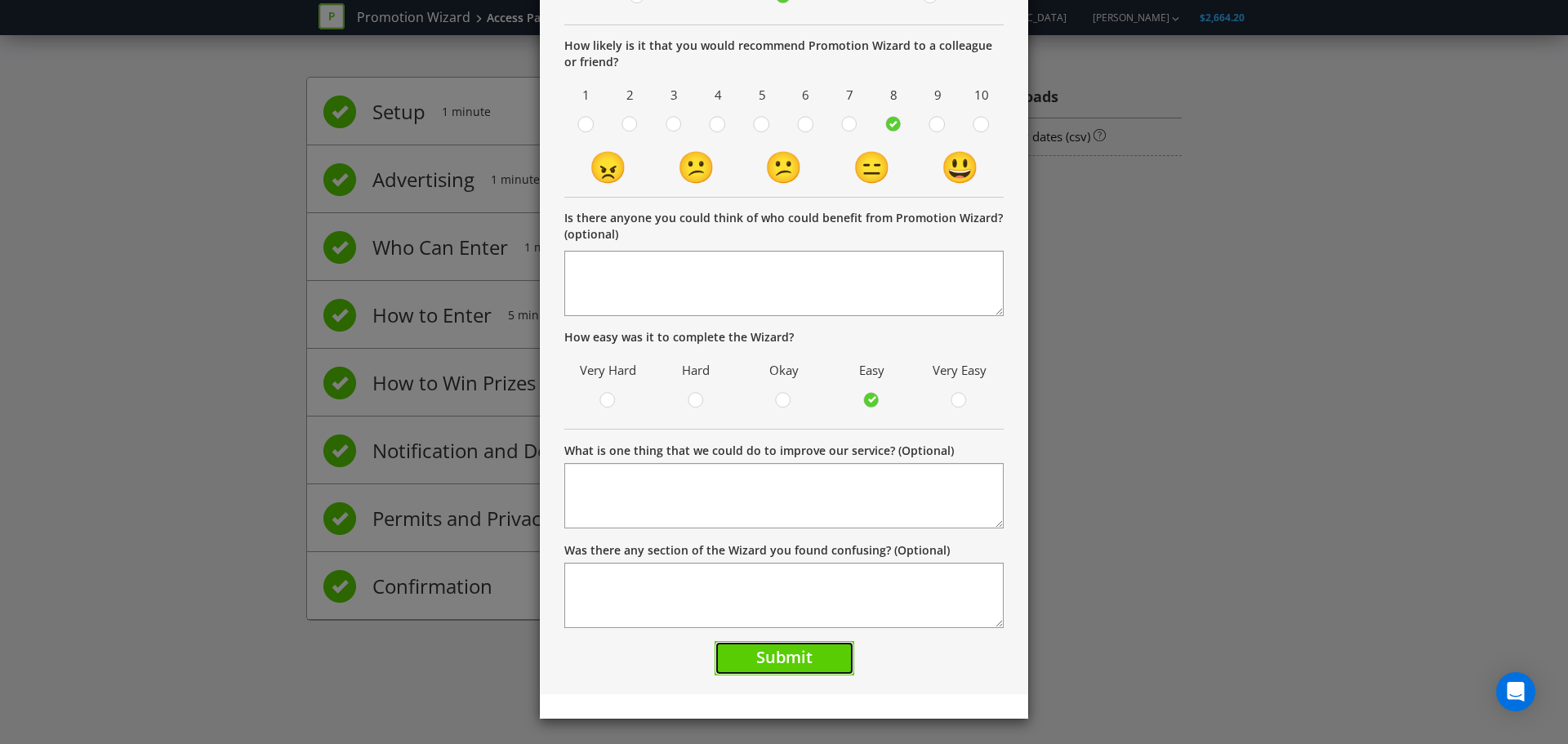
click at [813, 658] on button "Submit" at bounding box center [784, 659] width 140 height 35
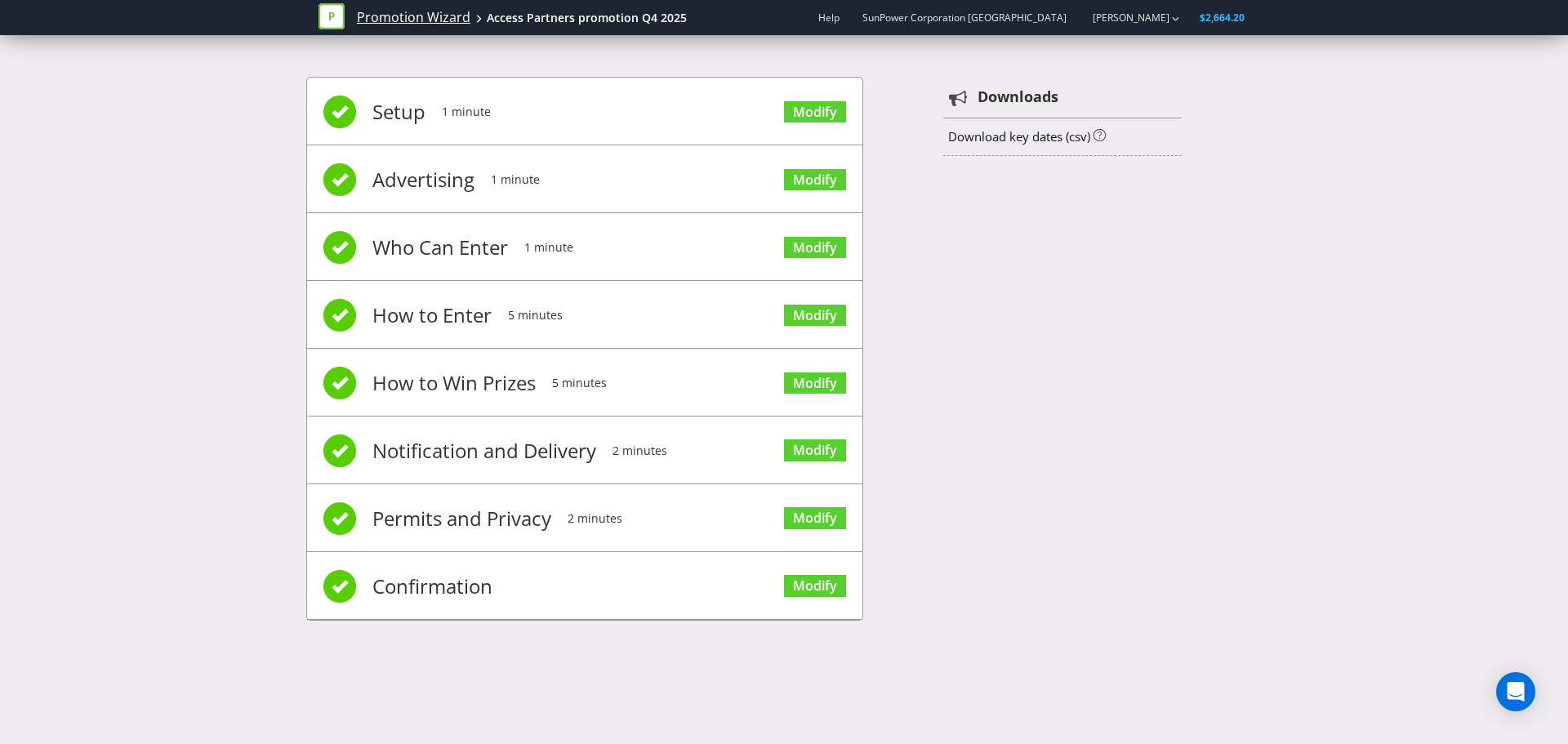
click at [401, 14] on link "Promotion Wizard" at bounding box center [414, 17] width 113 height 19
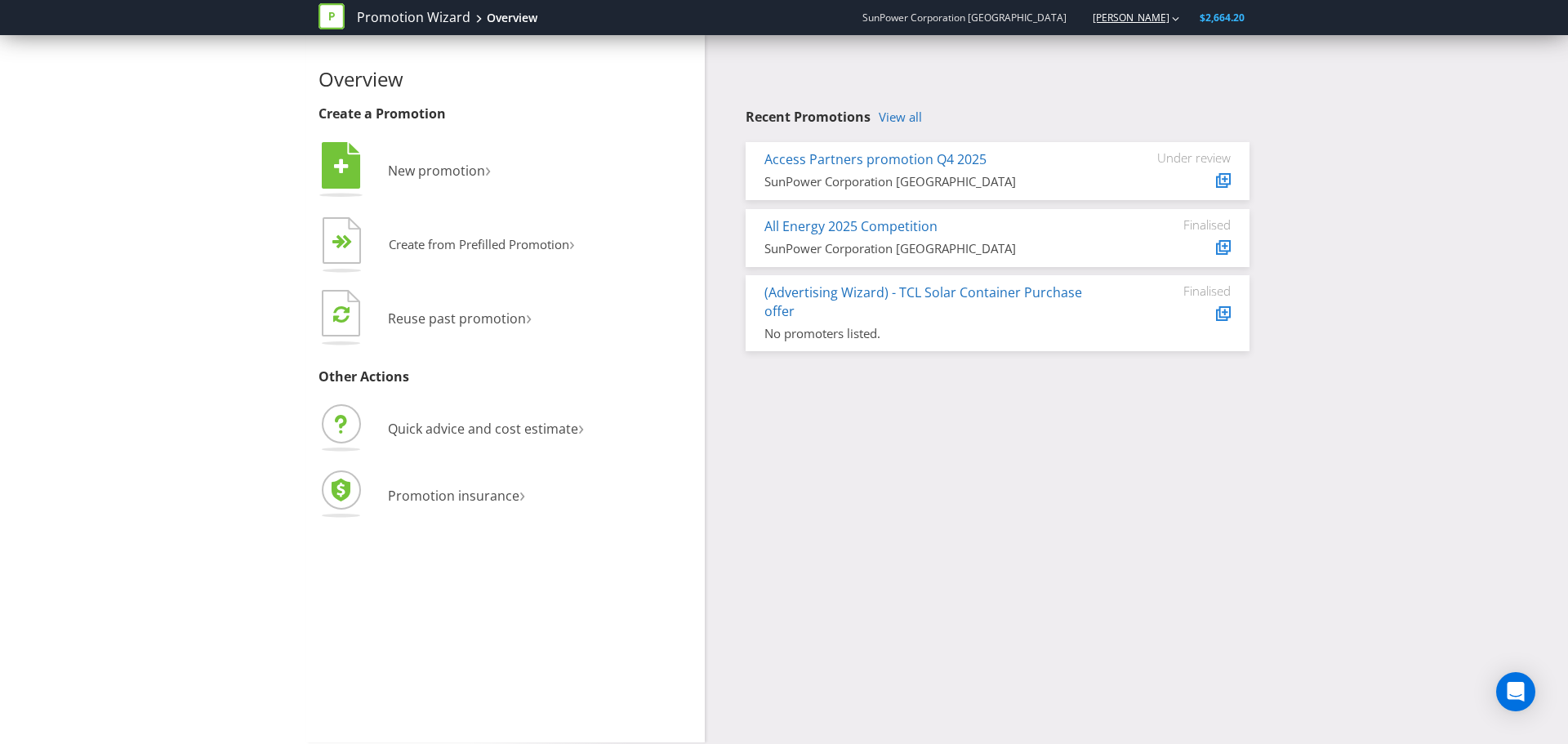
click at [1154, 12] on link "[PERSON_NAME]" at bounding box center [1122, 17] width 93 height 14
click at [1180, 54] on strong "Logout" at bounding box center [1168, 51] width 42 height 16
